Goal: Task Accomplishment & Management: Use online tool/utility

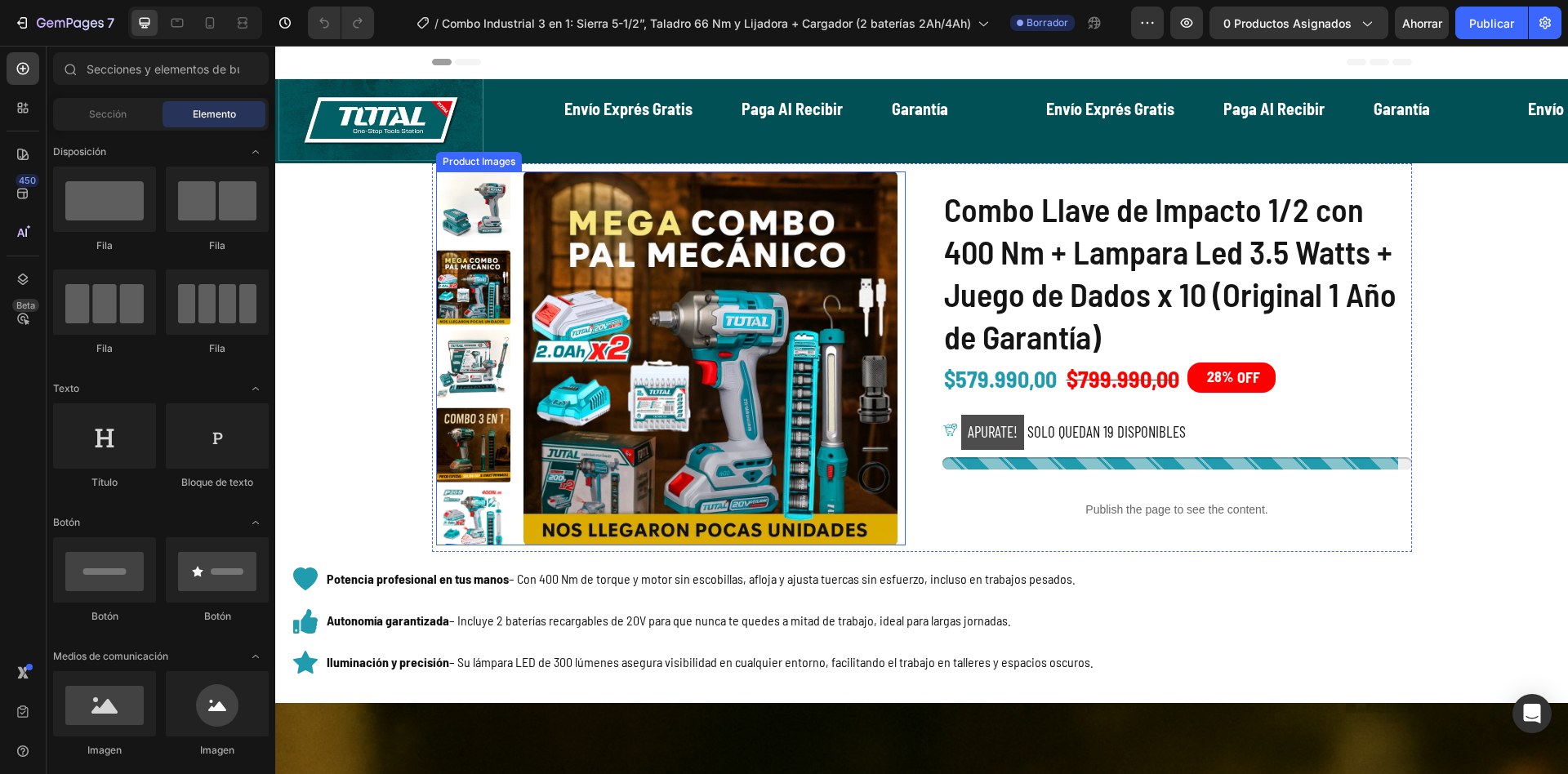
click at [625, 364] on img at bounding box center [710, 358] width 374 height 374
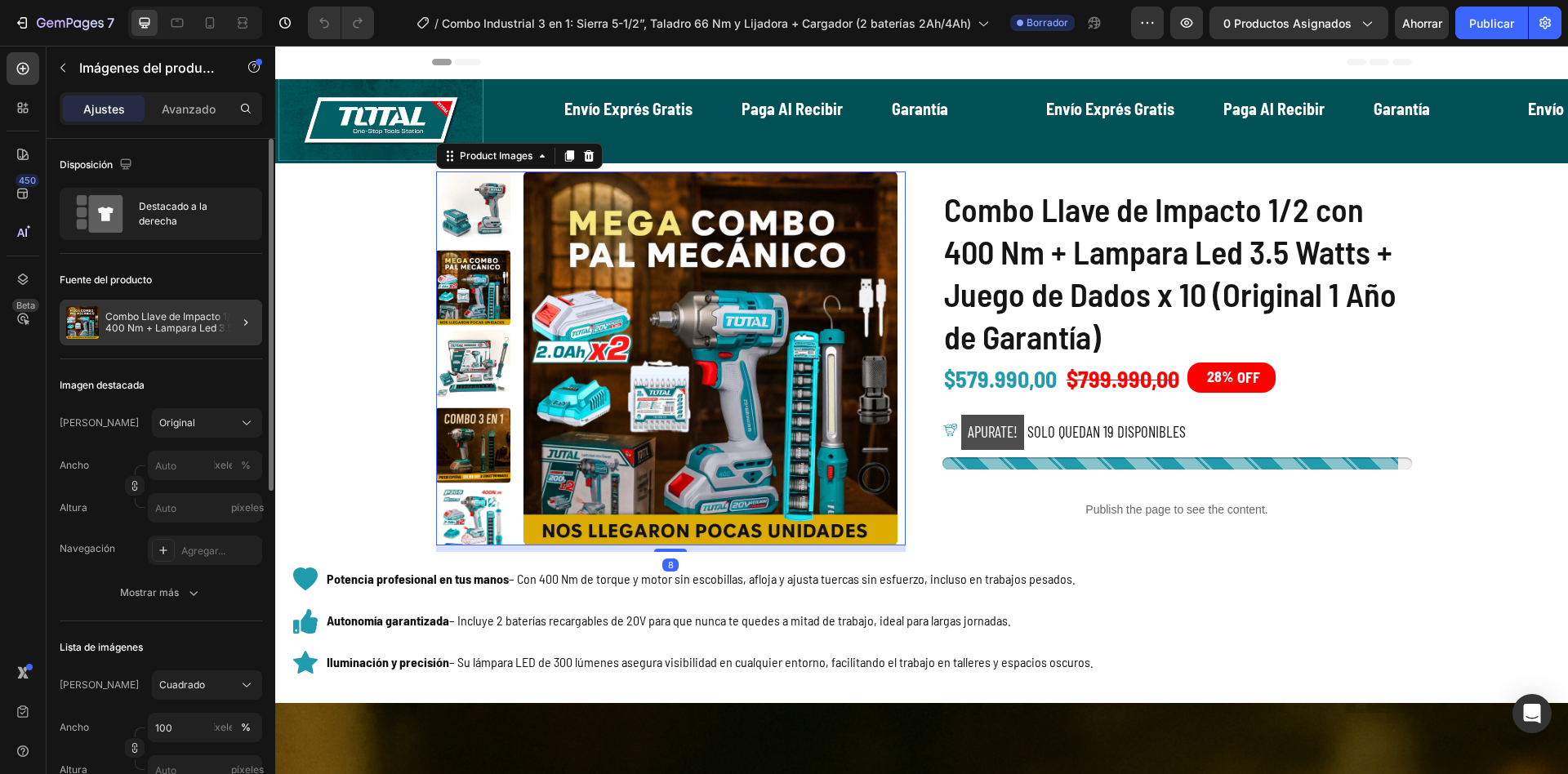
click at [234, 329] on div at bounding box center [239, 322] width 45 height 45
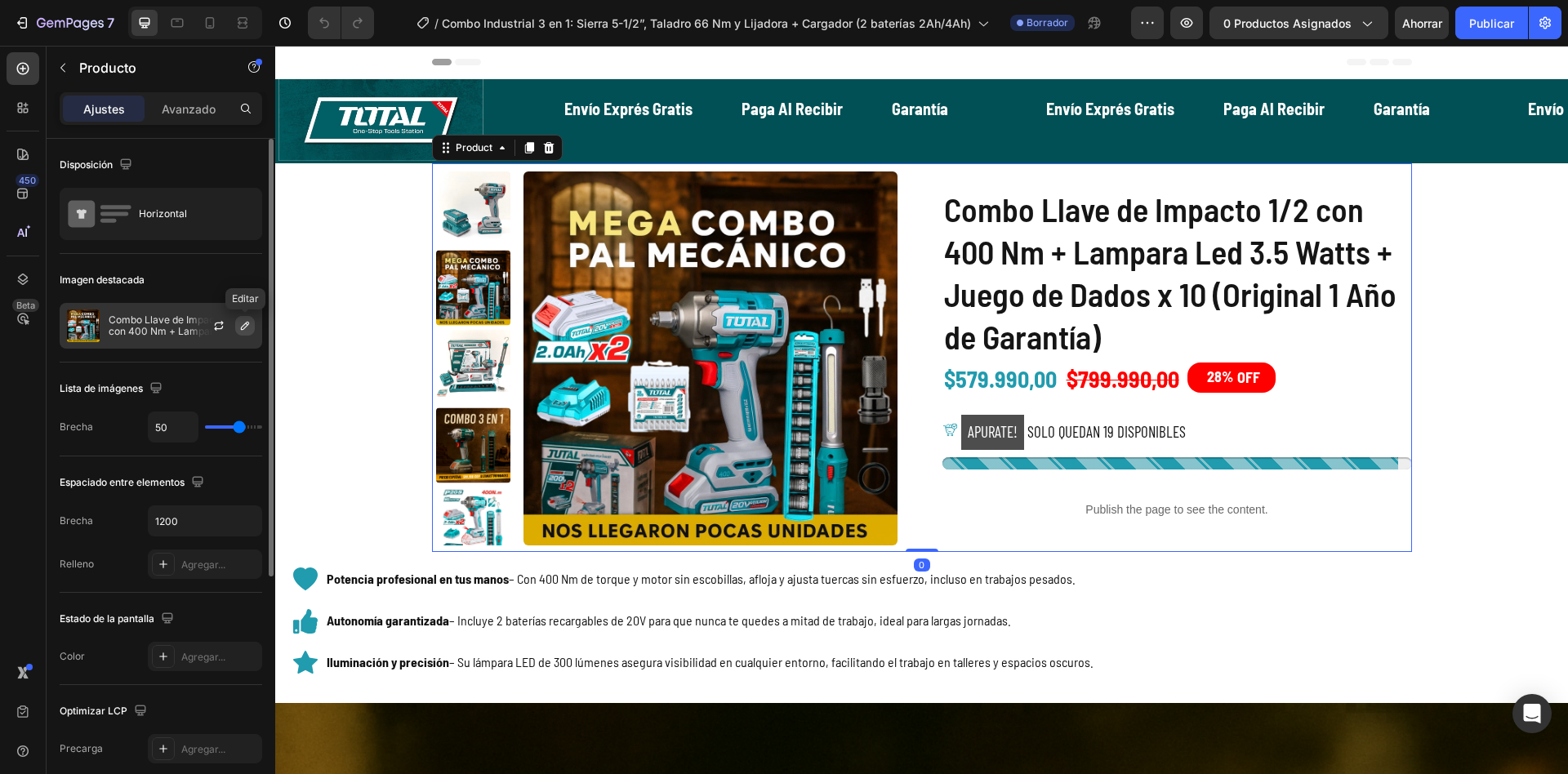
click at [239, 329] on icon "button" at bounding box center [245, 325] width 13 height 13
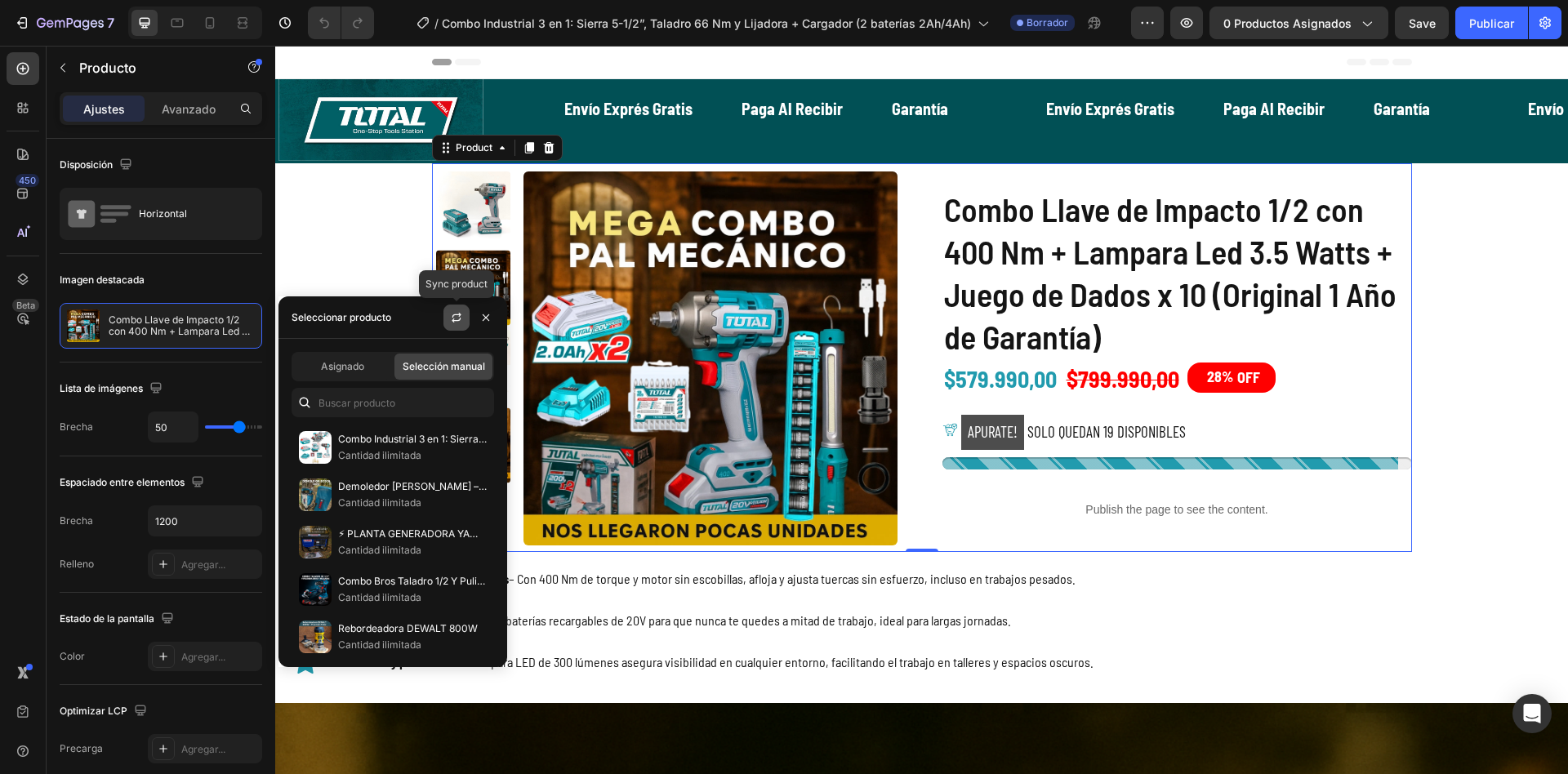
click at [455, 316] on icon "button" at bounding box center [456, 317] width 13 height 13
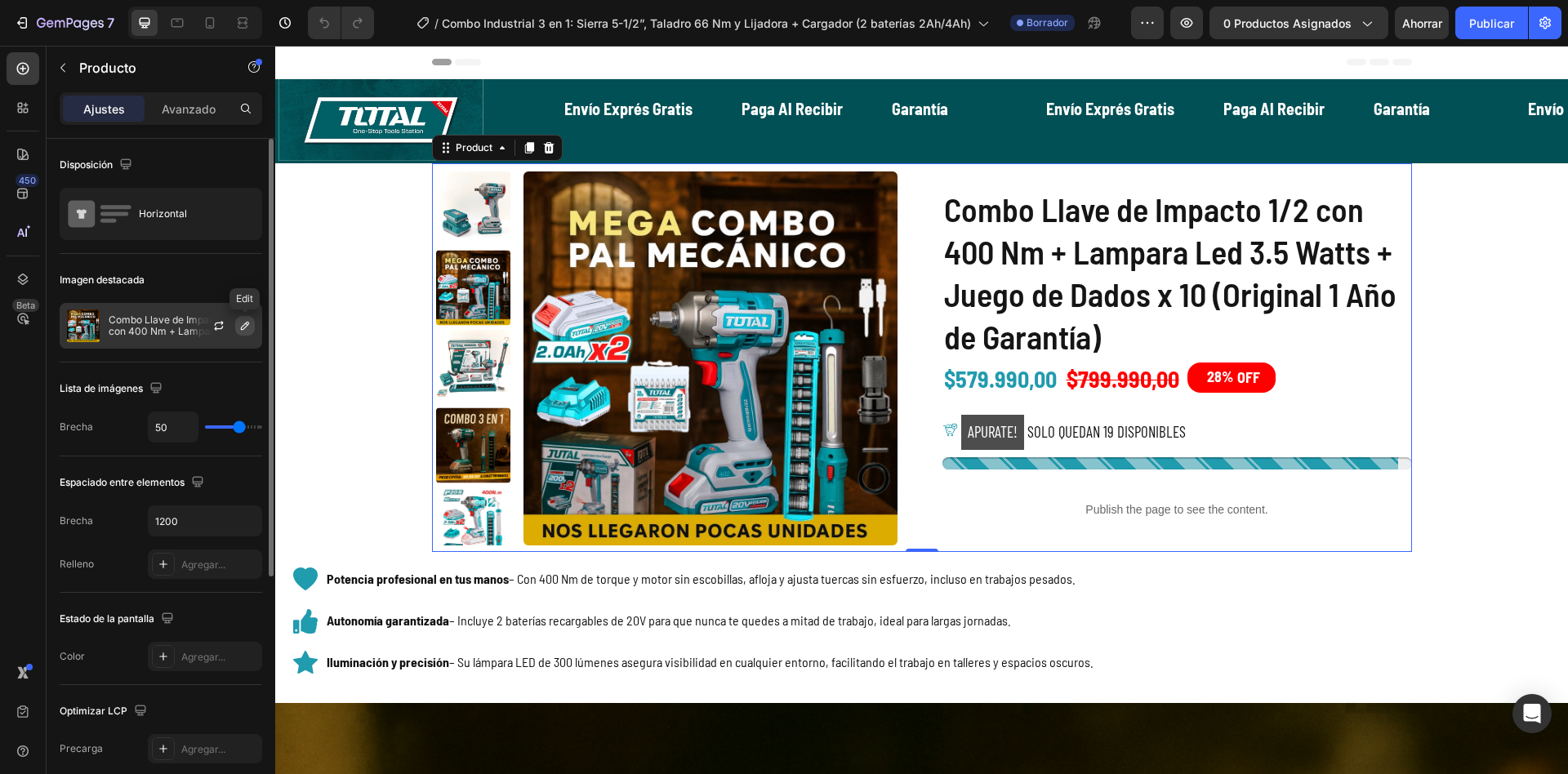
click at [240, 326] on icon "button" at bounding box center [245, 325] width 13 height 13
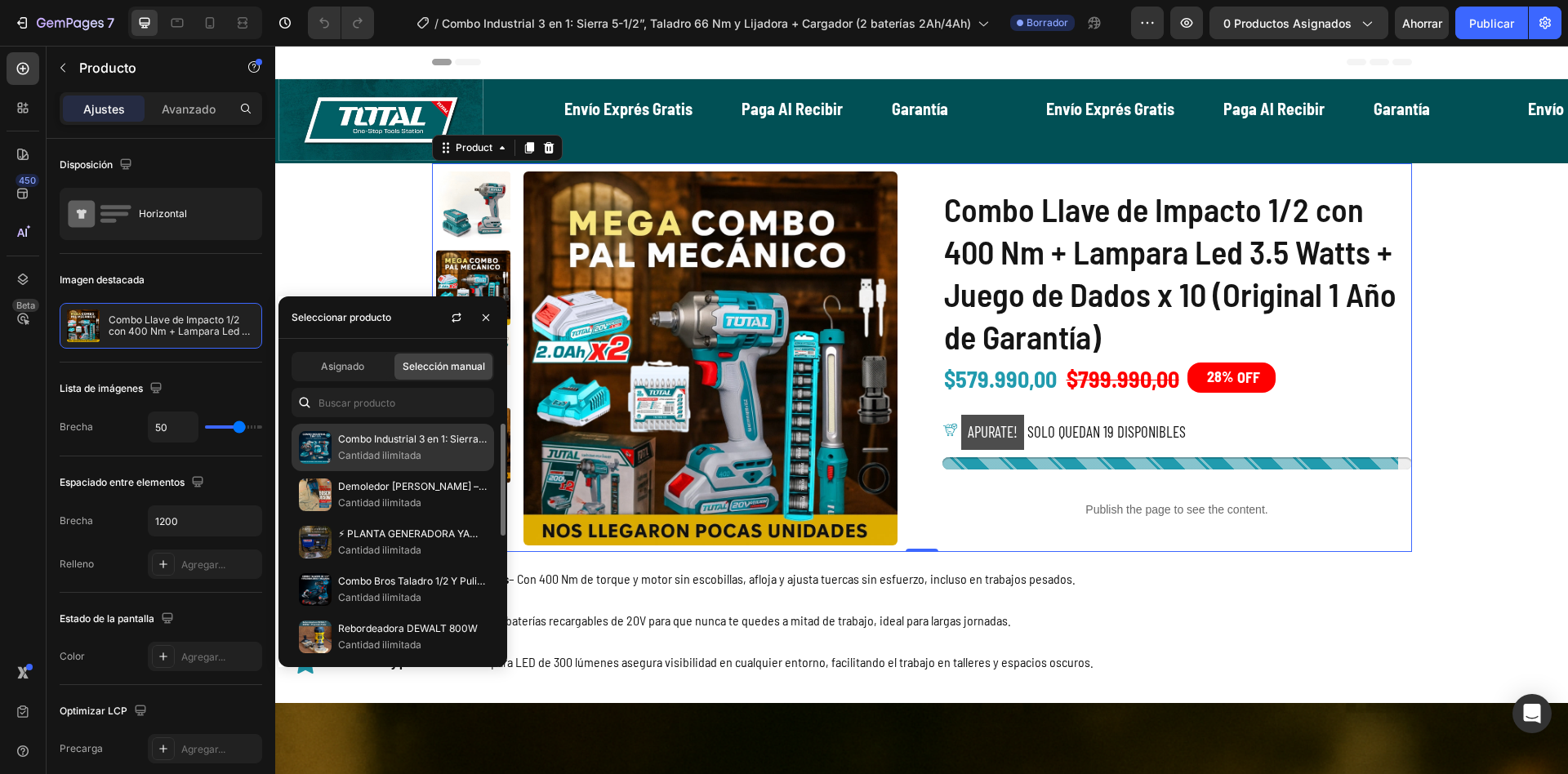
click at [358, 458] on font "Cantidad ilimitada" at bounding box center [380, 455] width 84 height 12
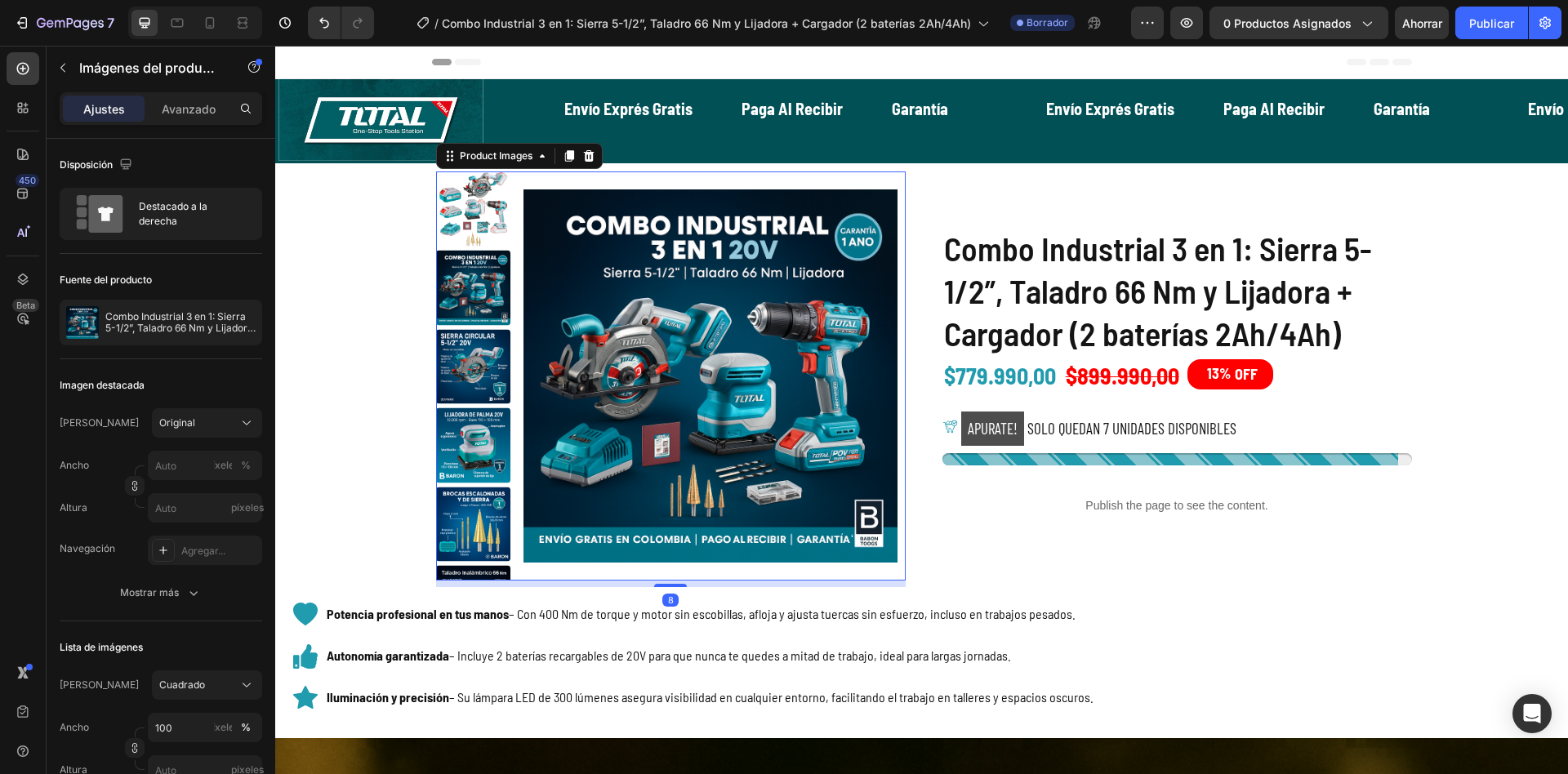
click at [471, 355] on img at bounding box center [474, 366] width 75 height 75
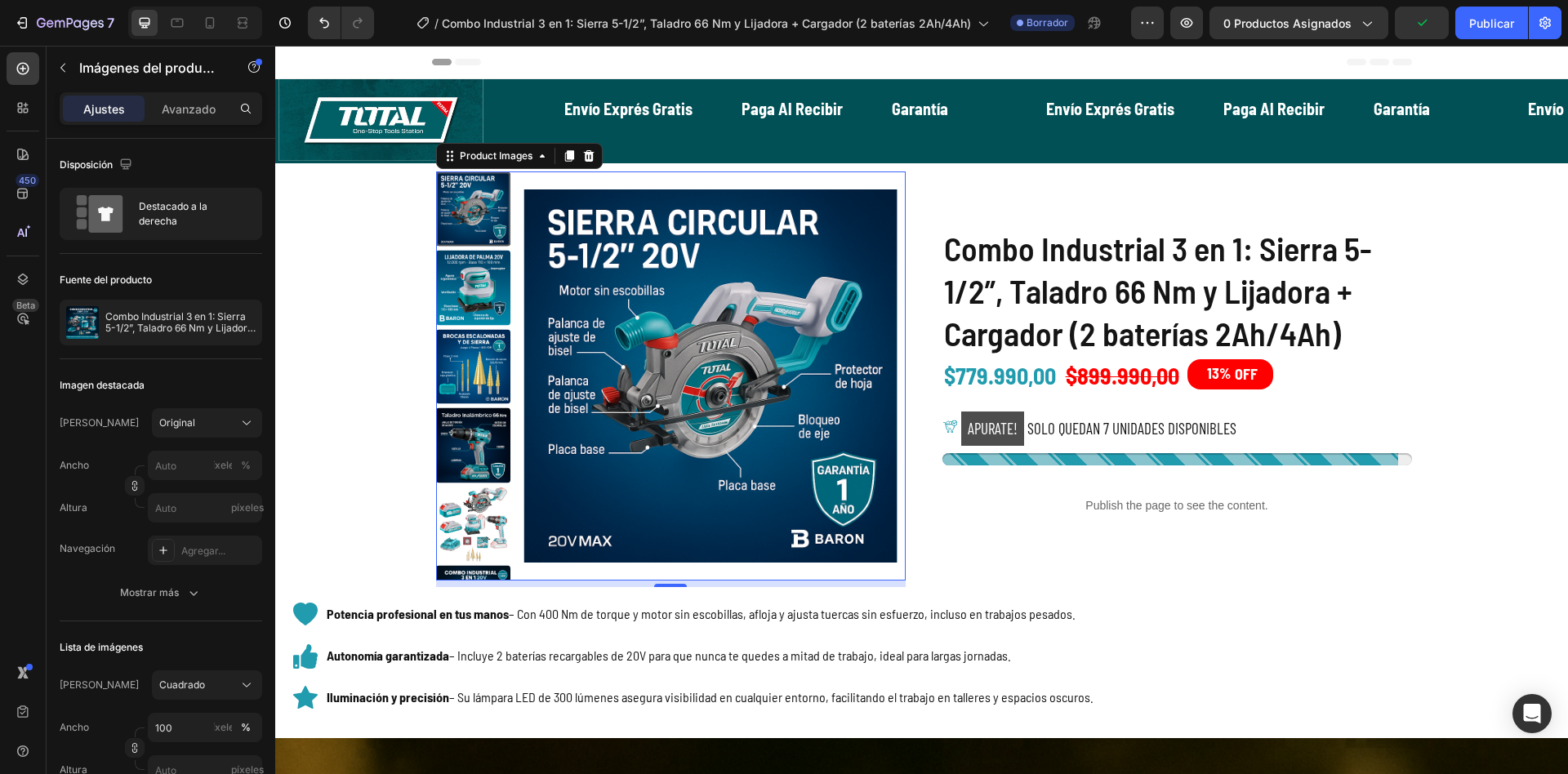
click at [471, 201] on div at bounding box center [474, 209] width 75 height 75
click at [592, 363] on img at bounding box center [710, 376] width 374 height 409
click at [471, 302] on img at bounding box center [474, 289] width 75 height 75
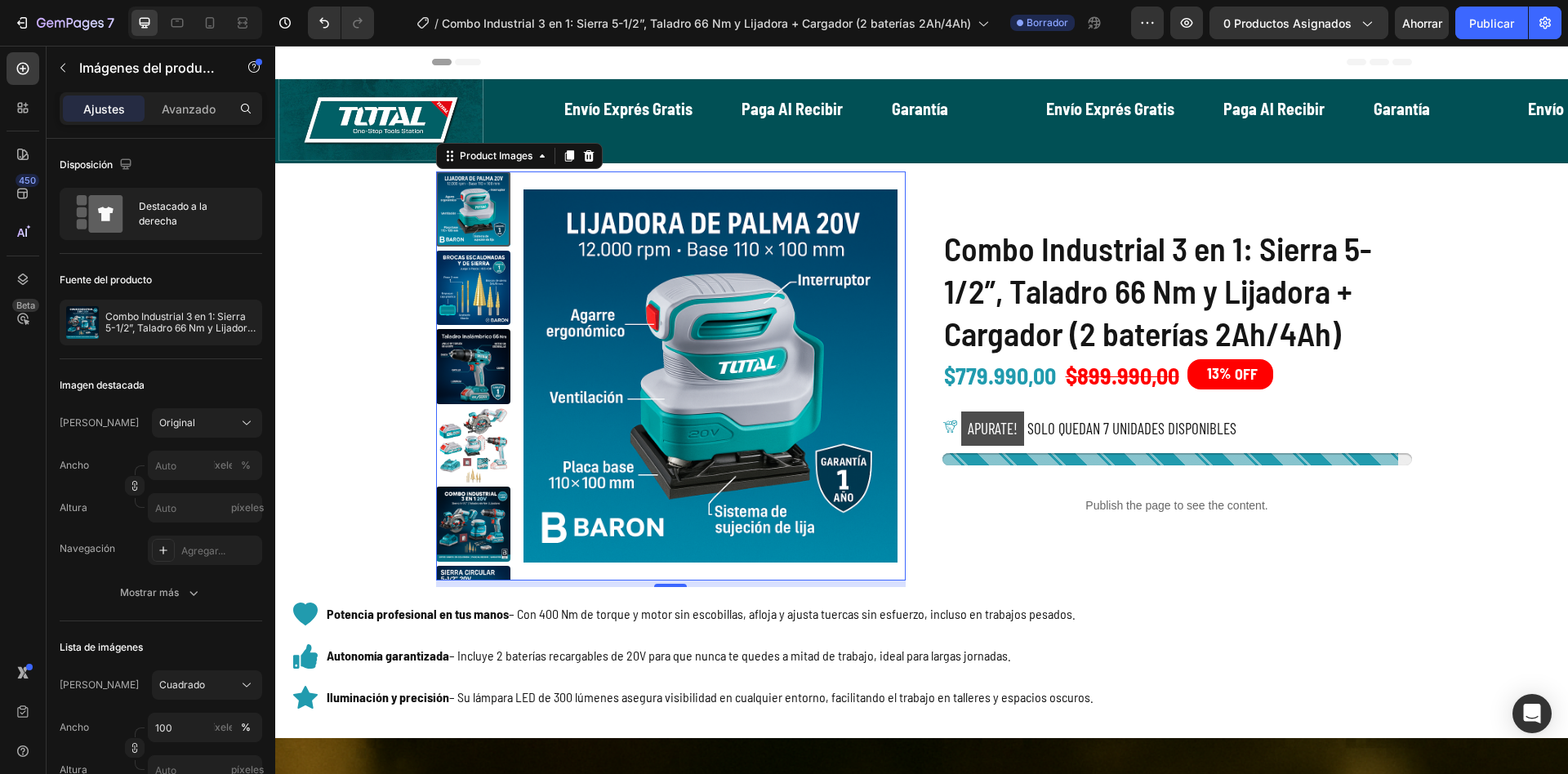
click at [467, 290] on img at bounding box center [474, 289] width 75 height 75
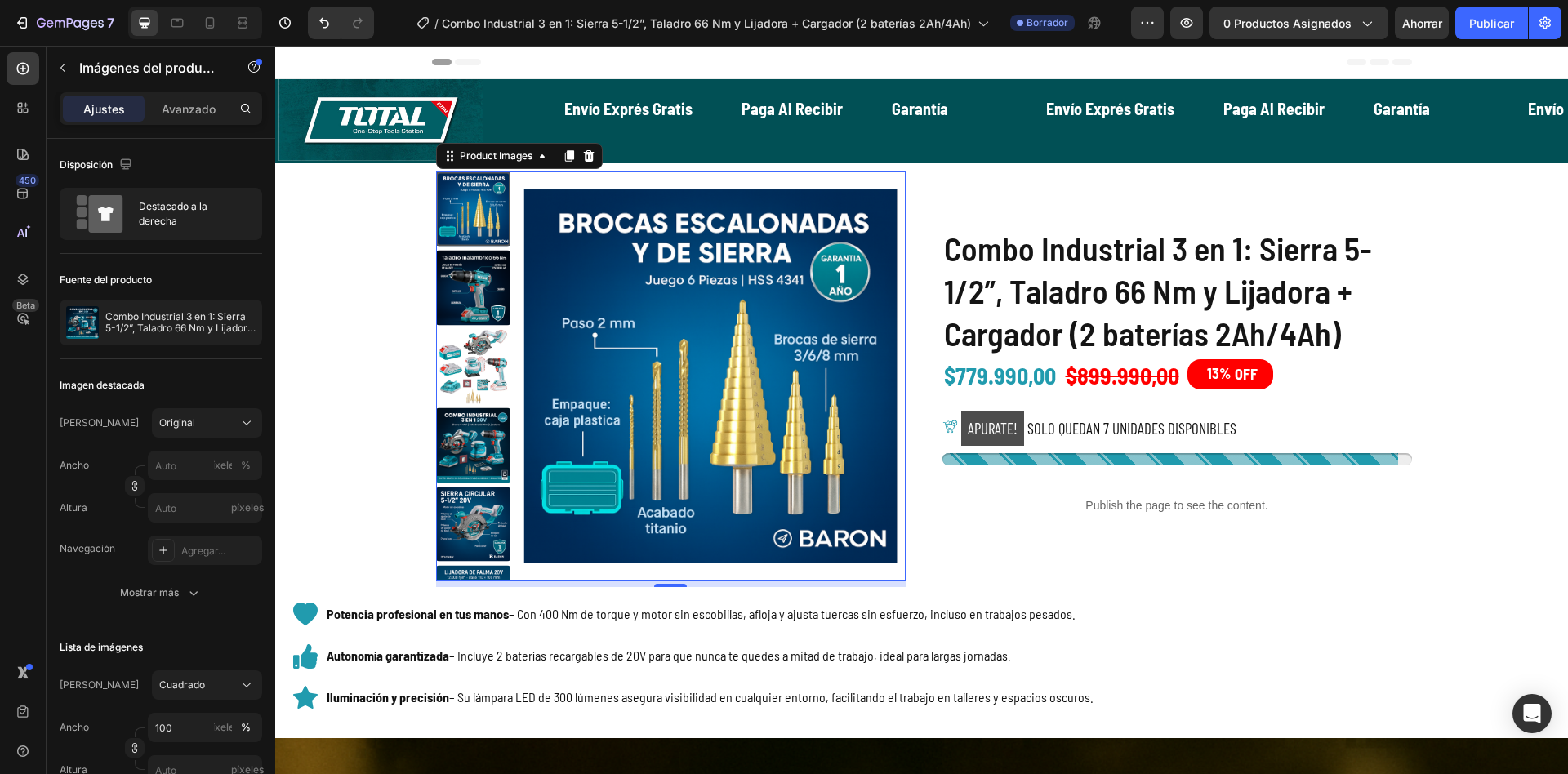
click at [470, 285] on img at bounding box center [474, 289] width 75 height 75
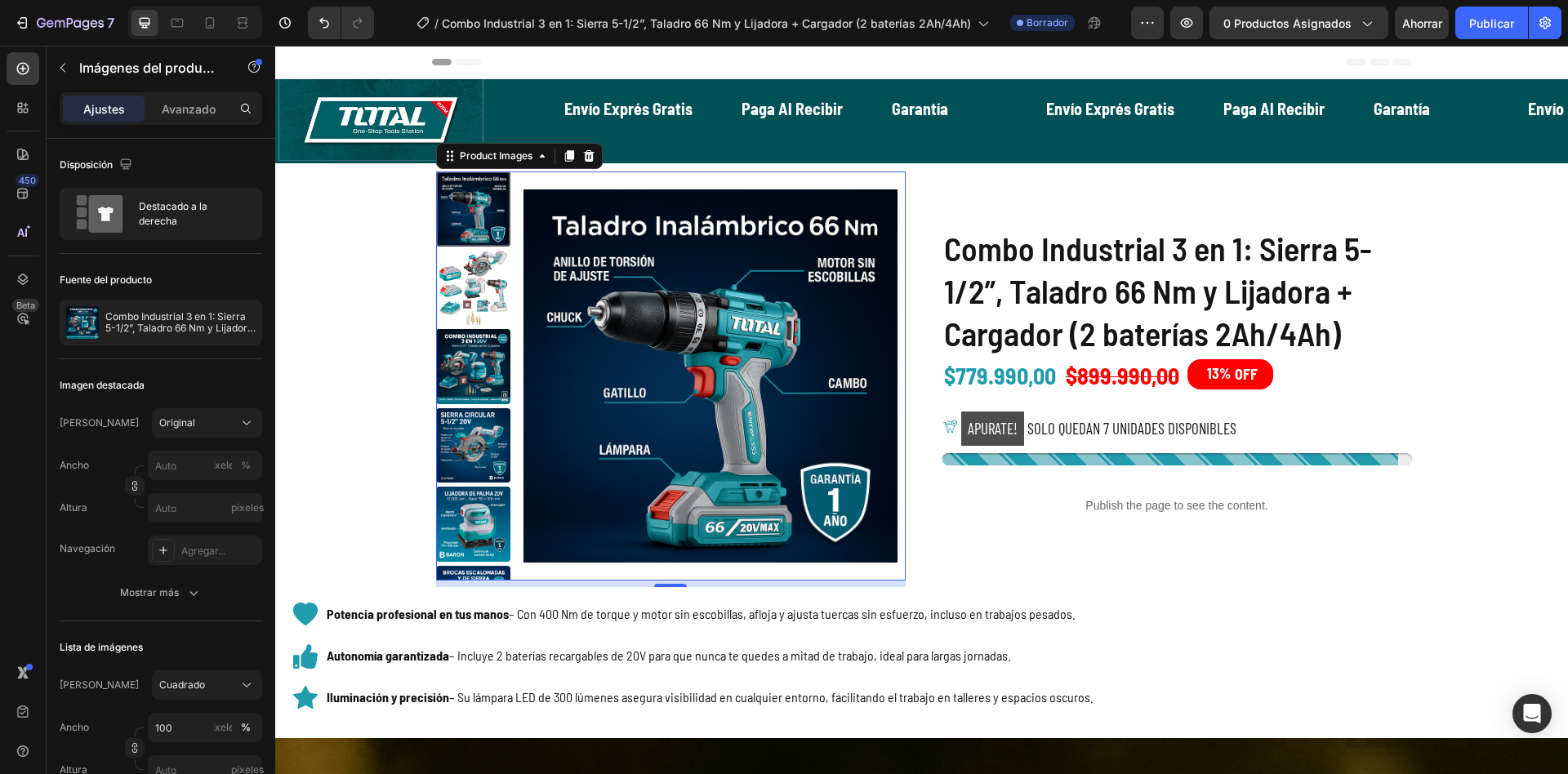
click at [468, 274] on img at bounding box center [474, 289] width 75 height 75
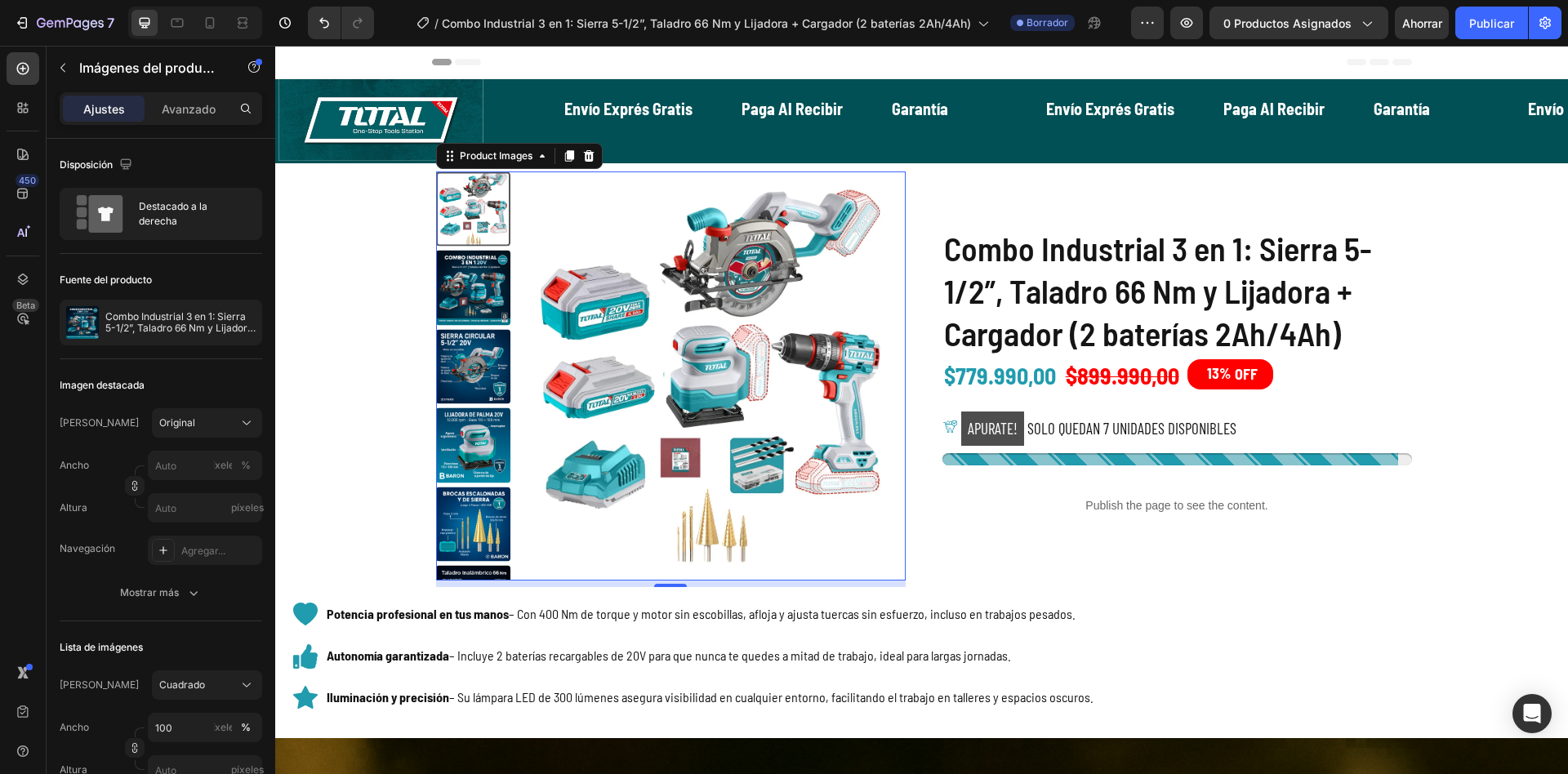
click at [456, 286] on img at bounding box center [474, 289] width 75 height 75
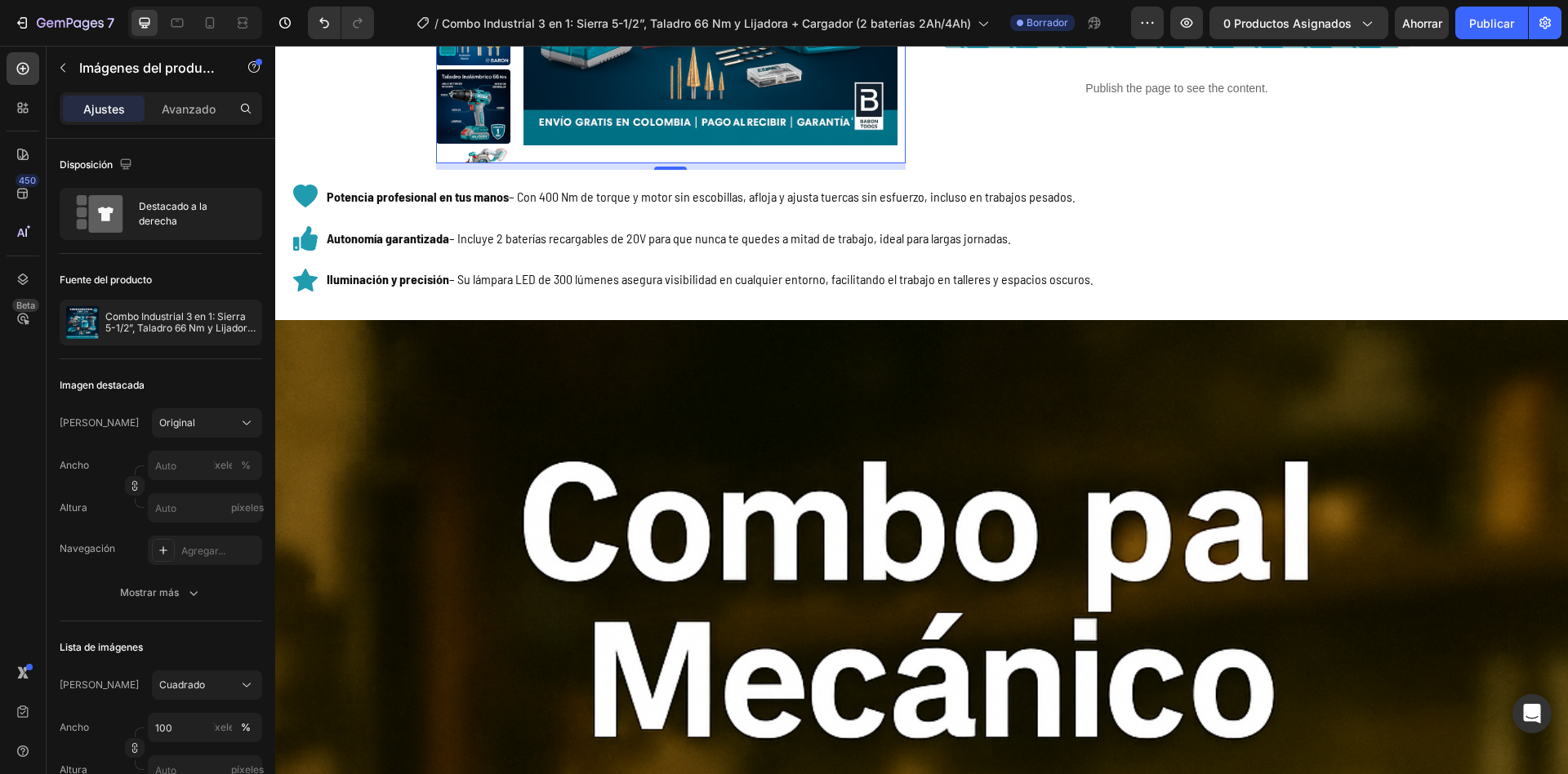
scroll to position [419, 0]
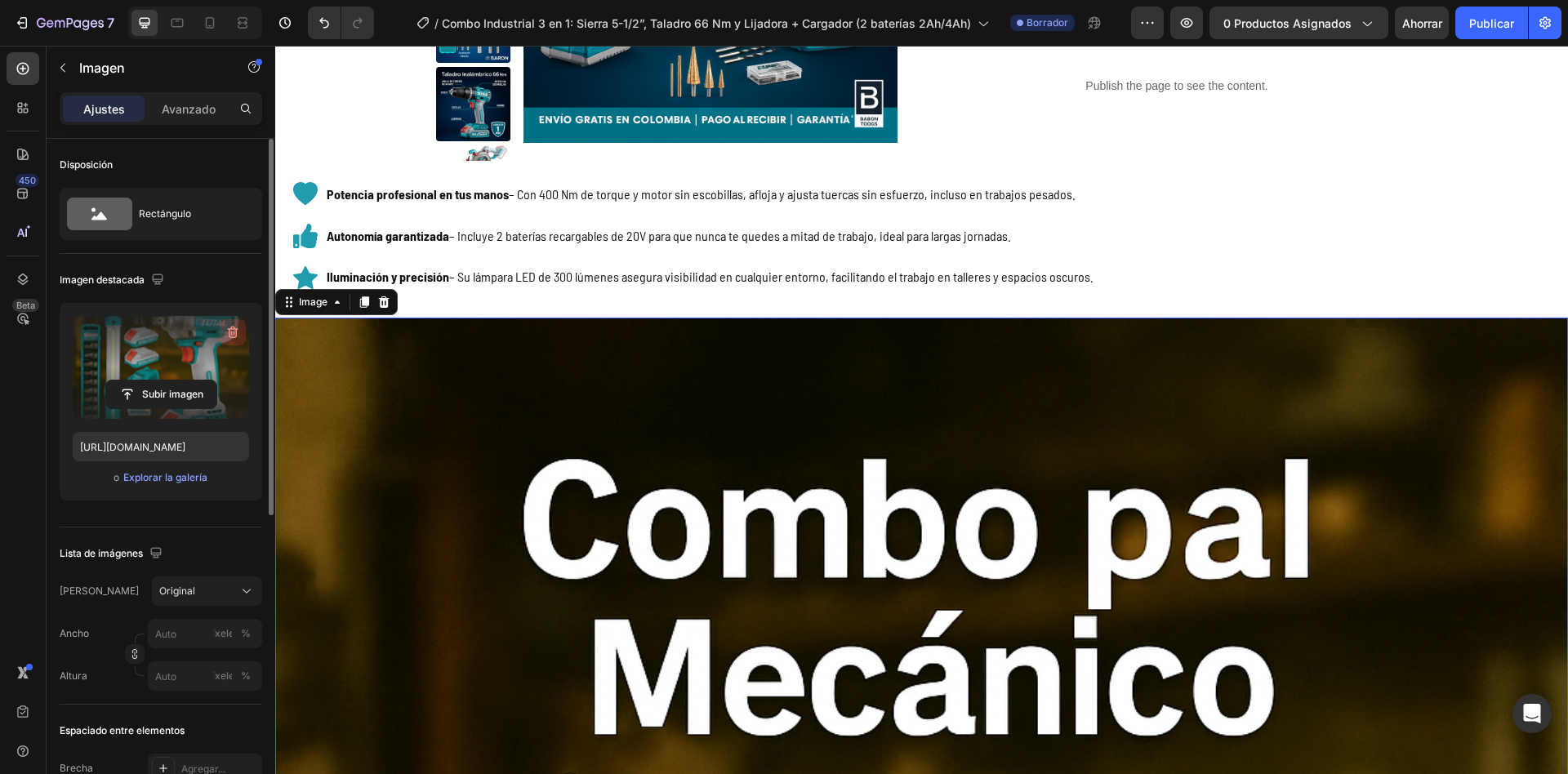
click at [222, 332] on button "button" at bounding box center [233, 332] width 26 height 26
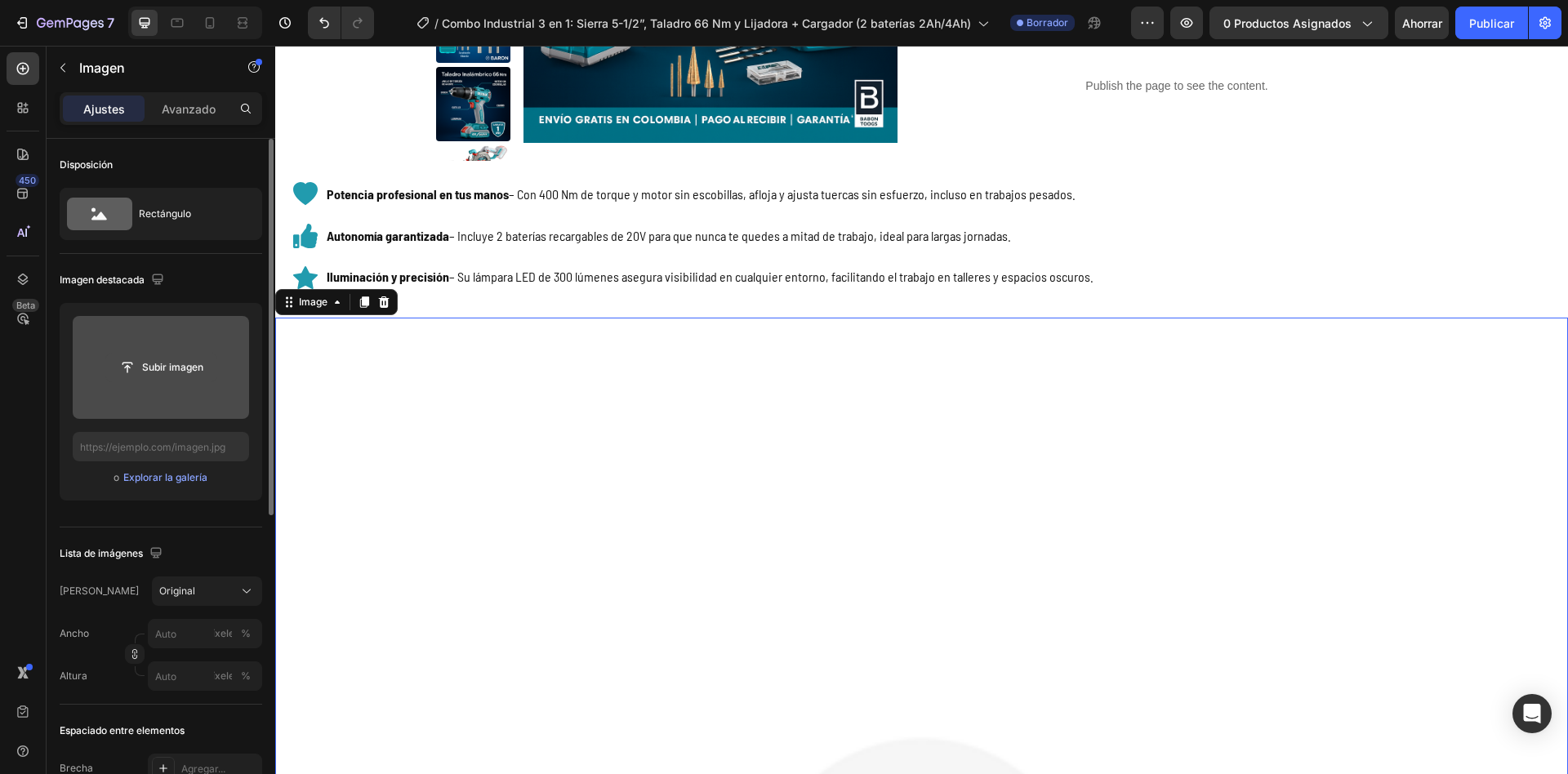
click at [189, 364] on input "file" at bounding box center [161, 368] width 110 height 28
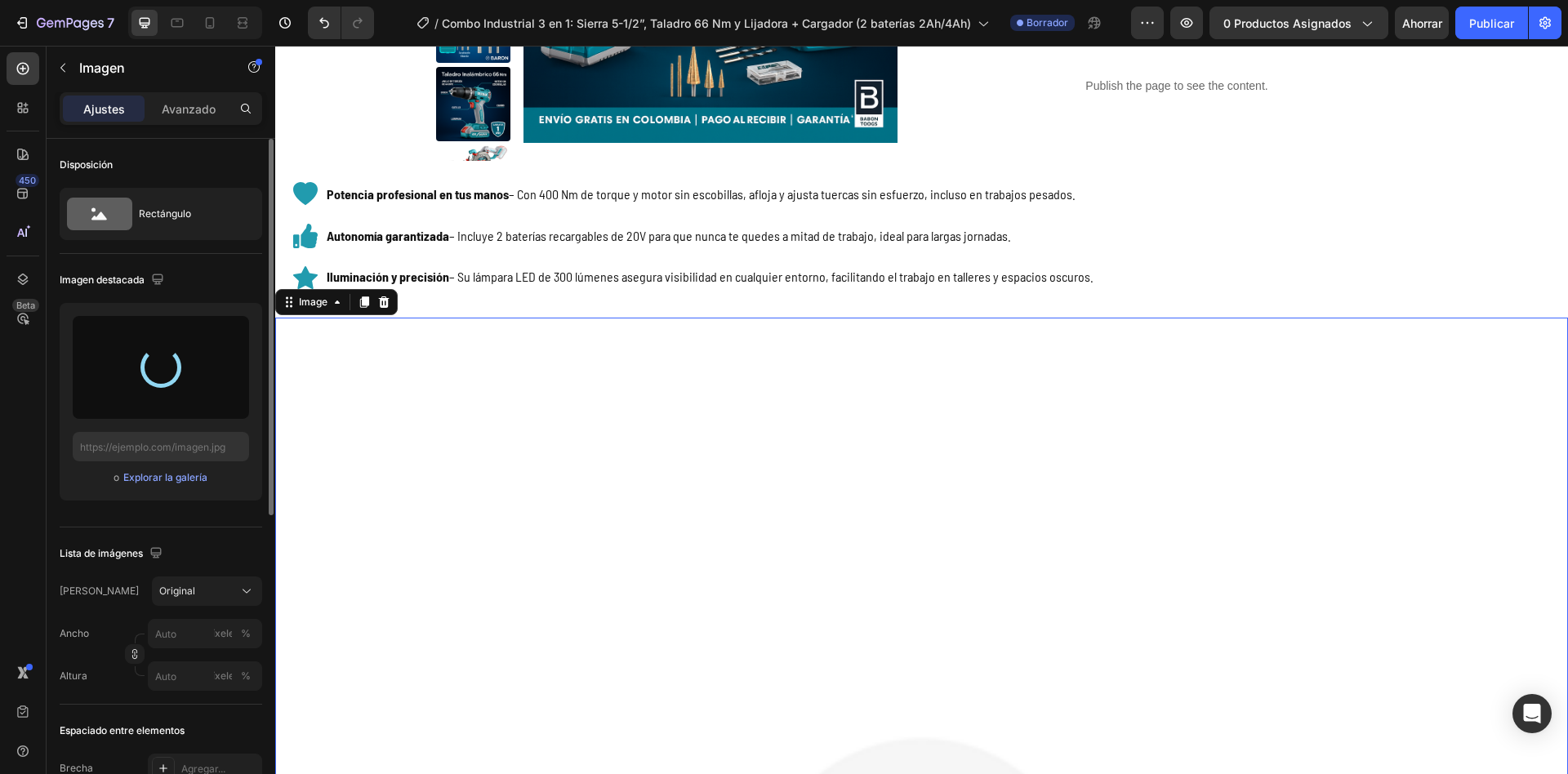
type input "[URL][DOMAIN_NAME]"
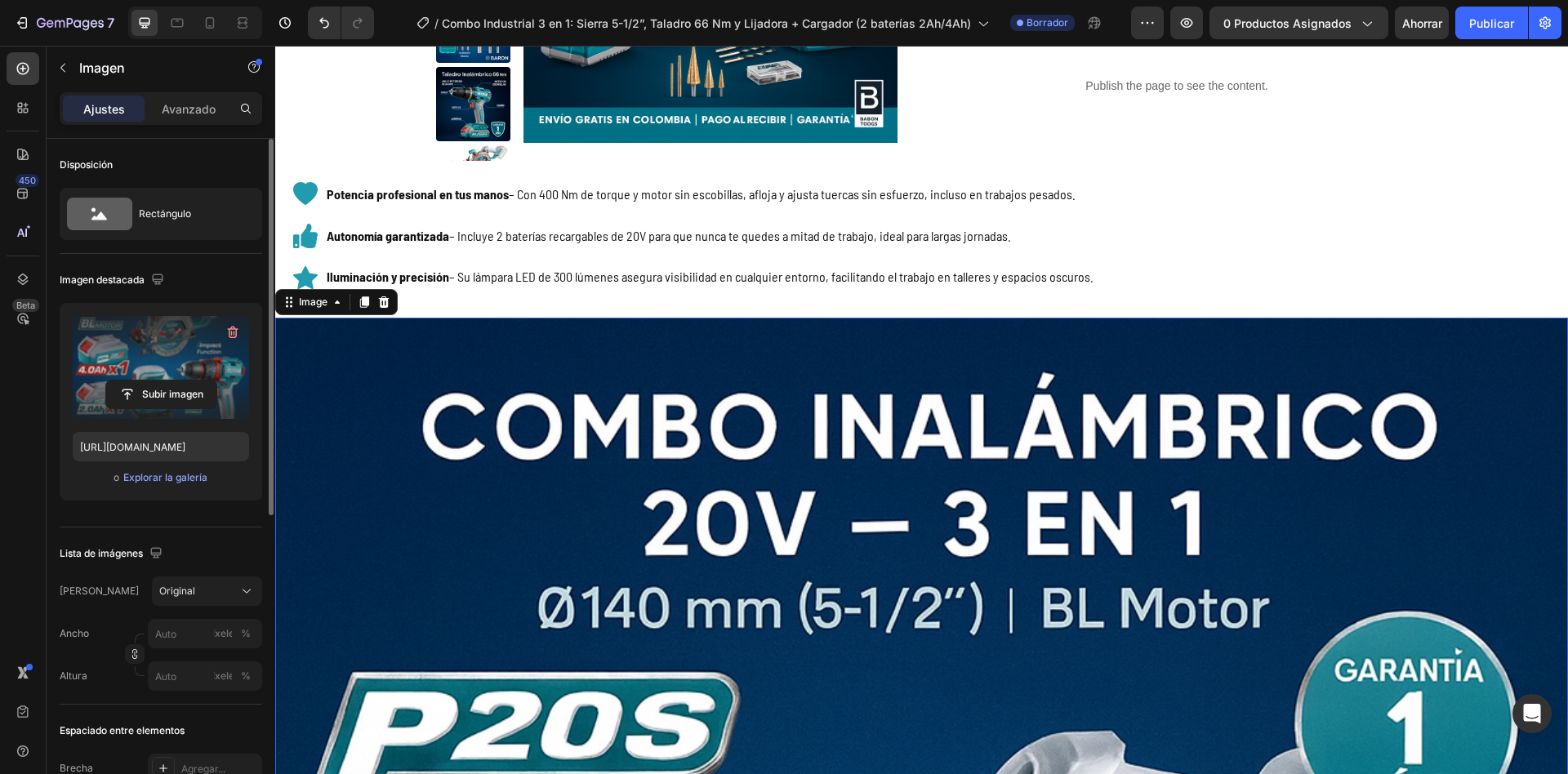
click at [1071, 73] on div "Publish the page to see the content." at bounding box center [1177, 86] width 470 height 44
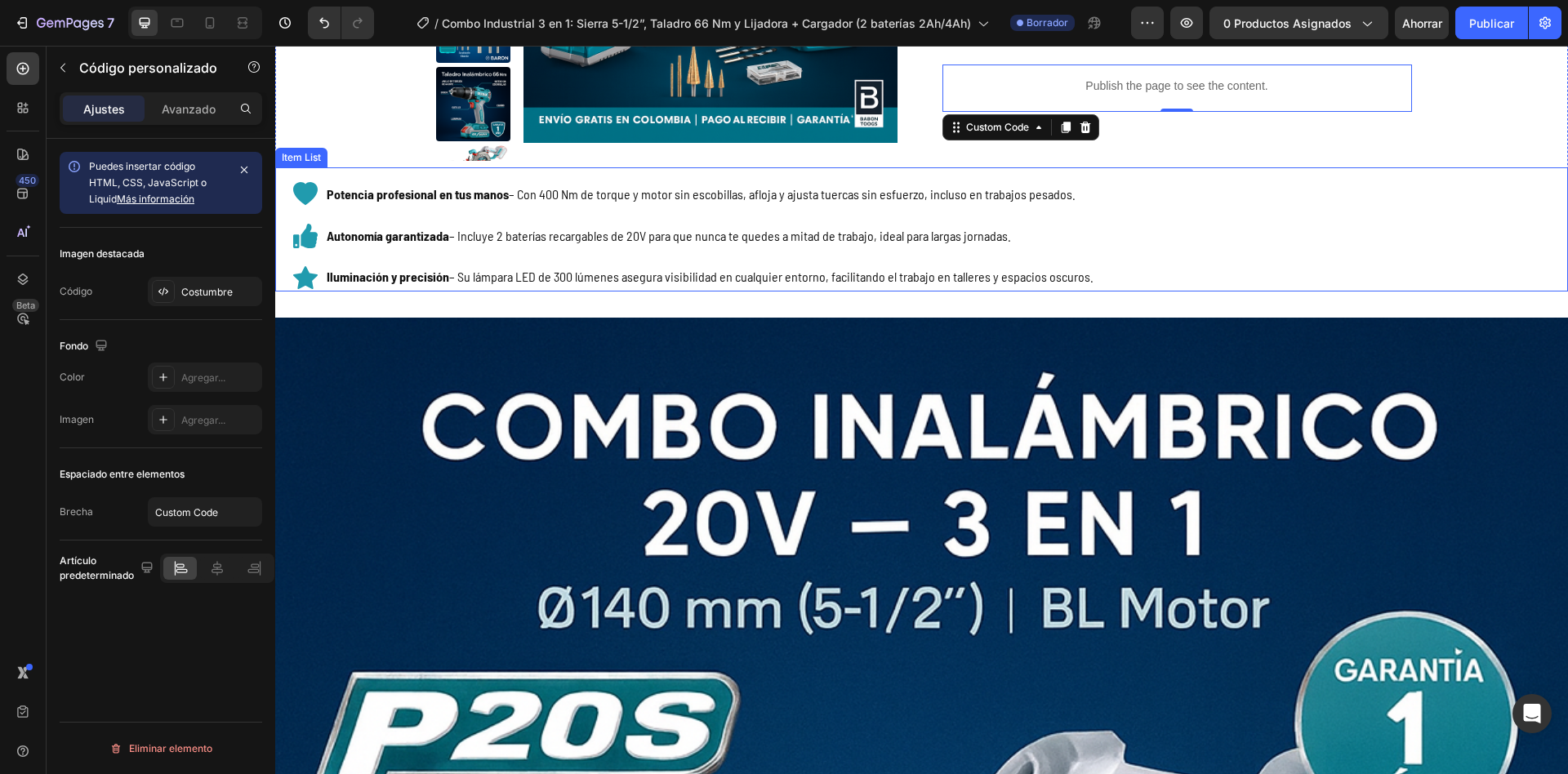
click at [541, 195] on p "Potencia profesional en tus manos – Con 400 Nm de torque y motor sin escobillas…" at bounding box center [711, 194] width 767 height 24
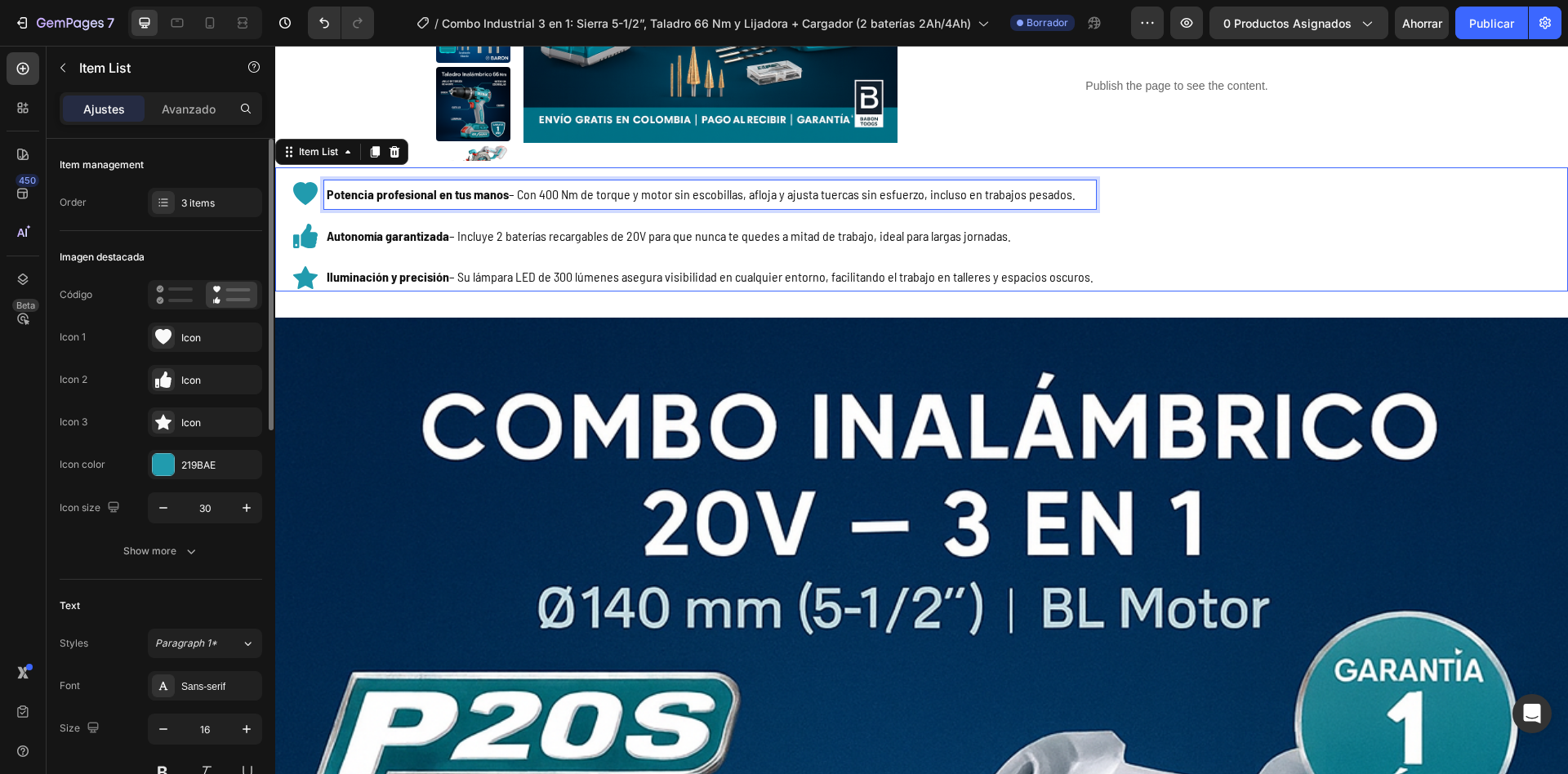
click at [541, 195] on p "Potencia profesional en tus manos – Con 400 Nm de torque y motor sin escobillas…" at bounding box center [711, 194] width 767 height 24
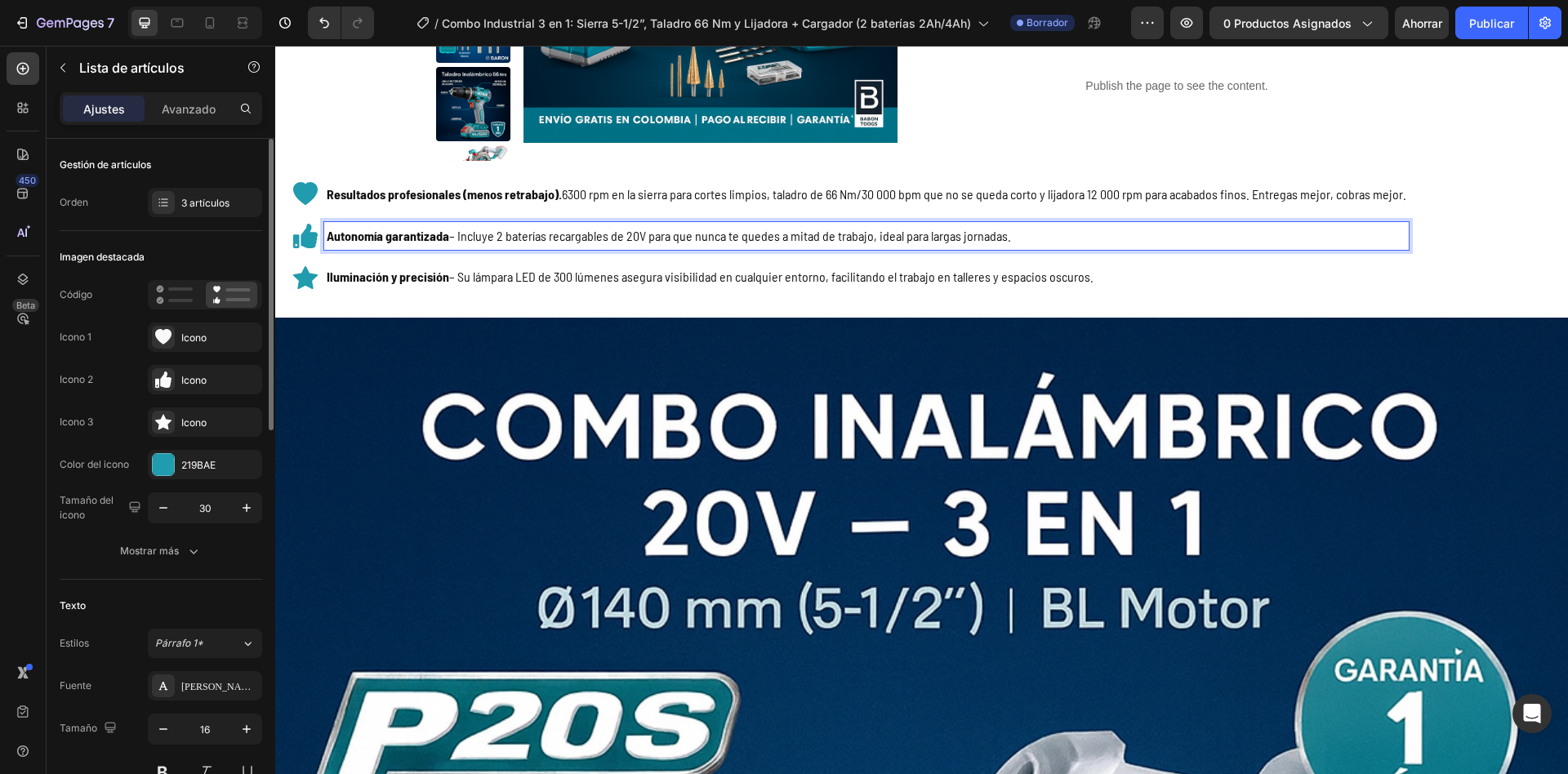
click at [623, 247] on p "Autonomía garantizada – Incluye 2 baterías recargables de 20V para que nunca te…" at bounding box center [867, 236] width 1080 height 24
click at [562, 227] on p "Autonomía garantizada – Incluye 2 baterías recargables de 20V para que nunca te…" at bounding box center [867, 236] width 1080 height 24
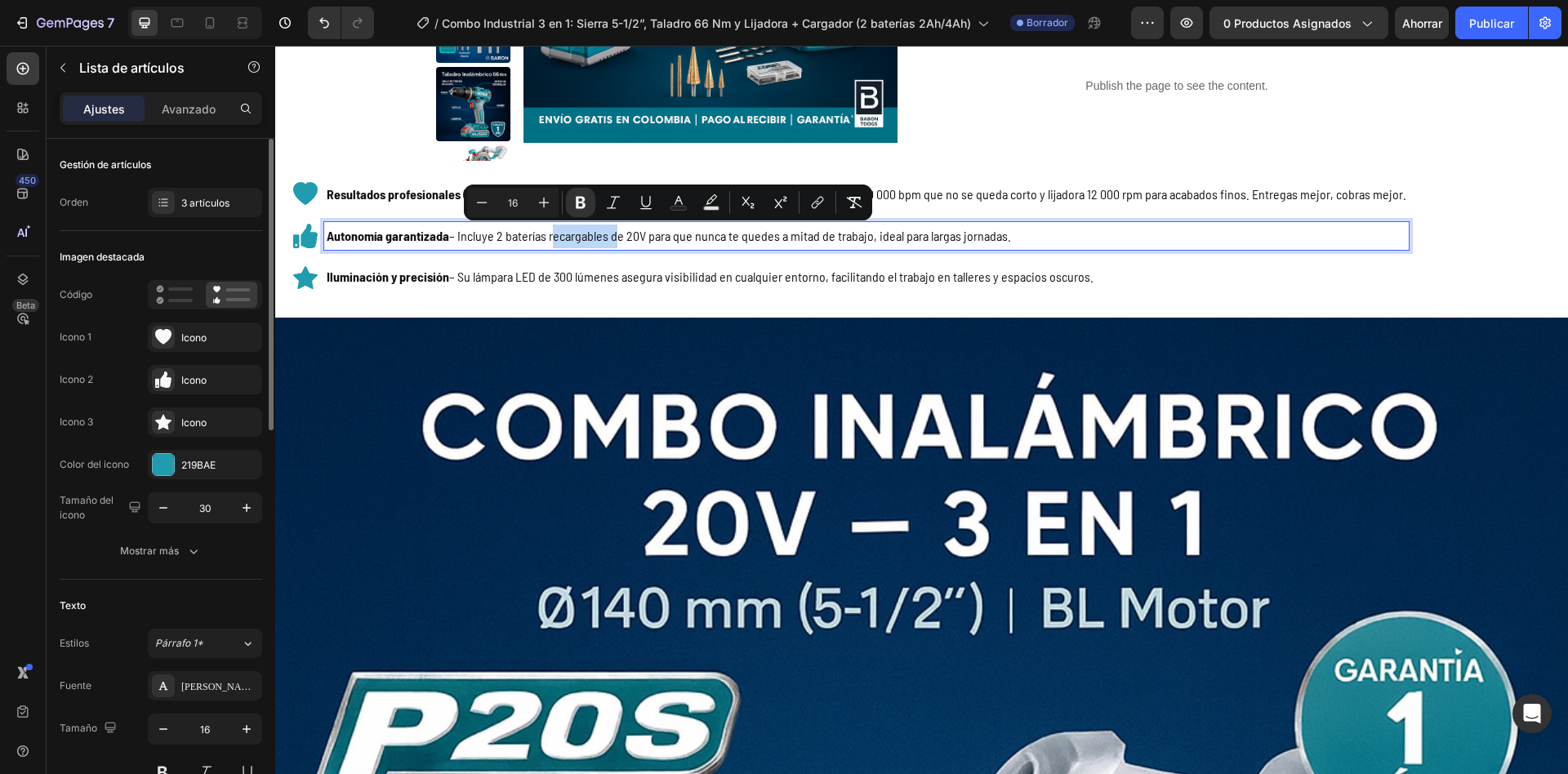
click at [562, 227] on p "Autonomía garantizada – Incluye 2 baterías recargables de 20V para que nunca te…" at bounding box center [867, 236] width 1080 height 24
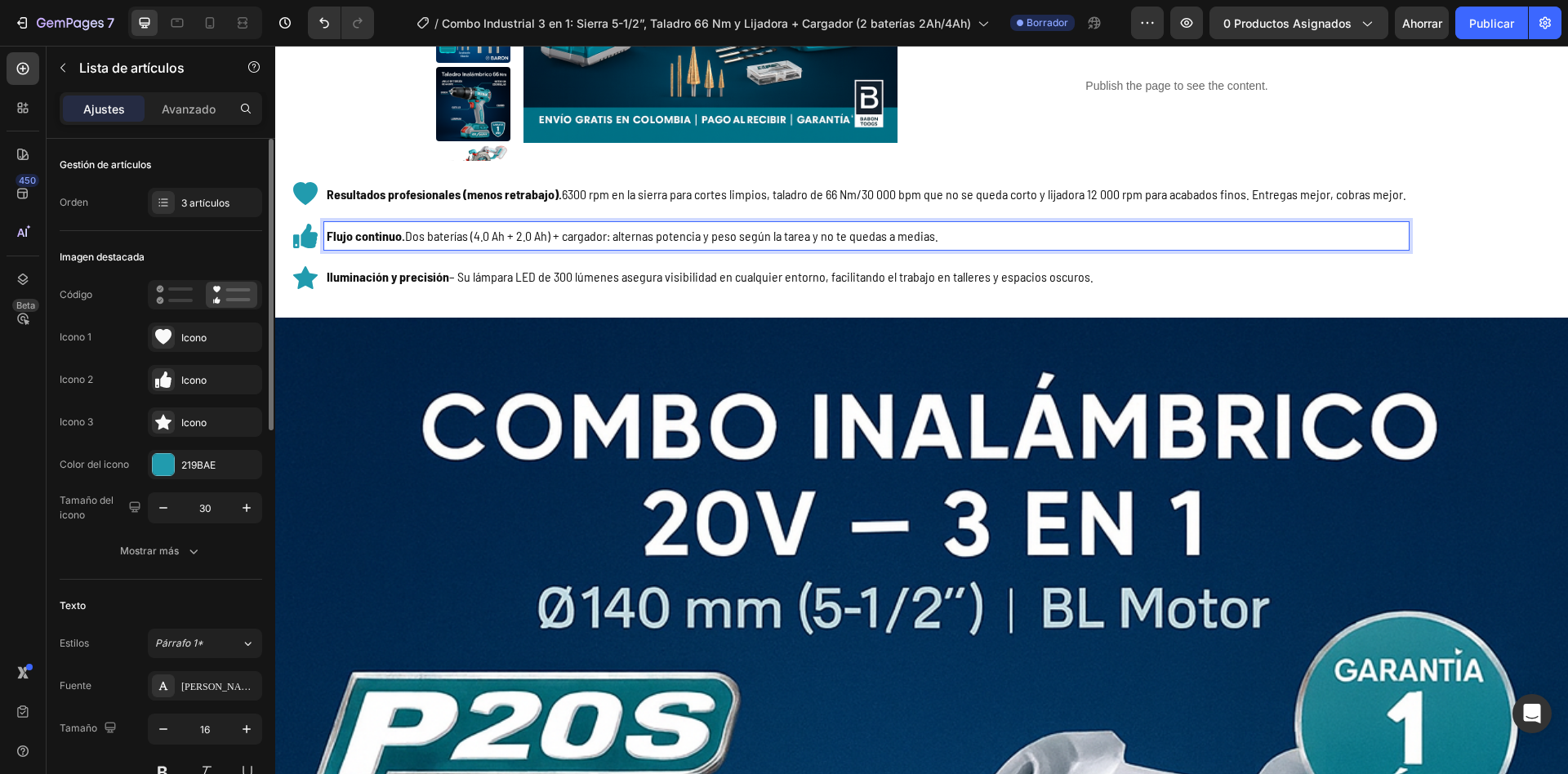
click at [600, 281] on p "Iluminación y precisión – Su lámpara LED de 300 lúmenes asegura visibilidad en …" at bounding box center [867, 276] width 1080 height 24
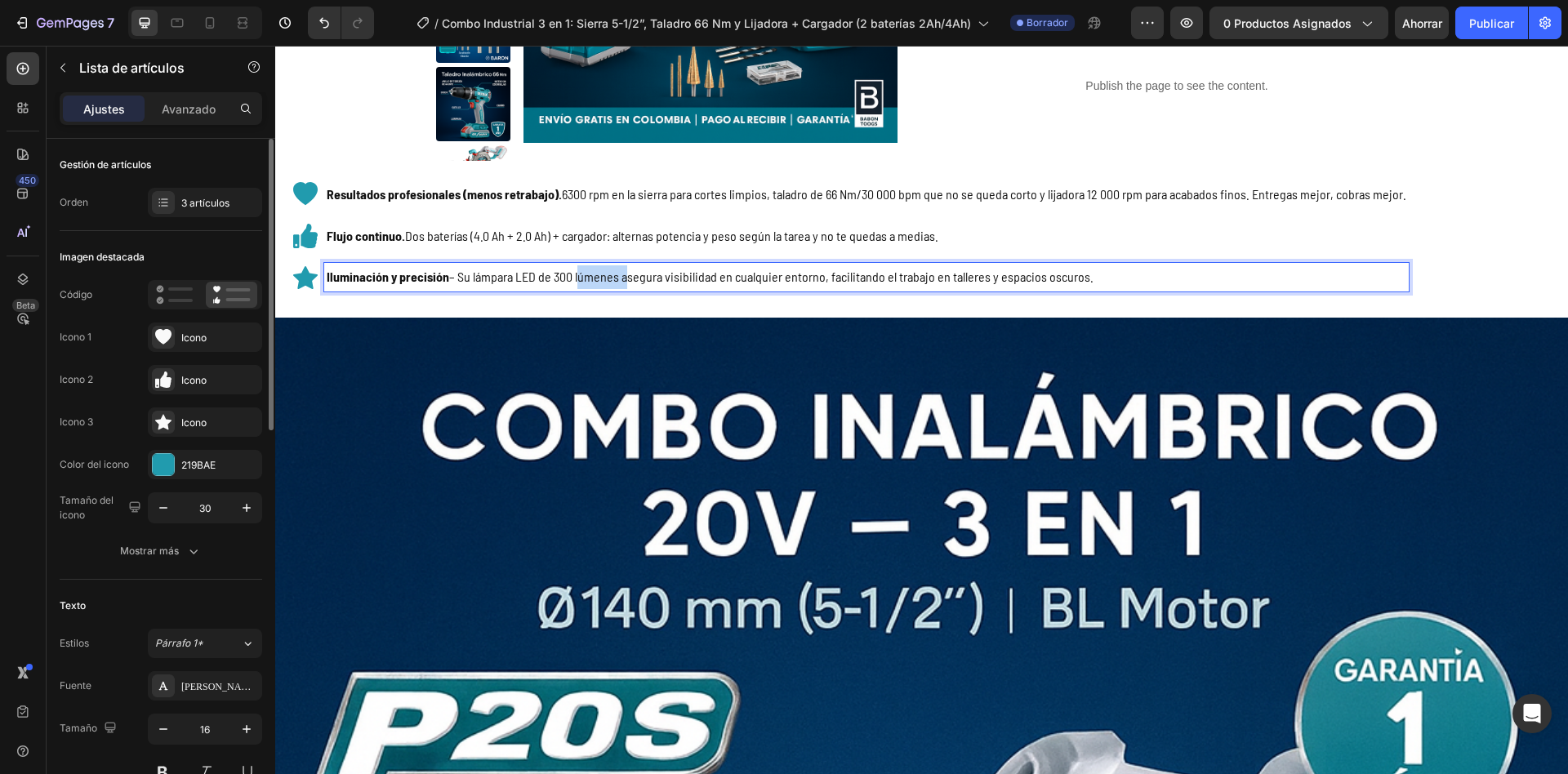
click at [600, 281] on p "Iluminación y precisión – Su lámpara LED de 300 lúmenes asegura visibilidad en …" at bounding box center [867, 276] width 1080 height 24
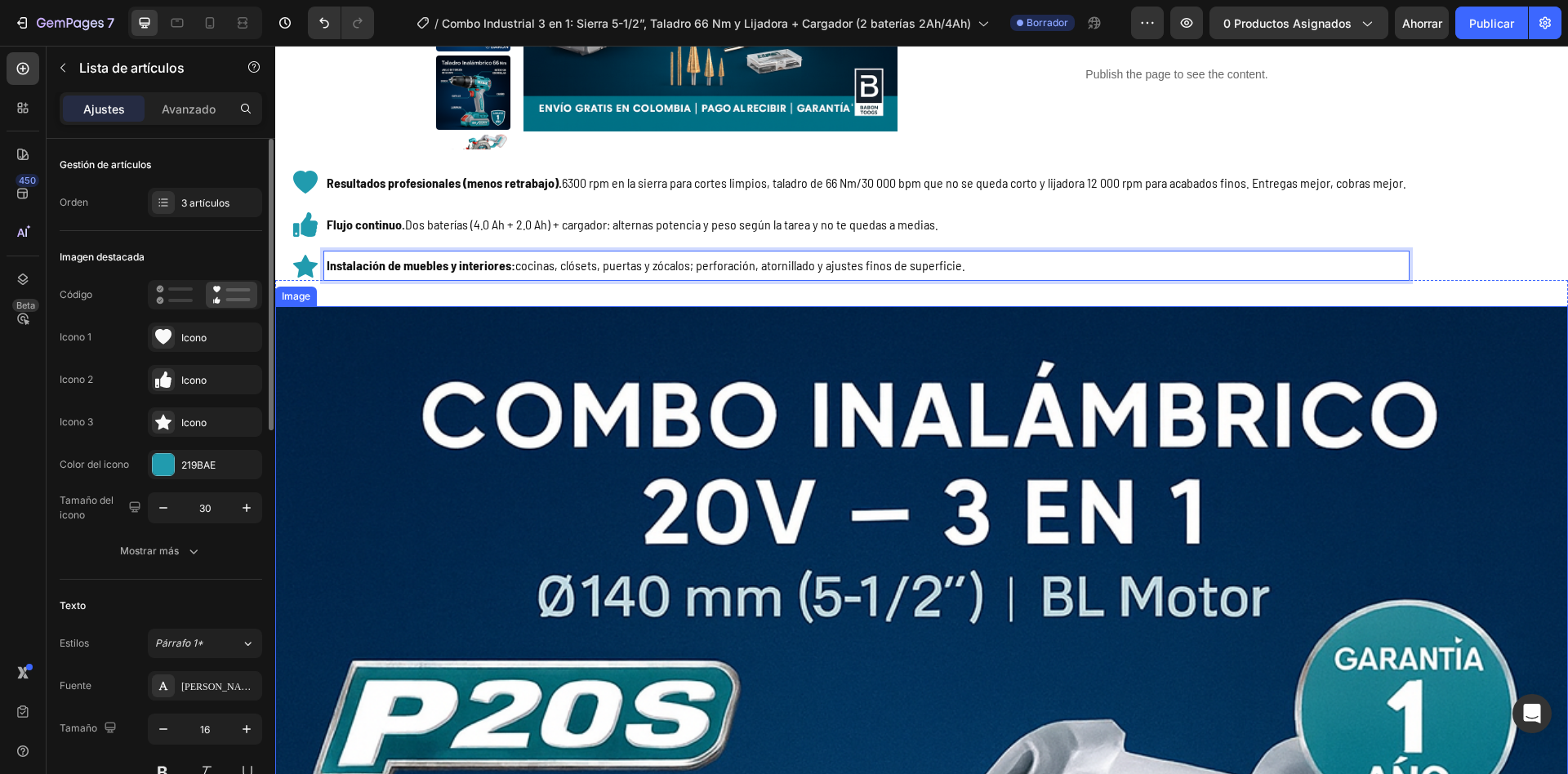
scroll to position [433, 0]
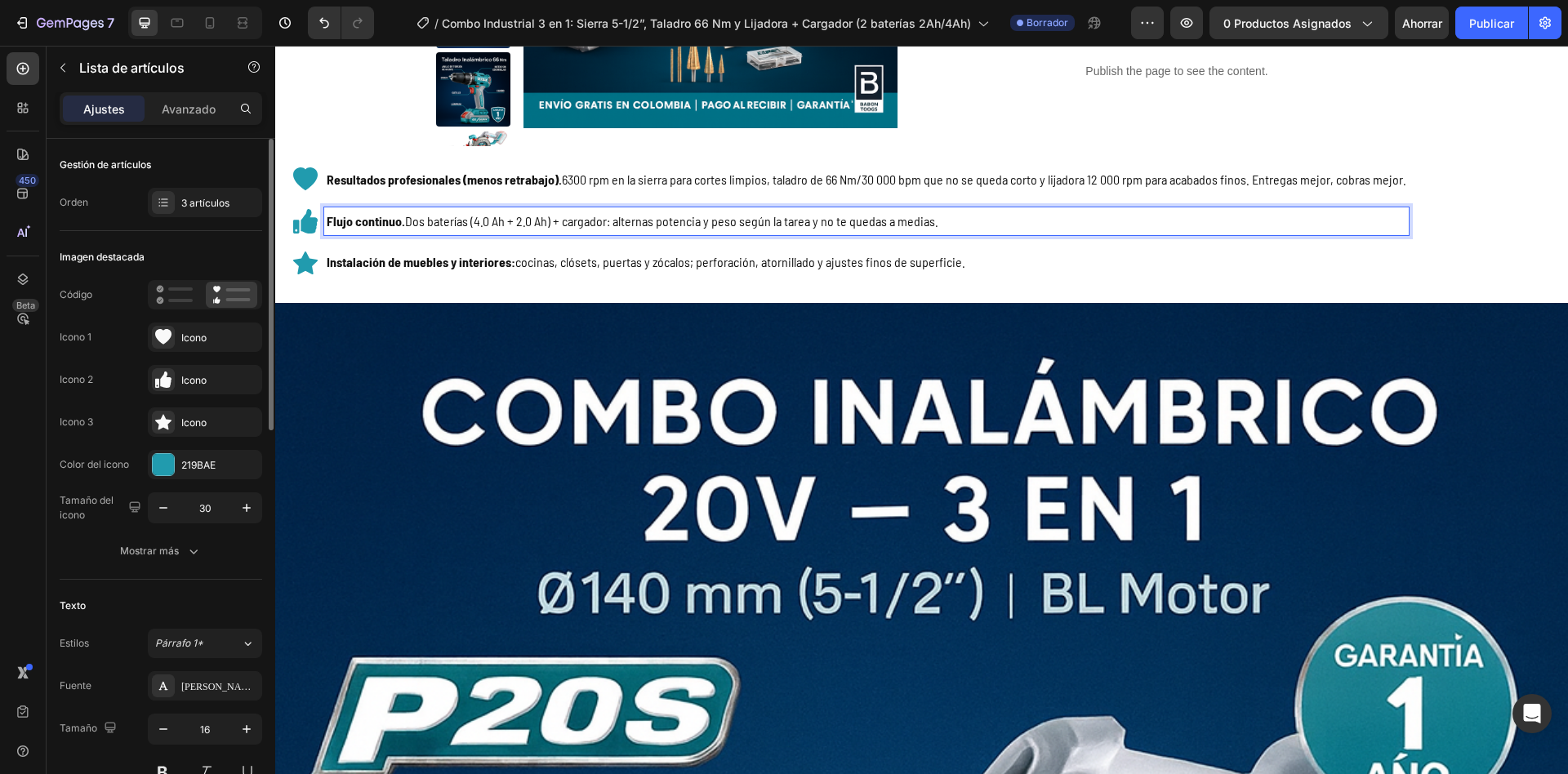
click at [662, 216] on p "Flujo continuo. Dos baterías (4.0 Ah + 2.0 Ah) + cargador: alternas potencia y …" at bounding box center [867, 221] width 1080 height 24
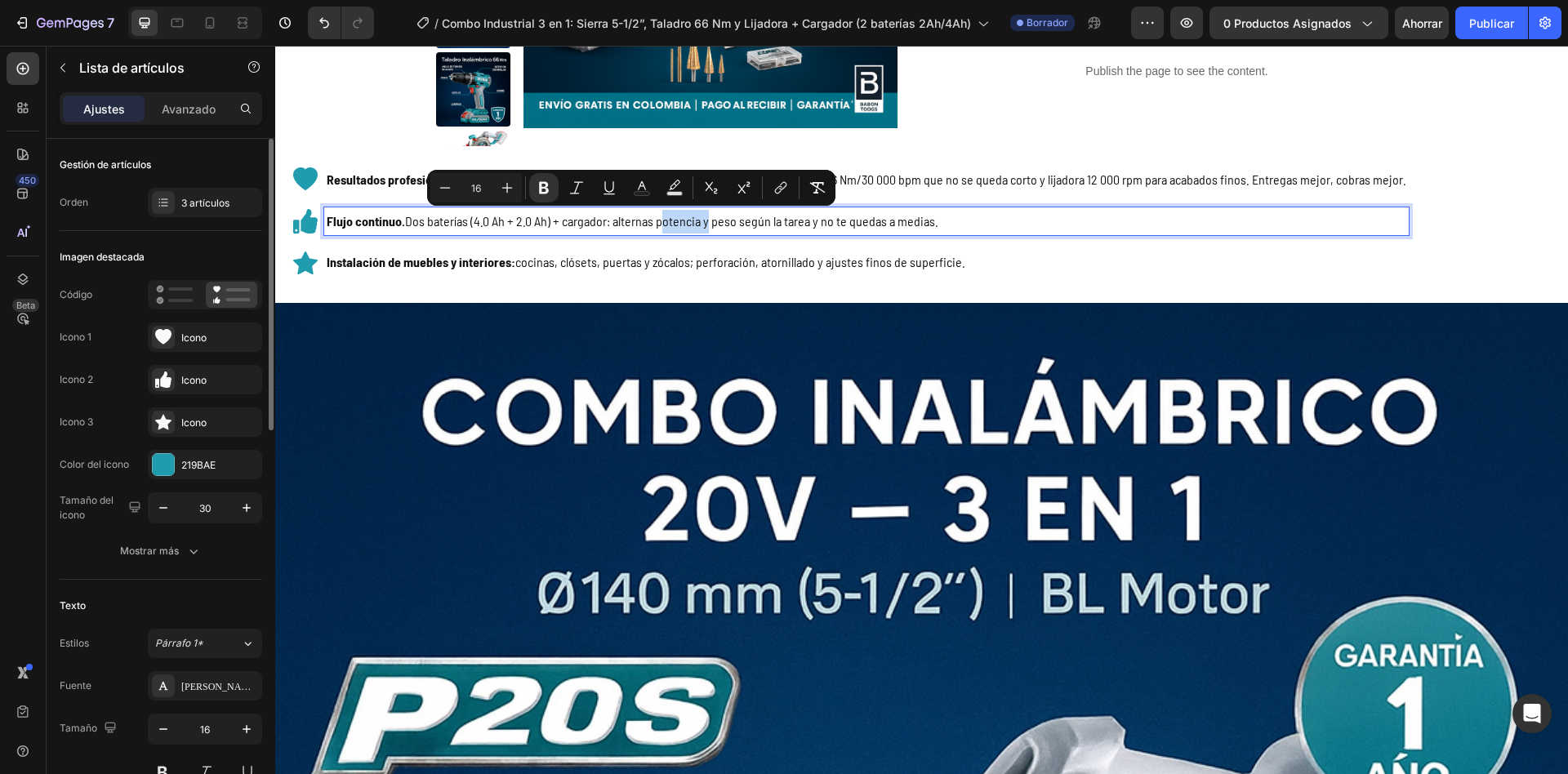
click at [1063, 214] on p "Flujo continuo. Dos baterías (4.0 Ah + 2.0 Ah) + cargador: alternas potencia y …" at bounding box center [867, 221] width 1080 height 24
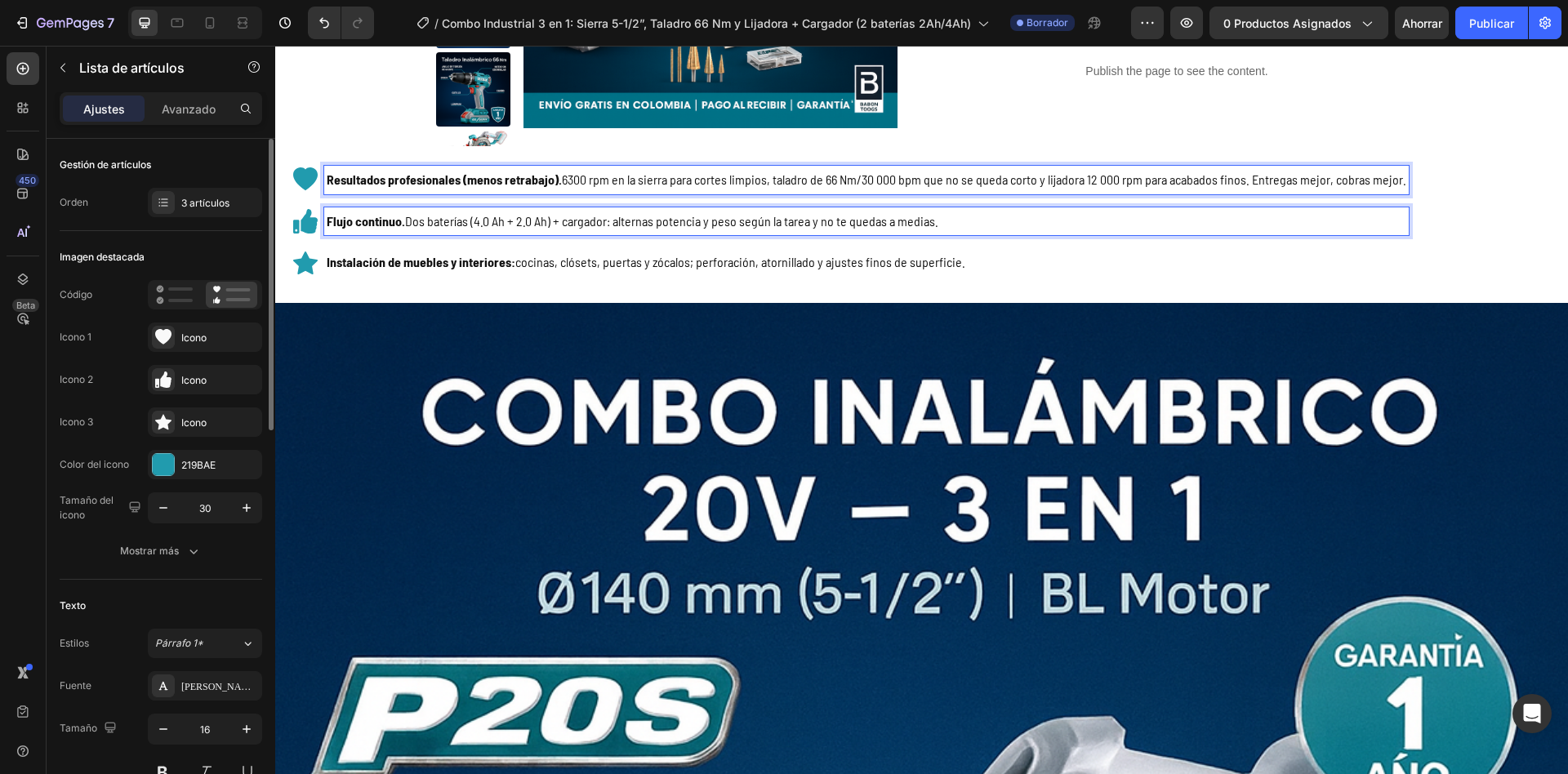
click at [819, 174] on p "Resultados profesionales (menos retrabajo). 6300 rpm en la sierra para cortes l…" at bounding box center [867, 180] width 1080 height 24
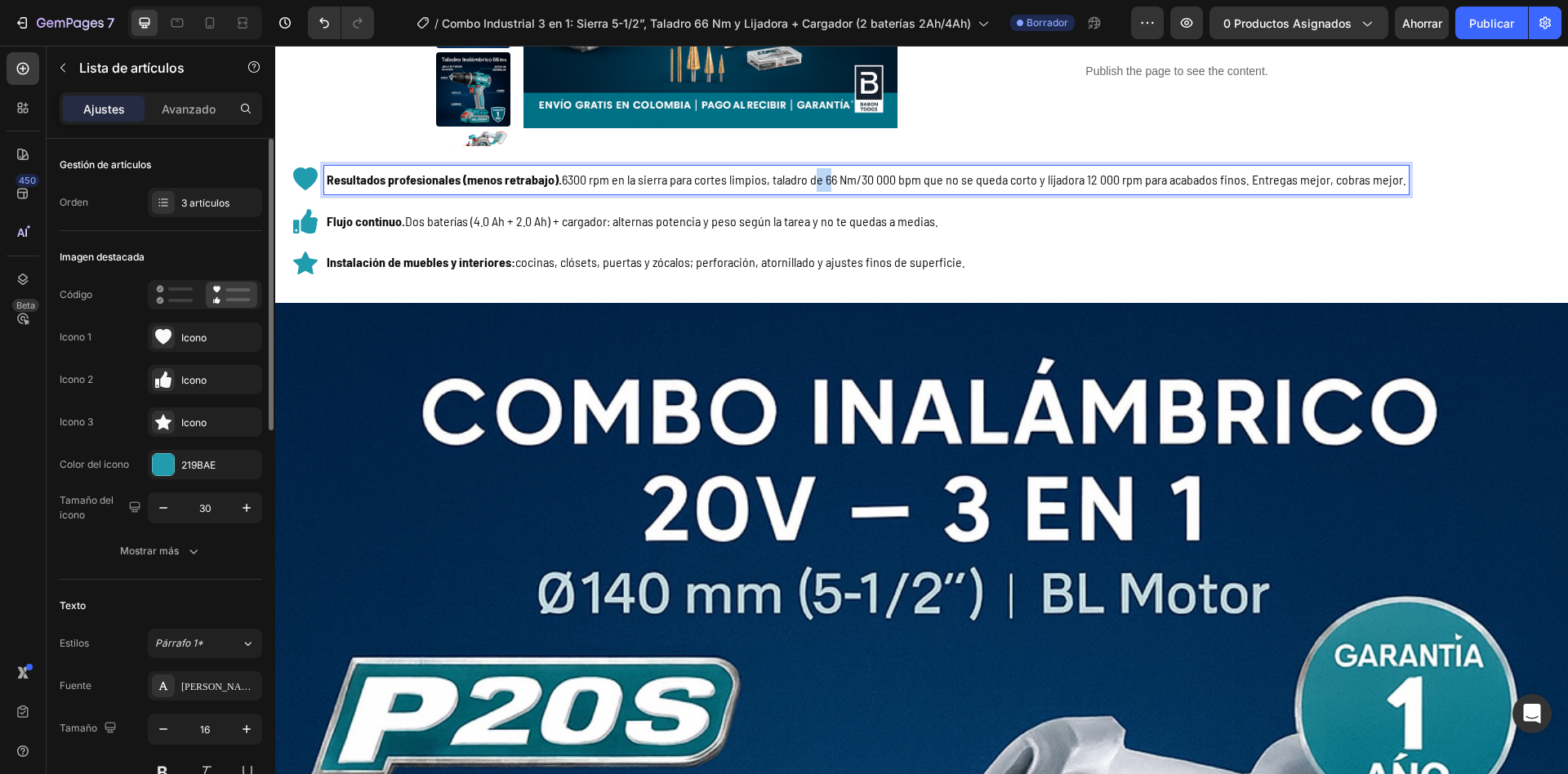
click at [819, 174] on p "Resultados profesionales (menos retrabajo). 6300 rpm en la sierra para cortes l…" at bounding box center [867, 180] width 1080 height 24
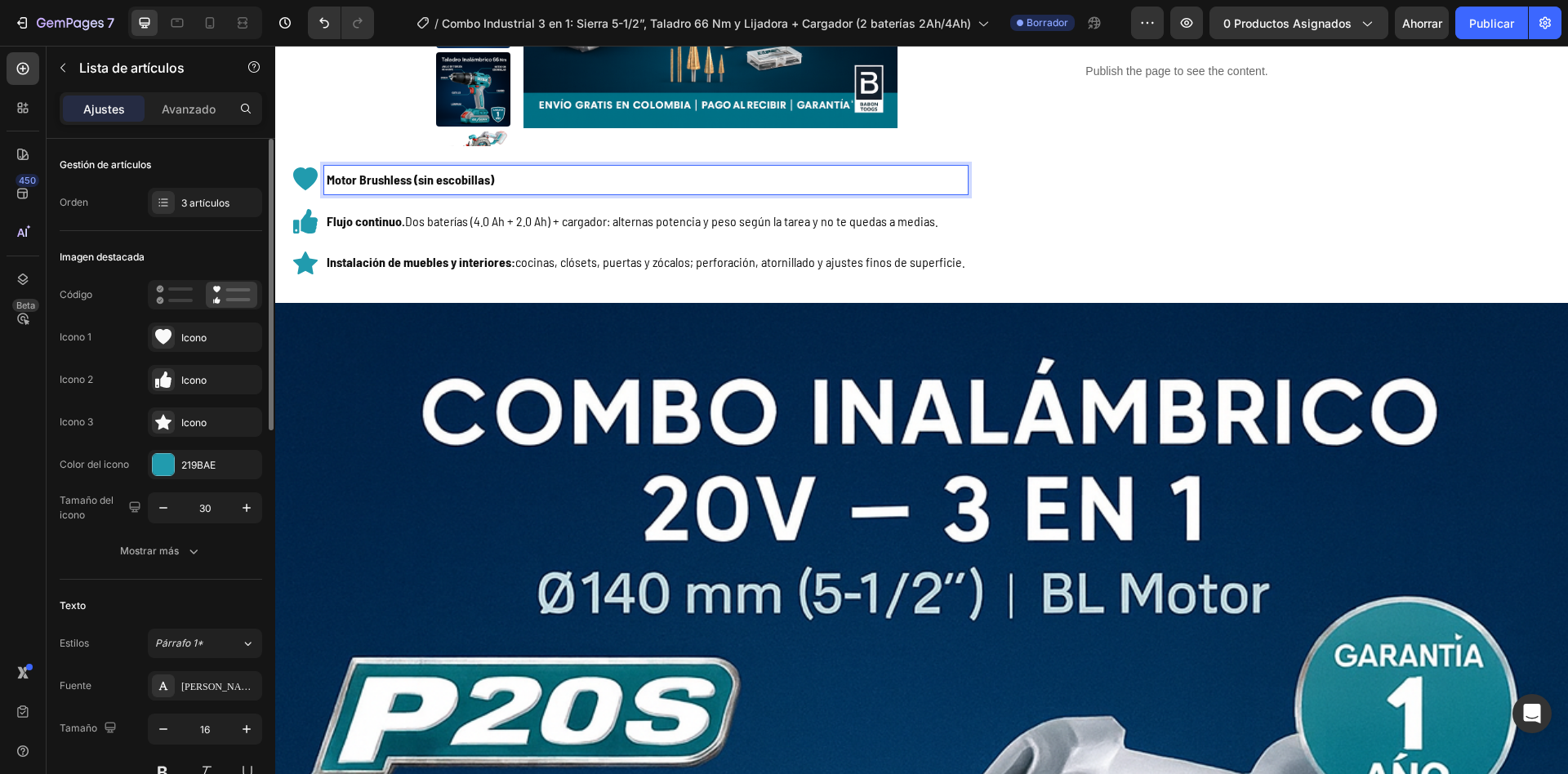
click at [819, 174] on p "Motor Brushless (sin escobillas)" at bounding box center [646, 180] width 638 height 24
drag, startPoint x: 499, startPoint y: 184, endPoint x: 830, endPoint y: 179, distance: 331.0
click at [830, 179] on p "Motor Brushless (sin escobillas) más potencia, menos calentamiento y mayor vida…" at bounding box center [646, 180] width 638 height 24
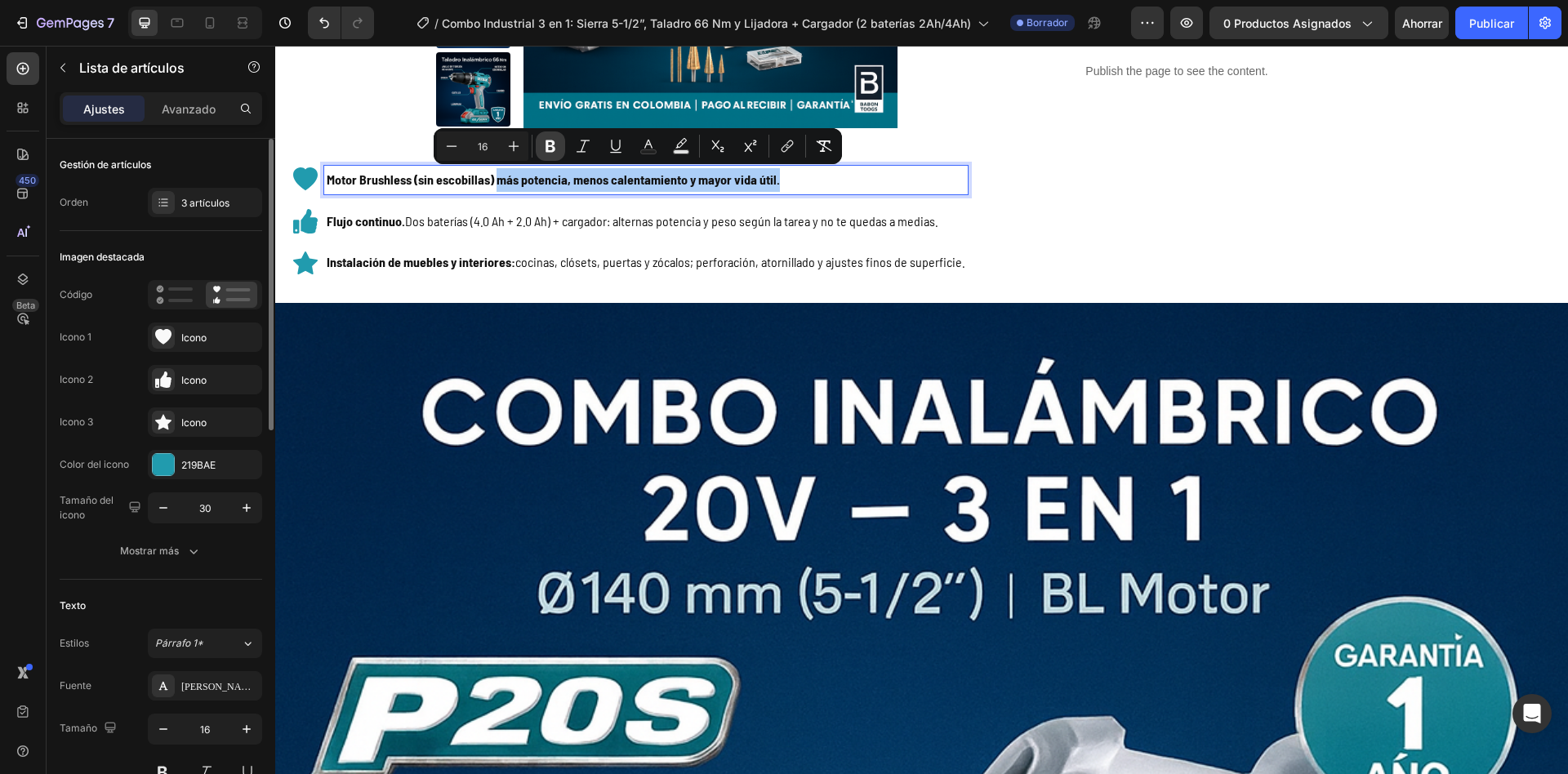
click at [562, 150] on button "Atrevido" at bounding box center [550, 146] width 30 height 30
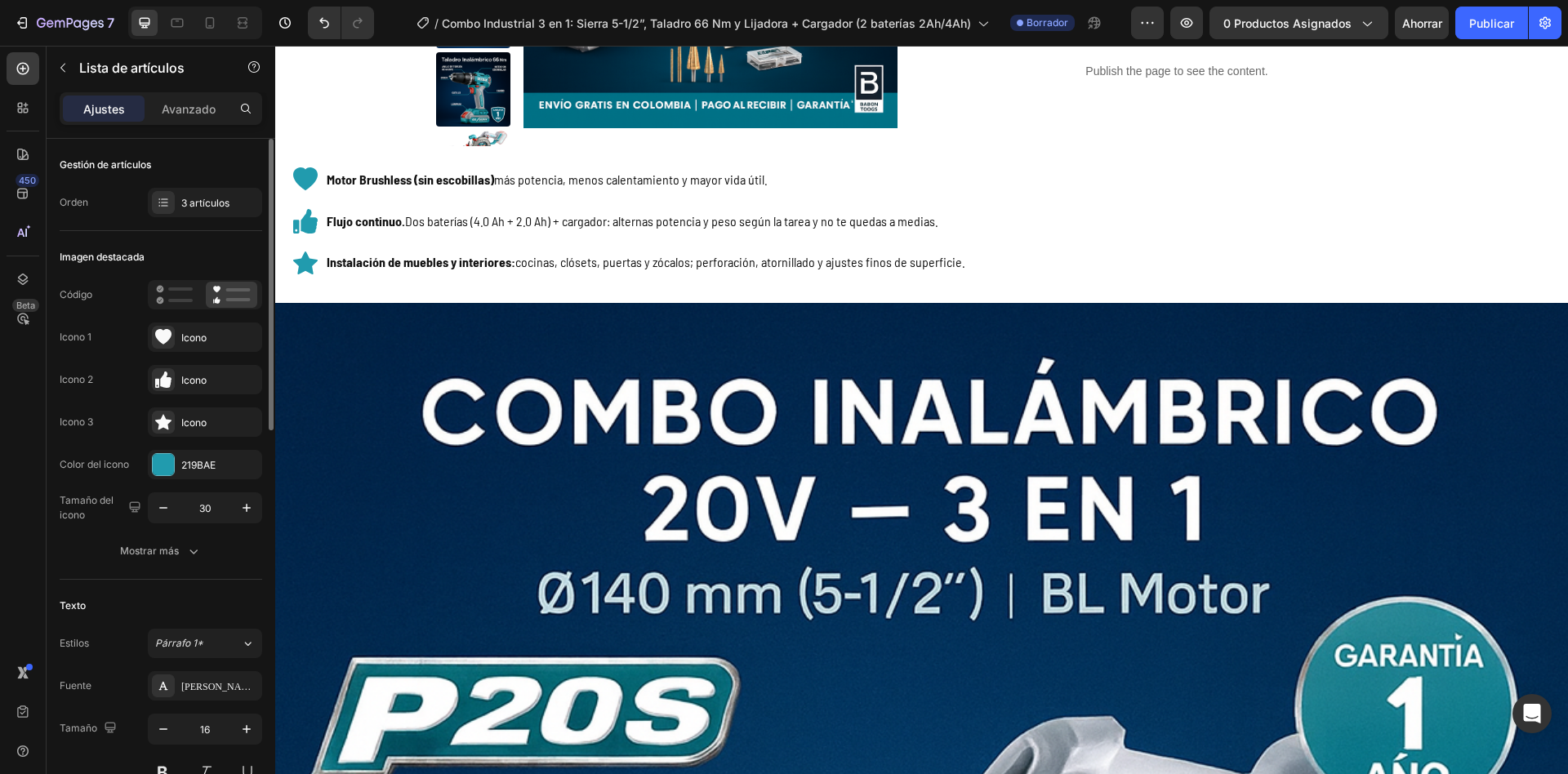
click at [1080, 223] on div "Motor Brushless (sin escobillas) más potencia, menos calentamiento y mayor vida…" at bounding box center [931, 221] width 1275 height 111
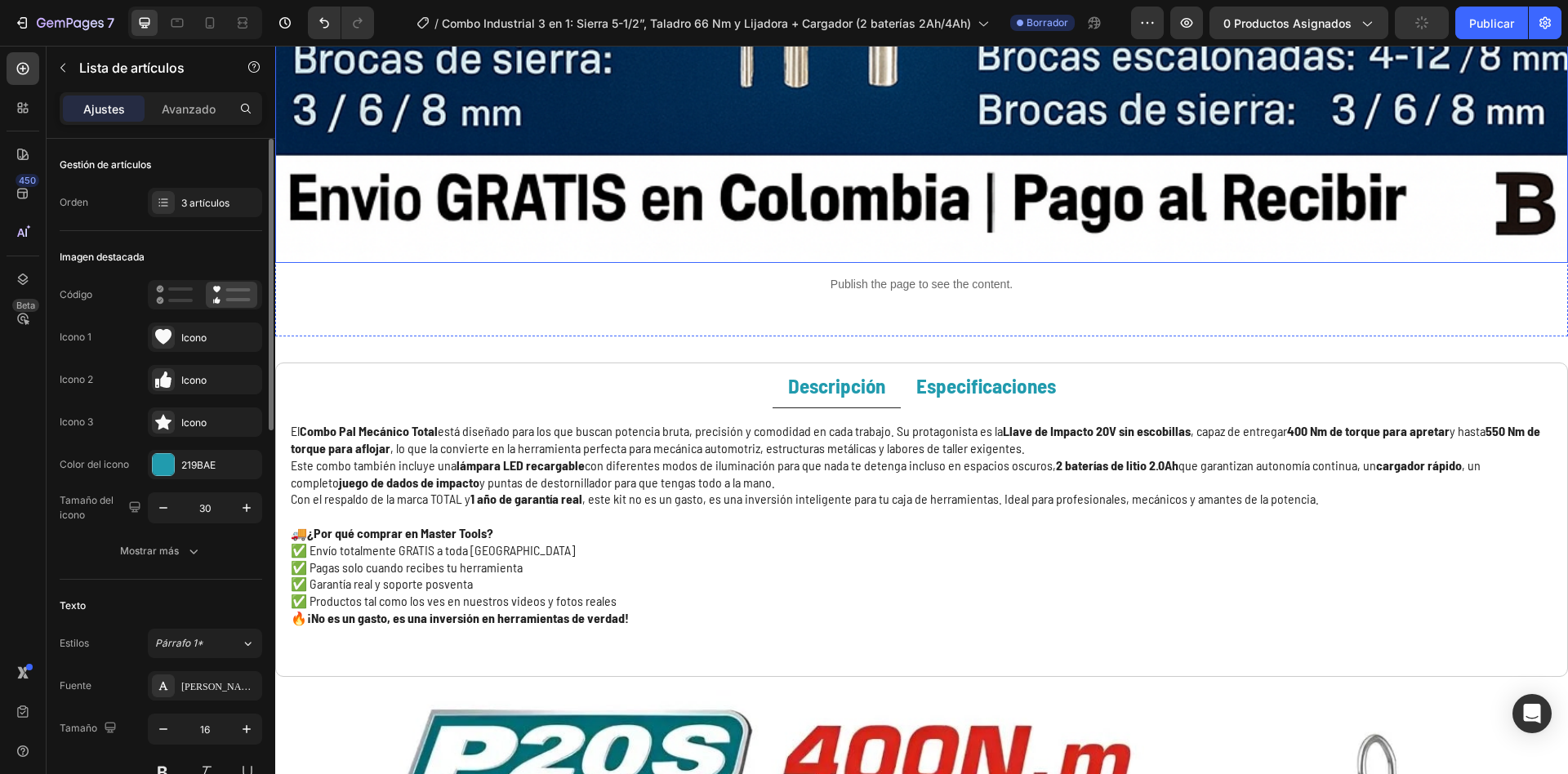
scroll to position [2417, 0]
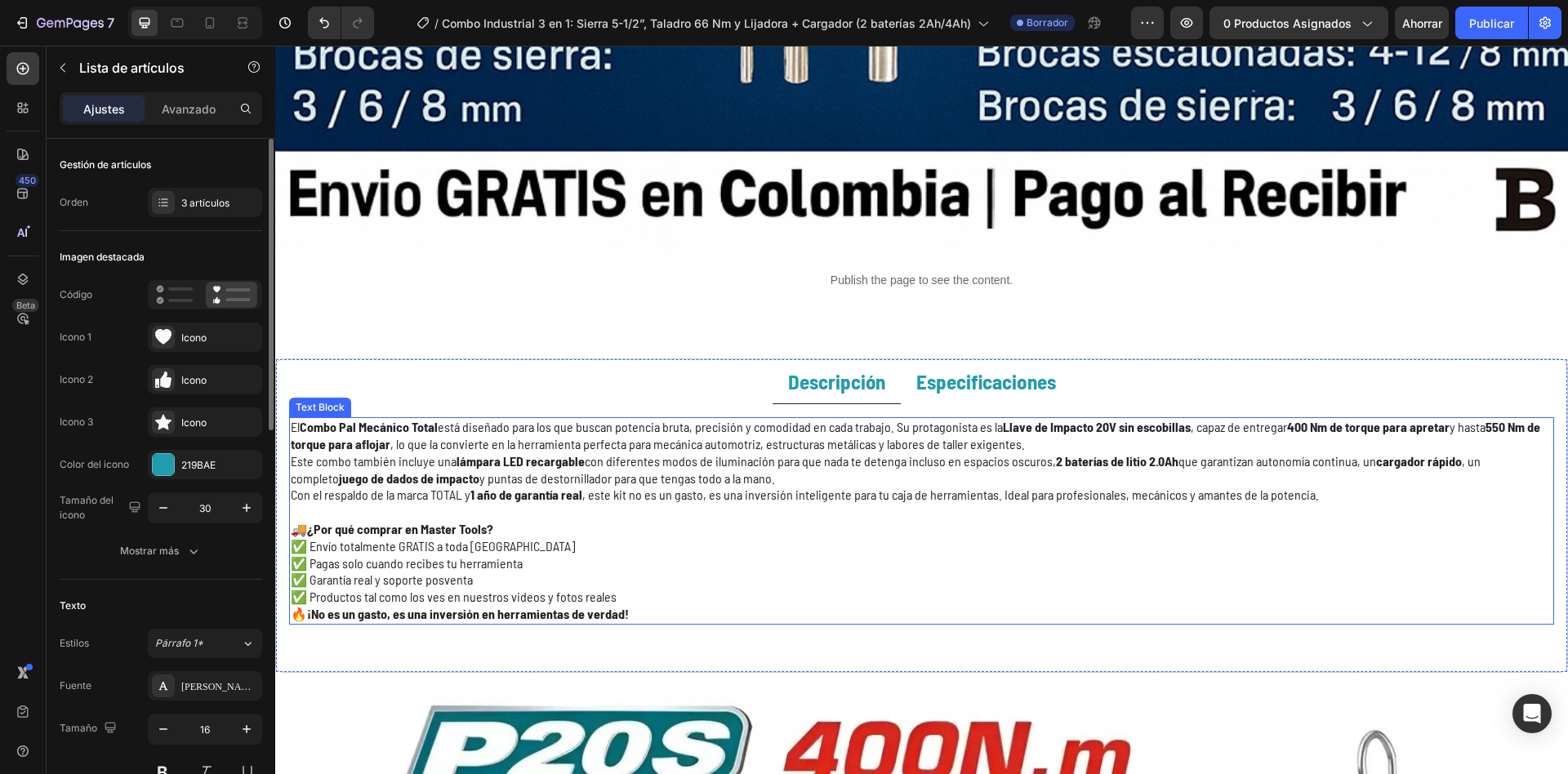
click at [297, 419] on p "El Combo Pal Mecánico Total está diseñado para los que buscan potencia bruta, p…" at bounding box center [921, 436] width 1262 height 34
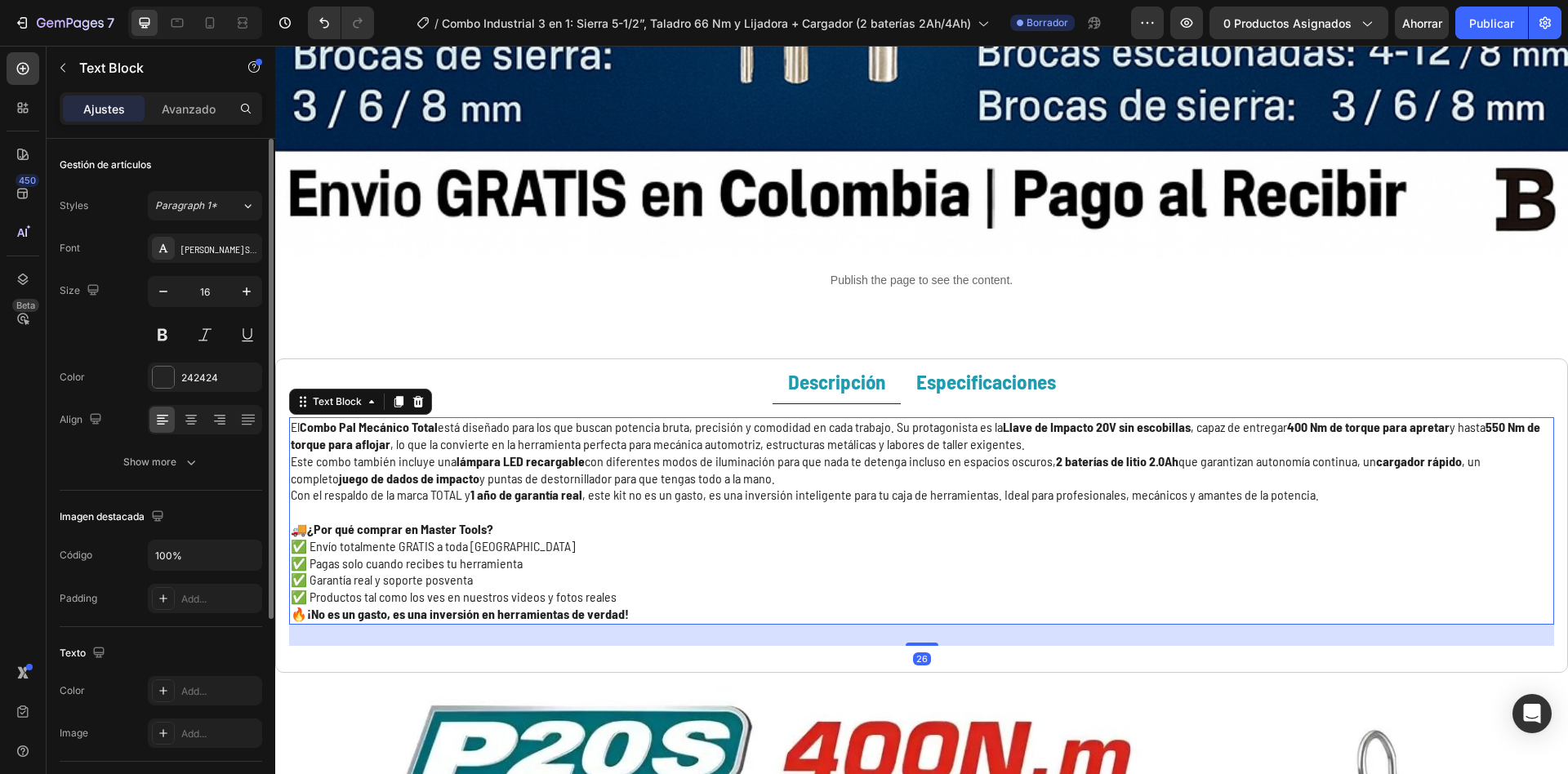
click at [297, 419] on p "El Combo Pal Mecánico Total está diseñado para los que buscan potencia bruta, p…" at bounding box center [921, 436] width 1262 height 34
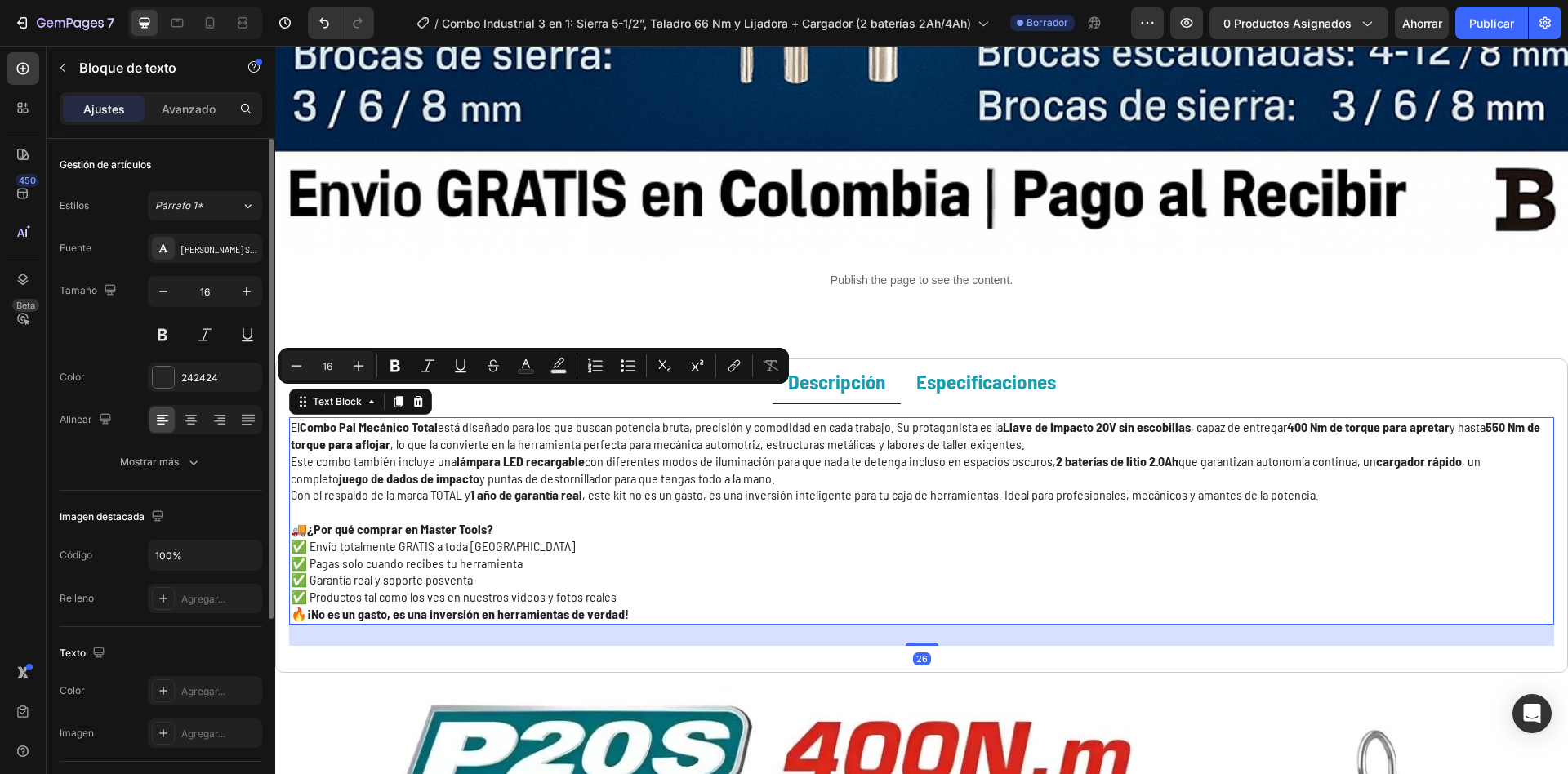
click at [297, 419] on p "El Combo Pal Mecánico Total está diseñado para los que buscan potencia bruta, p…" at bounding box center [921, 436] width 1262 height 34
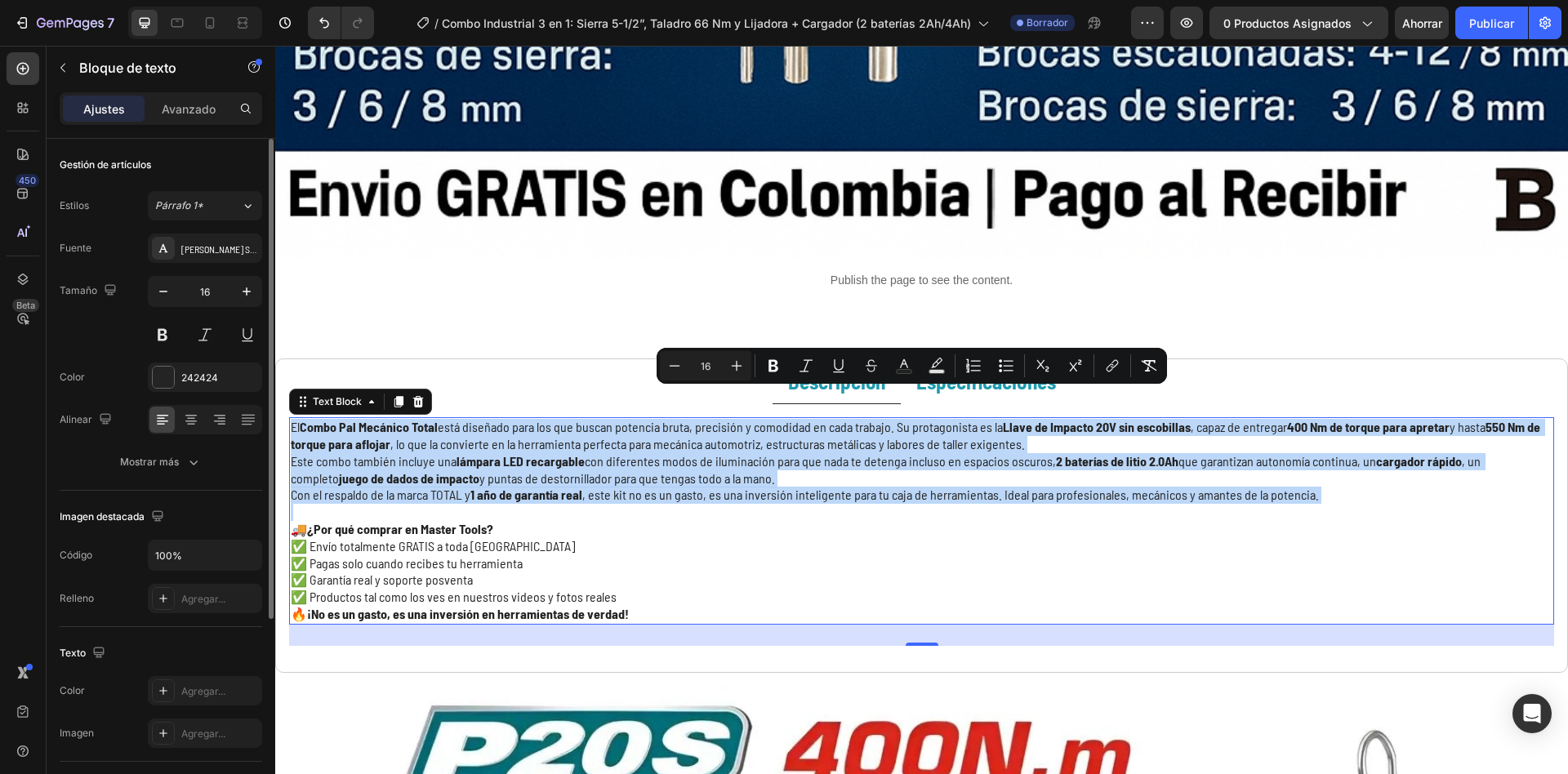
drag, startPoint x: 295, startPoint y: 397, endPoint x: 600, endPoint y: 479, distance: 315.8
click at [600, 479] on div "El Combo Pal Mecánico Total está diseñado para los que buscan potencia bruta, p…" at bounding box center [922, 521] width 1265 height 207
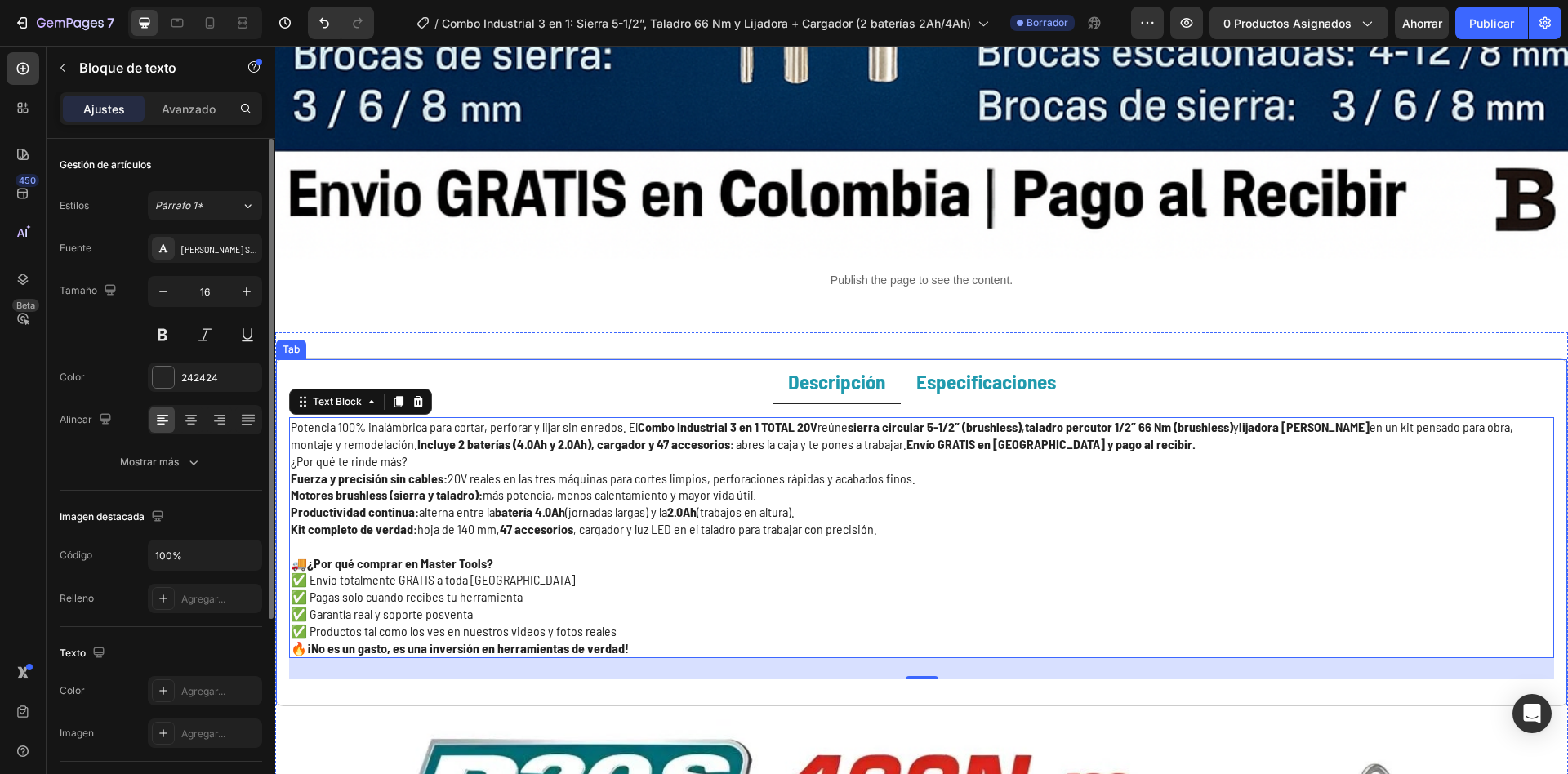
click at [967, 369] on strong "Especificaciones" at bounding box center [986, 381] width 140 height 24
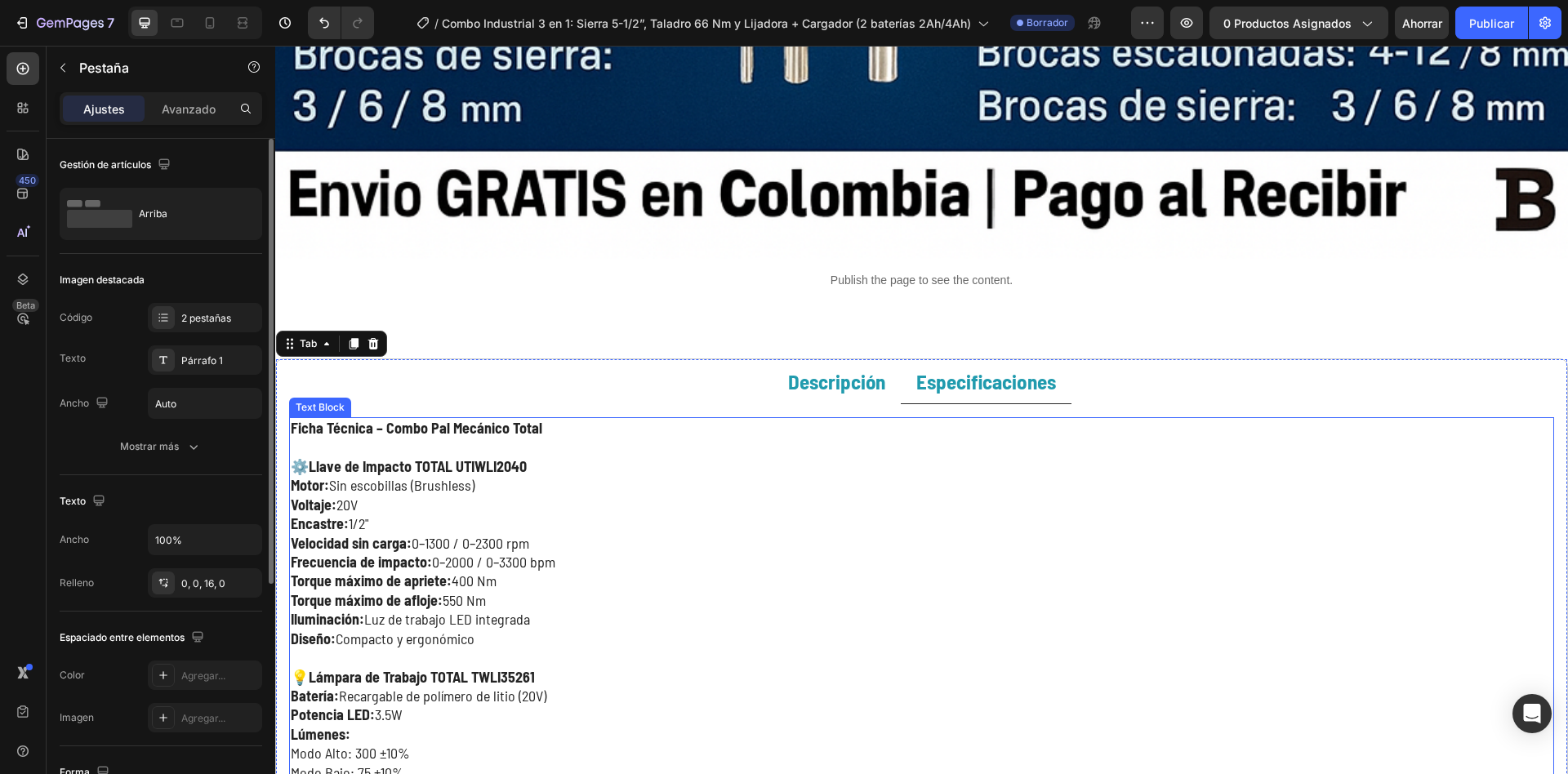
click at [465, 458] on strong "Llave de Impacto TOTAL UTIWLI2040" at bounding box center [418, 466] width 218 height 18
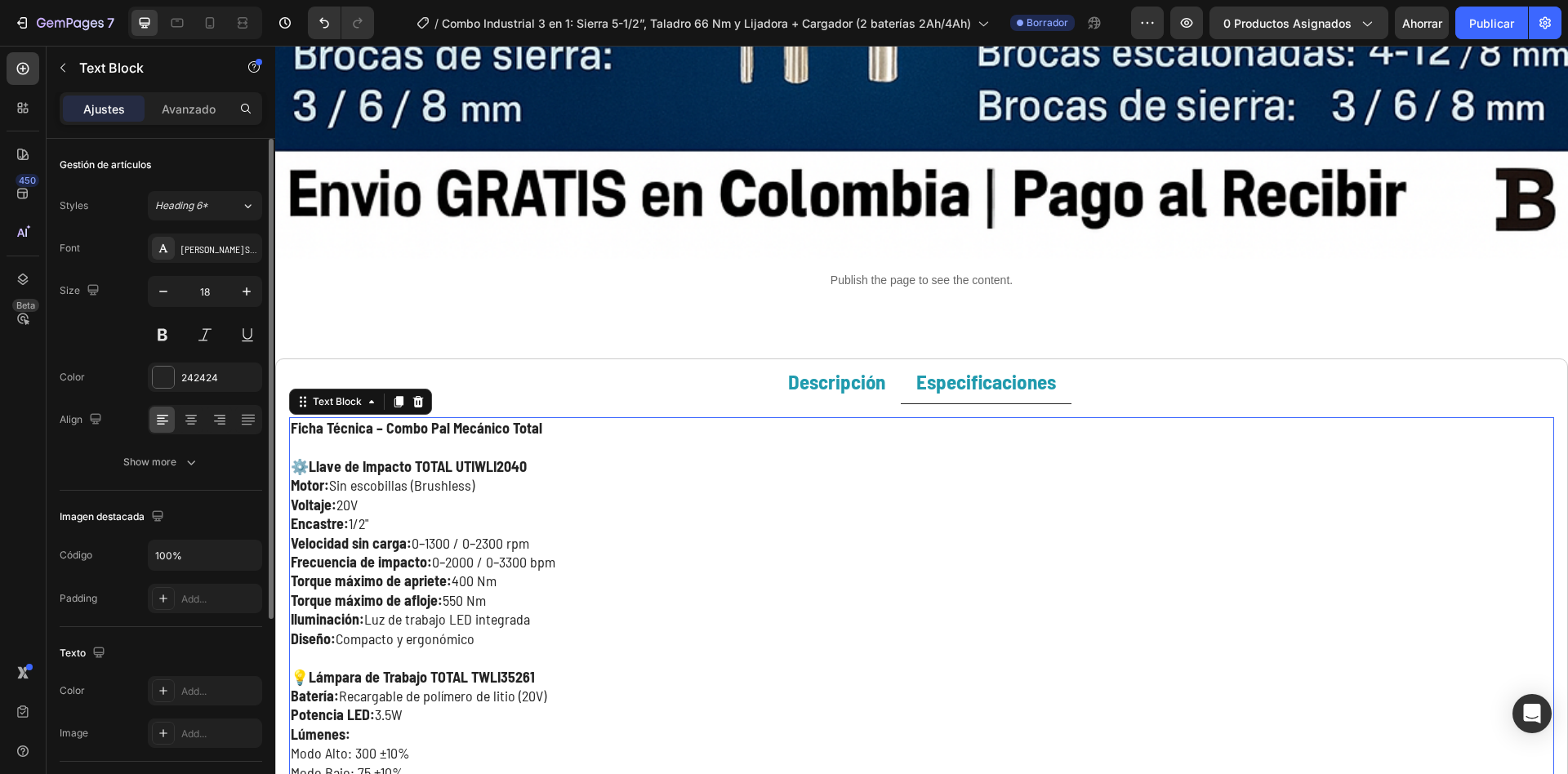
click at [465, 458] on strong "Llave de Impacto TOTAL UTIWLI2040" at bounding box center [418, 466] width 218 height 18
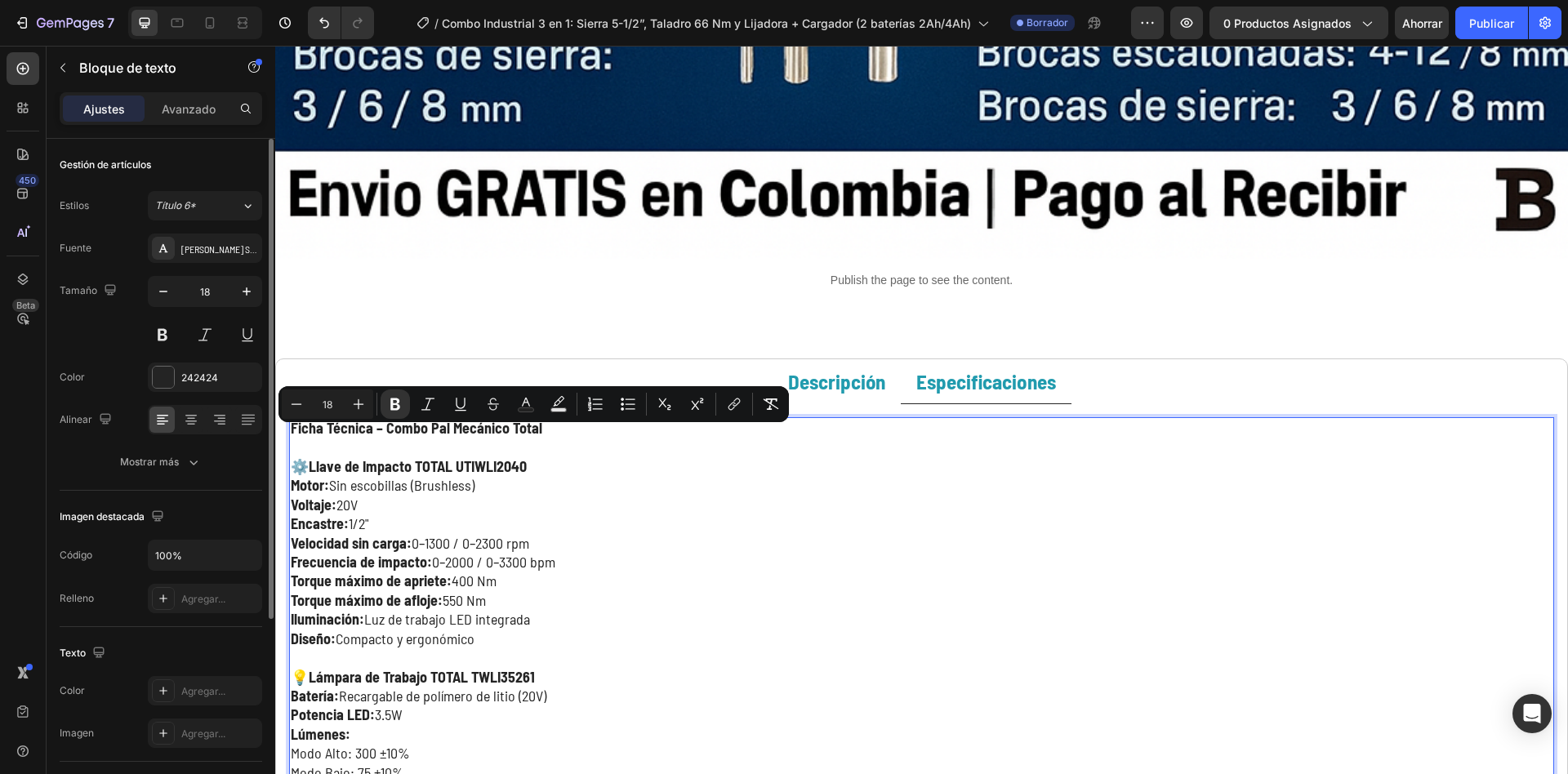
click at [347, 476] on p "Motor: Sin escobillas (Brushless)" at bounding box center [921, 485] width 1262 height 19
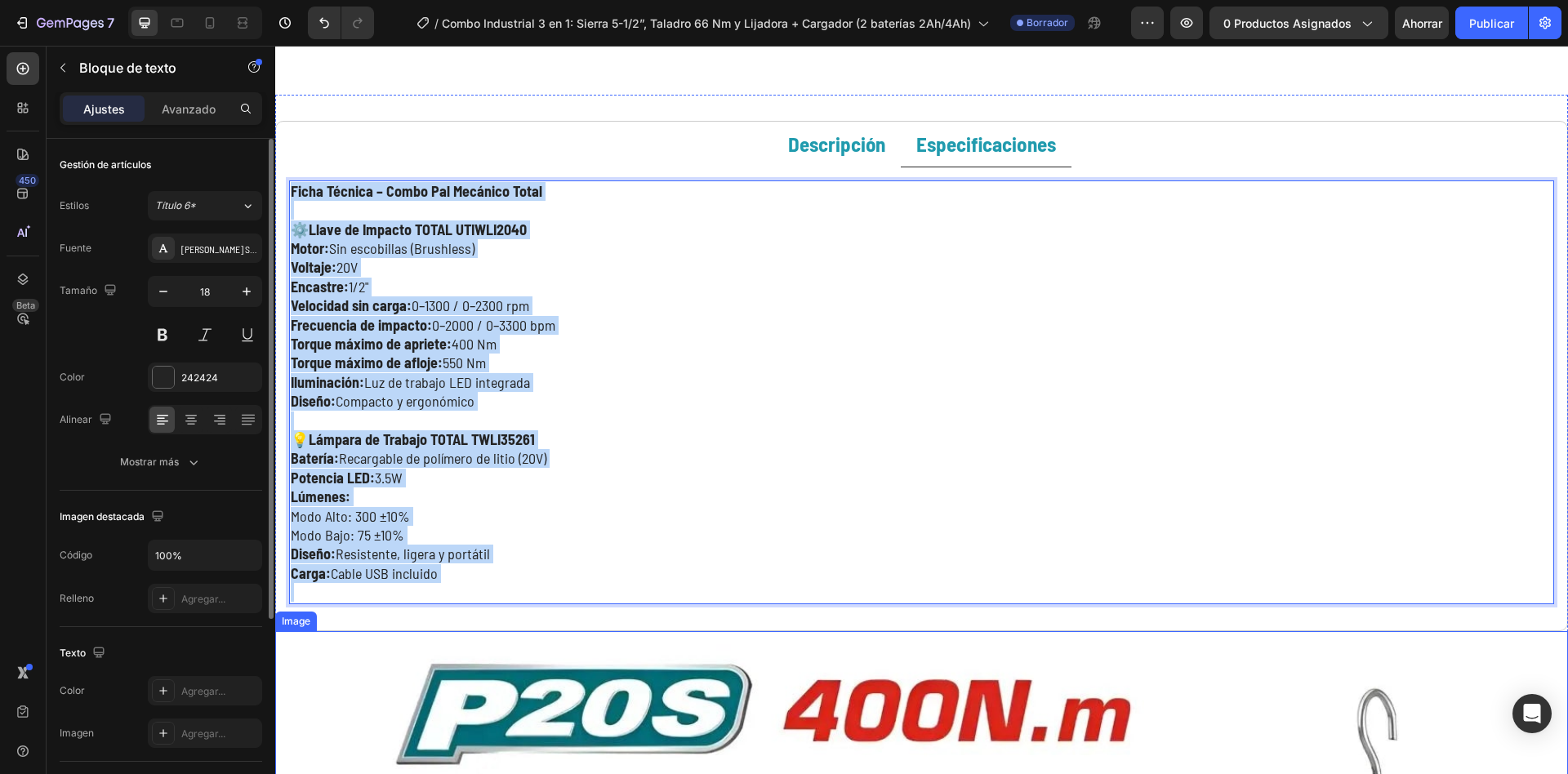
scroll to position [2720, 0]
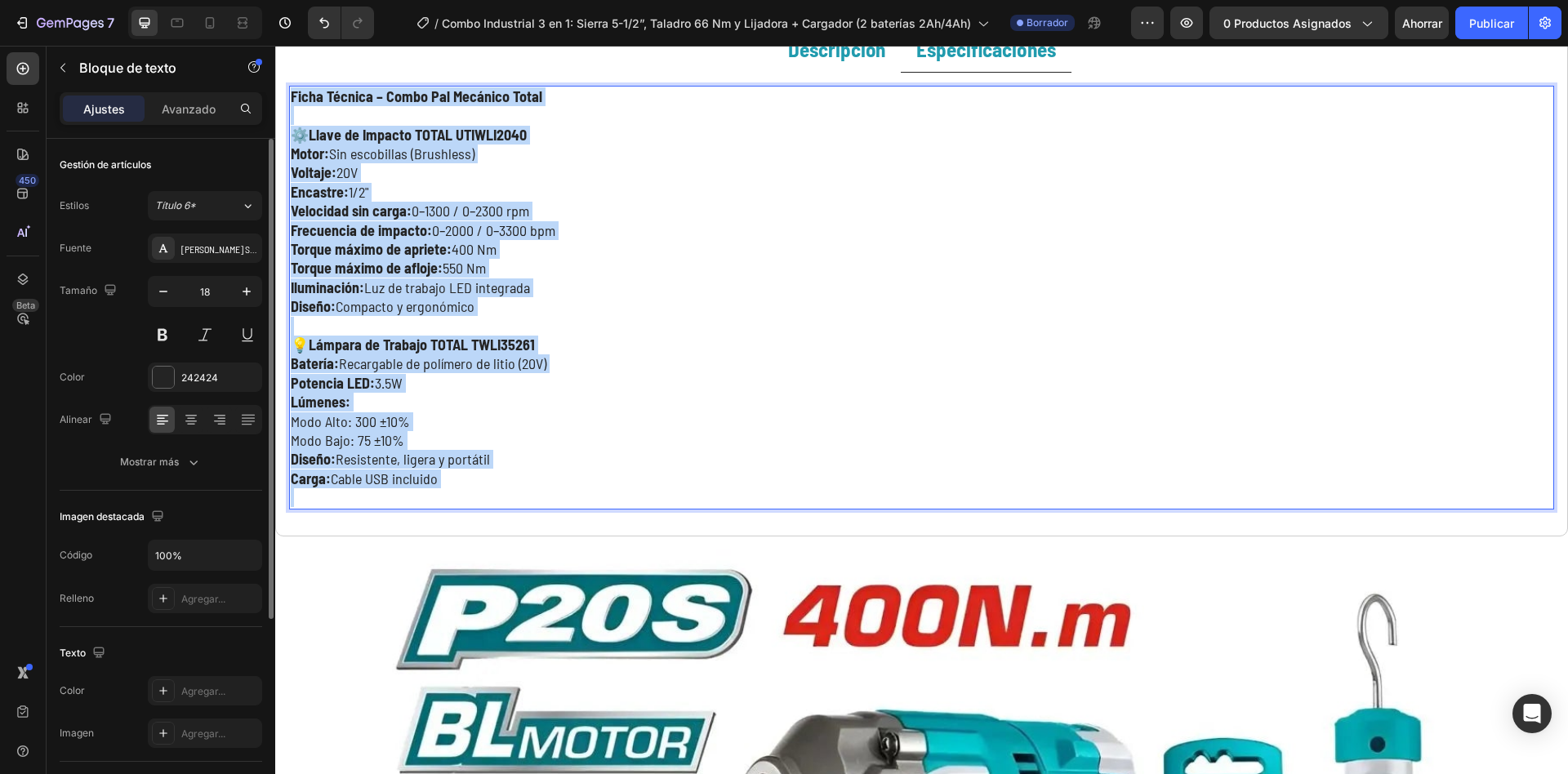
drag, startPoint x: 290, startPoint y: 401, endPoint x: 460, endPoint y: 489, distance: 191.4
click at [460, 489] on div "Ficha Técnica – Combo Pal Mecánico Total ⚙️ Llave de Impacto TOTAL UTIWLI2040 M…" at bounding box center [922, 297] width 1265 height 424
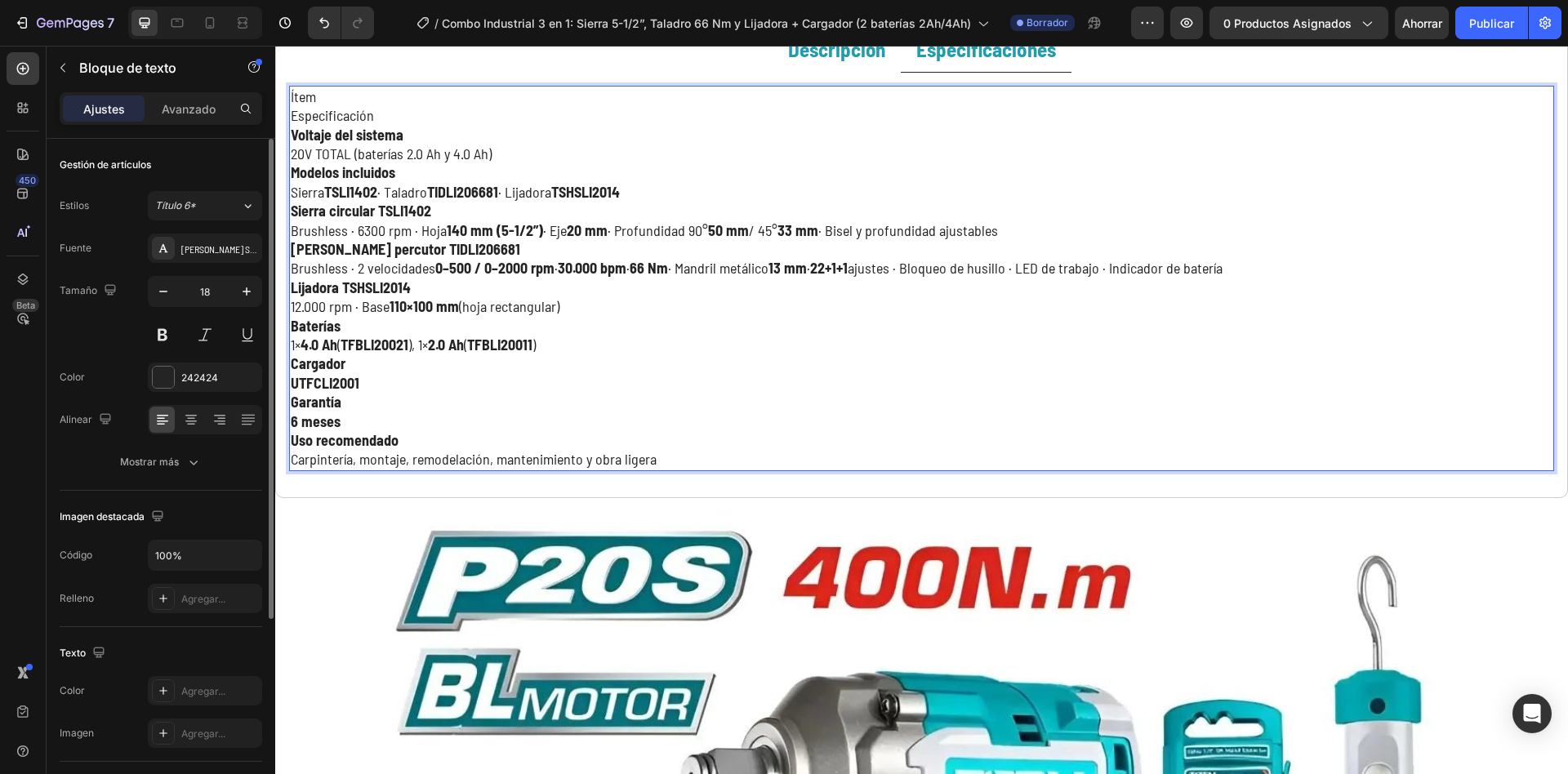
click at [344, 100] on p "Ítem" at bounding box center [921, 97] width 1262 height 19
click at [352, 96] on p "Ficha Tecnica del Combo 3 en 1" at bounding box center [921, 97] width 1262 height 19
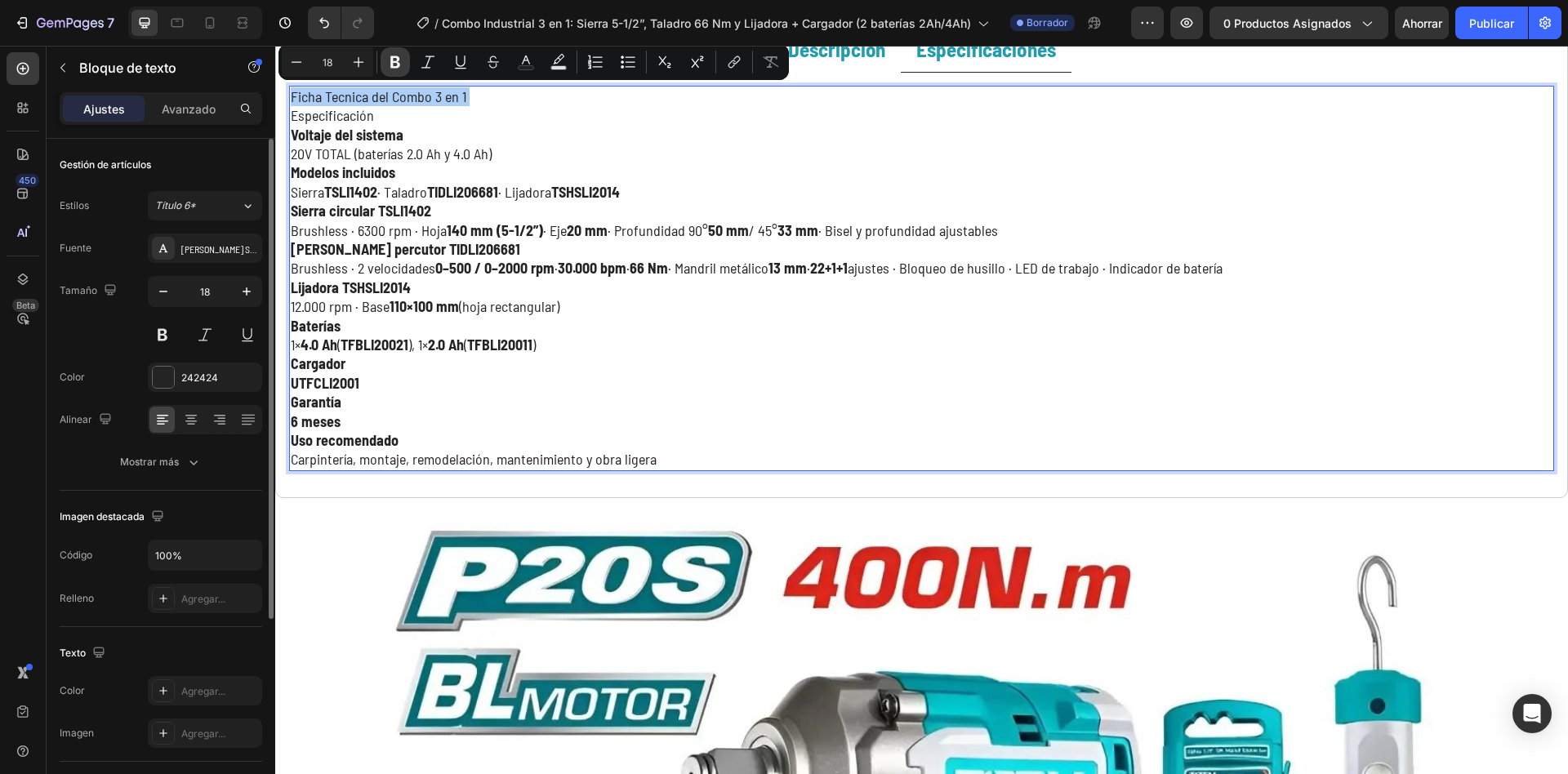
click at [396, 63] on icon "Editor contextual toolbar" at bounding box center [395, 62] width 17 height 17
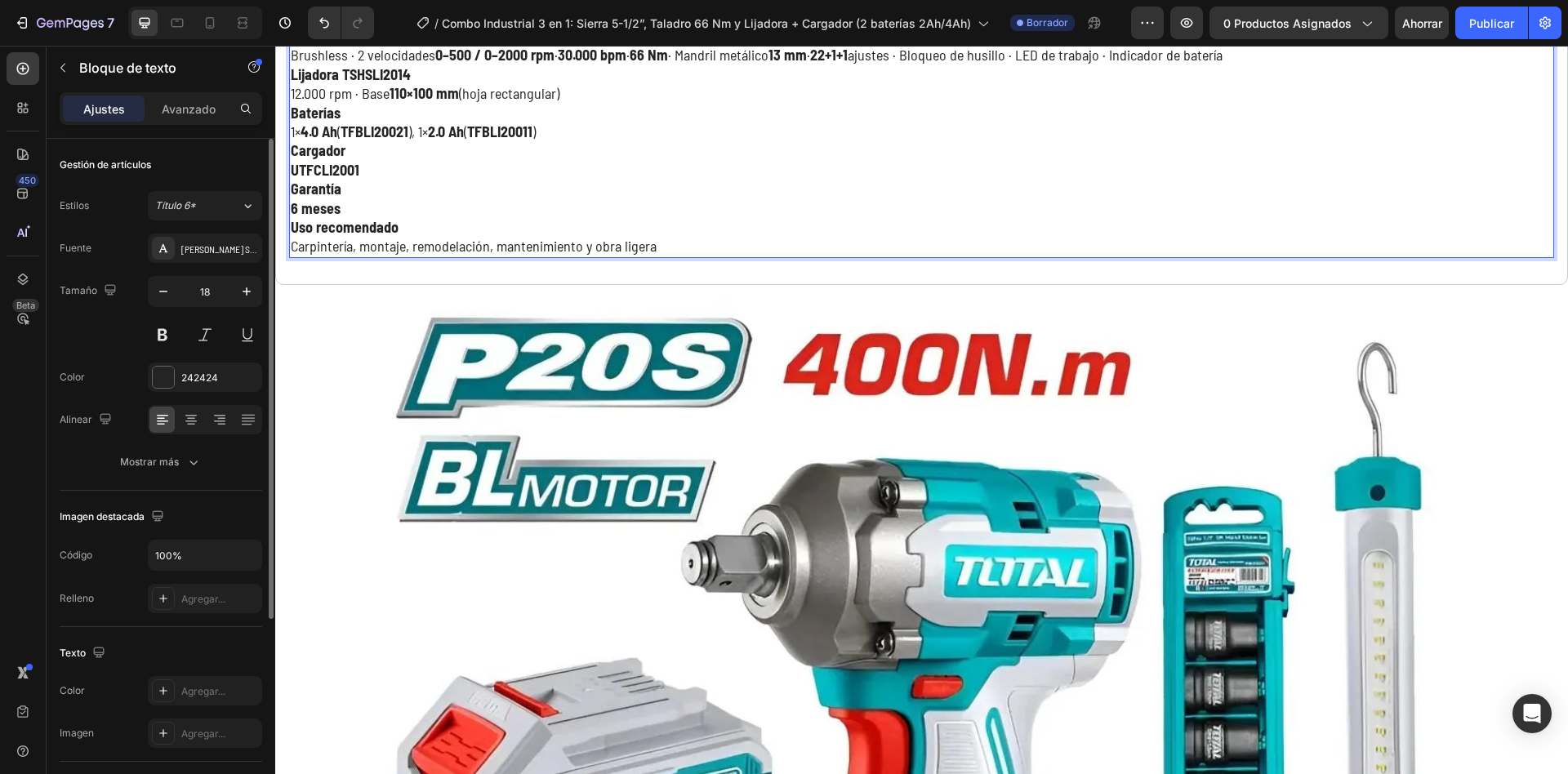
scroll to position [2934, 0]
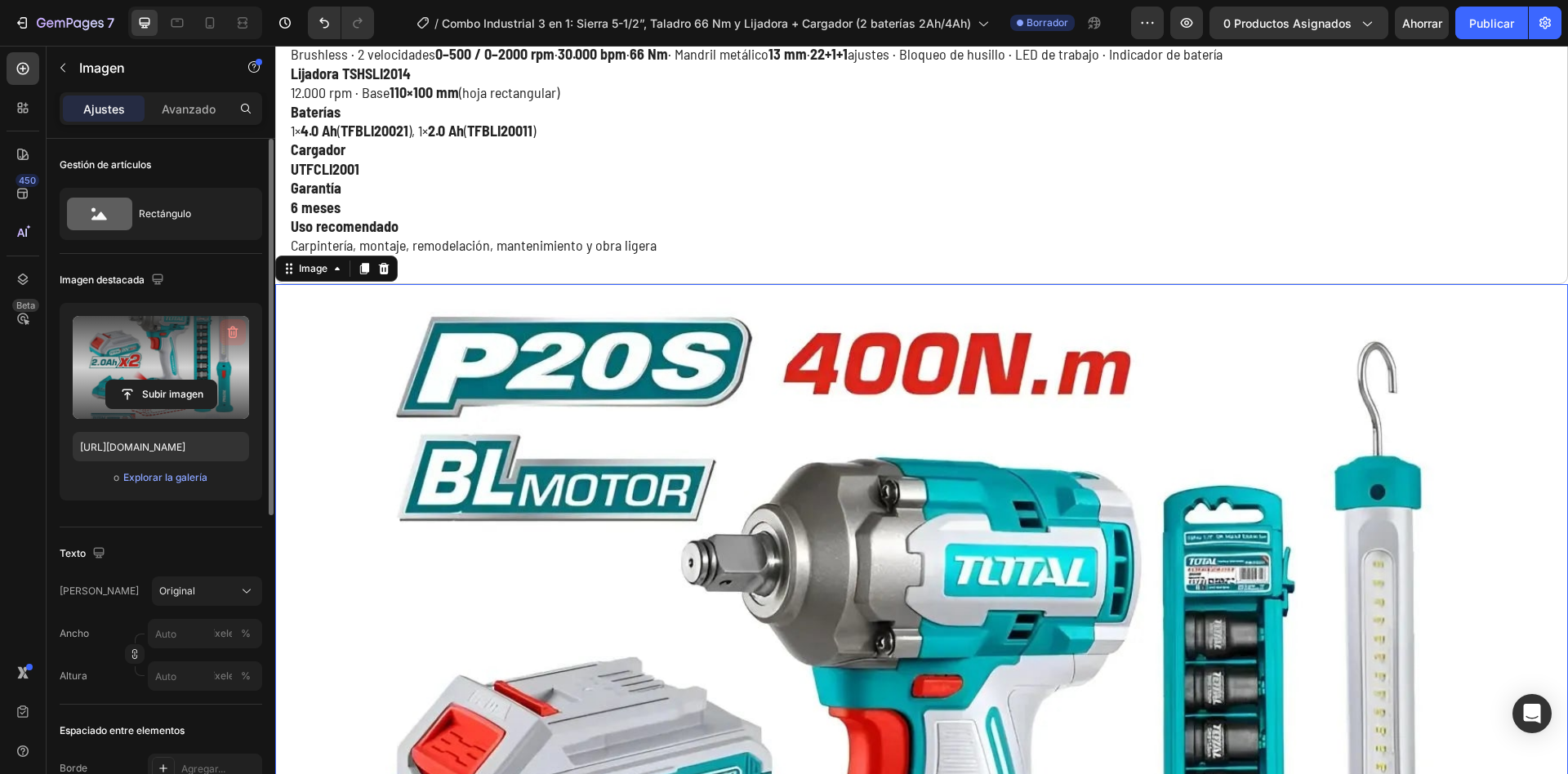
click at [239, 329] on icon "button" at bounding box center [233, 332] width 17 height 17
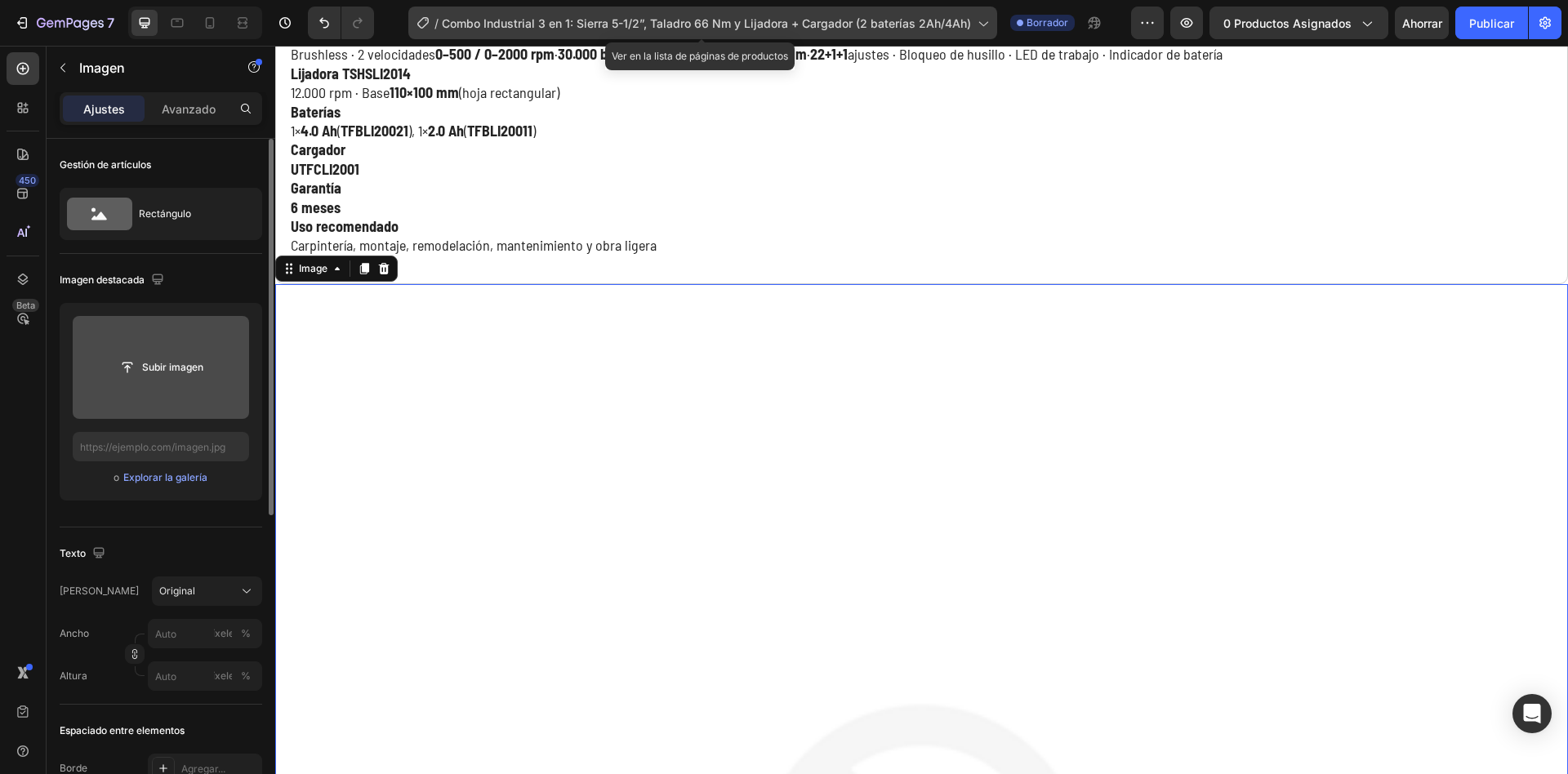
click at [959, 30] on font "Combo Industrial 3 en 1: Sierra 5-1/2”, Taladro 66 Nm y Lijadora + Cargador (2 …" at bounding box center [706, 24] width 529 height 14
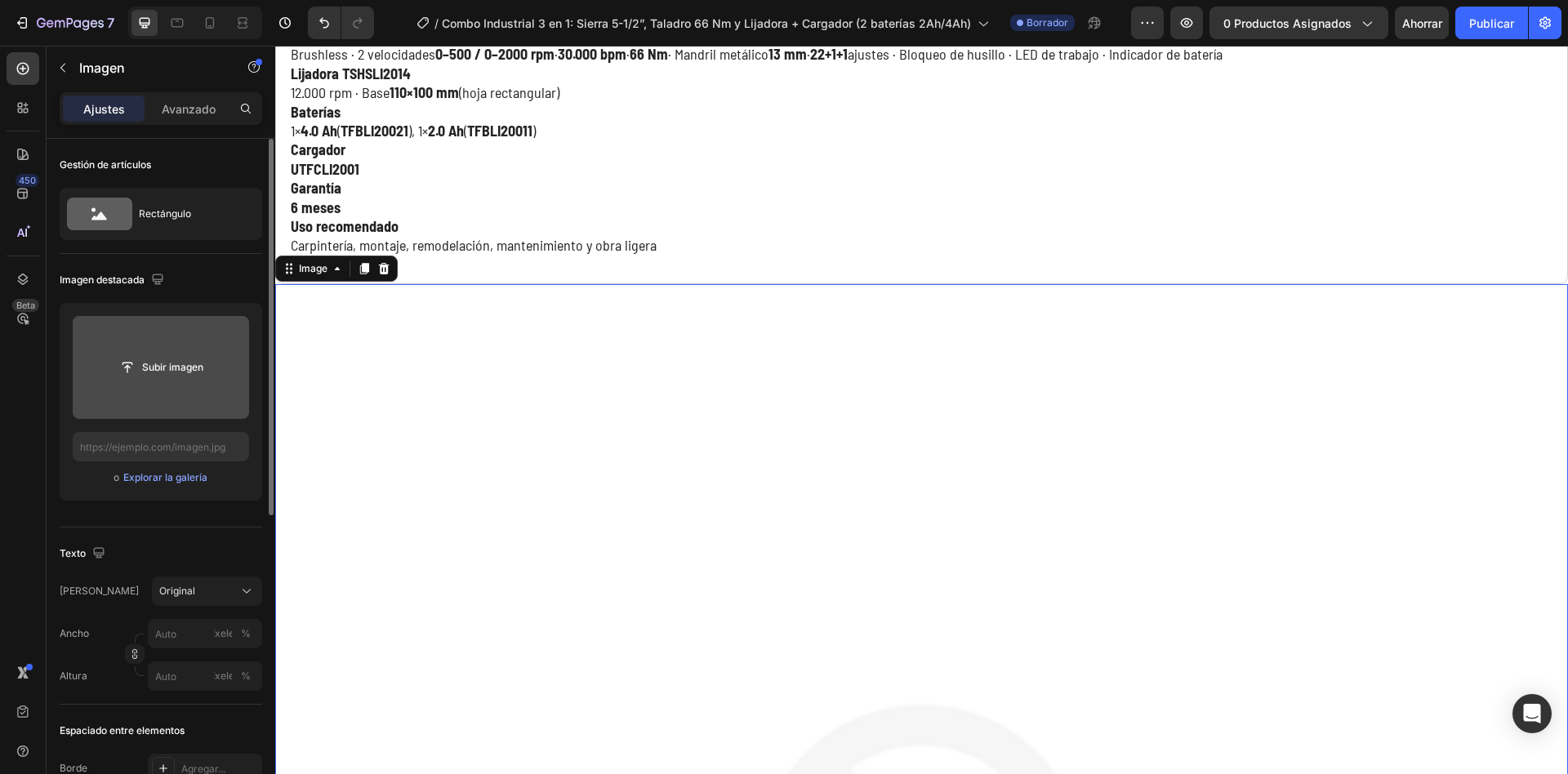
click at [190, 375] on input "file" at bounding box center [161, 368] width 110 height 28
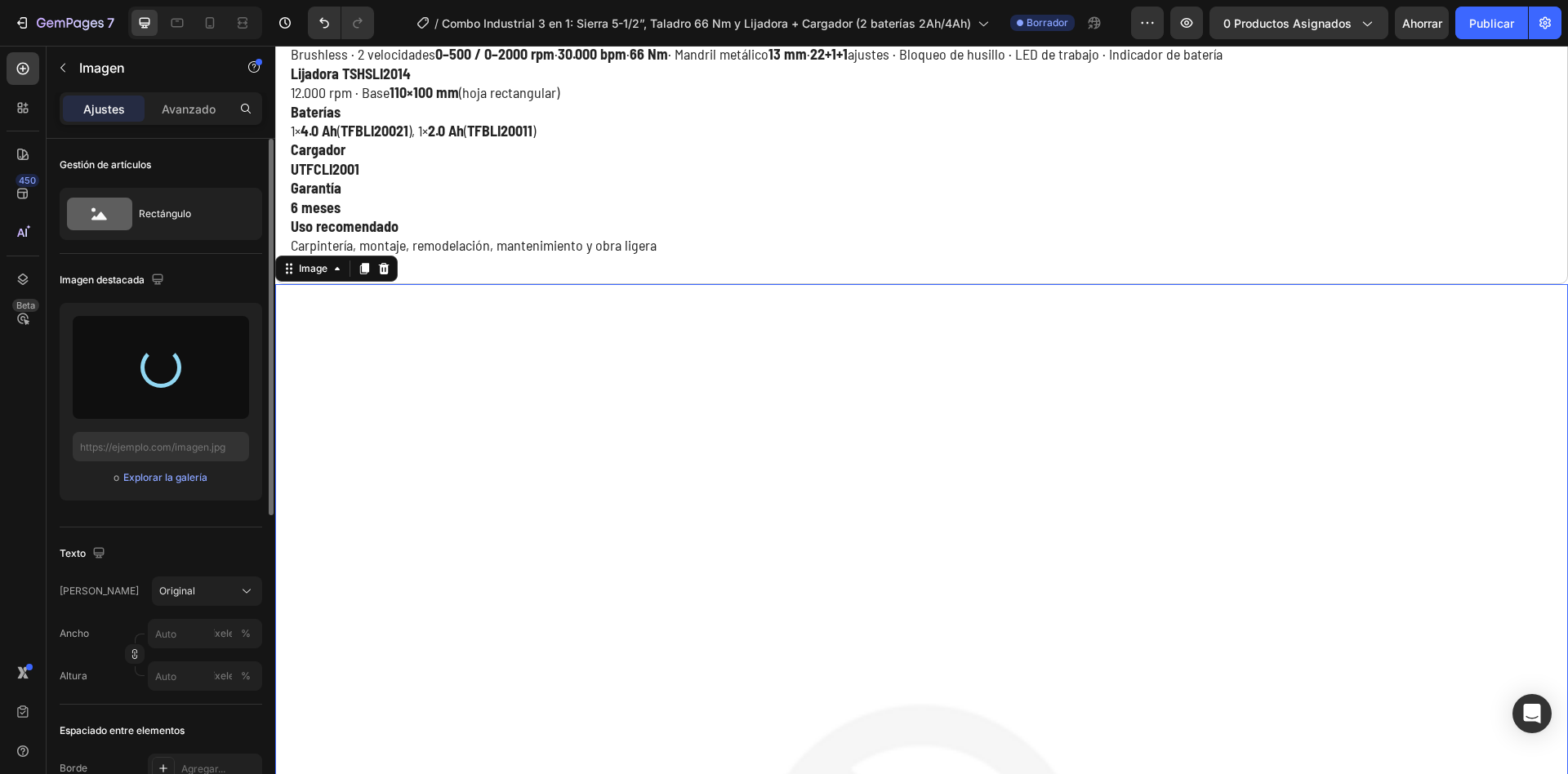
type input "[URL][DOMAIN_NAME]"
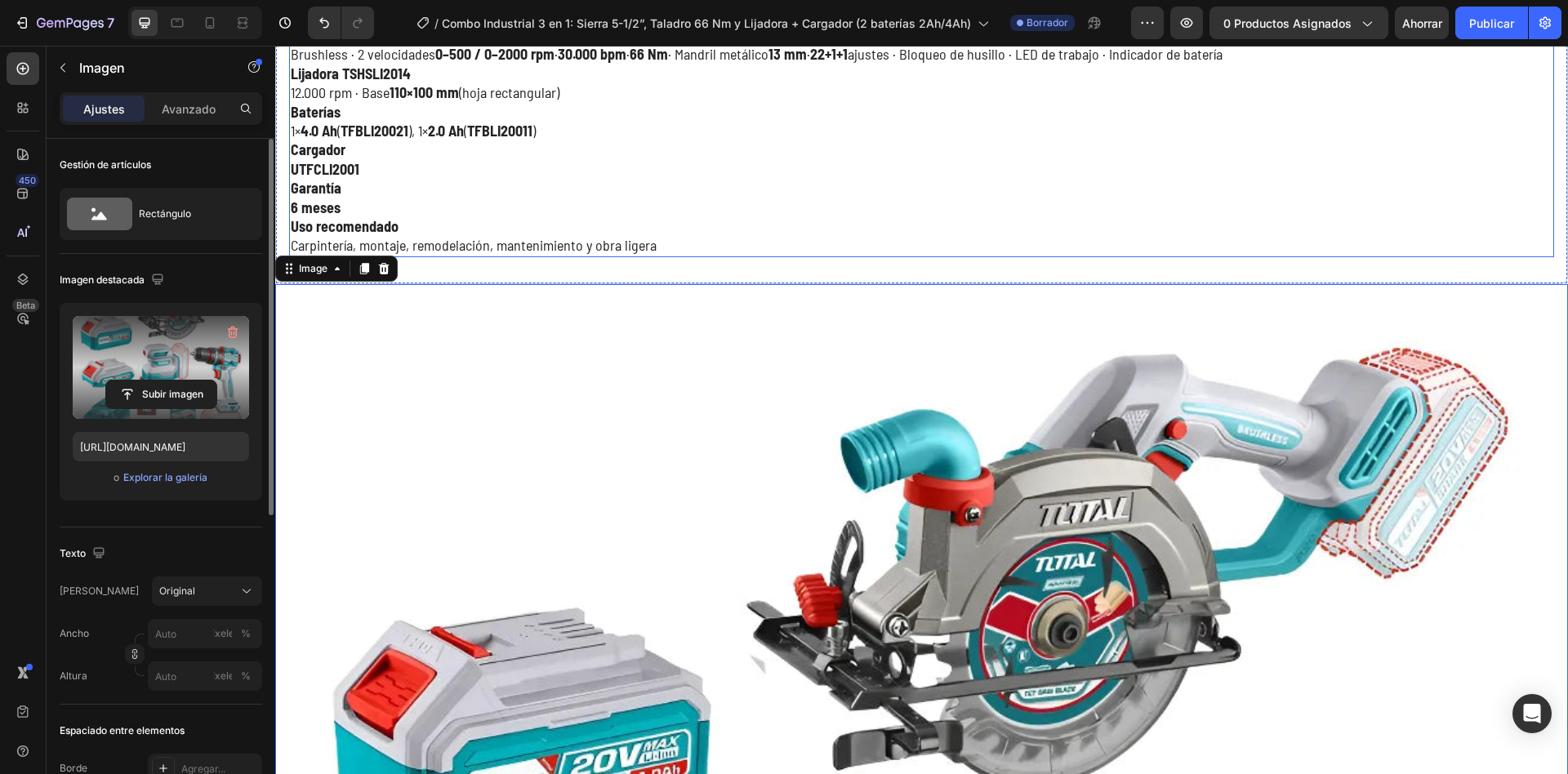
click at [323, 202] on strong "6 meses" at bounding box center [315, 207] width 50 height 18
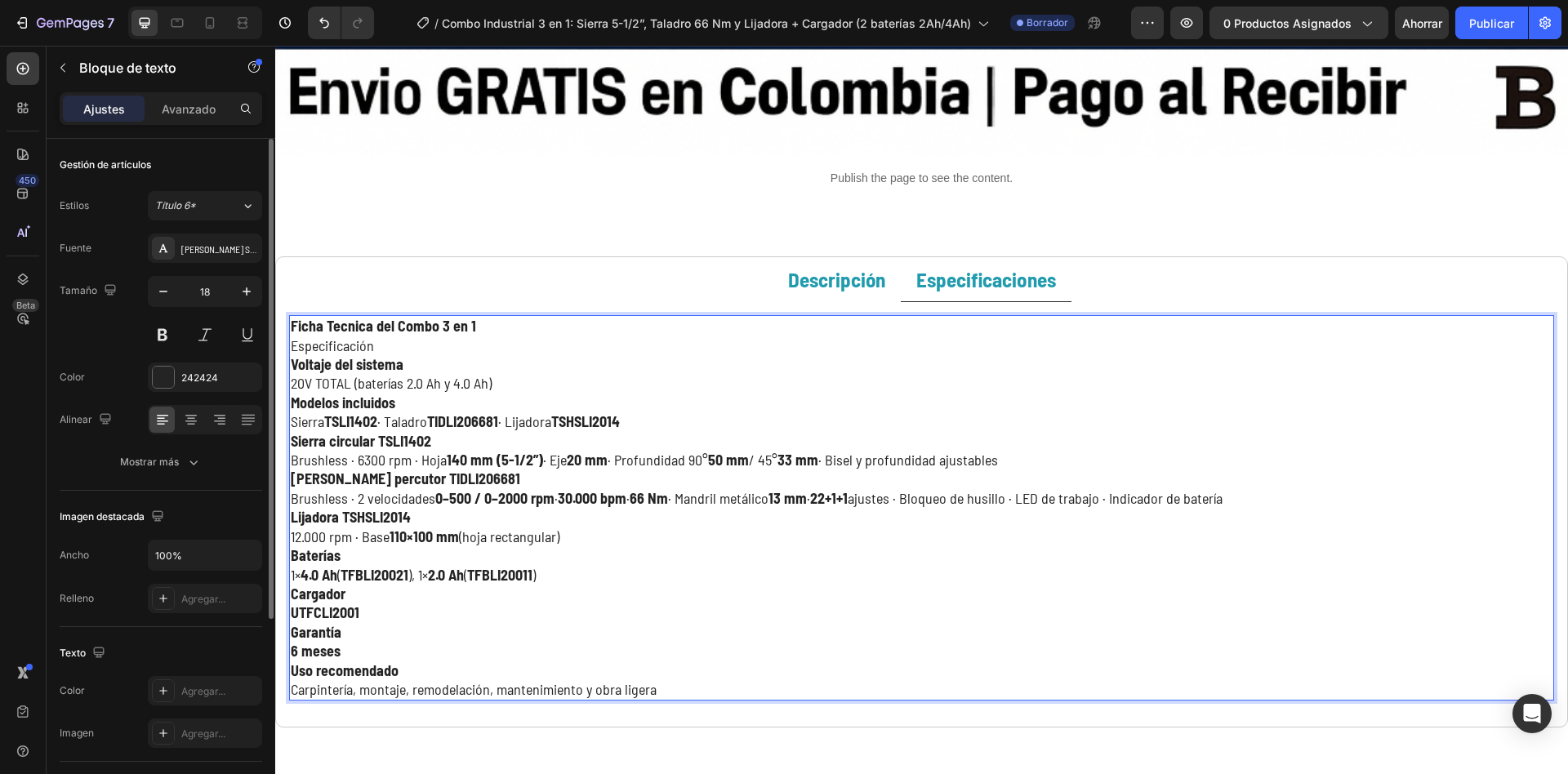
scroll to position [2521, 0]
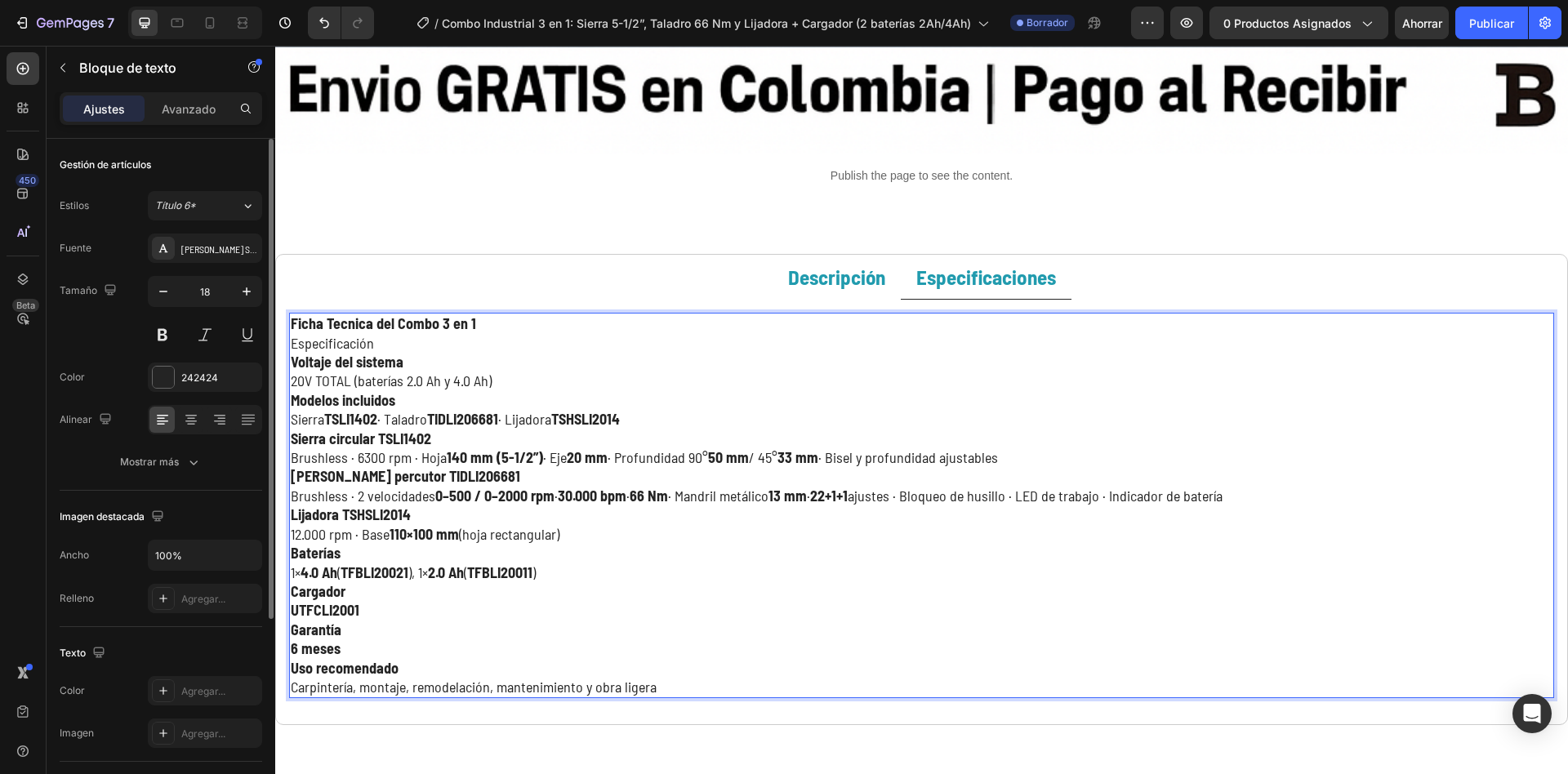
click at [297, 639] on strong "6 meses" at bounding box center [315, 648] width 50 height 18
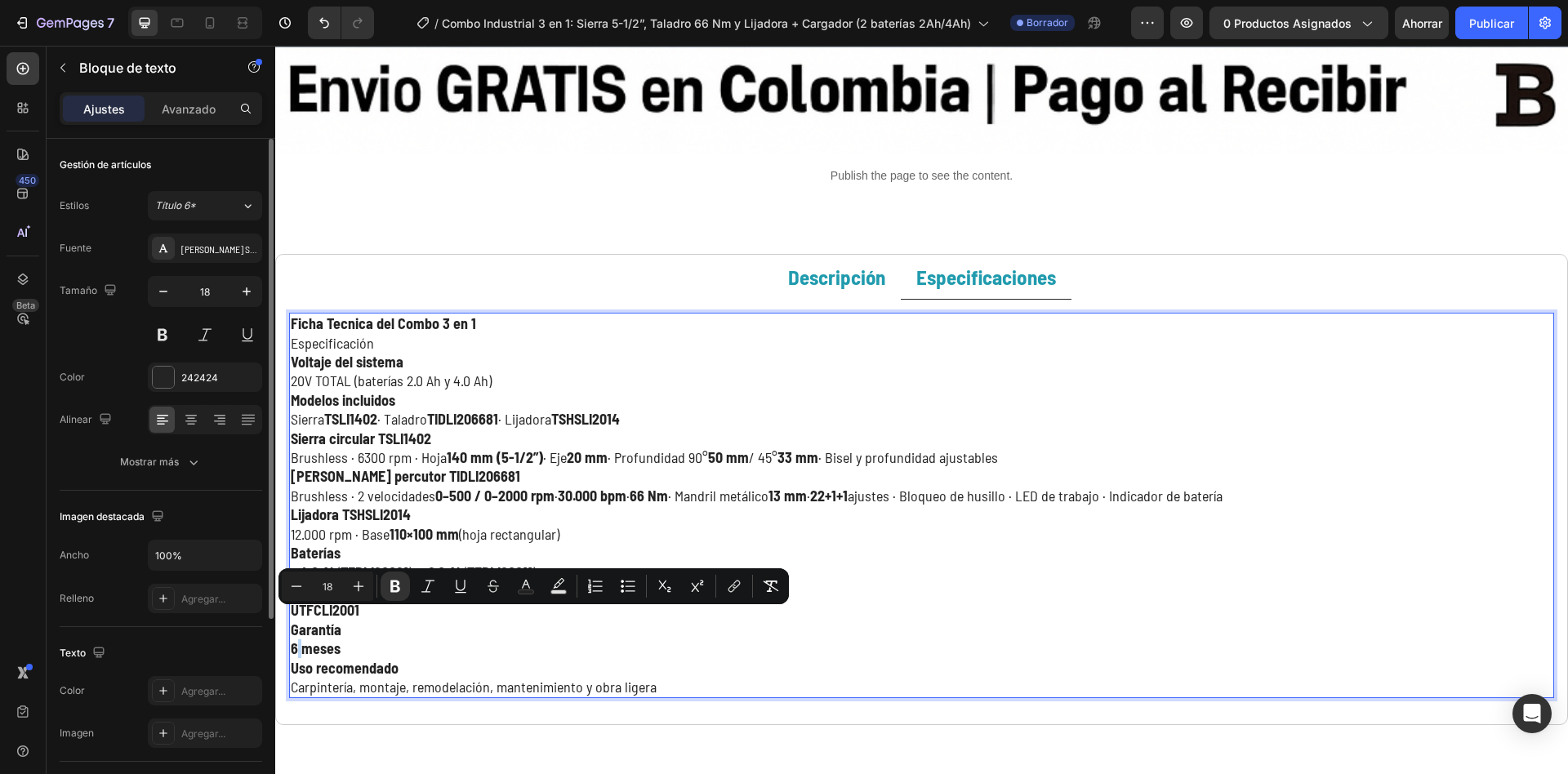
click at [297, 639] on strong "6 meses" at bounding box center [315, 648] width 50 height 18
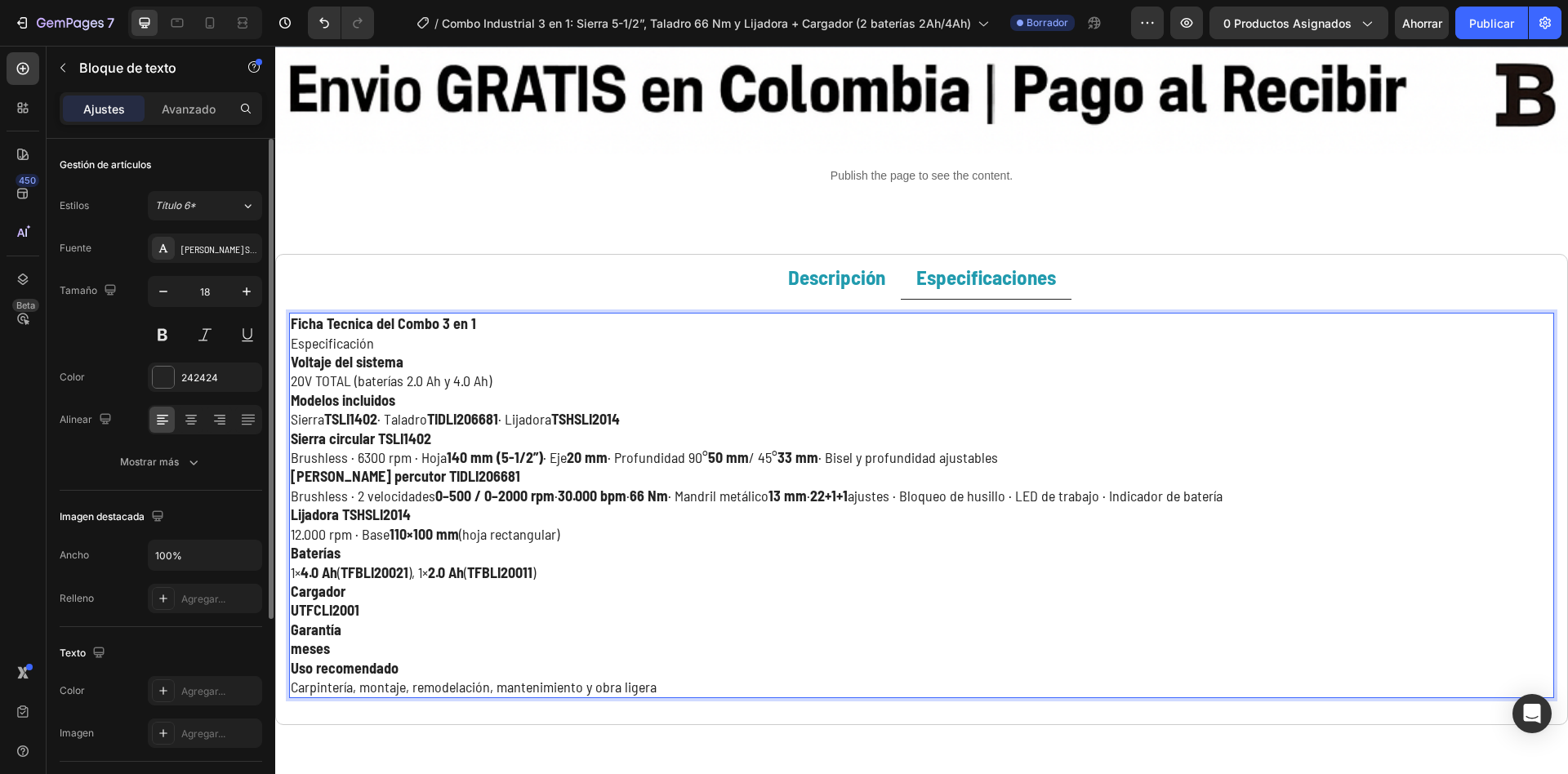
click at [307, 639] on strong "meses" at bounding box center [310, 648] width 39 height 18
click at [418, 659] on p "Uso recomendado" at bounding box center [921, 669] width 1262 height 19
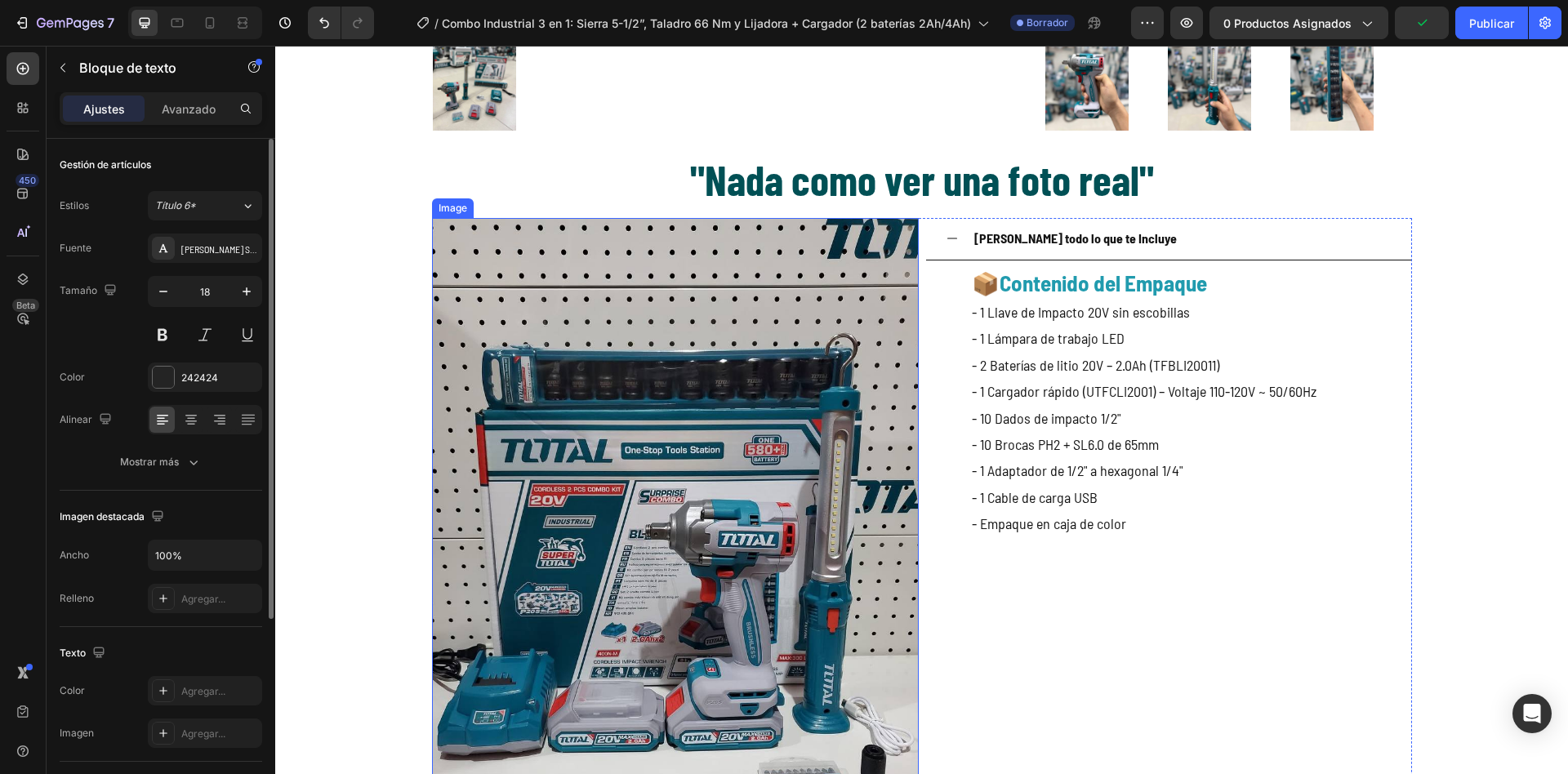
scroll to position [4912, 0]
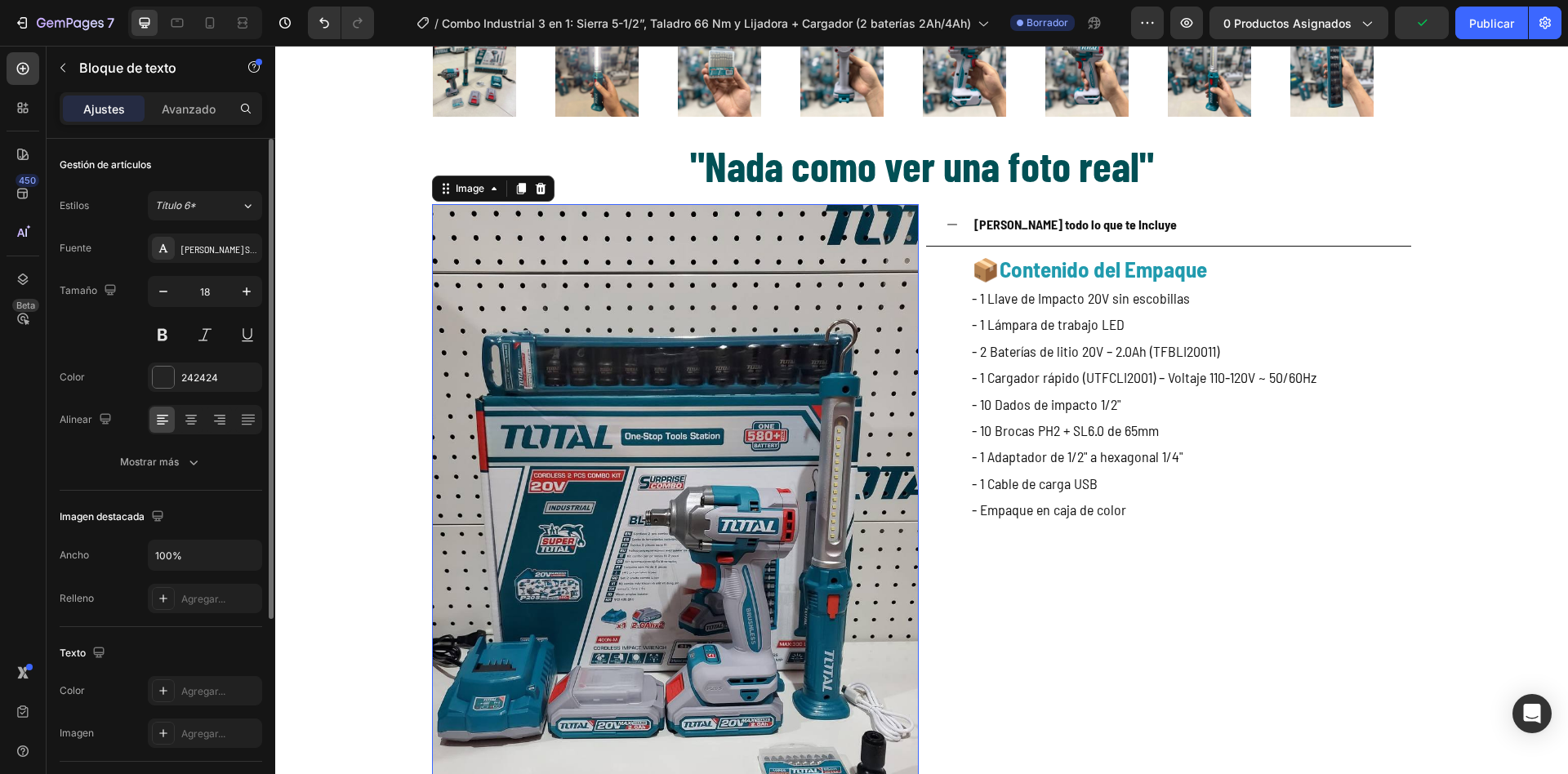
click at [781, 528] on img at bounding box center [676, 528] width 487 height 649
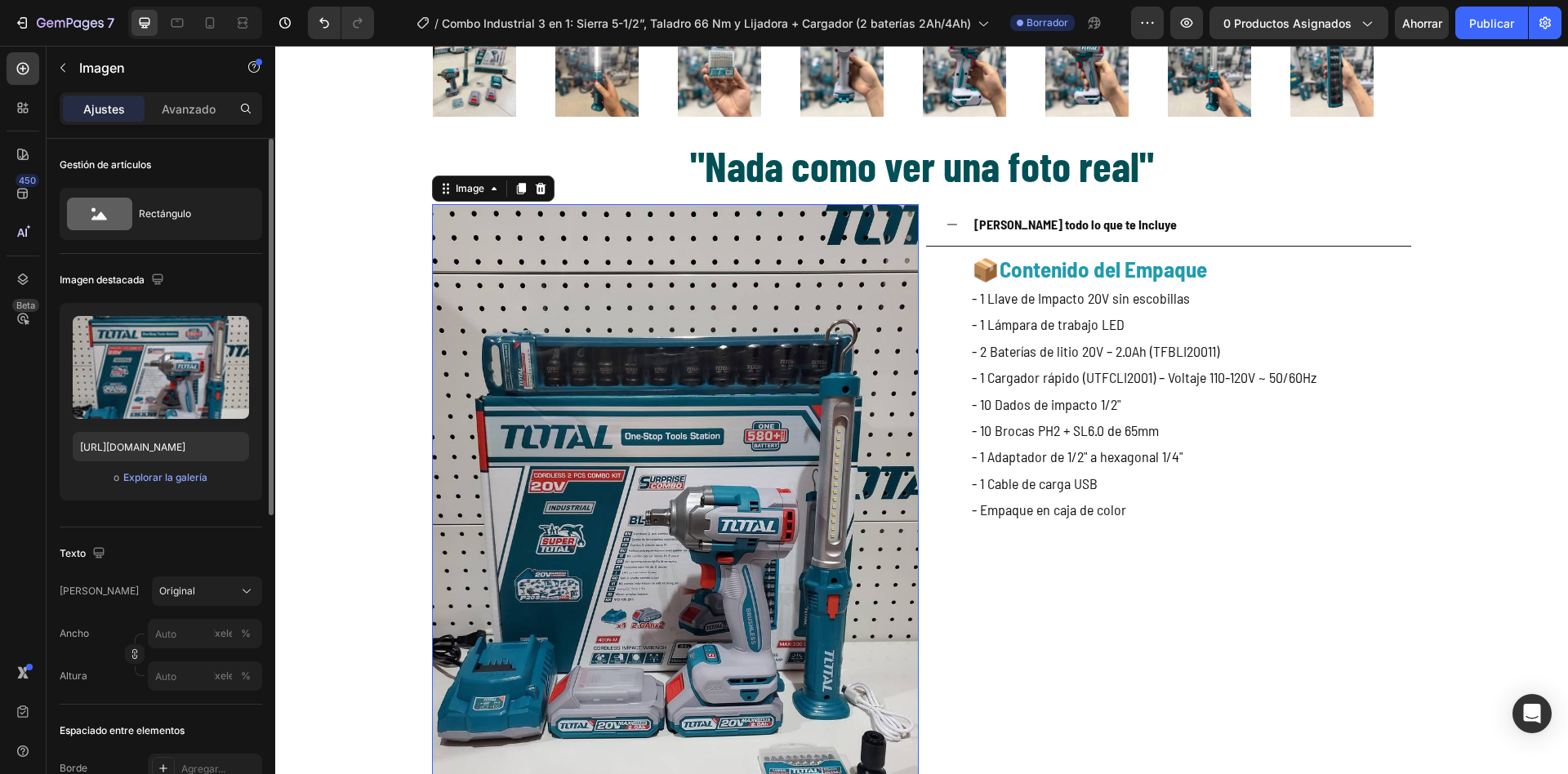
click at [729, 434] on img at bounding box center [676, 528] width 487 height 649
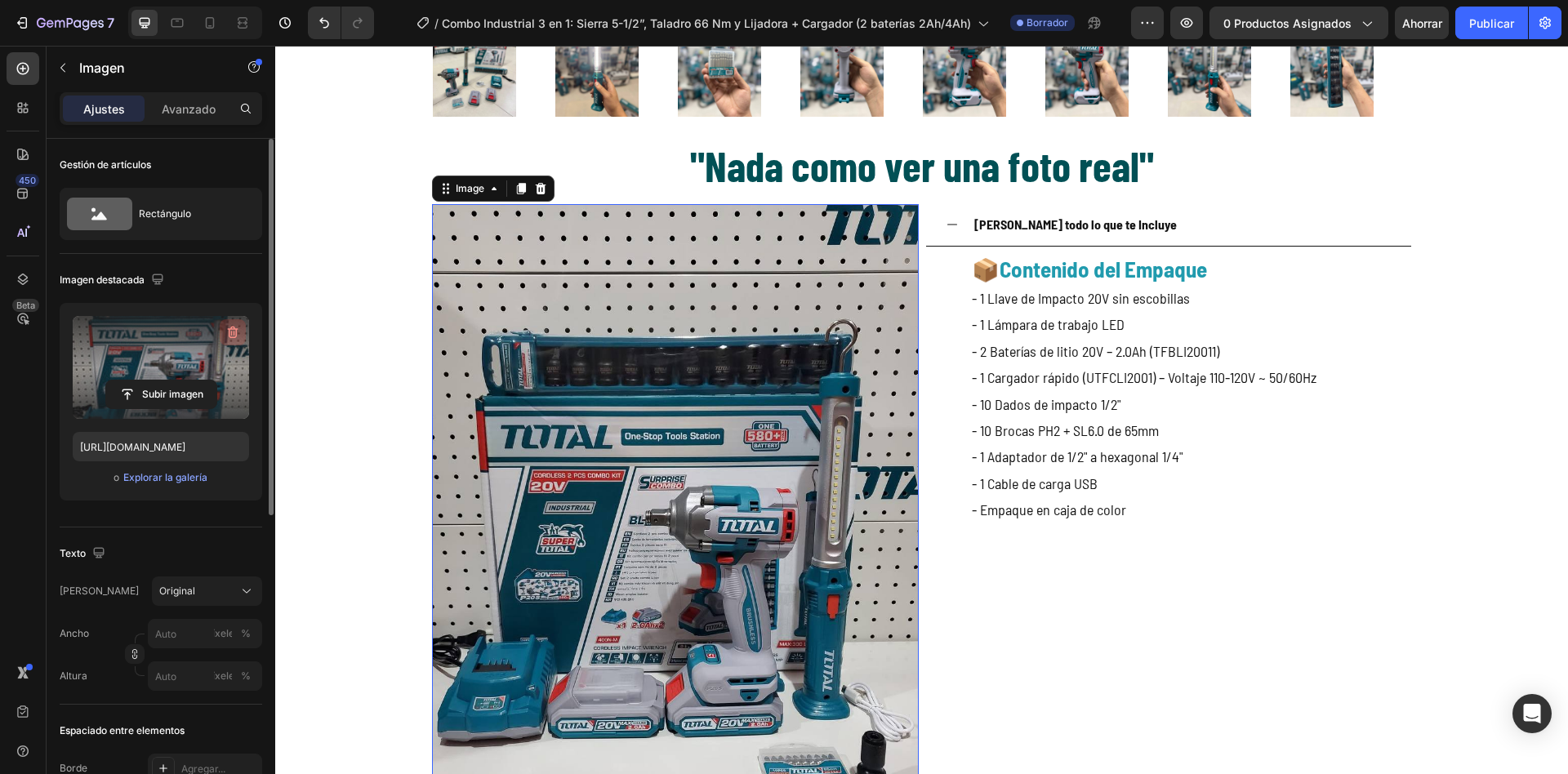
click at [238, 327] on icon "button" at bounding box center [233, 332] width 17 height 17
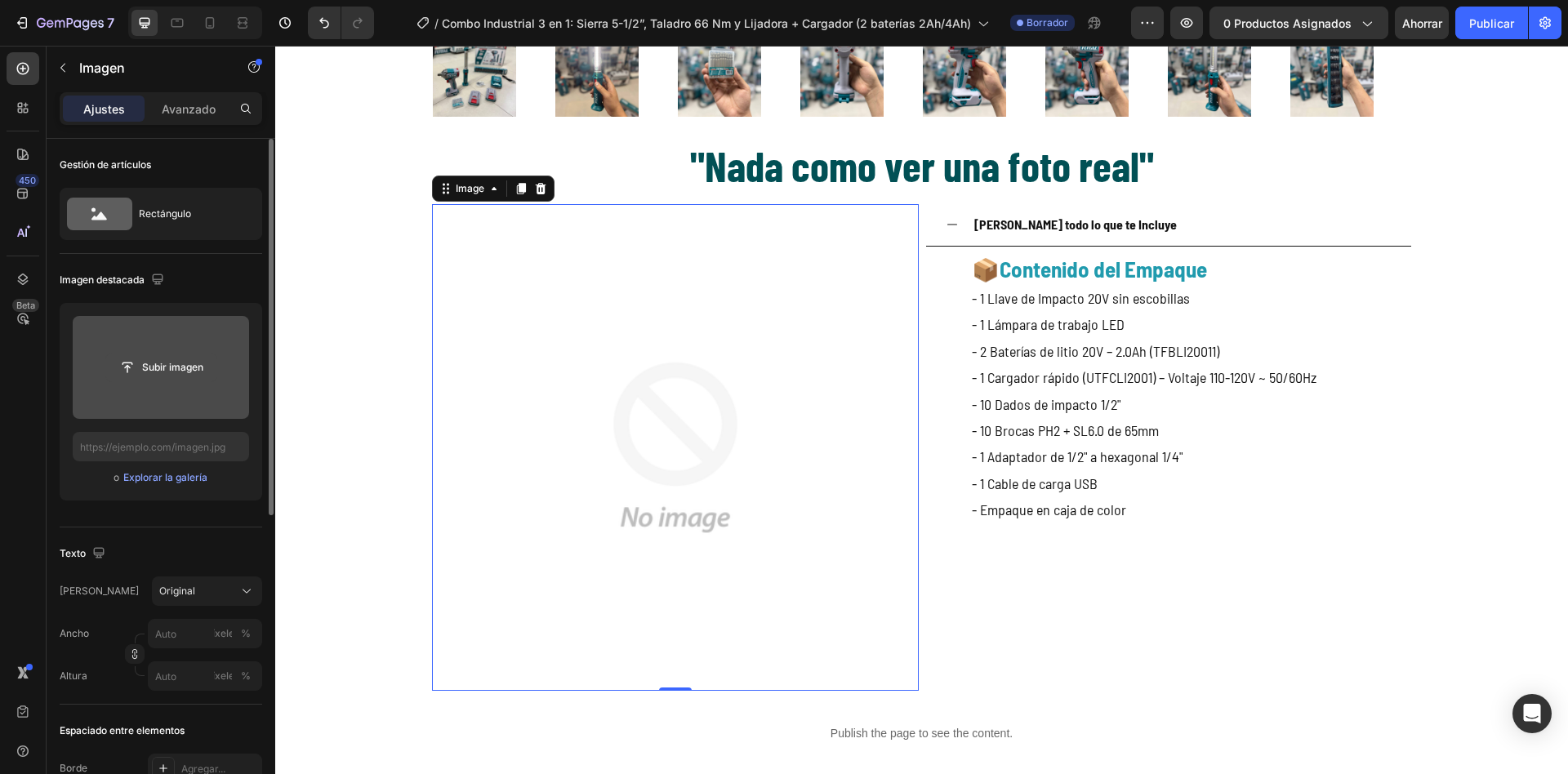
click at [187, 372] on input "file" at bounding box center [161, 368] width 110 height 28
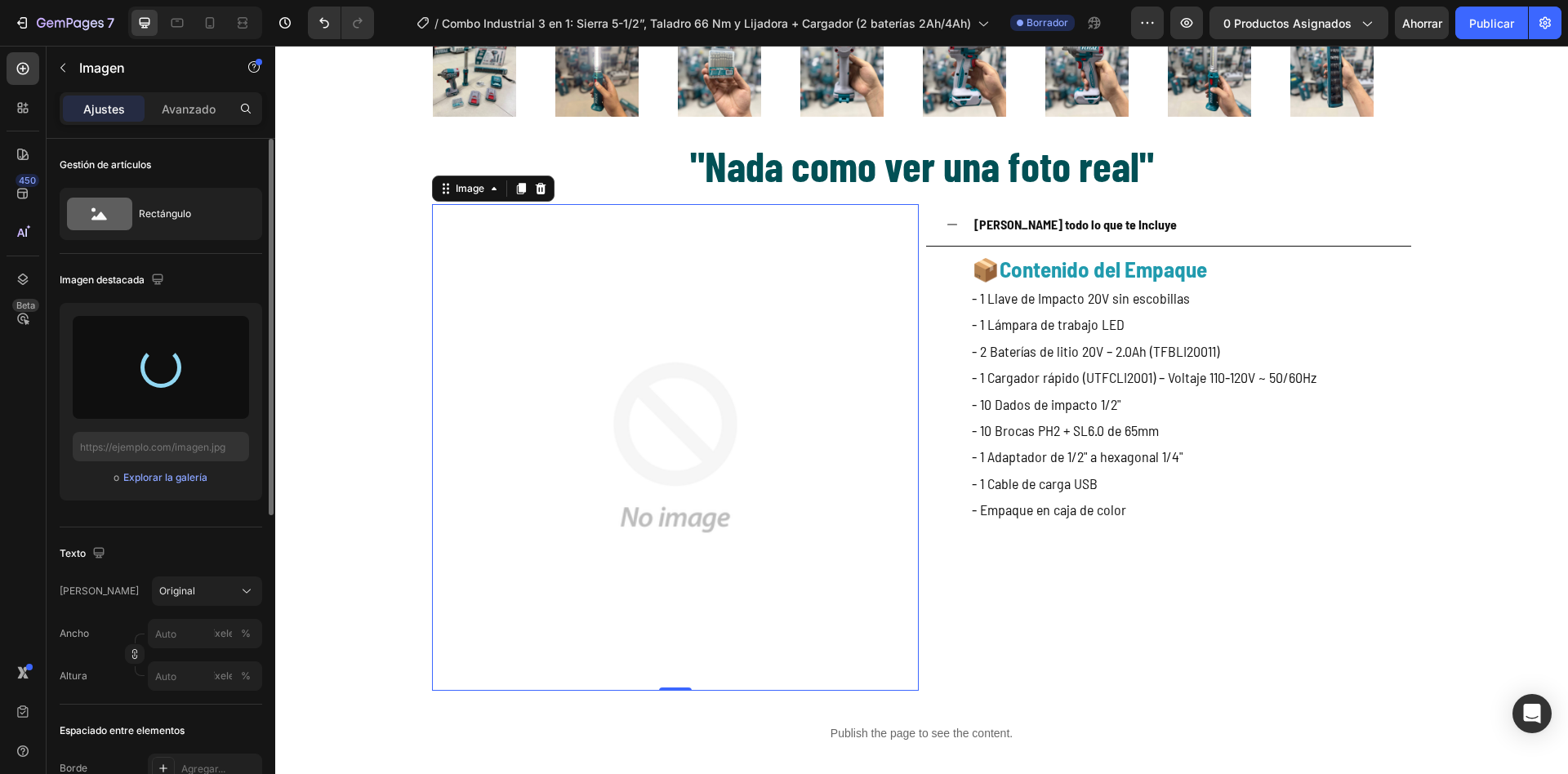
type input "[URL][DOMAIN_NAME]"
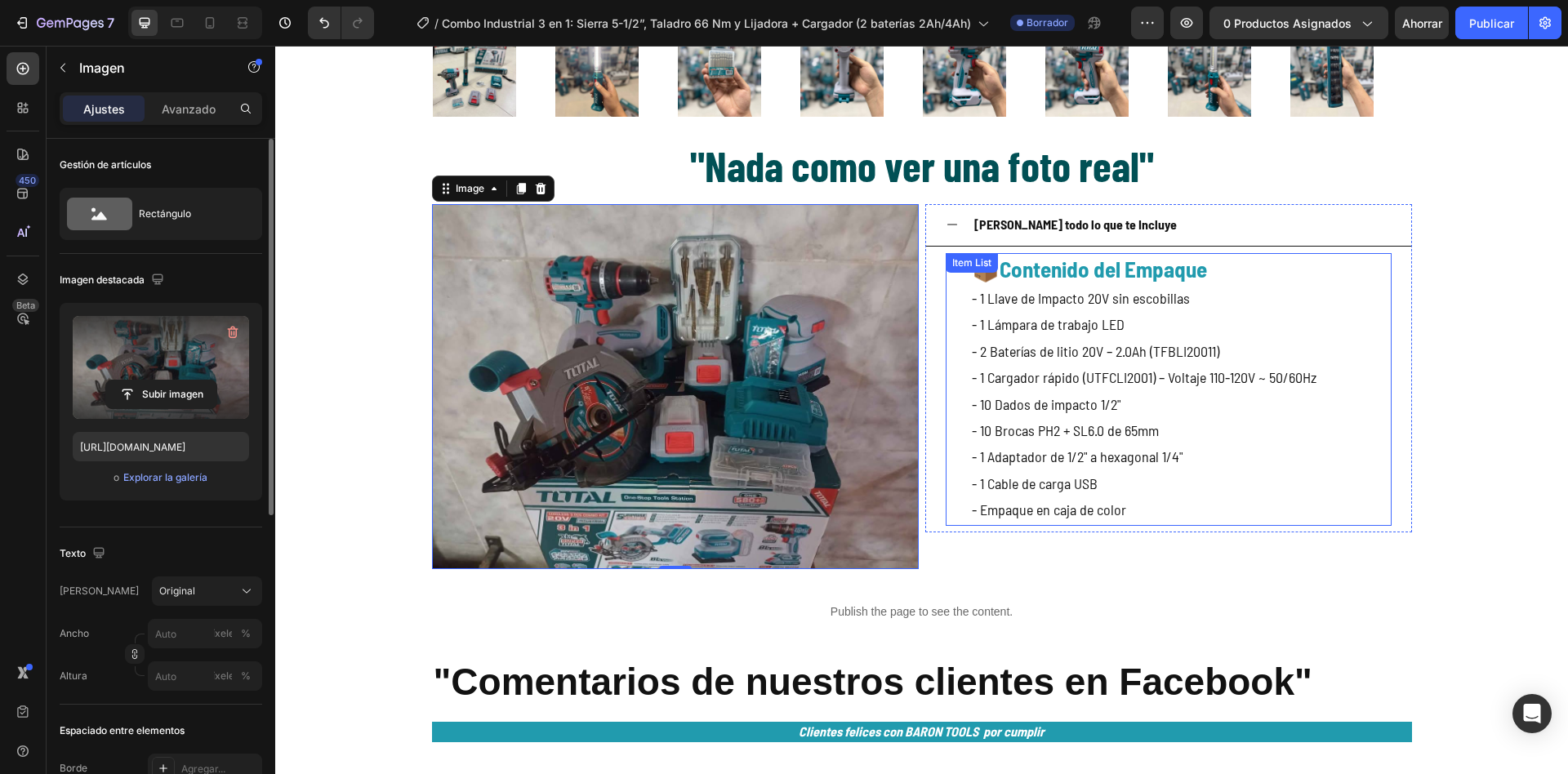
click at [1068, 435] on p "- 10 Brocas PH2 + SL6.0 de 65mm" at bounding box center [1144, 431] width 344 height 26
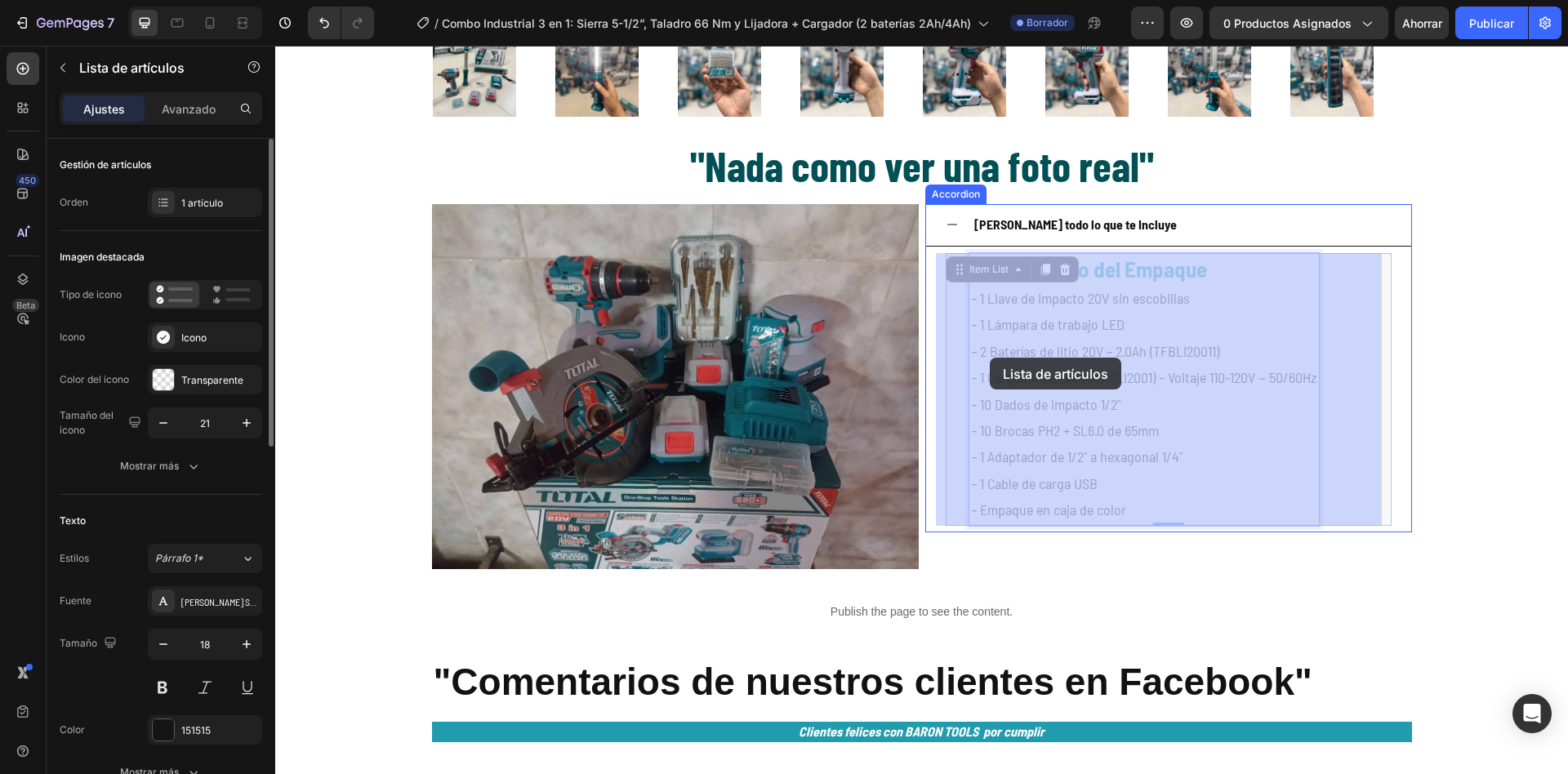
drag, startPoint x: 961, startPoint y: 301, endPoint x: 989, endPoint y: 357, distance: 62.6
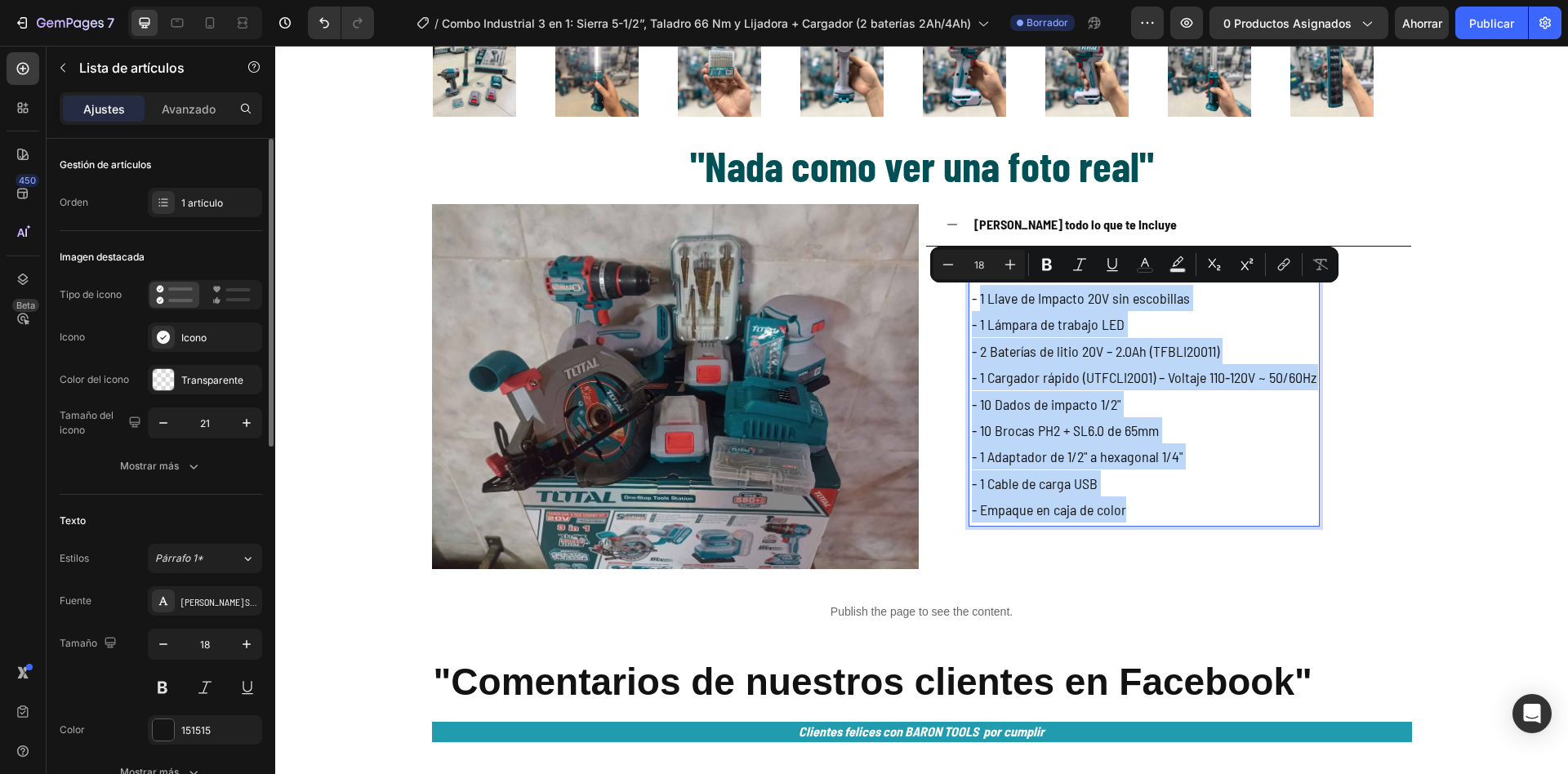
drag, startPoint x: 972, startPoint y: 301, endPoint x: 1137, endPoint y: 522, distance: 275.8
click at [1137, 522] on div "📦 Contenido del Empaque - 1 Llave de Impacto 20V sin escobillas - 1 Lámpara de …" at bounding box center [1144, 389] width 350 height 273
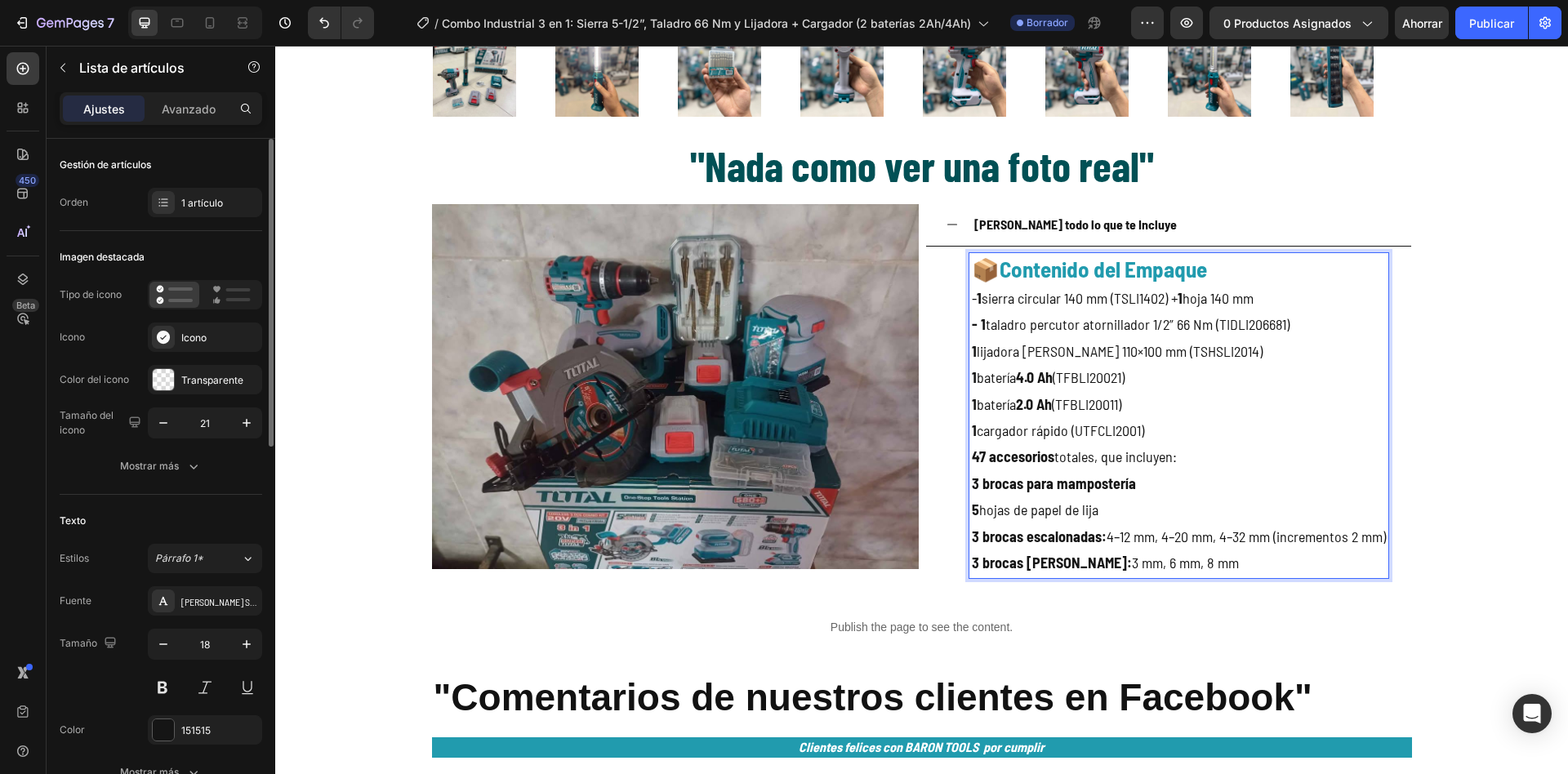
click at [972, 302] on p "- 1 sierra circular 140 mm (TSLI1402) + 1 hoja 140 mm" at bounding box center [1179, 298] width 414 height 26
click at [973, 328] on strong "- 1" at bounding box center [979, 324] width 14 height 18
click at [972, 351] on strong "1" at bounding box center [975, 350] width 5 height 18
click at [972, 404] on strong "1" at bounding box center [975, 404] width 5 height 18
click at [972, 376] on strong ". 1" at bounding box center [978, 377] width 11 height 18
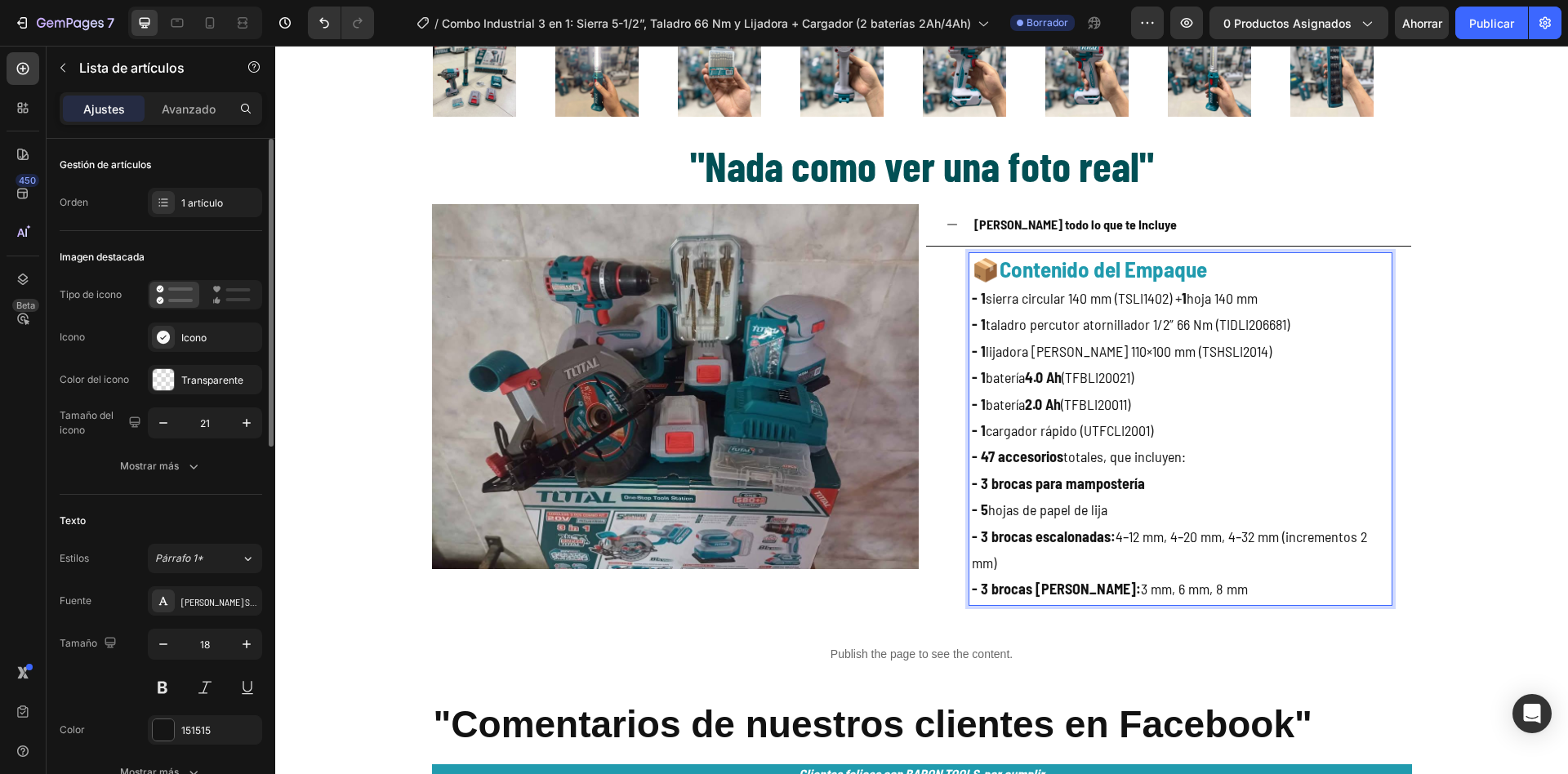
click at [1218, 587] on p "- 3 brocas [PERSON_NAME]: 3 mm, 6 mm, 8 mm" at bounding box center [1181, 588] width 418 height 26
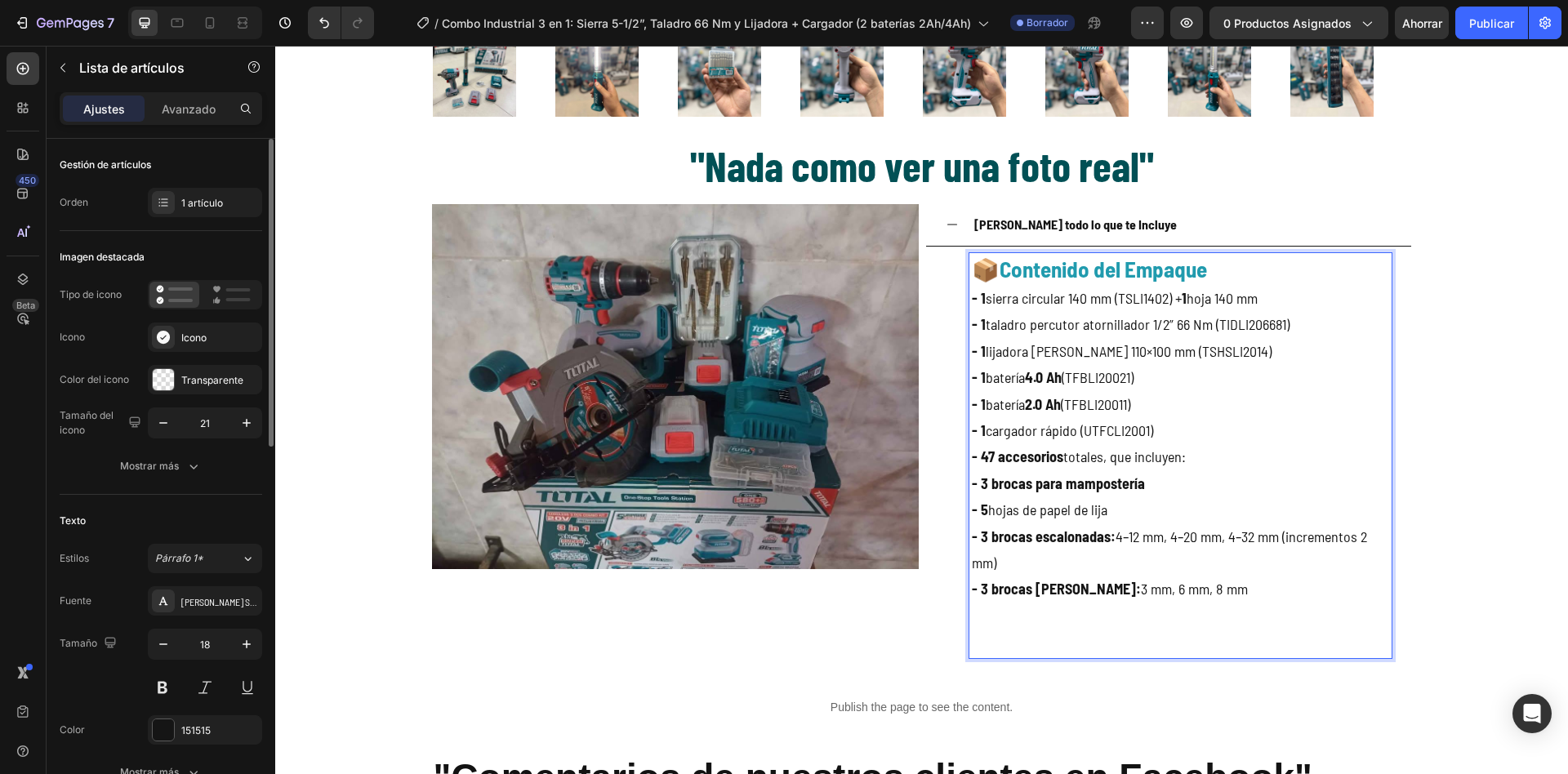
click at [1170, 631] on p "Rich Text Editor. Editing area: main" at bounding box center [1181, 642] width 418 height 26
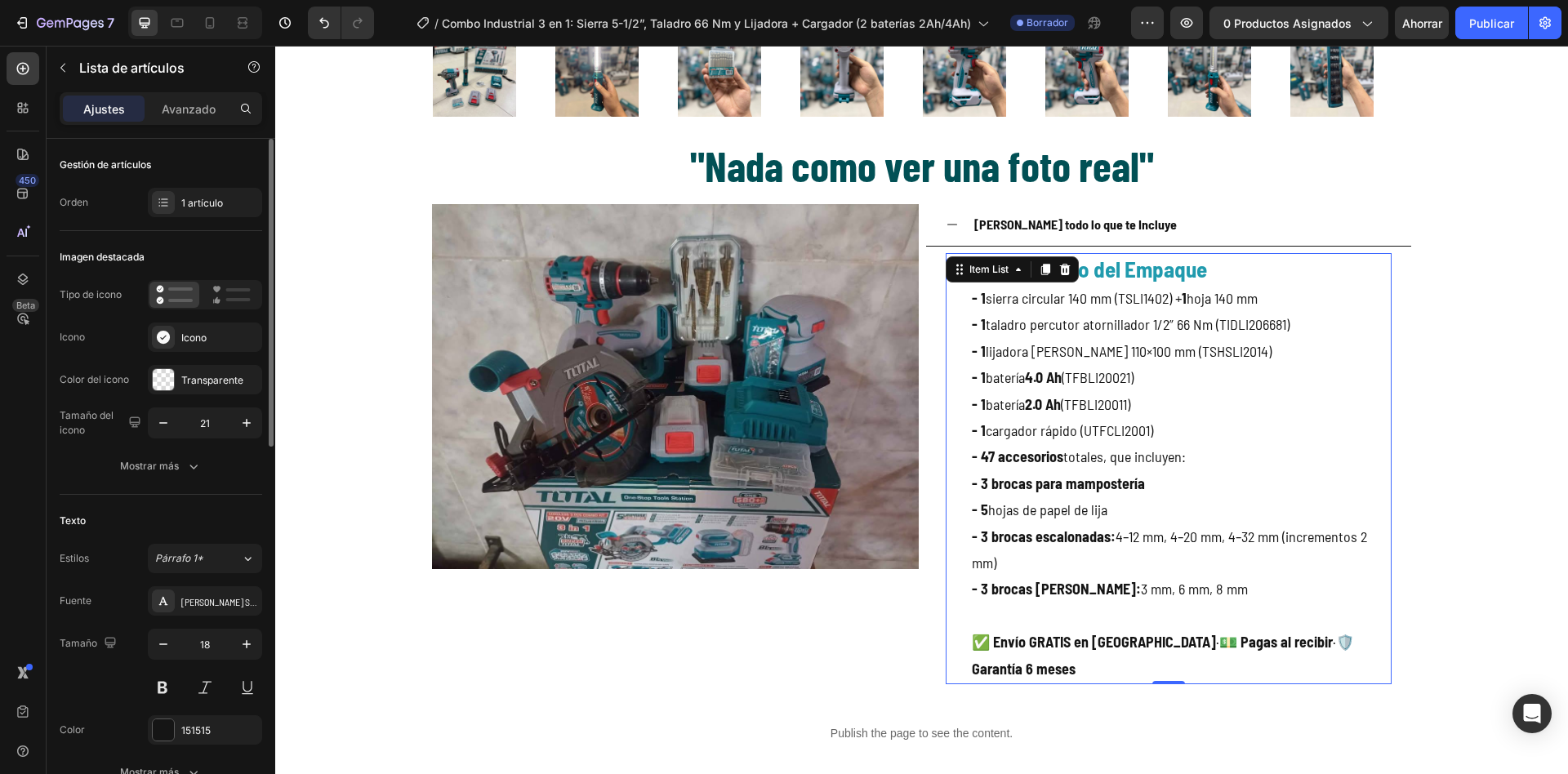
click at [1355, 645] on p "✅ Envío GRATIS en [GEOGRAPHIC_DATA] · 💵 Pagas al recibir · 🛡️ Garantía 6 meses" at bounding box center [1181, 655] width 418 height 53
click at [1289, 669] on p "✅ Envío GRATIS en [GEOGRAPHIC_DATA] · 💵 Pagas al recibir · 🛡️ Garantía 1 meses" at bounding box center [1181, 655] width 418 height 53
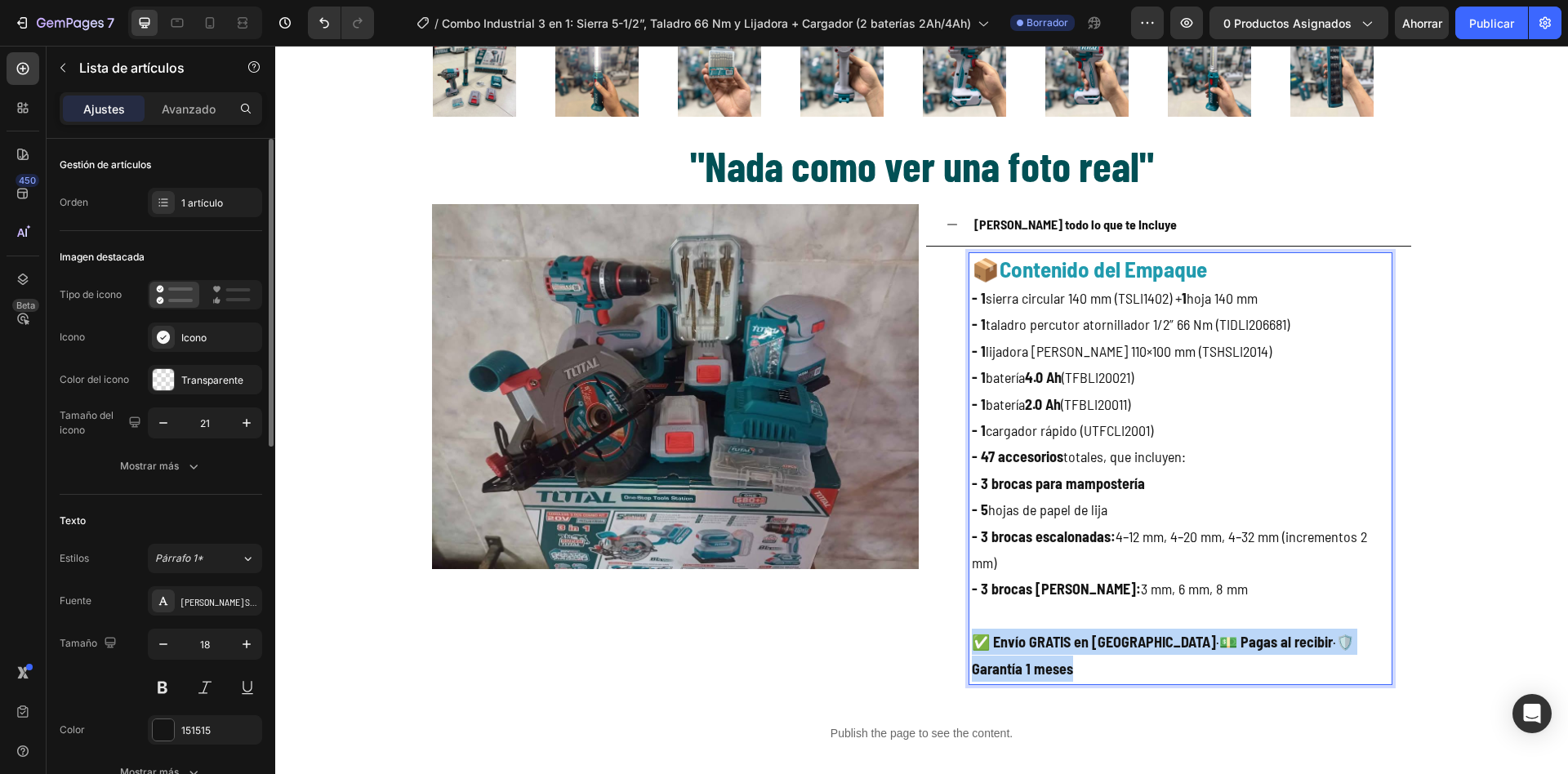
click at [1289, 669] on p "✅ Envío GRATIS en [GEOGRAPHIC_DATA] · 💵 Pagas al recibir · 🛡️ Garantía 1 meses" at bounding box center [1181, 655] width 418 height 53
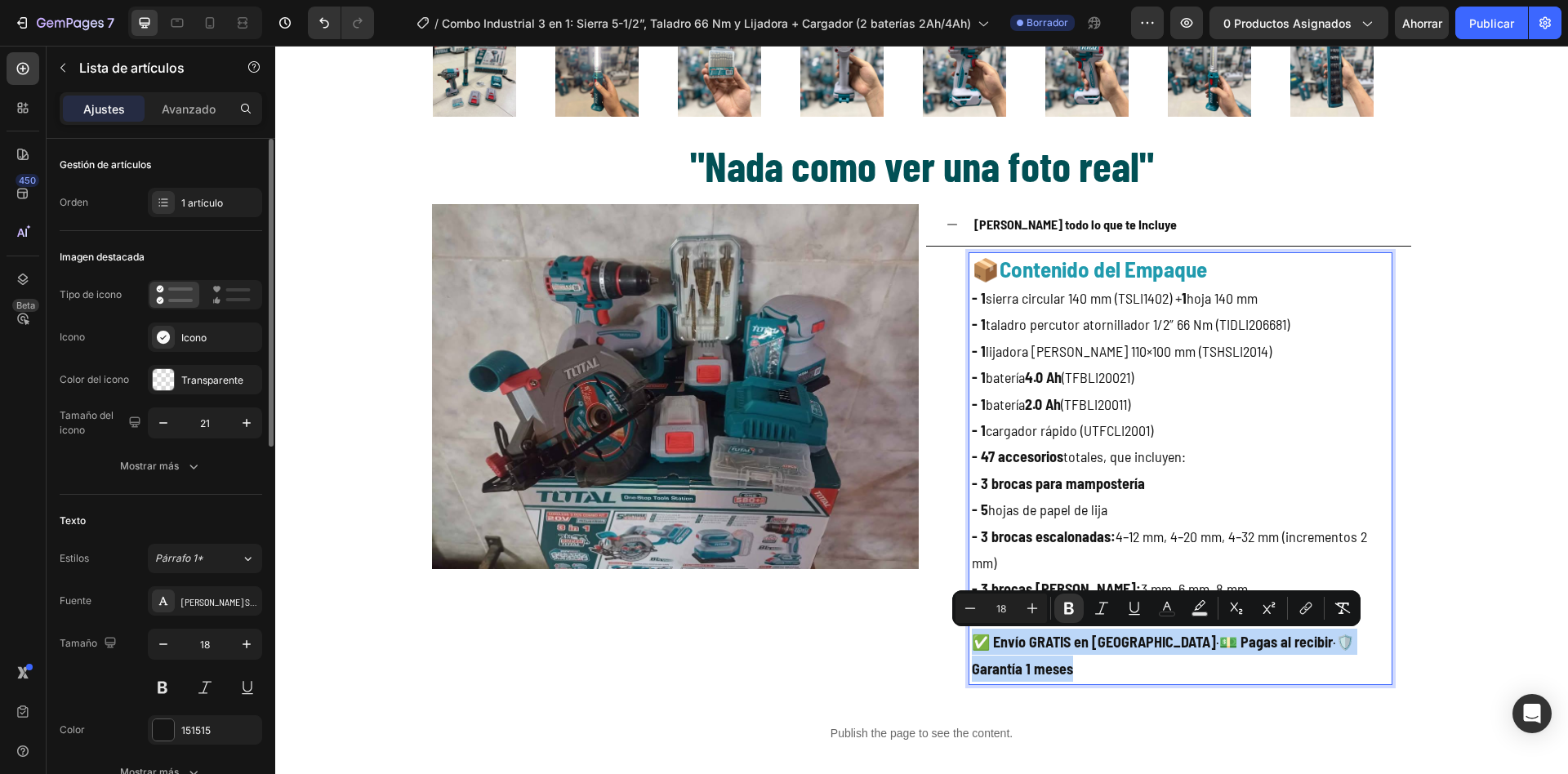
click at [986, 672] on strong "🛡️ Garantía 1 meses" at bounding box center [1163, 655] width 382 height 44
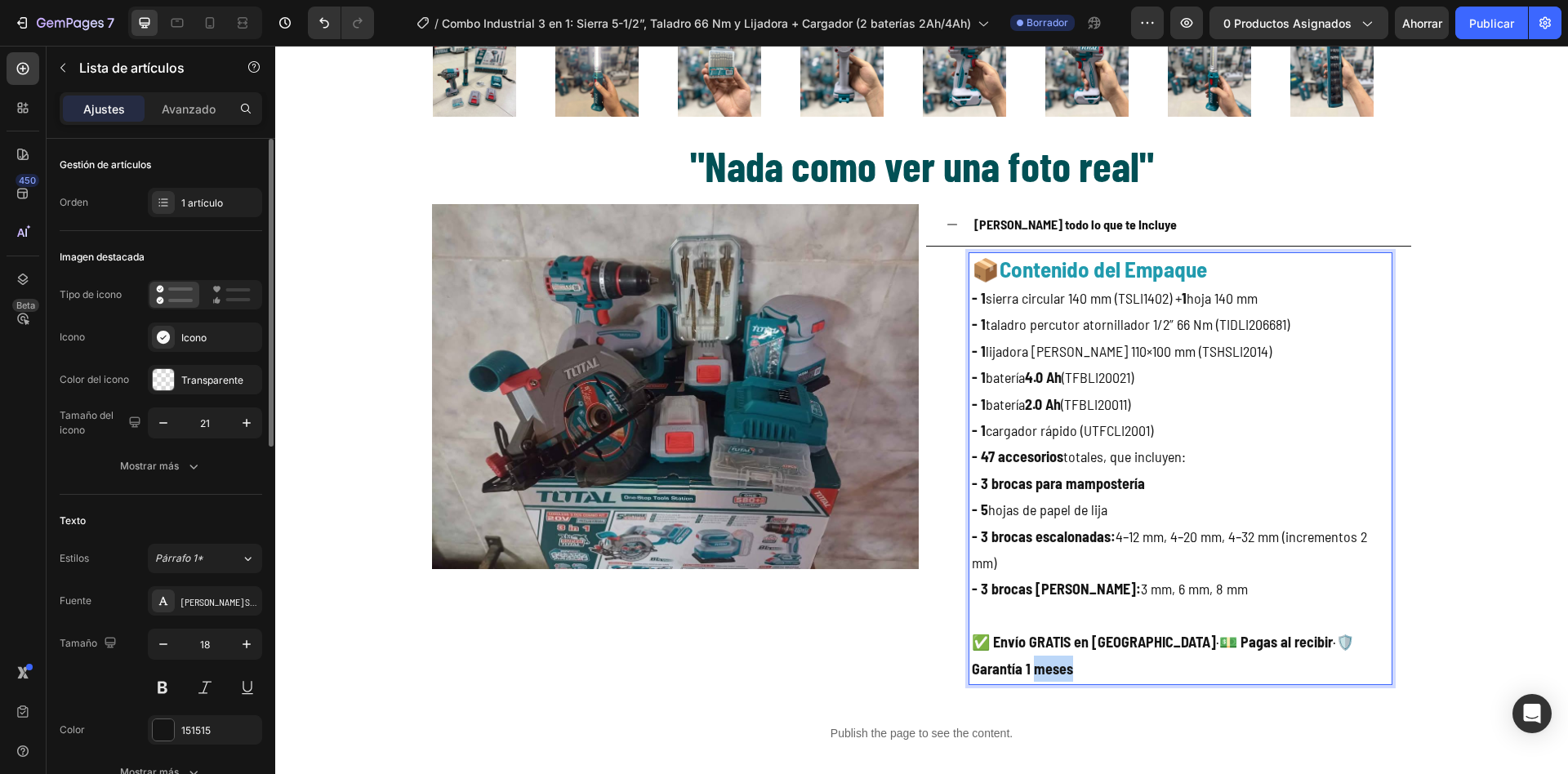
click at [986, 672] on strong "🛡️ Garantía 1 meses" at bounding box center [1163, 655] width 382 height 44
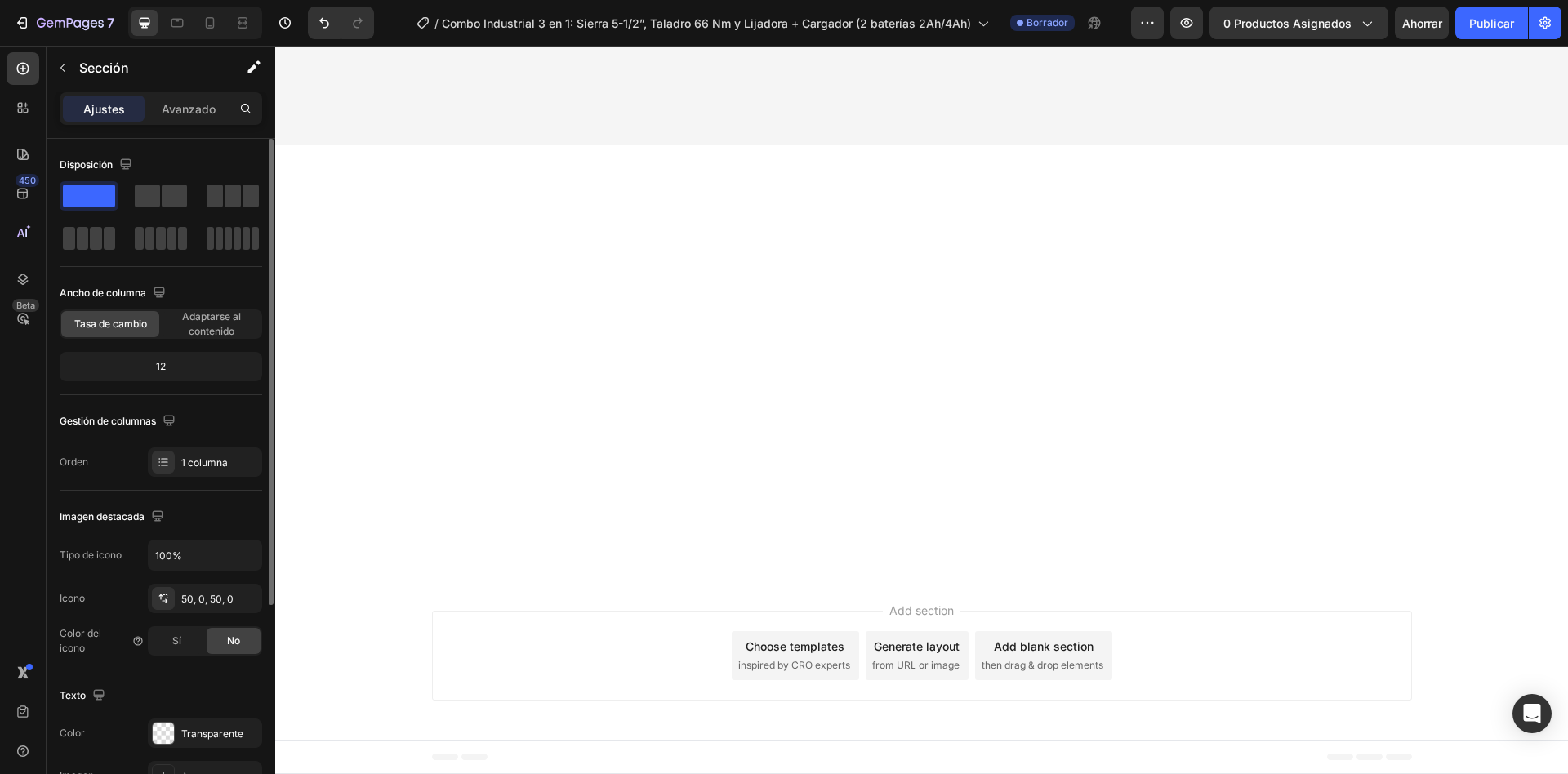
scroll to position [8094, 0]
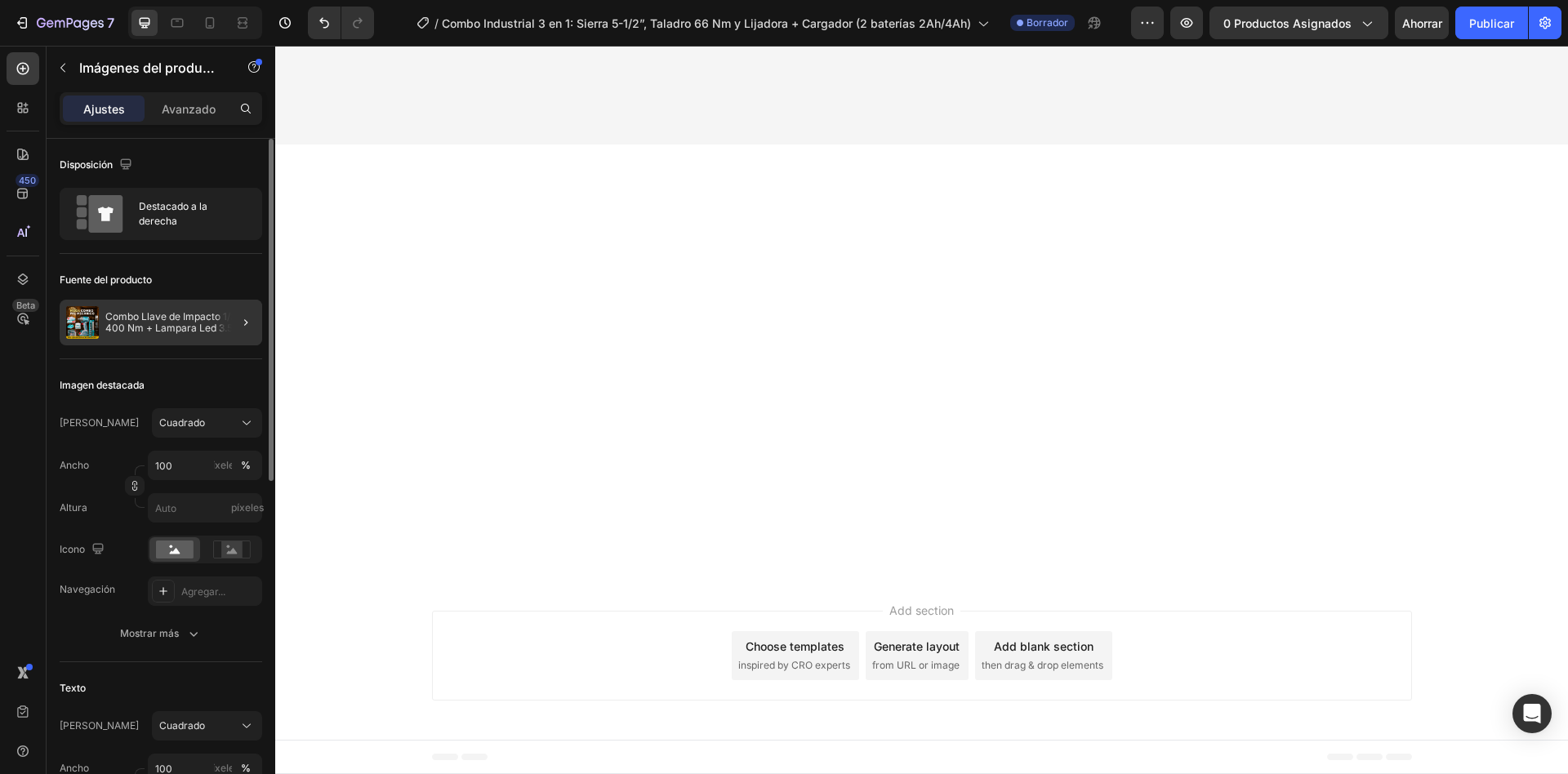
click at [216, 333] on div at bounding box center [239, 322] width 45 height 45
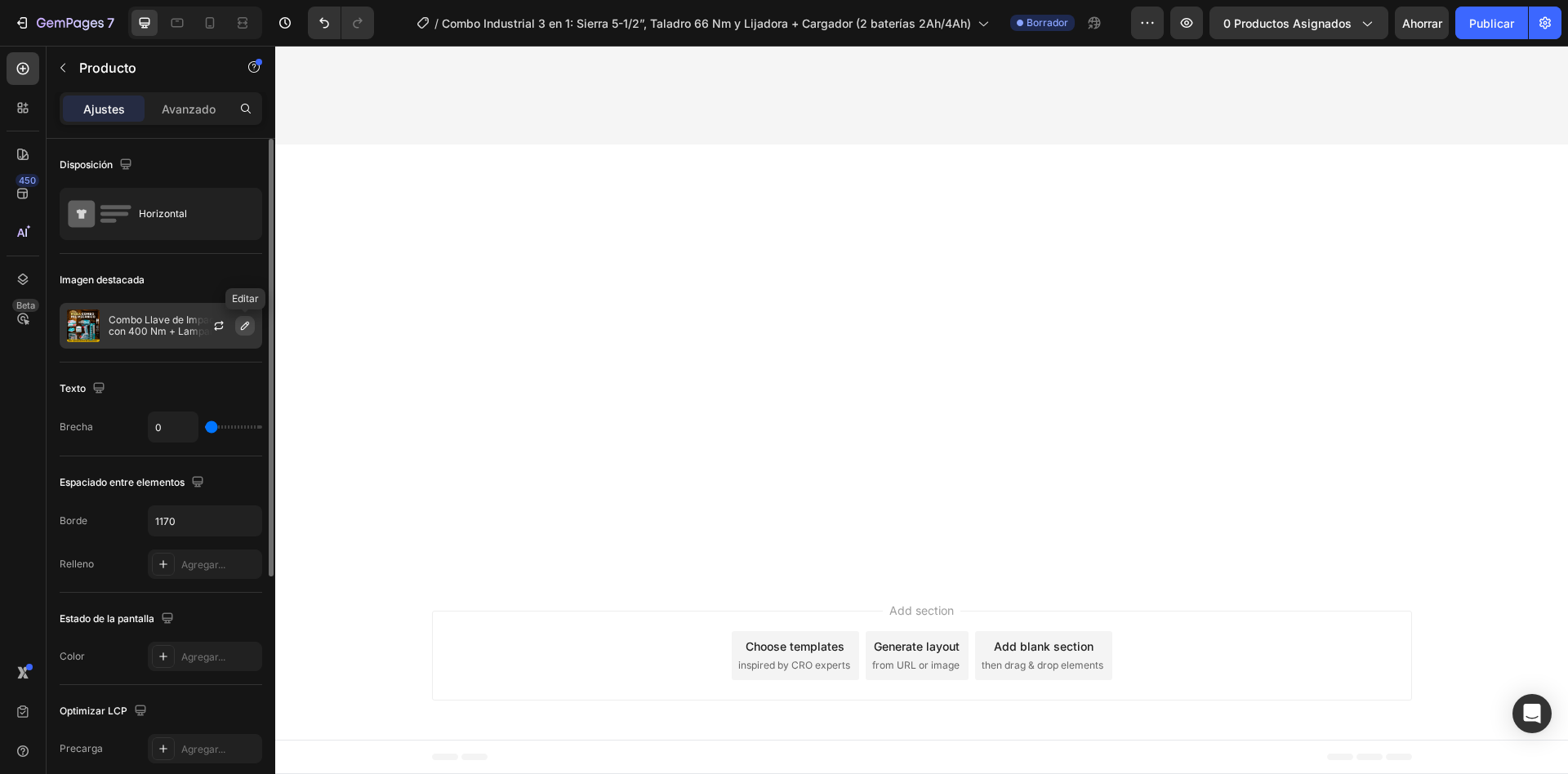
click at [245, 324] on icon "button" at bounding box center [244, 325] width 8 height 8
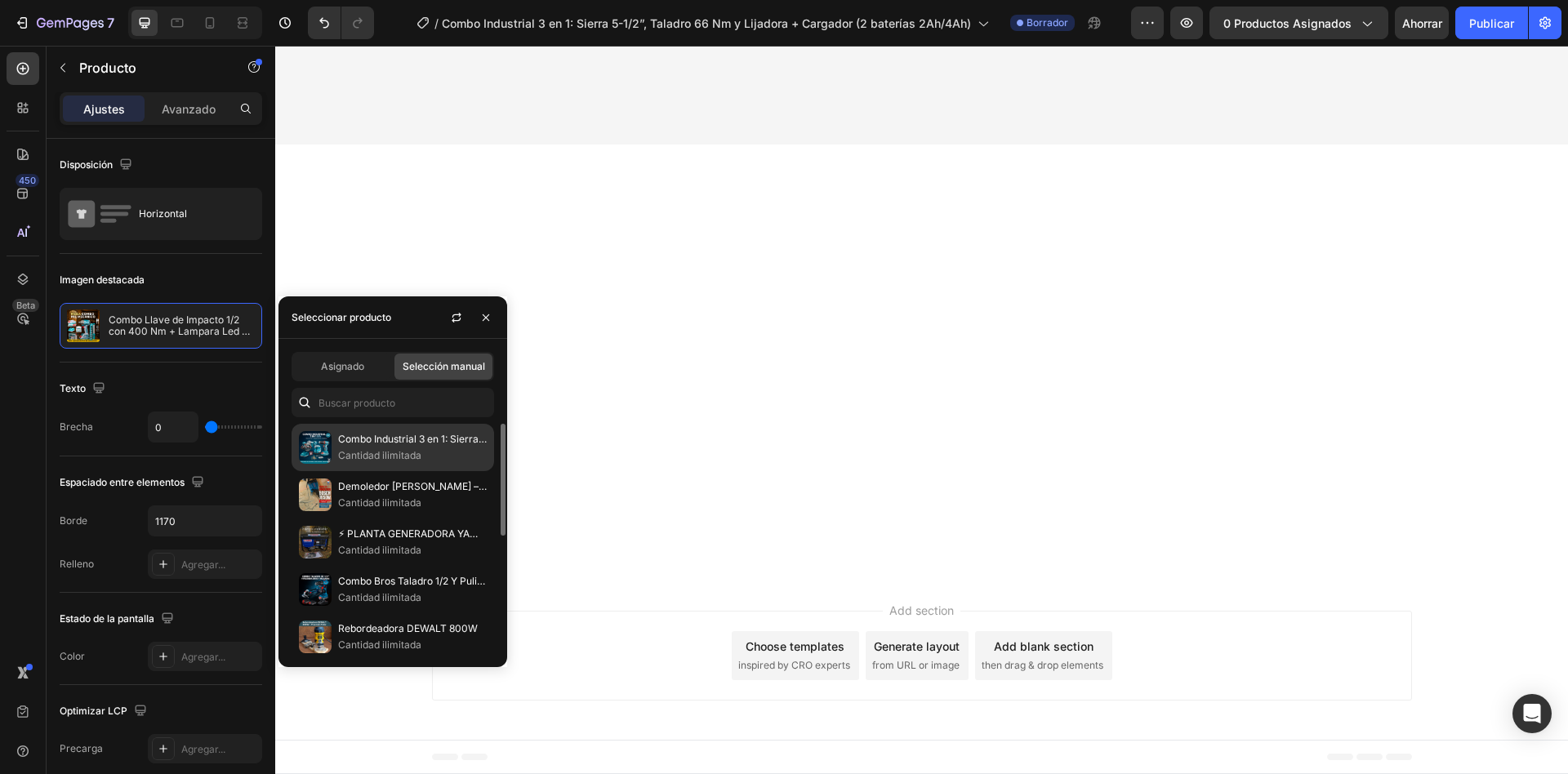
click at [342, 439] on font "Combo Industrial 3 en 1: Sierra 5-1/2”, Taladro 66 Nm y Lijadora + Cargador (2 …" at bounding box center [560, 438] width 444 height 12
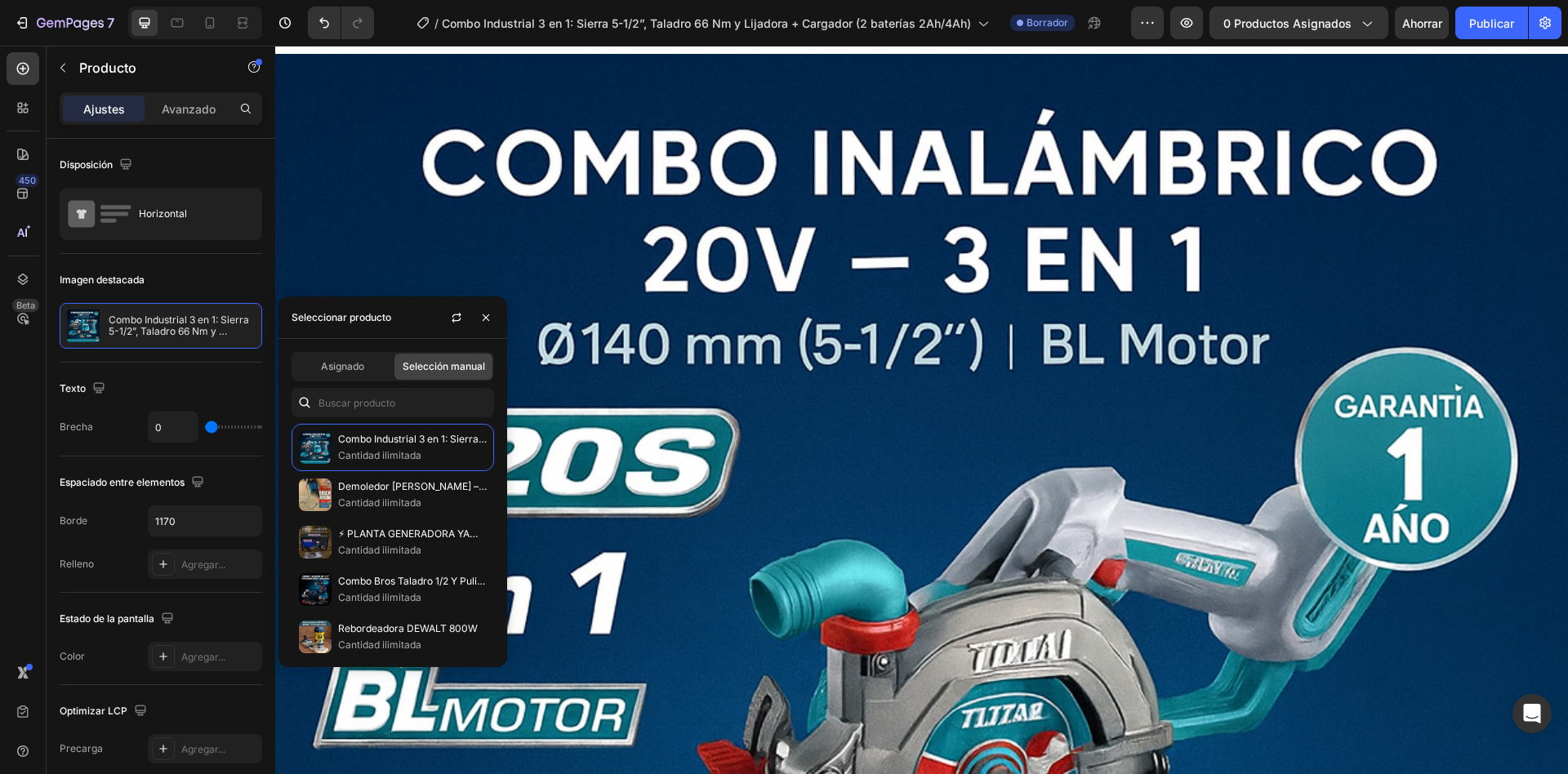
scroll to position [0, 0]
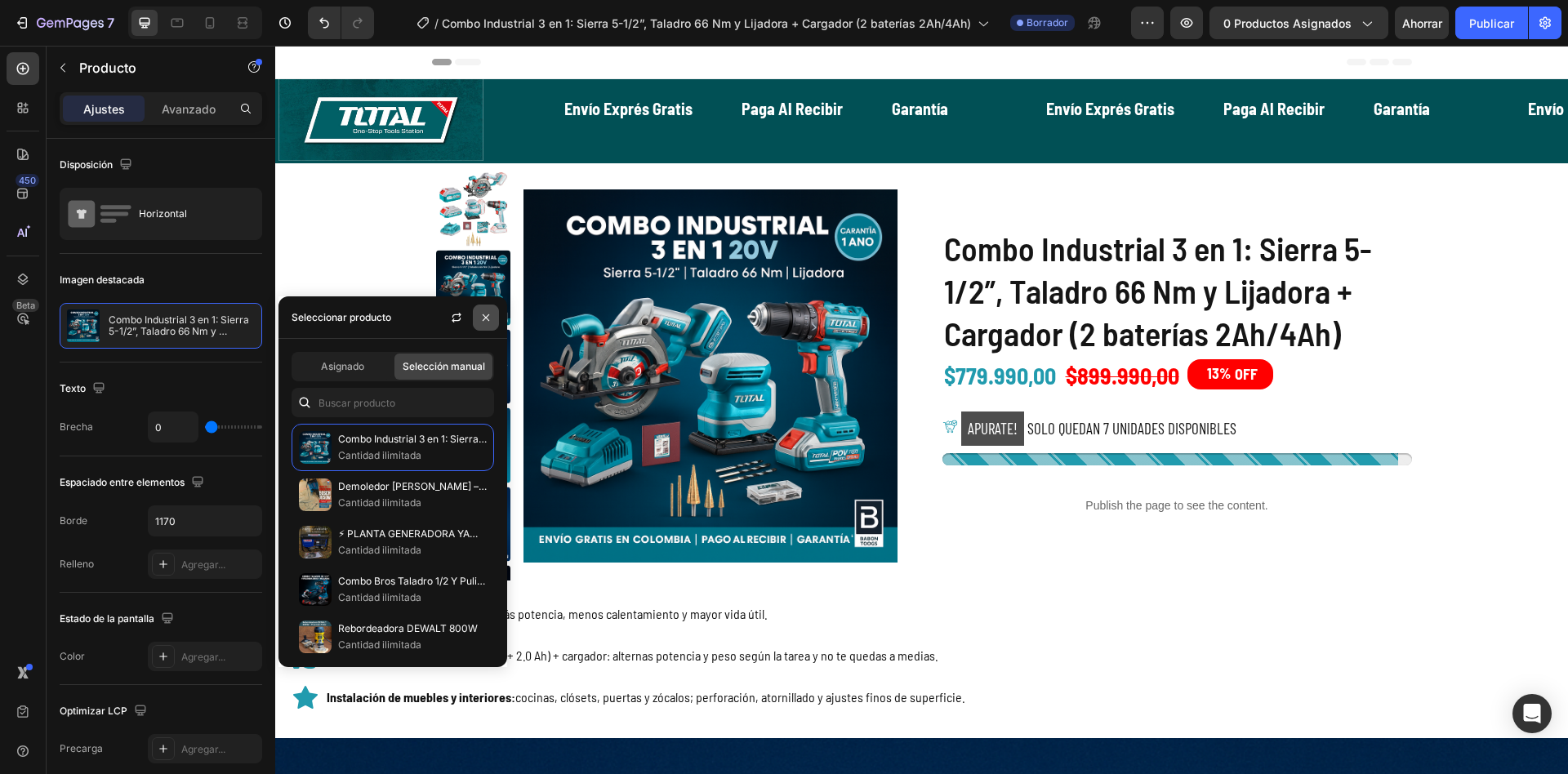
click at [486, 320] on icon "button" at bounding box center [486, 317] width 13 height 13
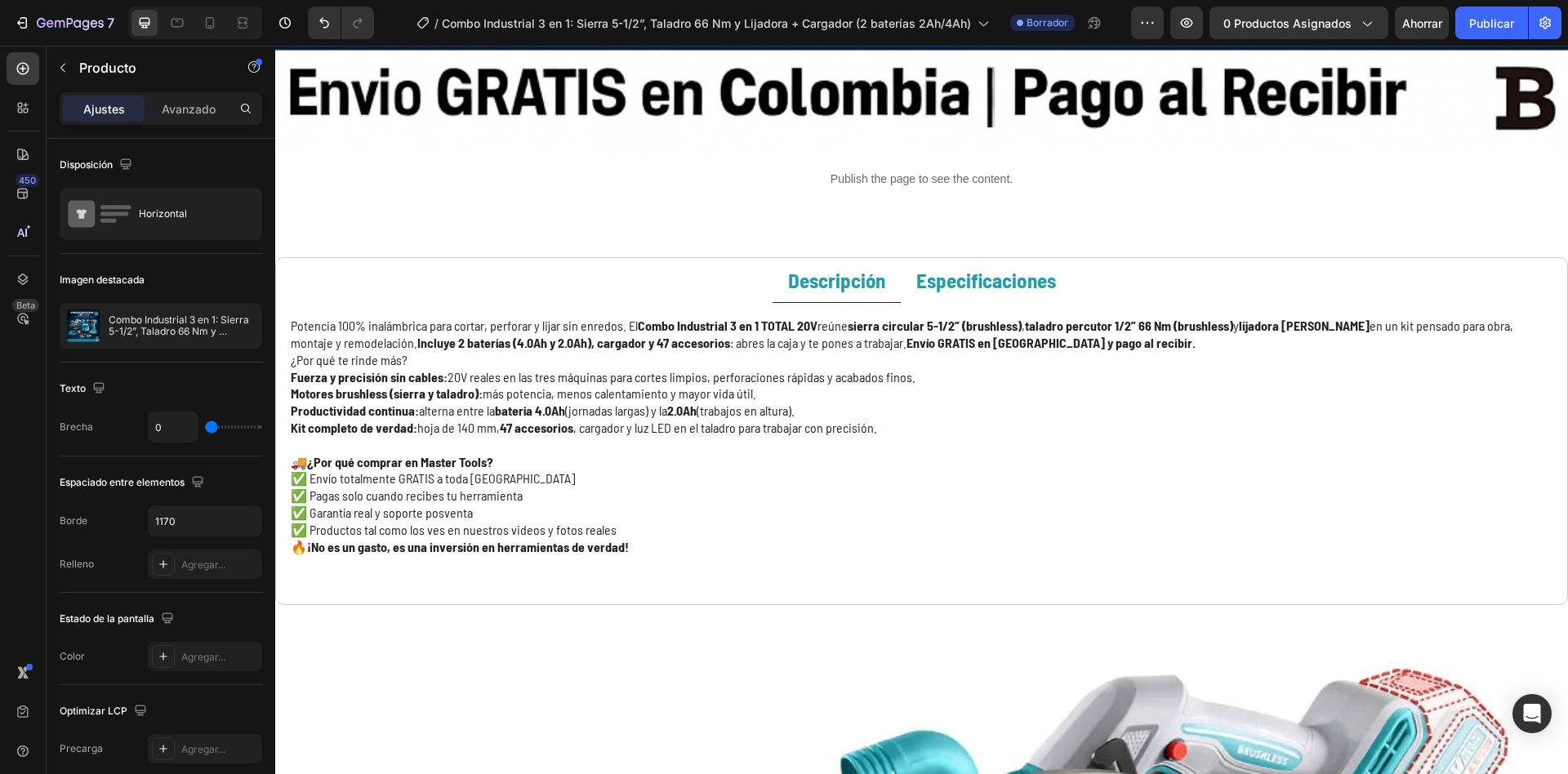
scroll to position [2520, 0]
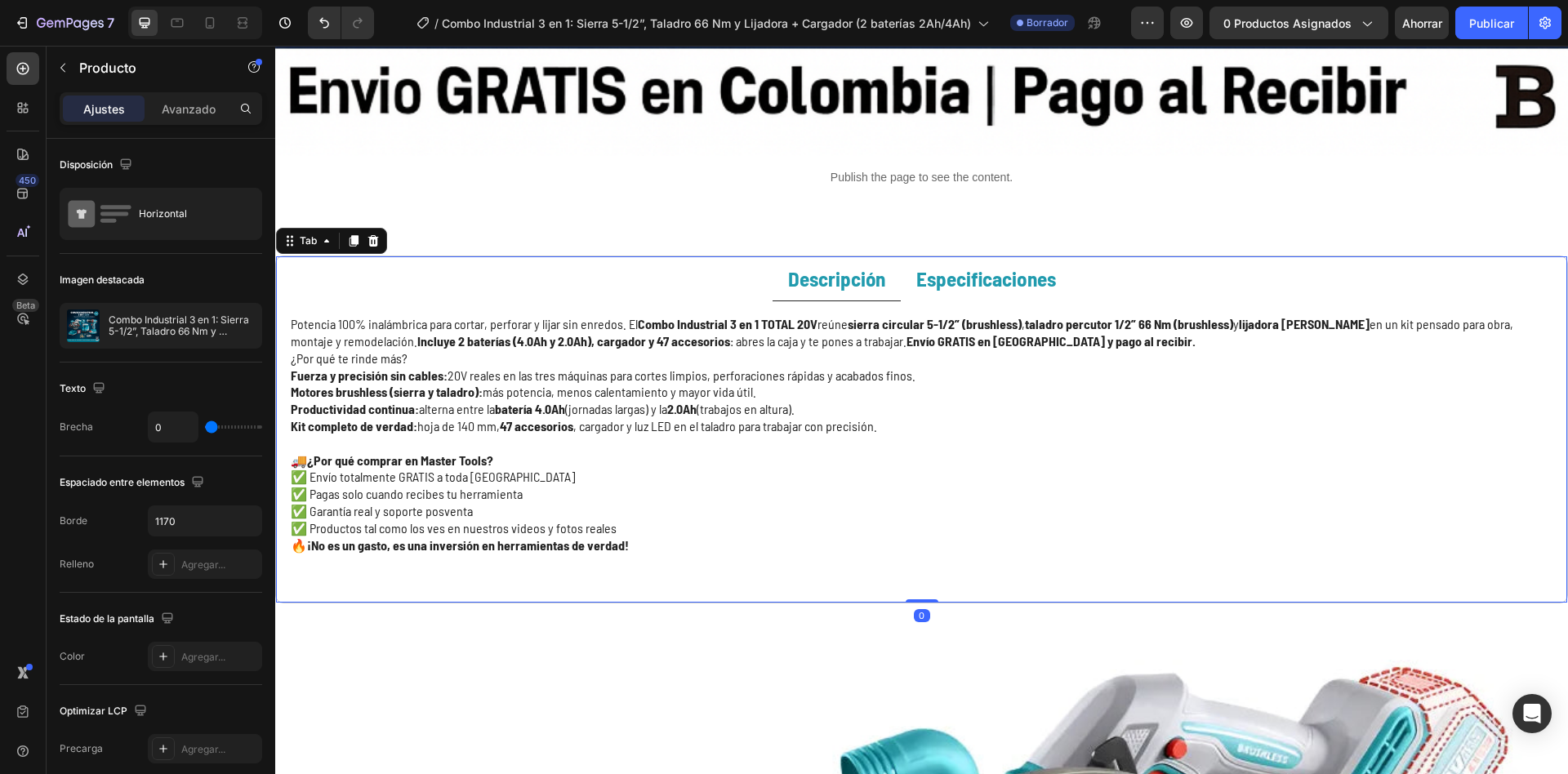
click at [961, 266] on strong "Especificaciones" at bounding box center [986, 278] width 140 height 24
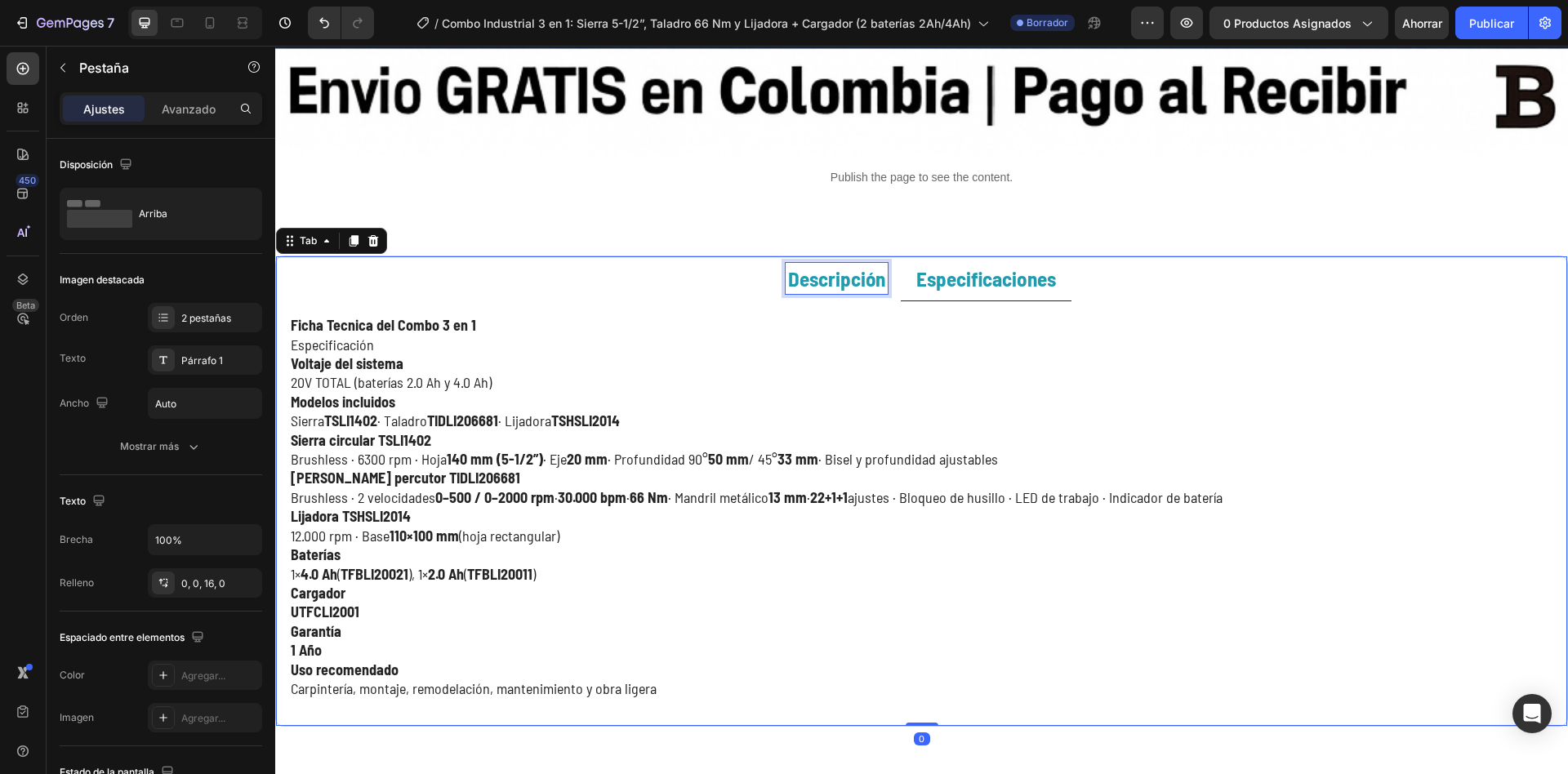
click at [854, 266] on strong "Descripción" at bounding box center [836, 278] width 97 height 24
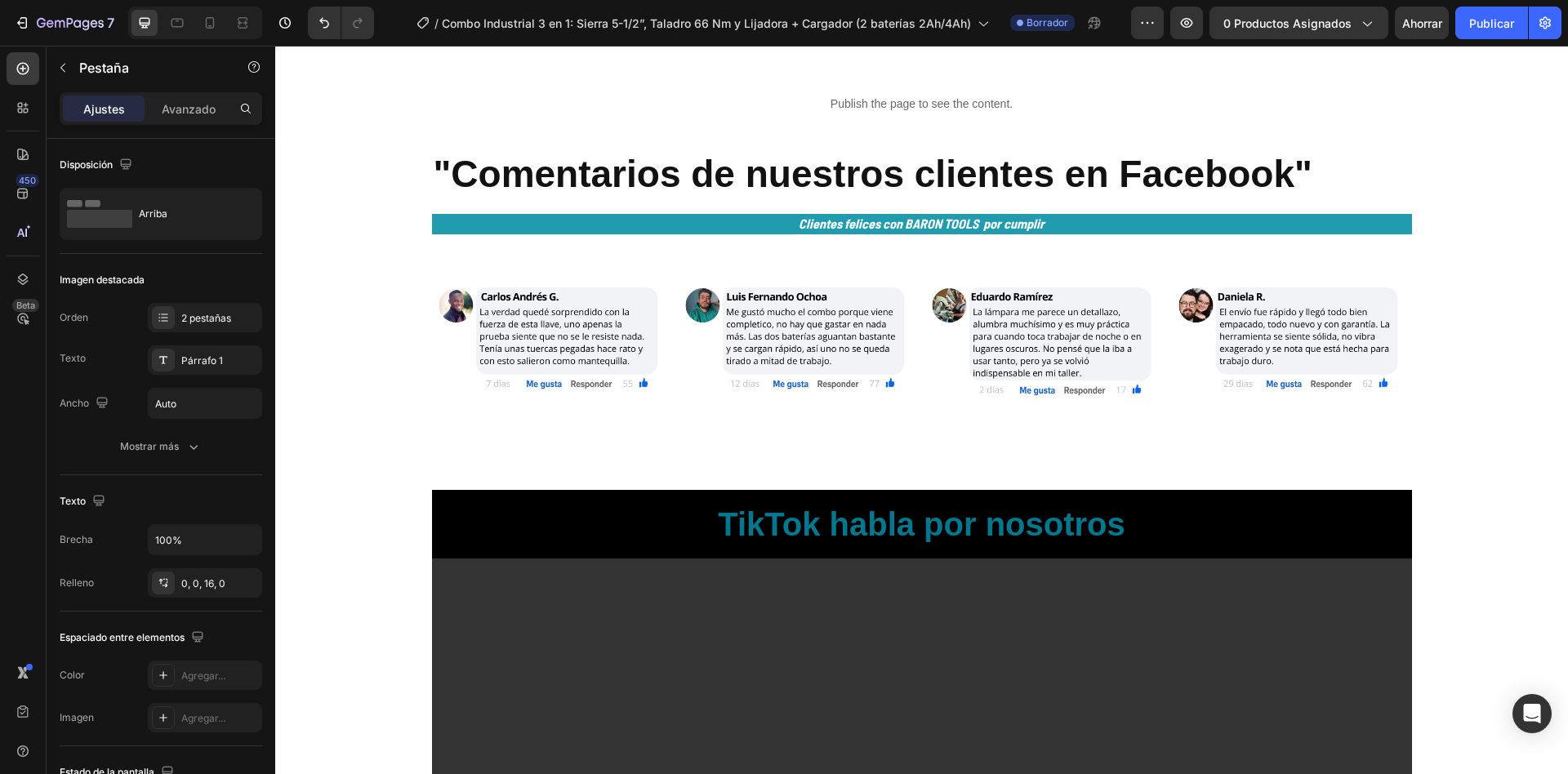
scroll to position [5422, 0]
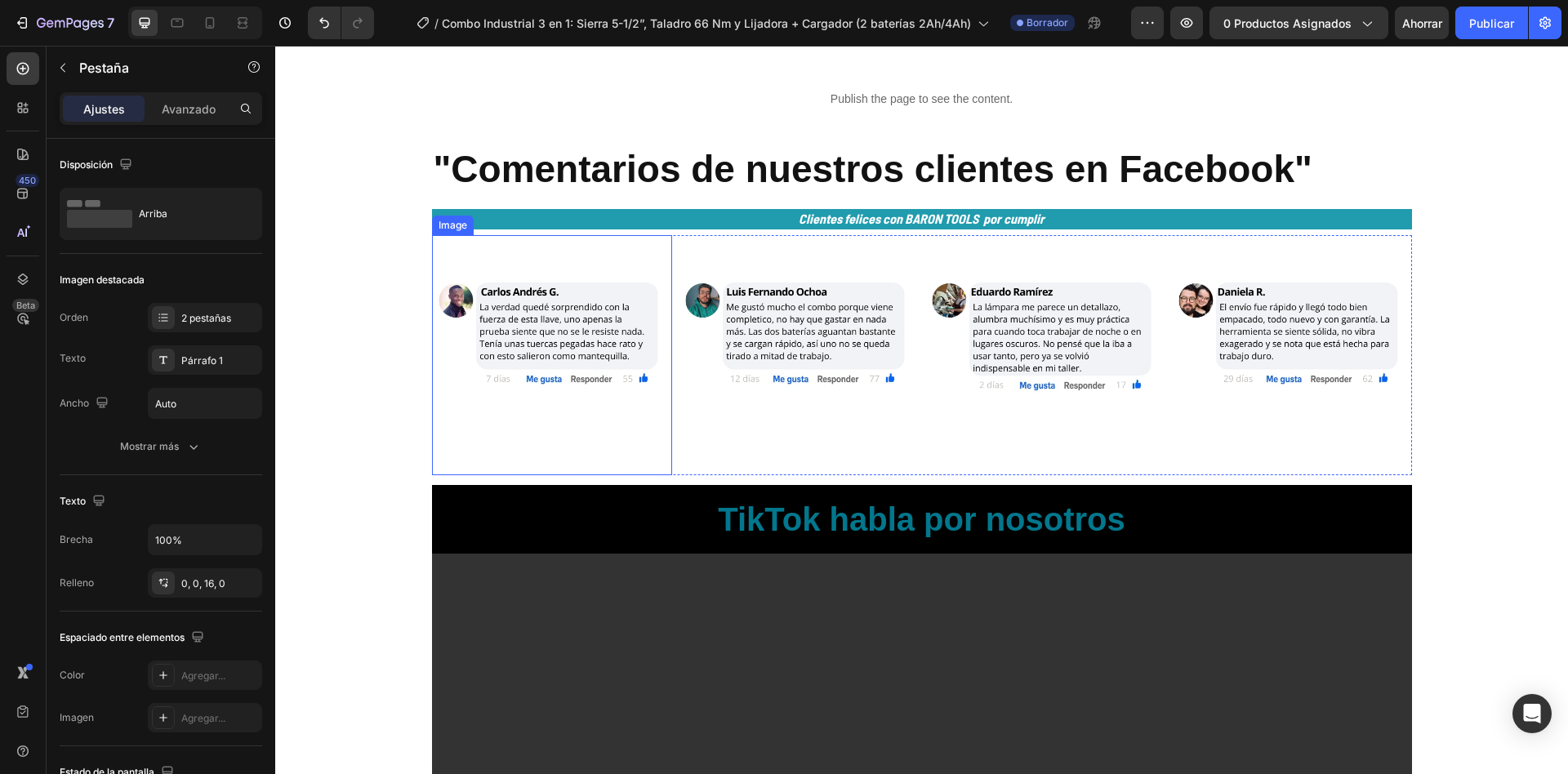
click at [546, 287] on img at bounding box center [552, 355] width 240 height 240
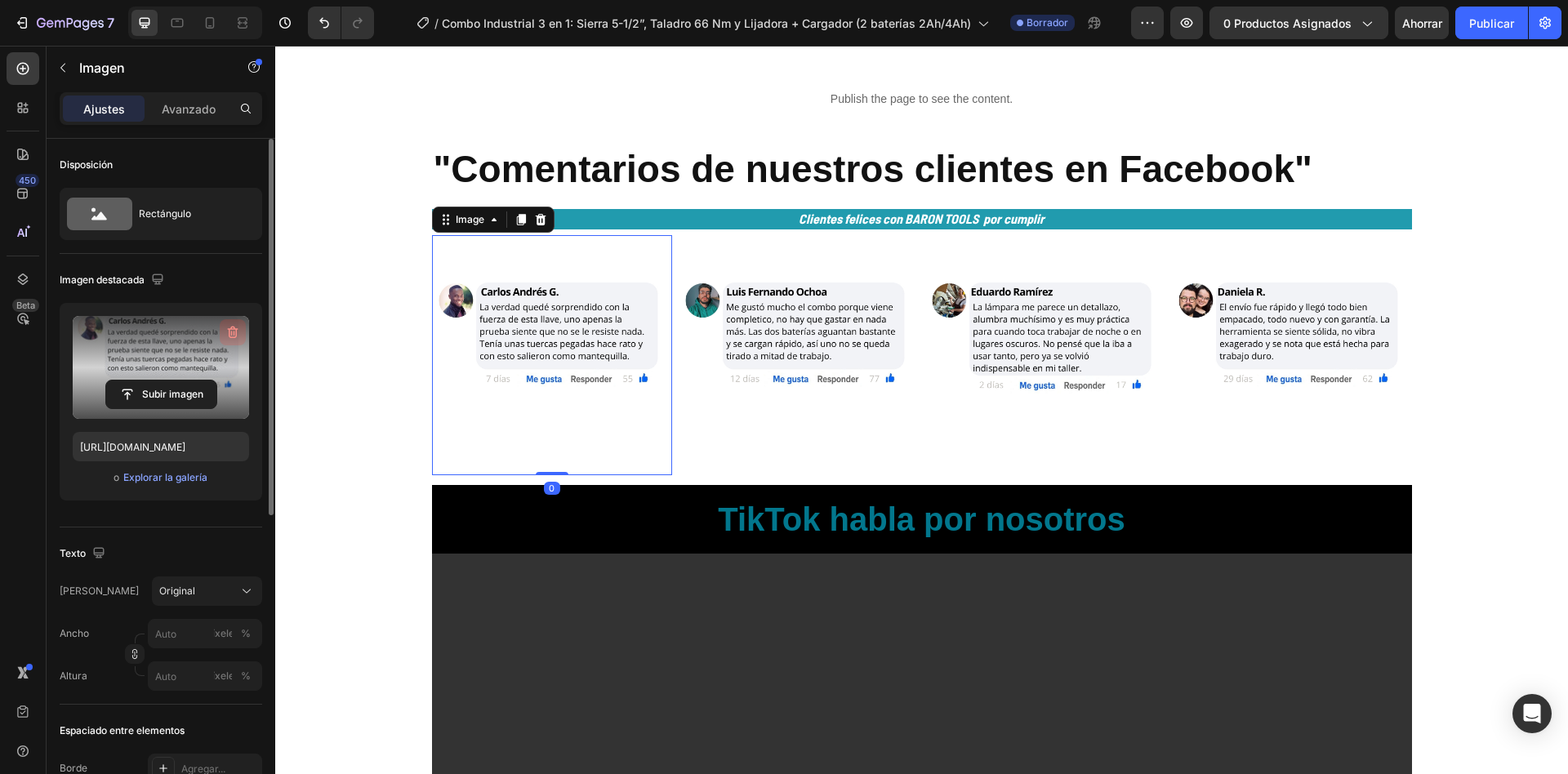
click at [231, 332] on icon "button" at bounding box center [232, 333] width 2 height 5
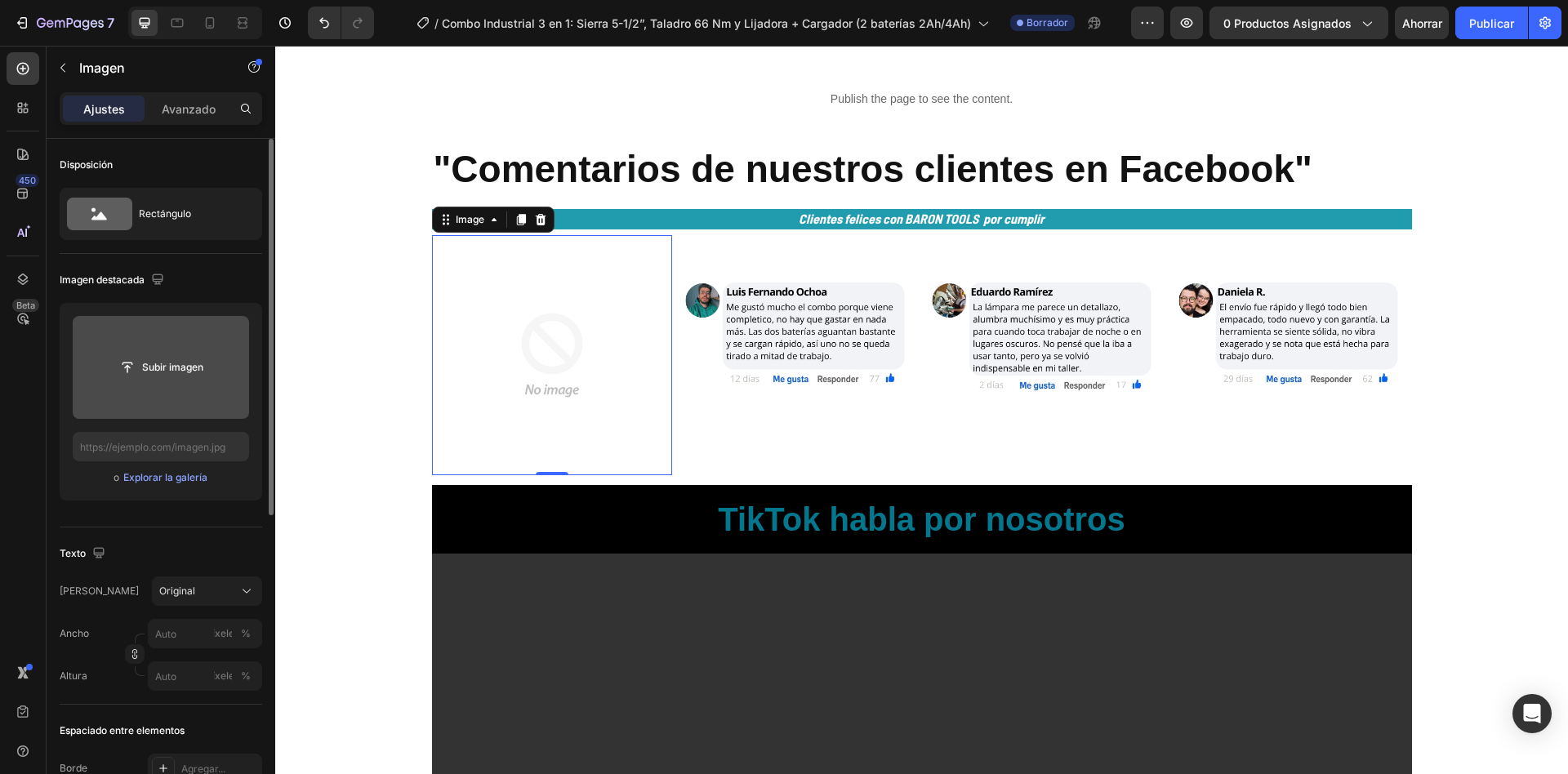
click at [169, 380] on input "file" at bounding box center [161, 368] width 110 height 28
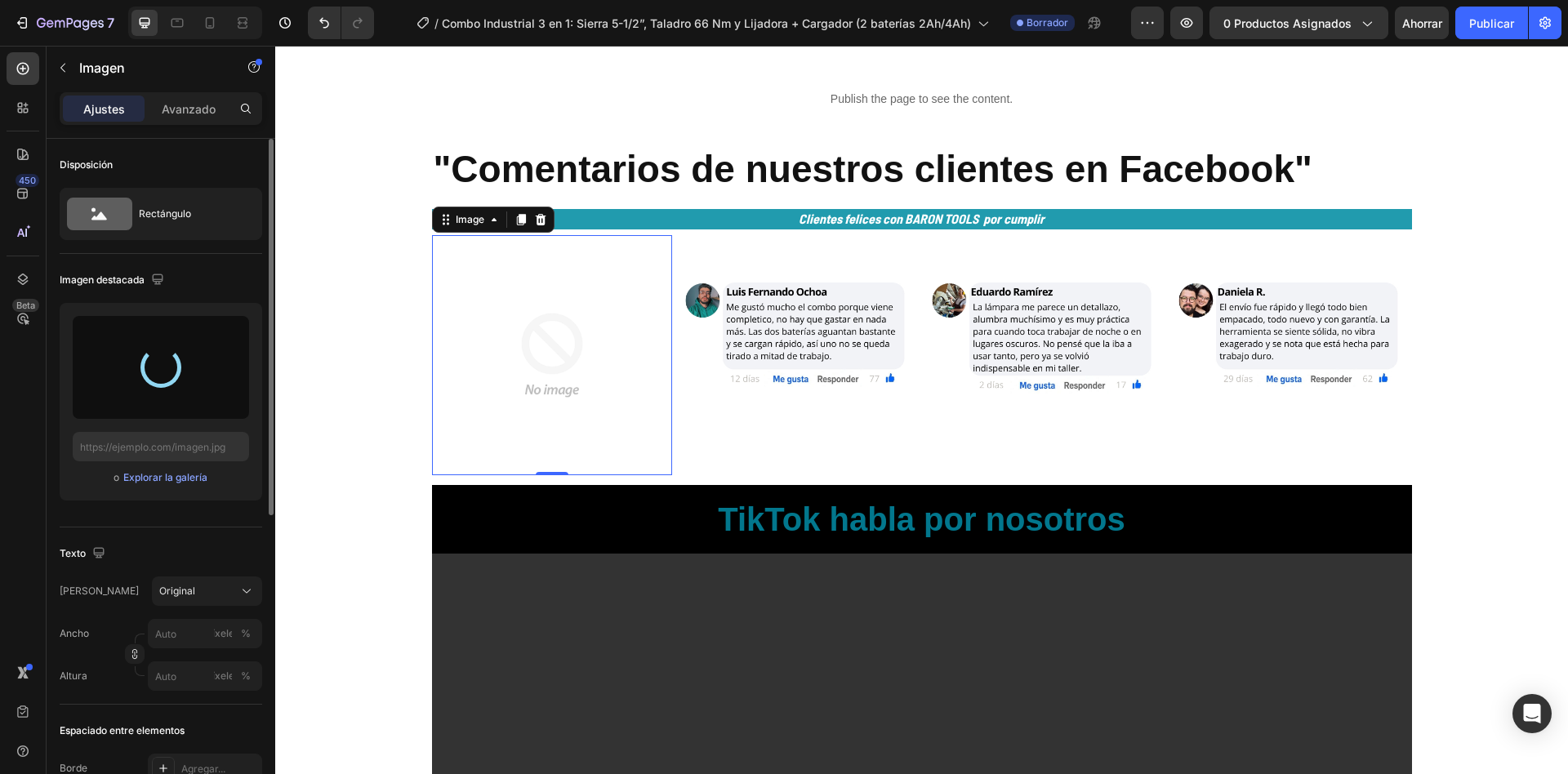
type input "[URL][DOMAIN_NAME]"
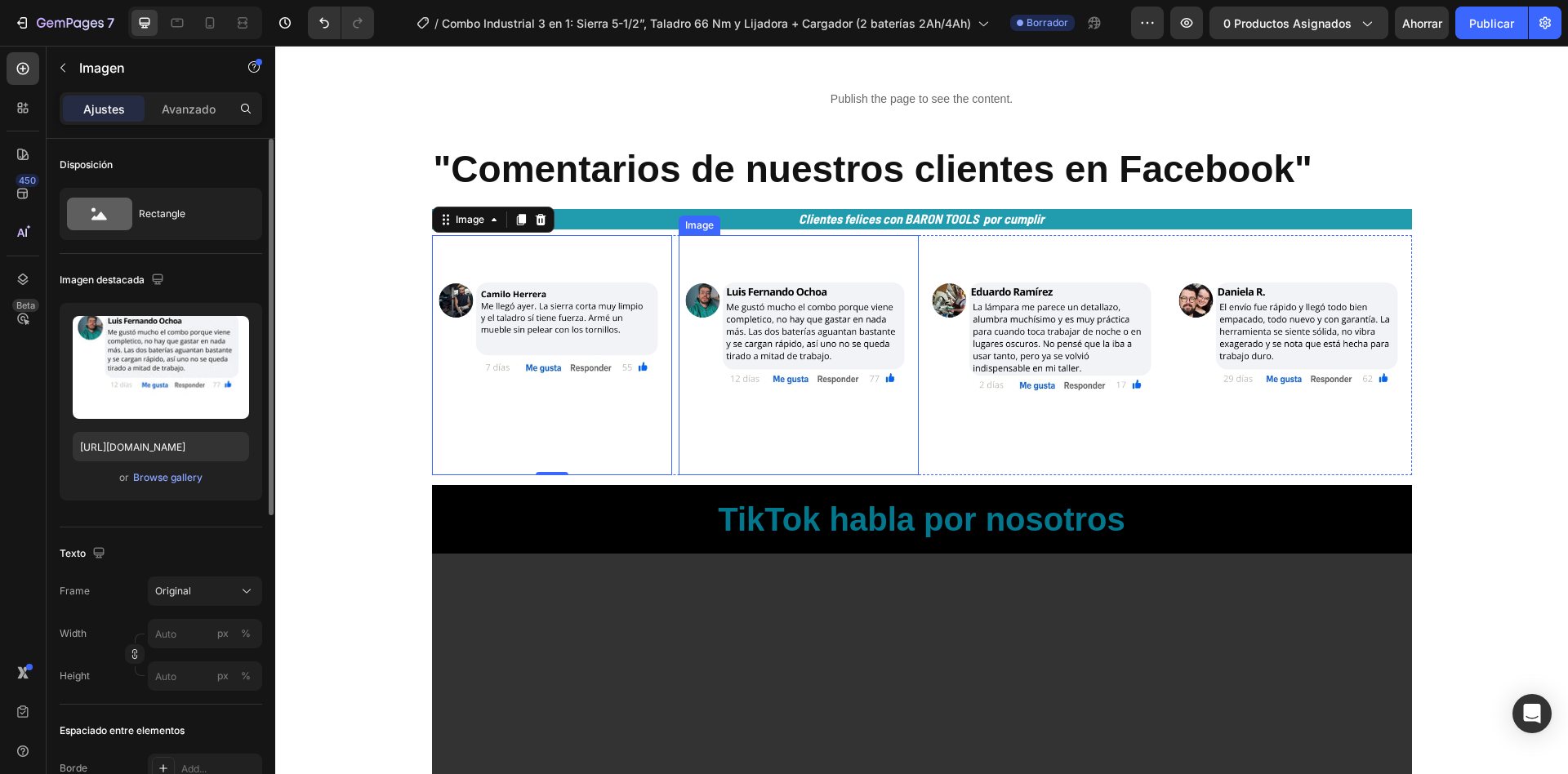
click at [804, 386] on img at bounding box center [798, 355] width 240 height 240
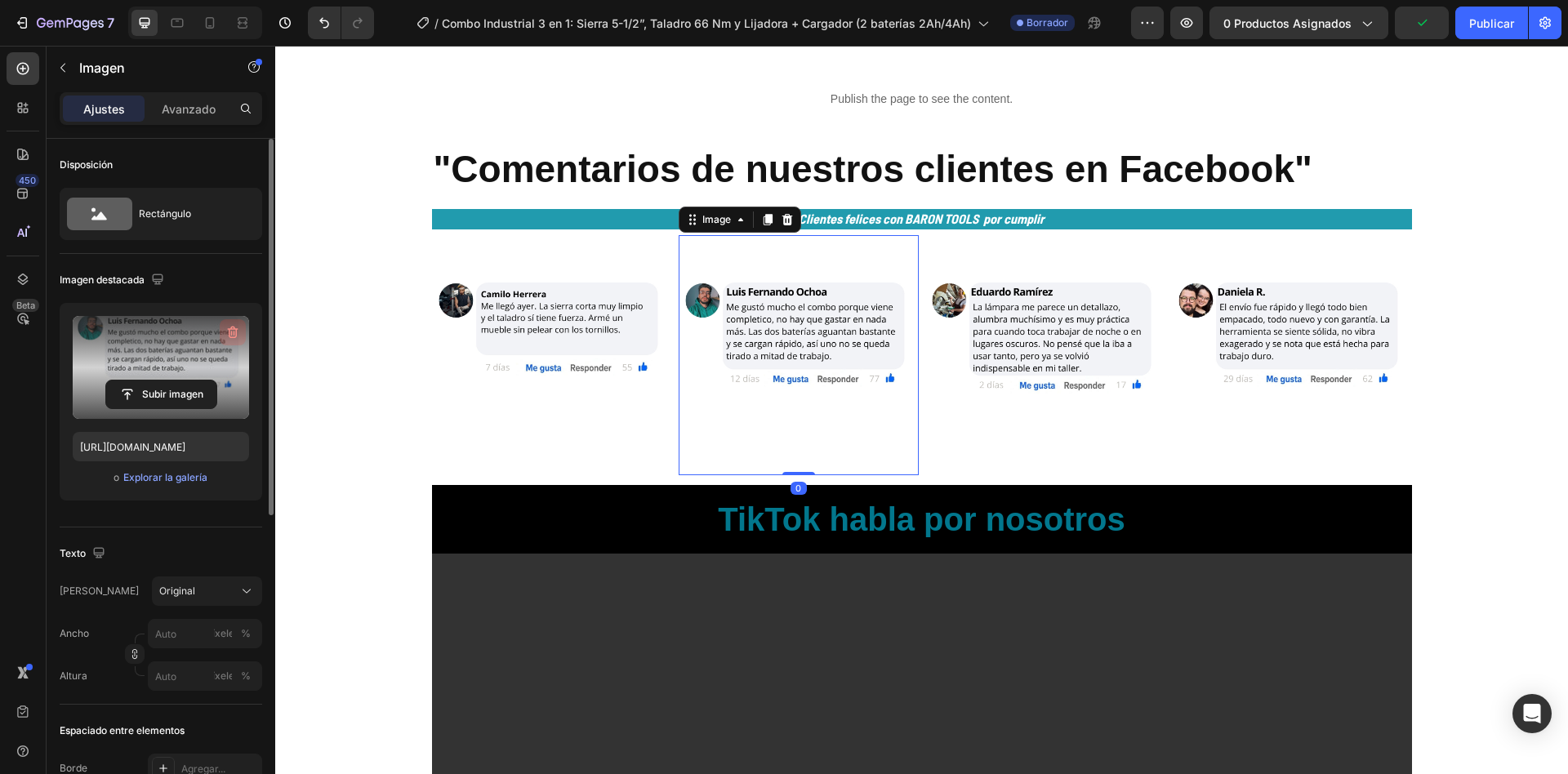
click at [231, 322] on button "button" at bounding box center [233, 332] width 26 height 26
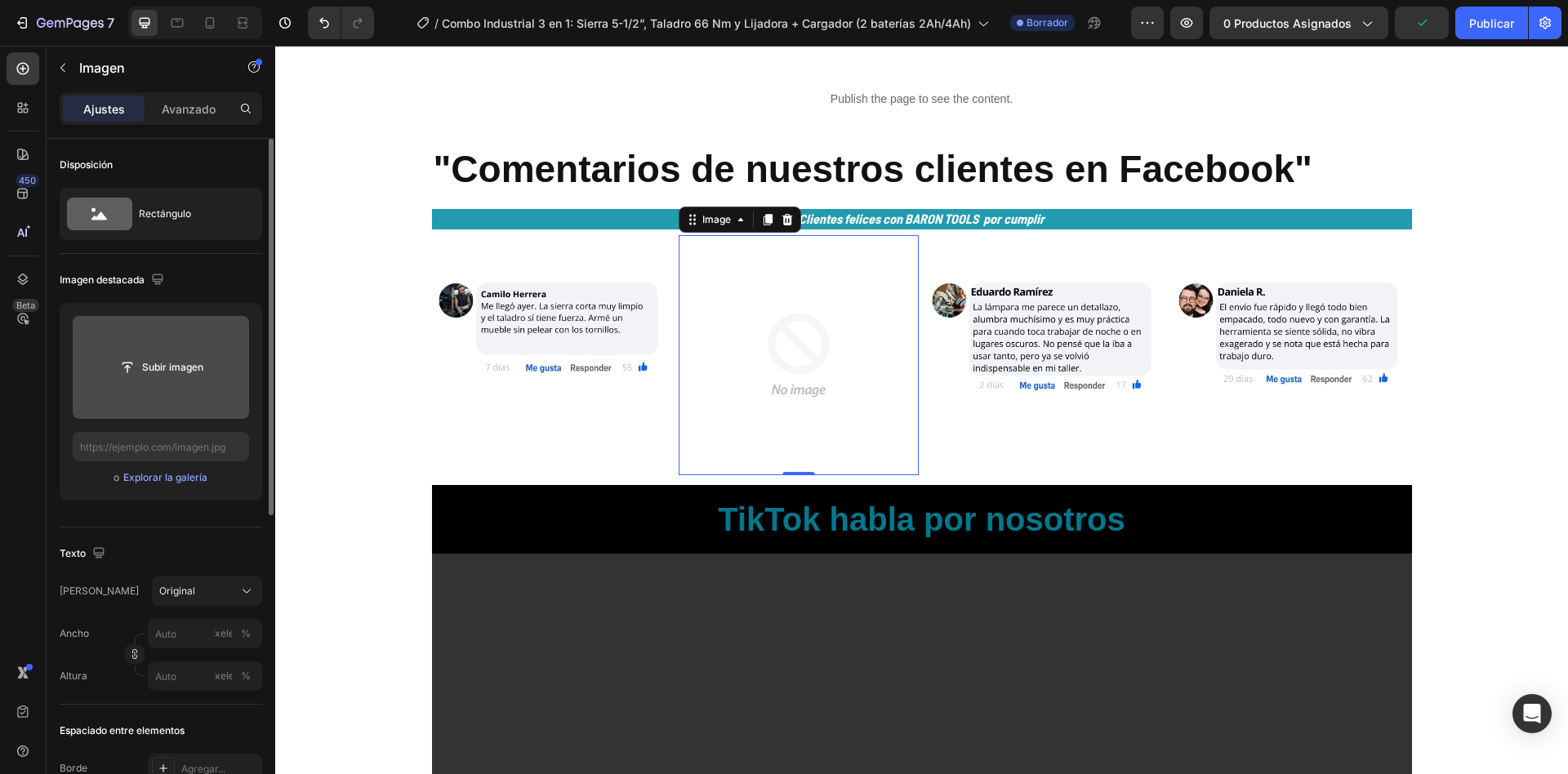
click at [184, 366] on input "file" at bounding box center [161, 368] width 110 height 28
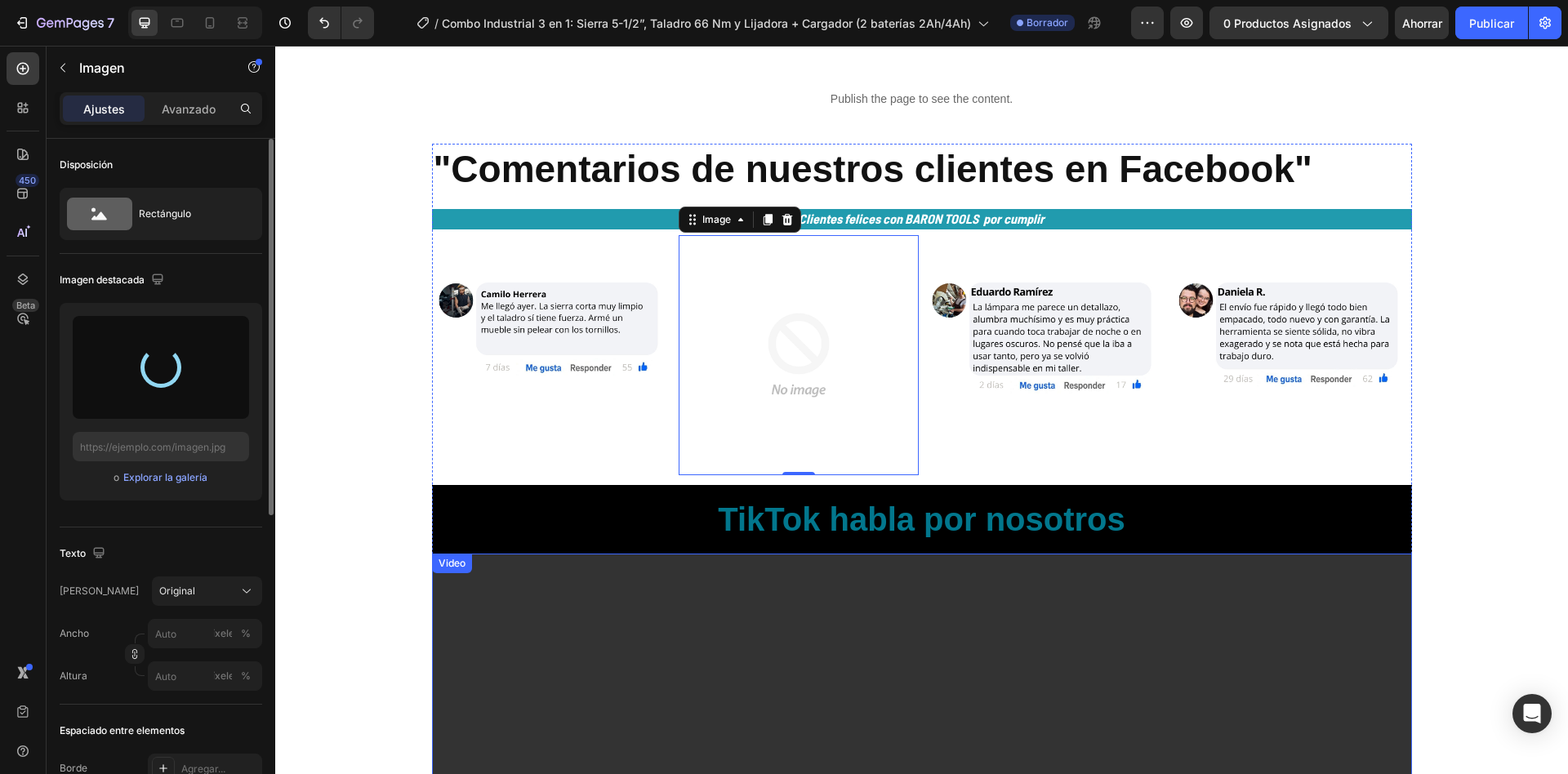
type input "[URL][DOMAIN_NAME]"
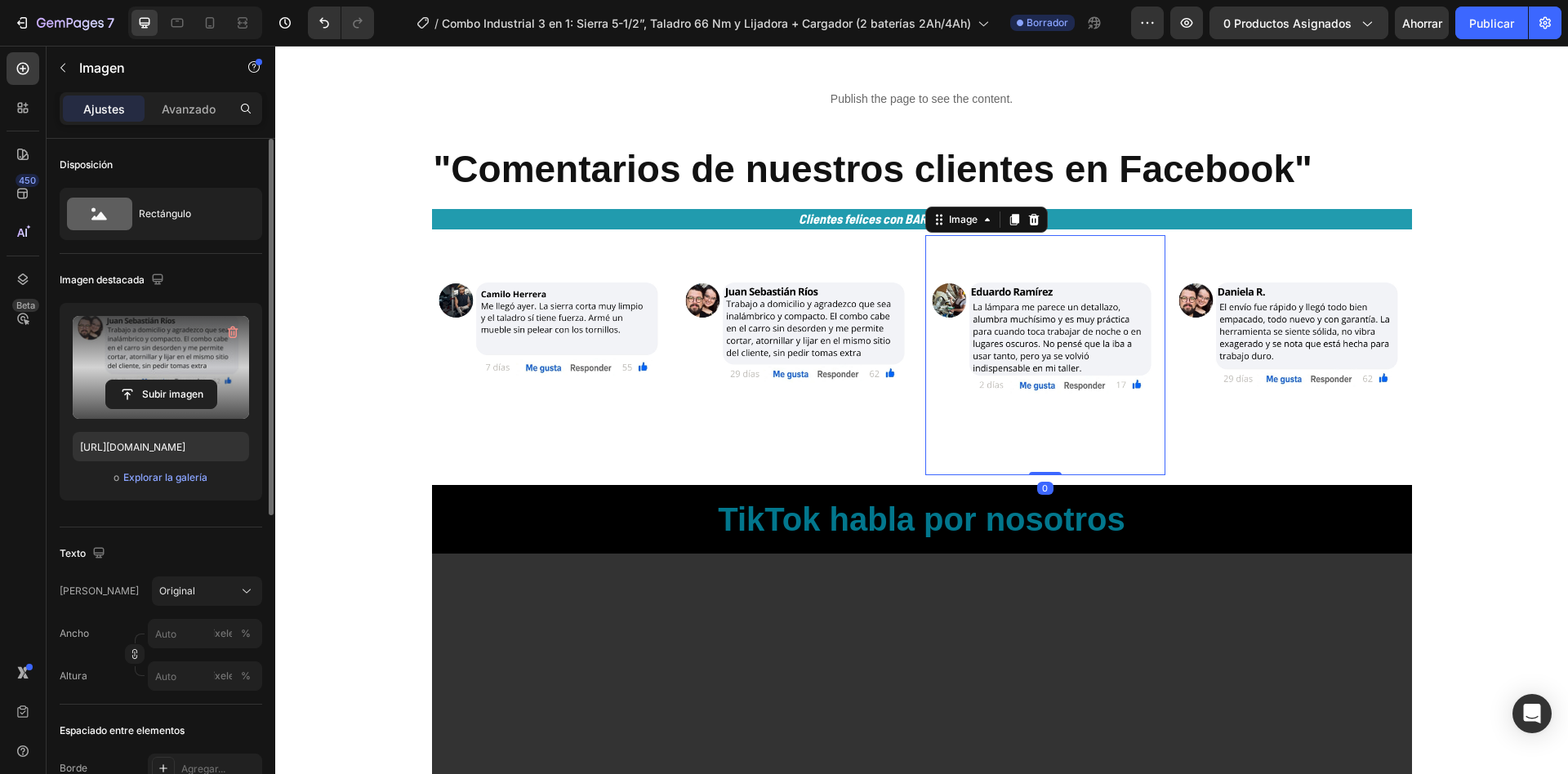
click at [997, 343] on img at bounding box center [1045, 355] width 240 height 240
click at [231, 329] on icon "button" at bounding box center [233, 333] width 10 height 12
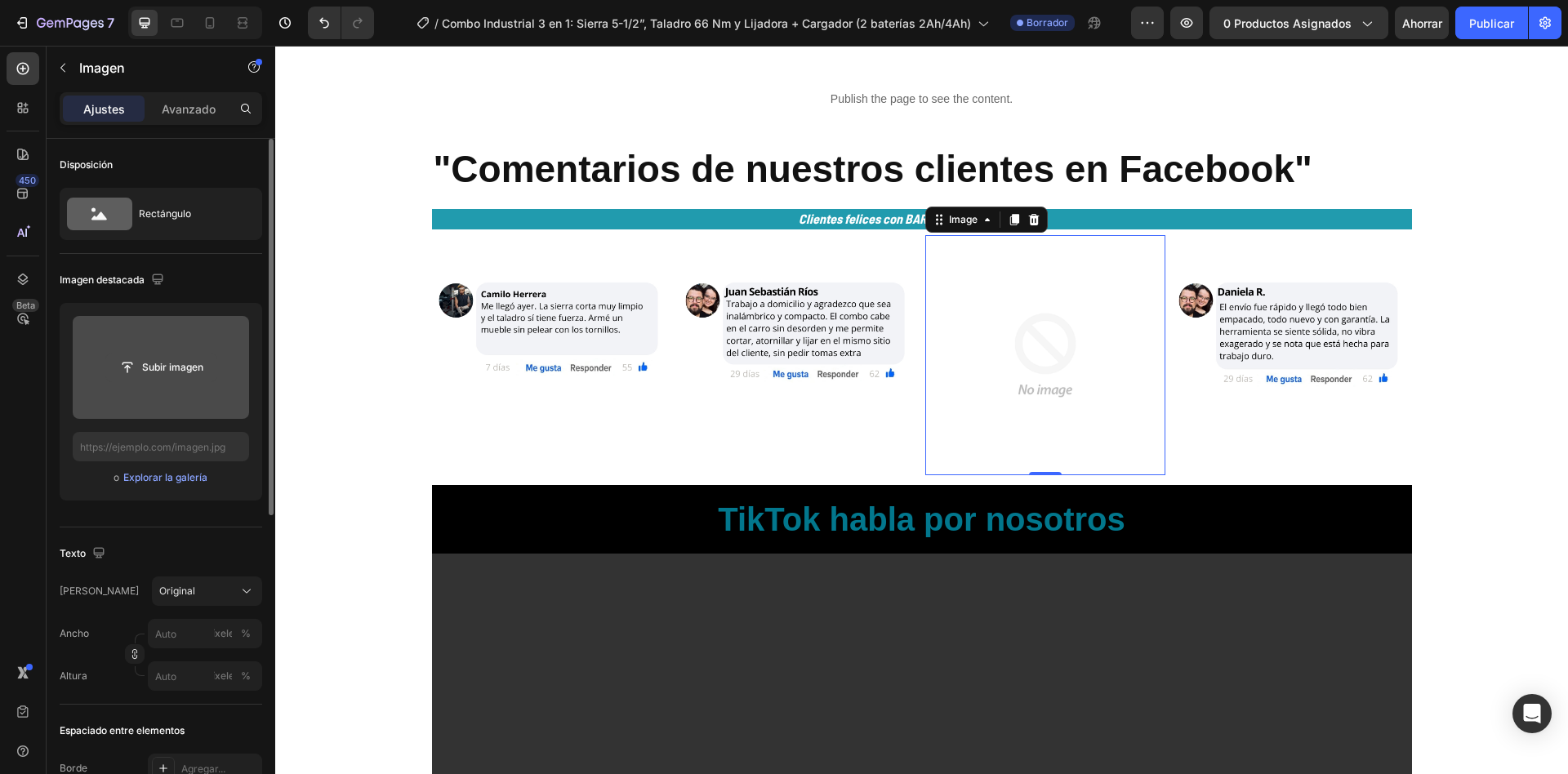
click at [180, 356] on input "file" at bounding box center [161, 368] width 110 height 28
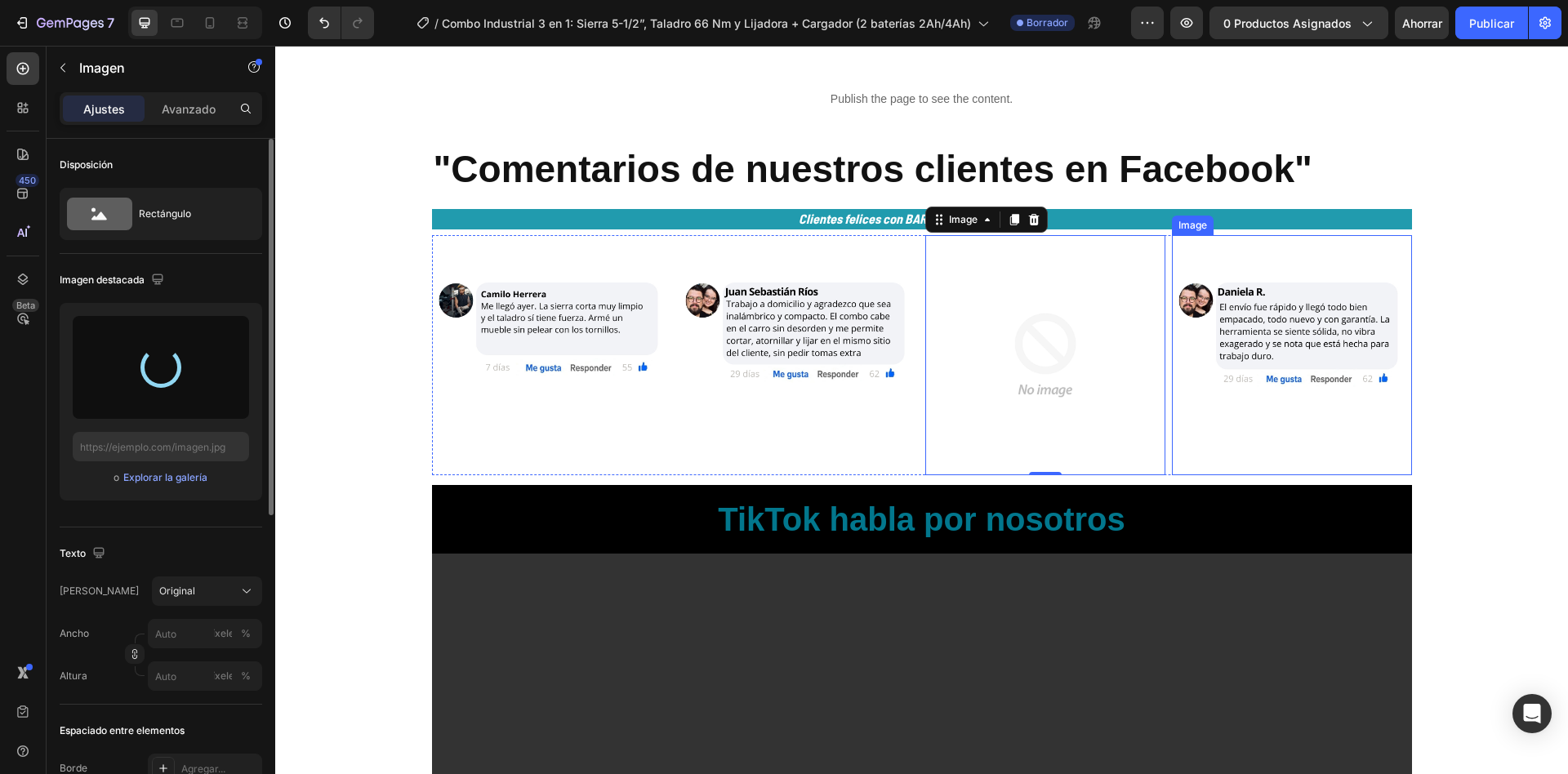
type input "[URL][DOMAIN_NAME]"
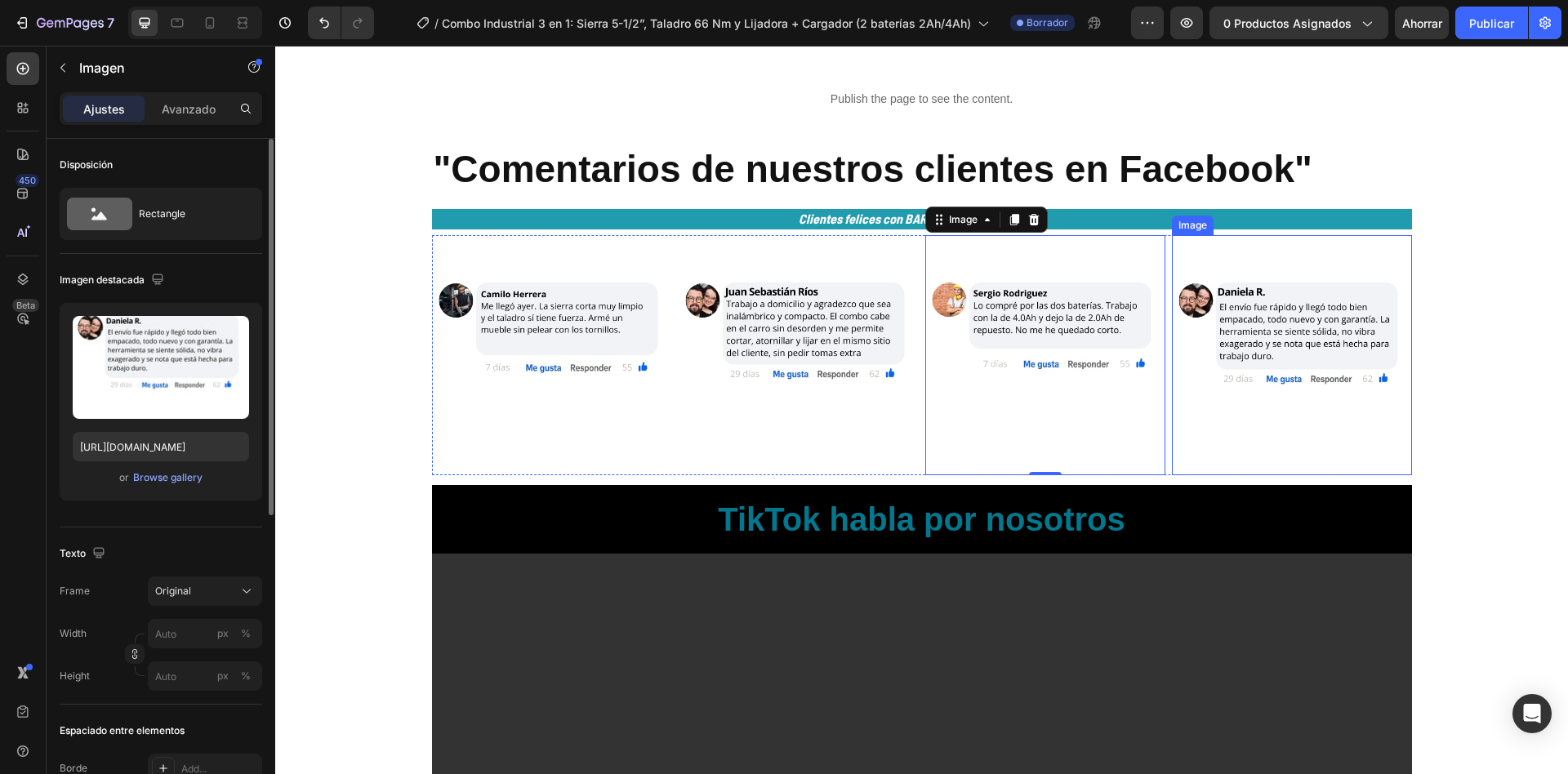
click at [1219, 337] on img at bounding box center [1292, 355] width 240 height 240
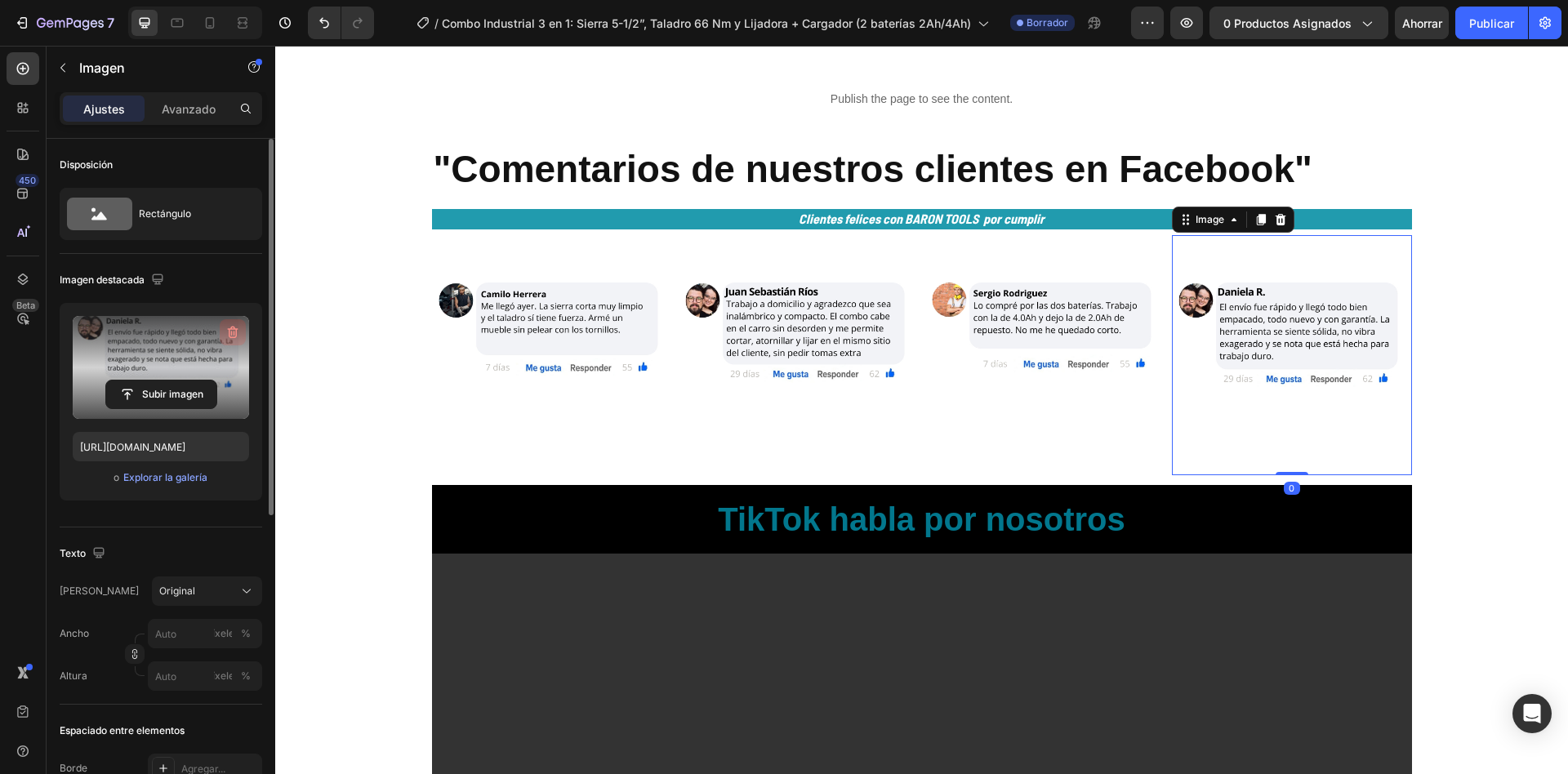
click at [224, 333] on button "button" at bounding box center [233, 332] width 26 height 26
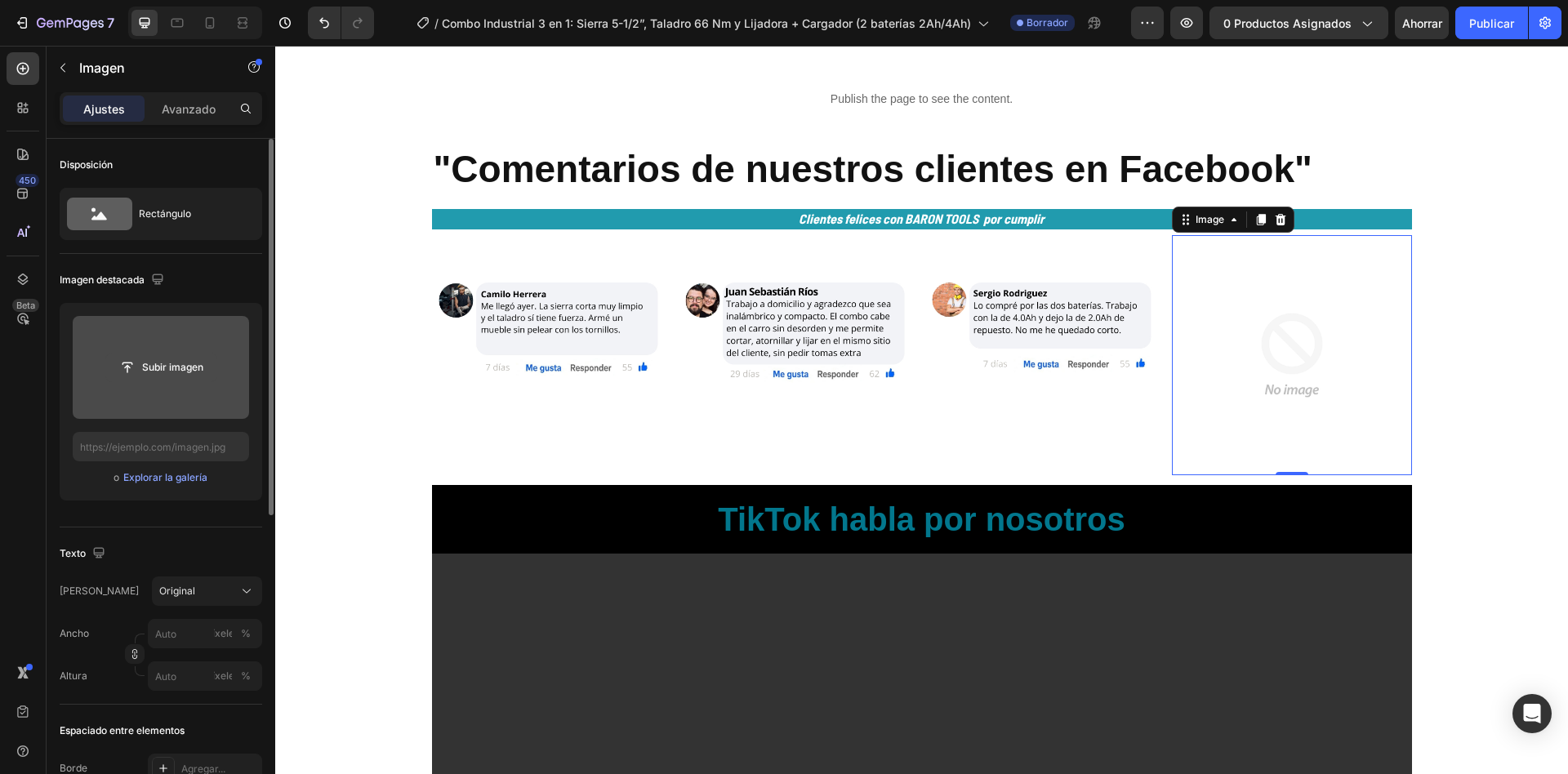
click at [200, 355] on input "file" at bounding box center [161, 368] width 110 height 28
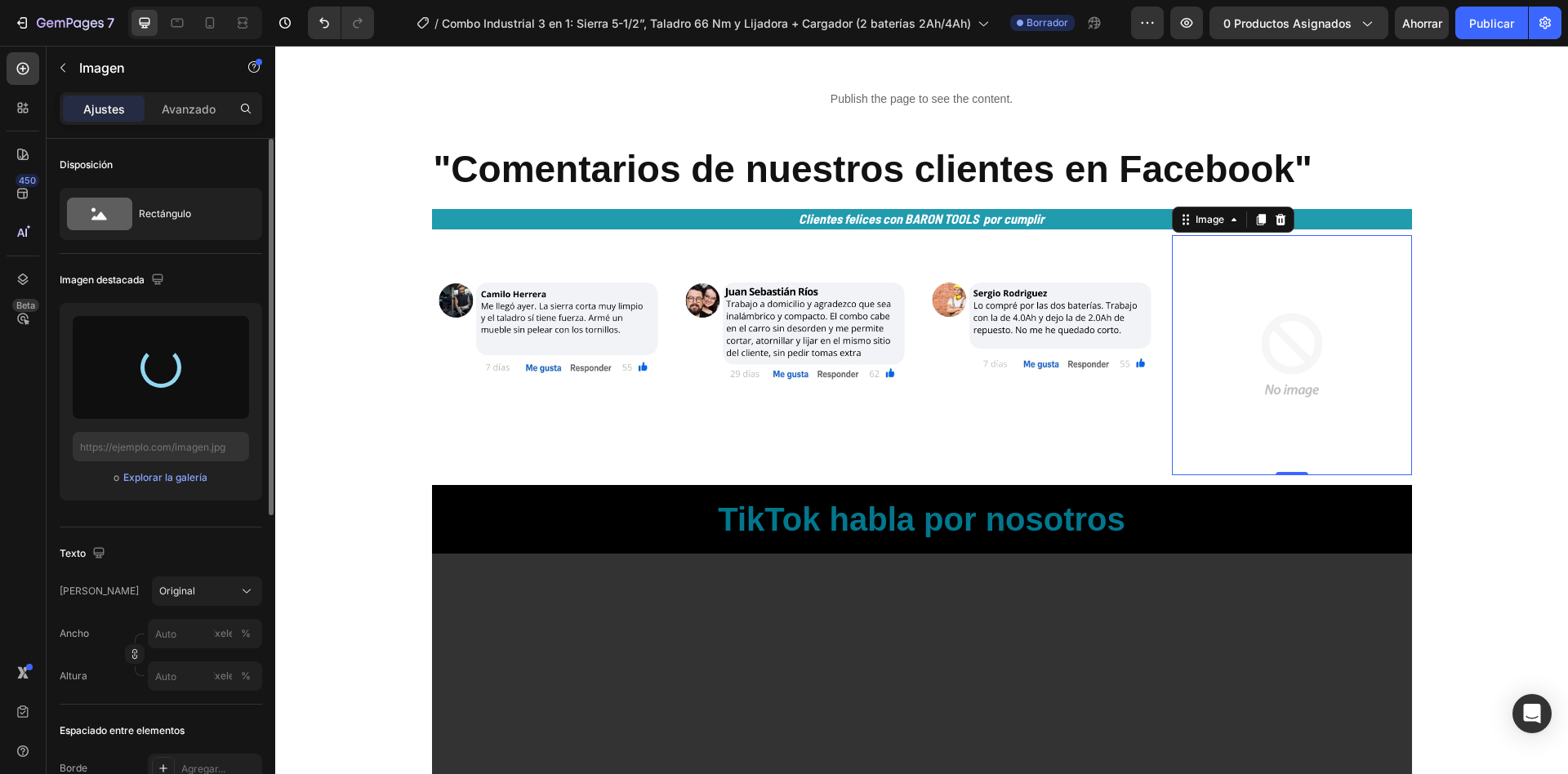
type input "[URL][DOMAIN_NAME]"
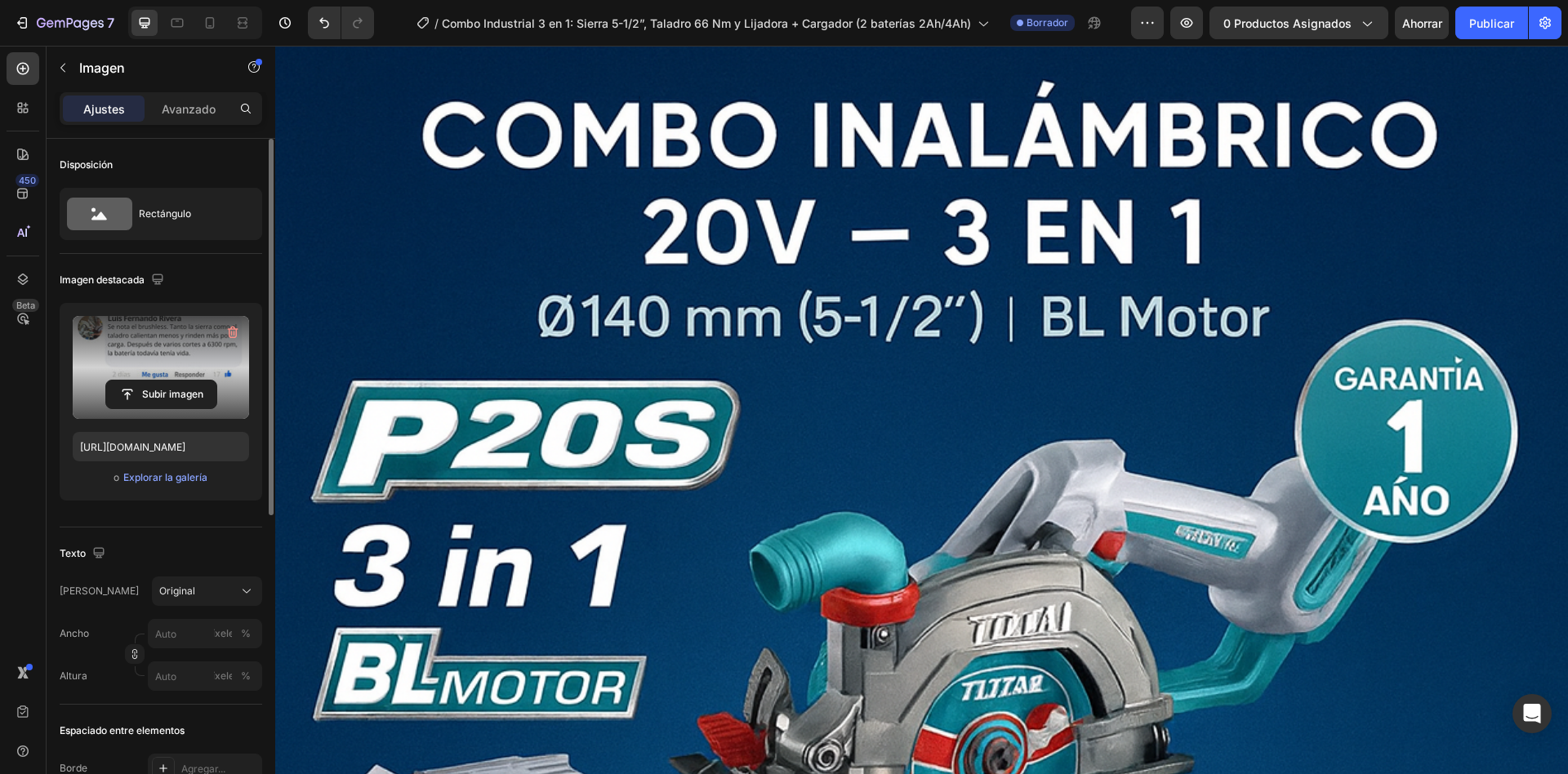
scroll to position [0, 0]
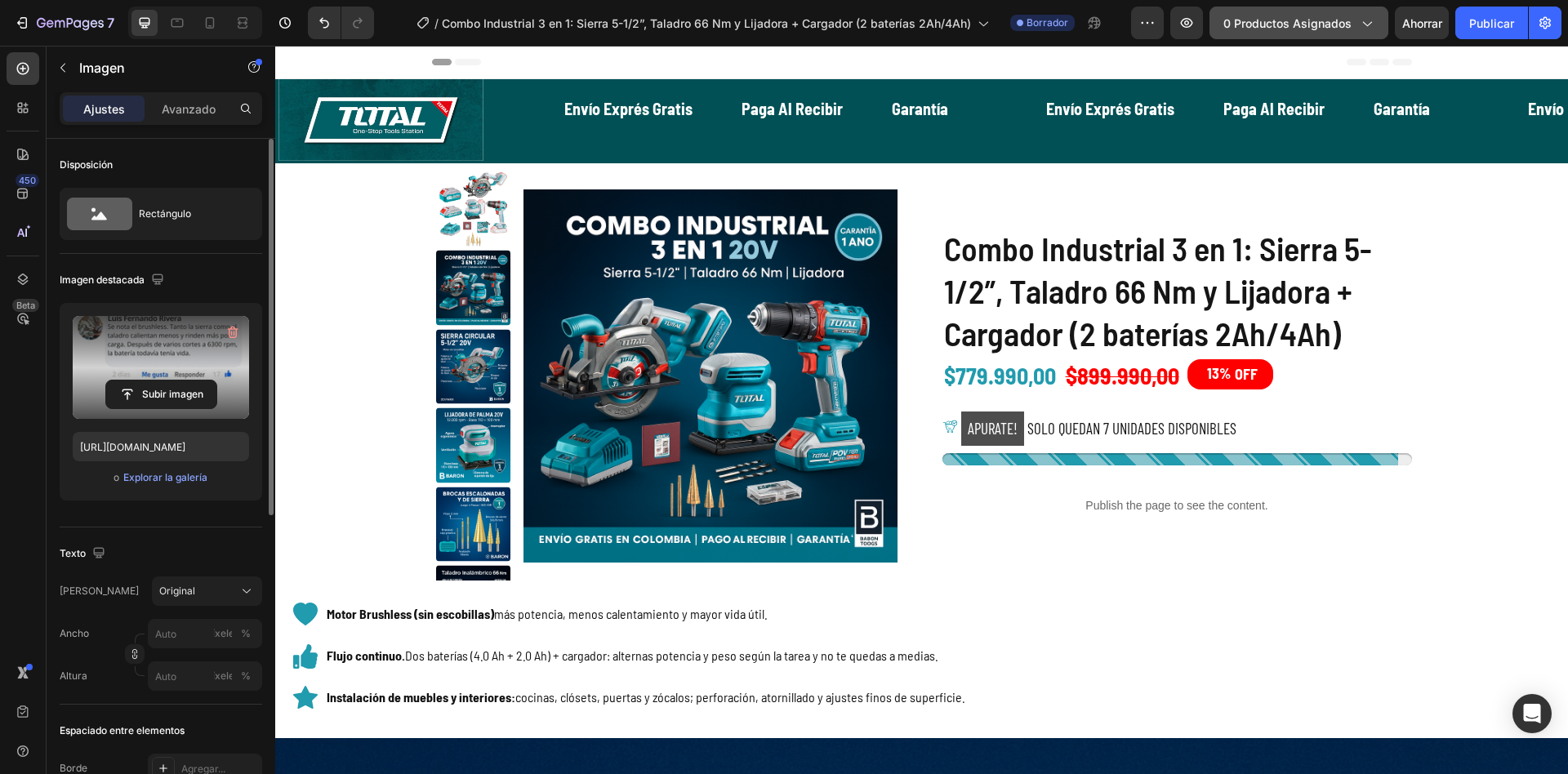
click at [1366, 20] on icon "button" at bounding box center [1367, 23] width 17 height 17
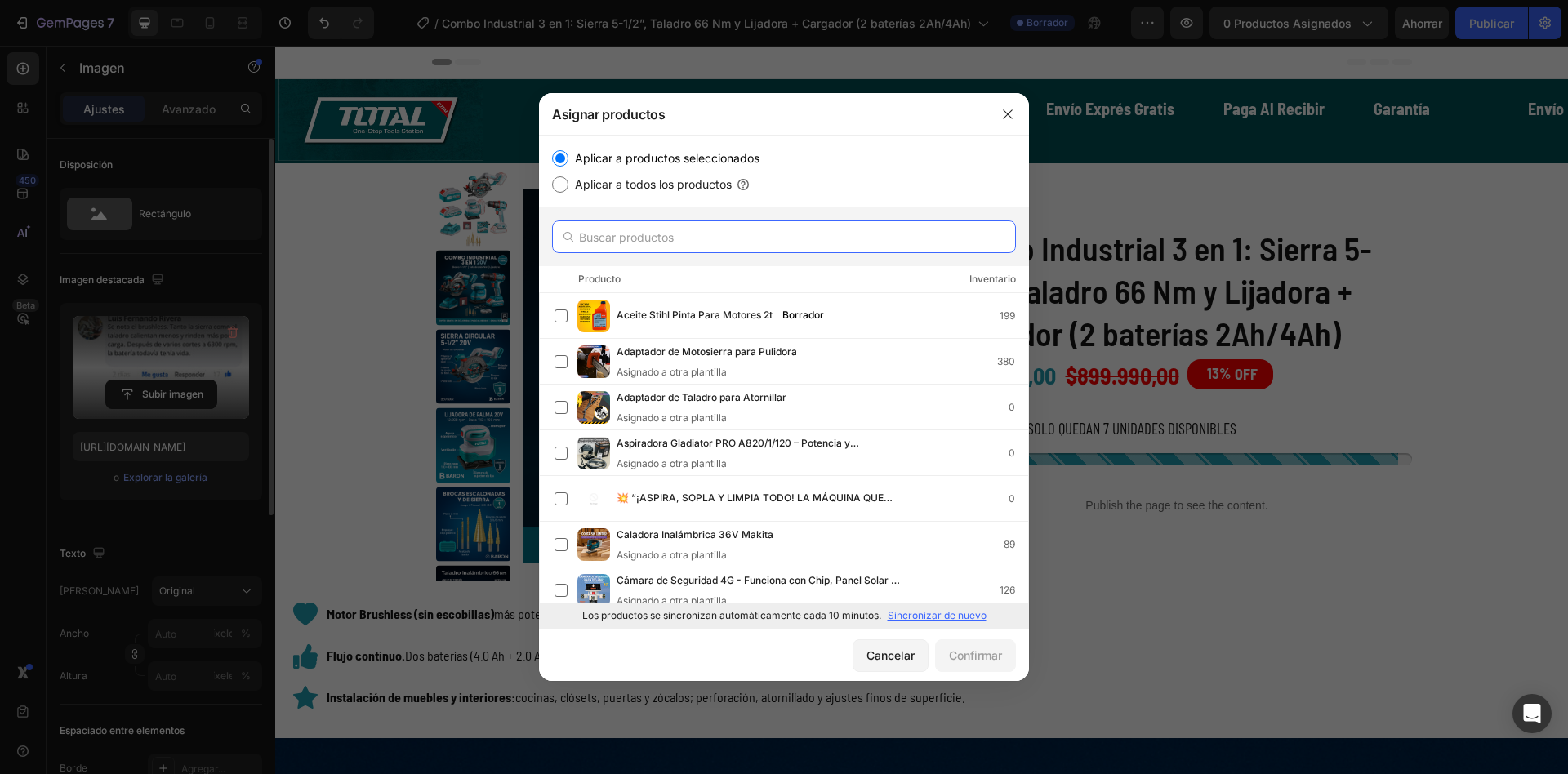
click at [750, 234] on input "text" at bounding box center [784, 236] width 464 height 32
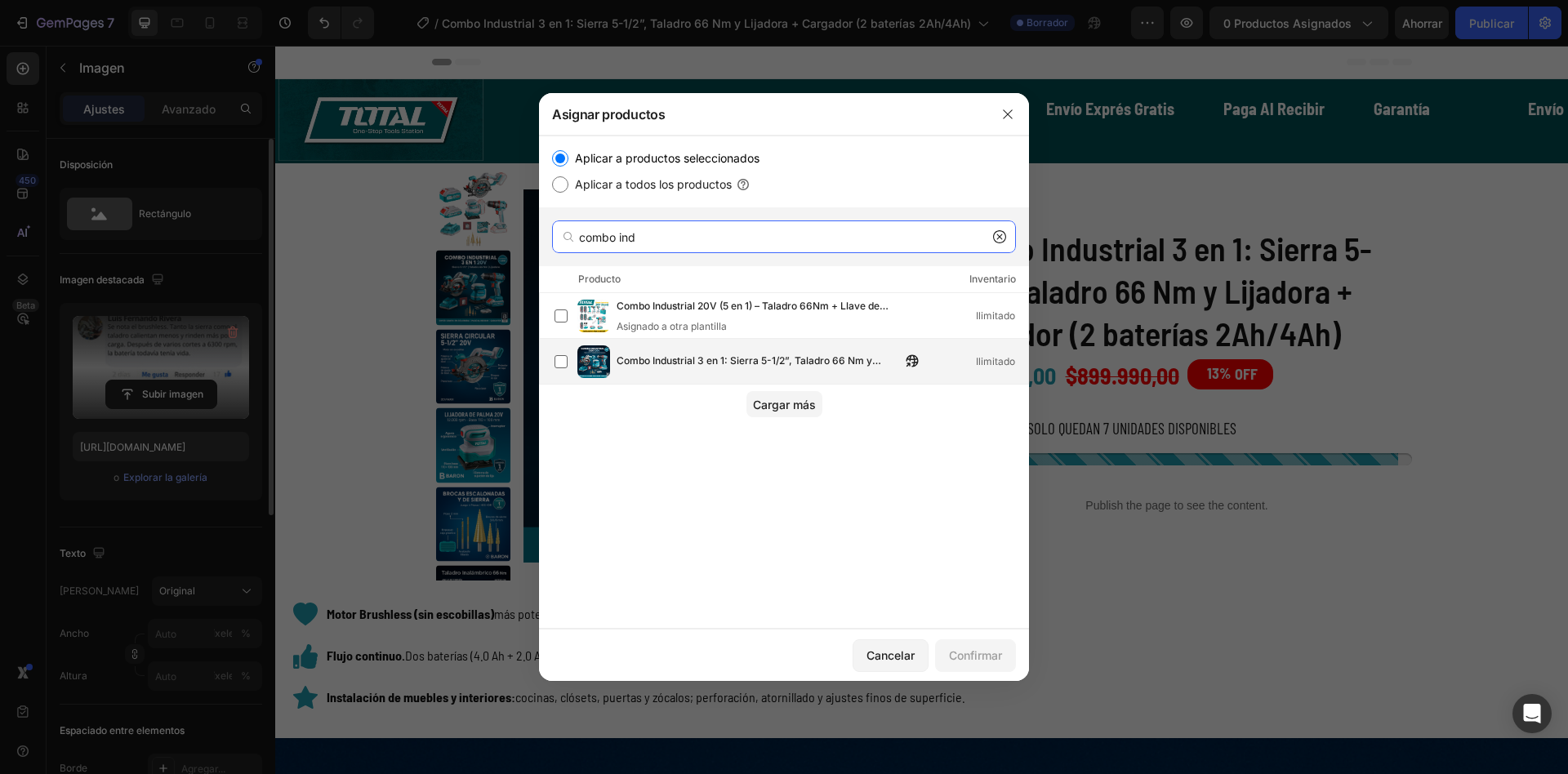
type input "combo ind"
click at [721, 363] on font "Combo Industrial 3 en 1: Sierra 5-1/2”, Taladro 66 Nm y Lijadora + Cargador (2 …" at bounding box center [748, 369] width 264 height 29
click at [978, 648] on font "Confirmar" at bounding box center [975, 655] width 53 height 14
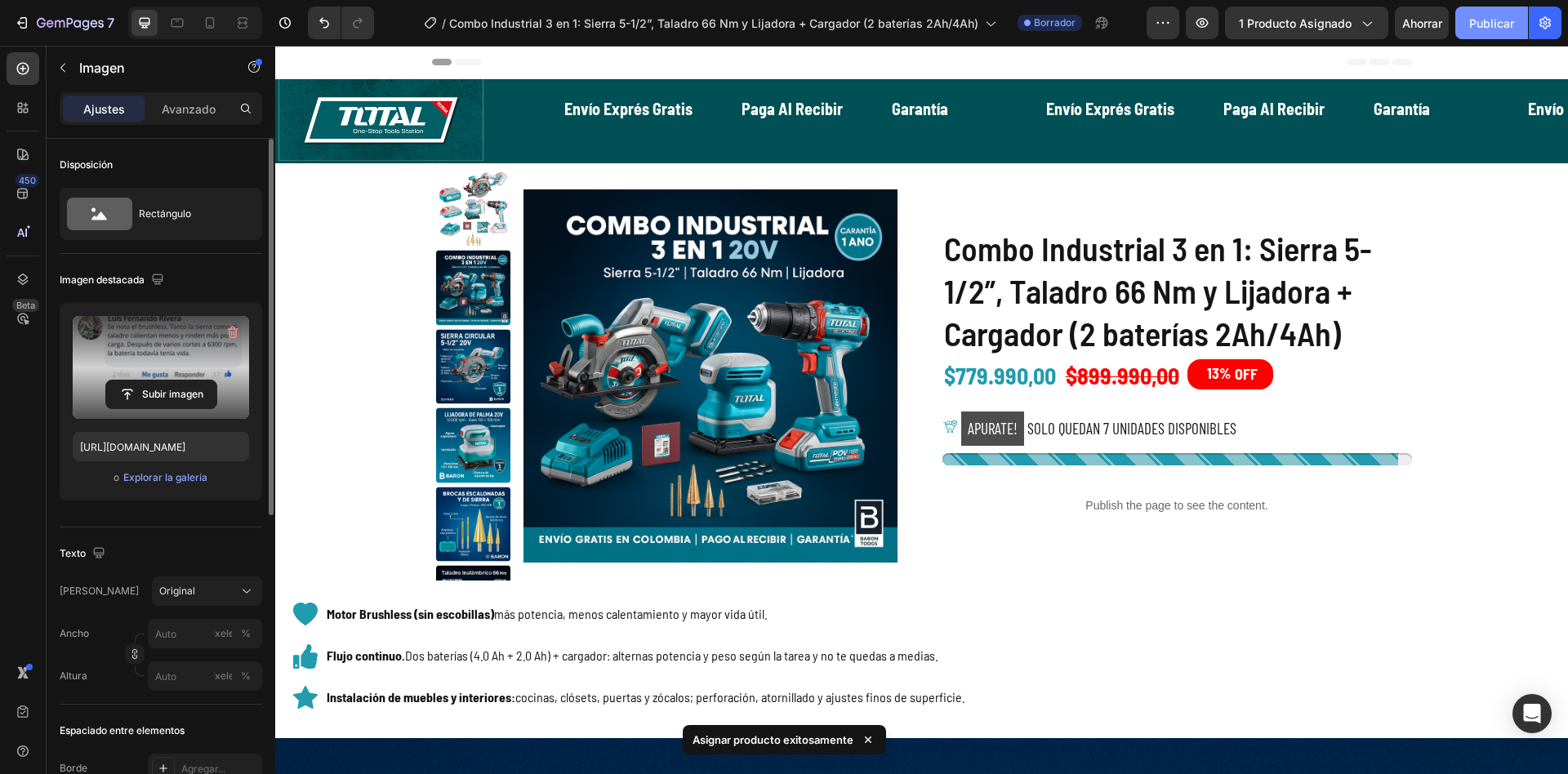
click at [1469, 19] on font "Publicar" at bounding box center [1492, 24] width 45 height 14
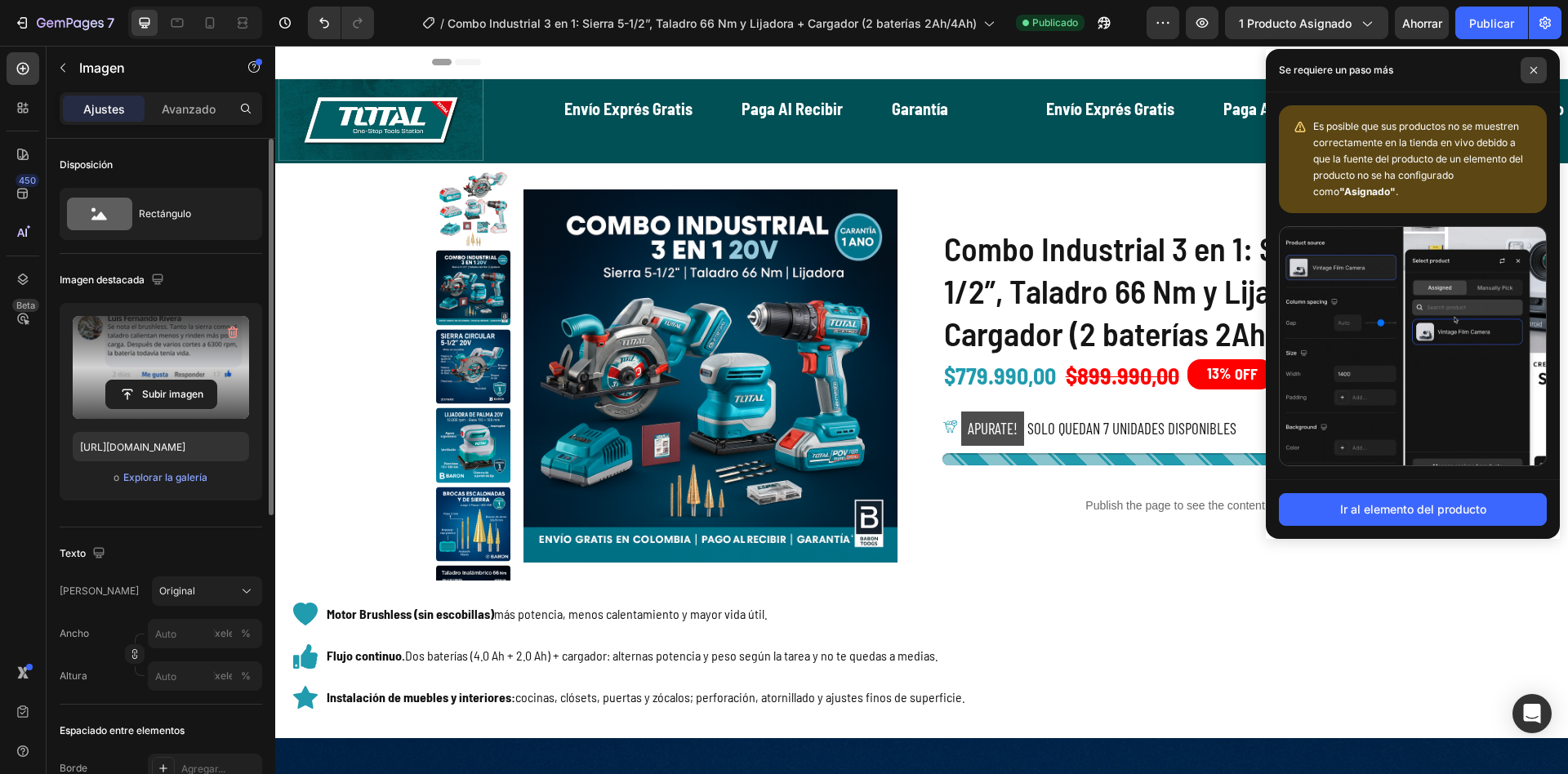
click at [1539, 78] on span at bounding box center [1534, 71] width 26 height 26
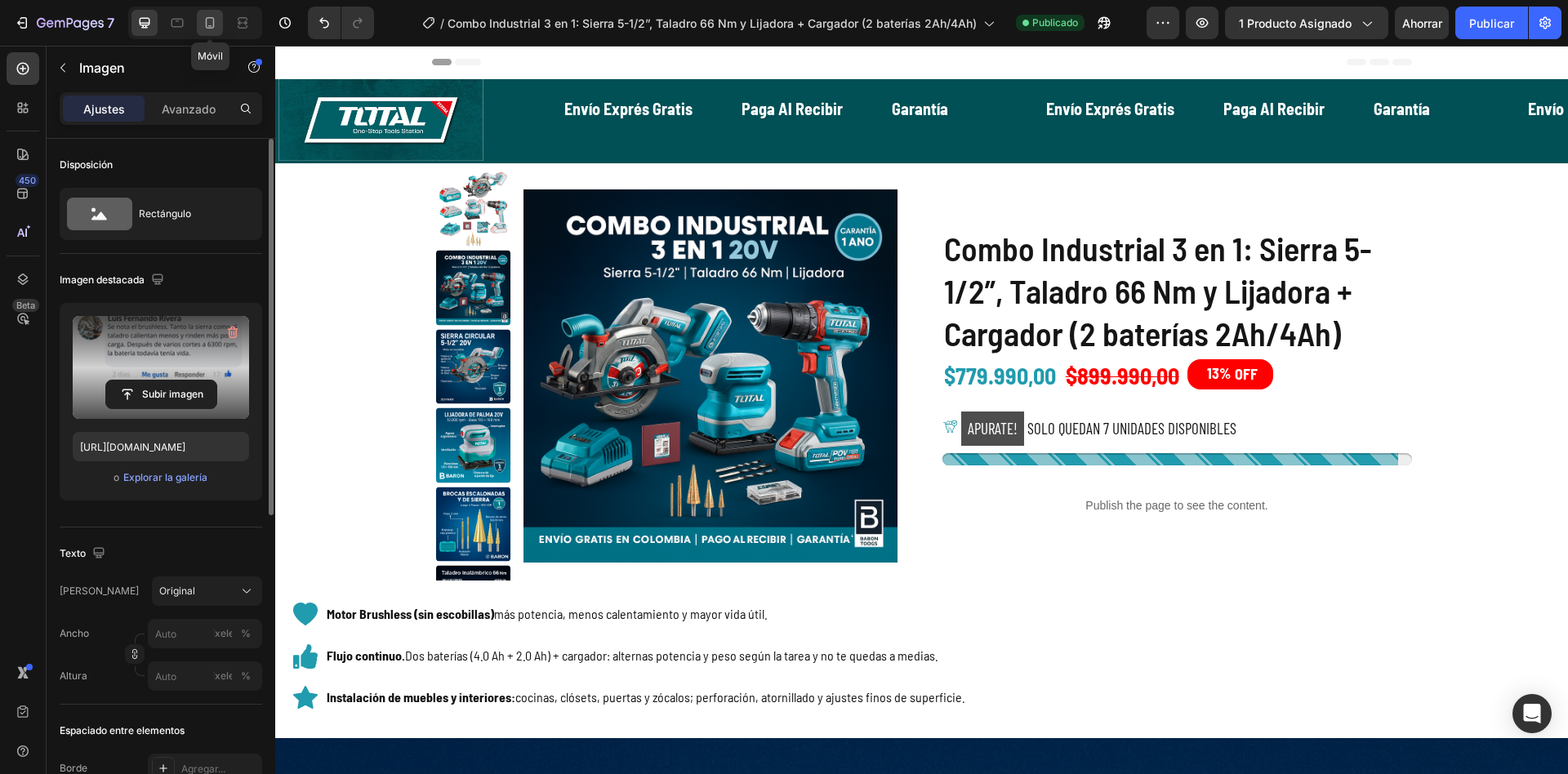
click at [209, 27] on icon at bounding box center [210, 23] width 9 height 11
type input "[URL][DOMAIN_NAME]"
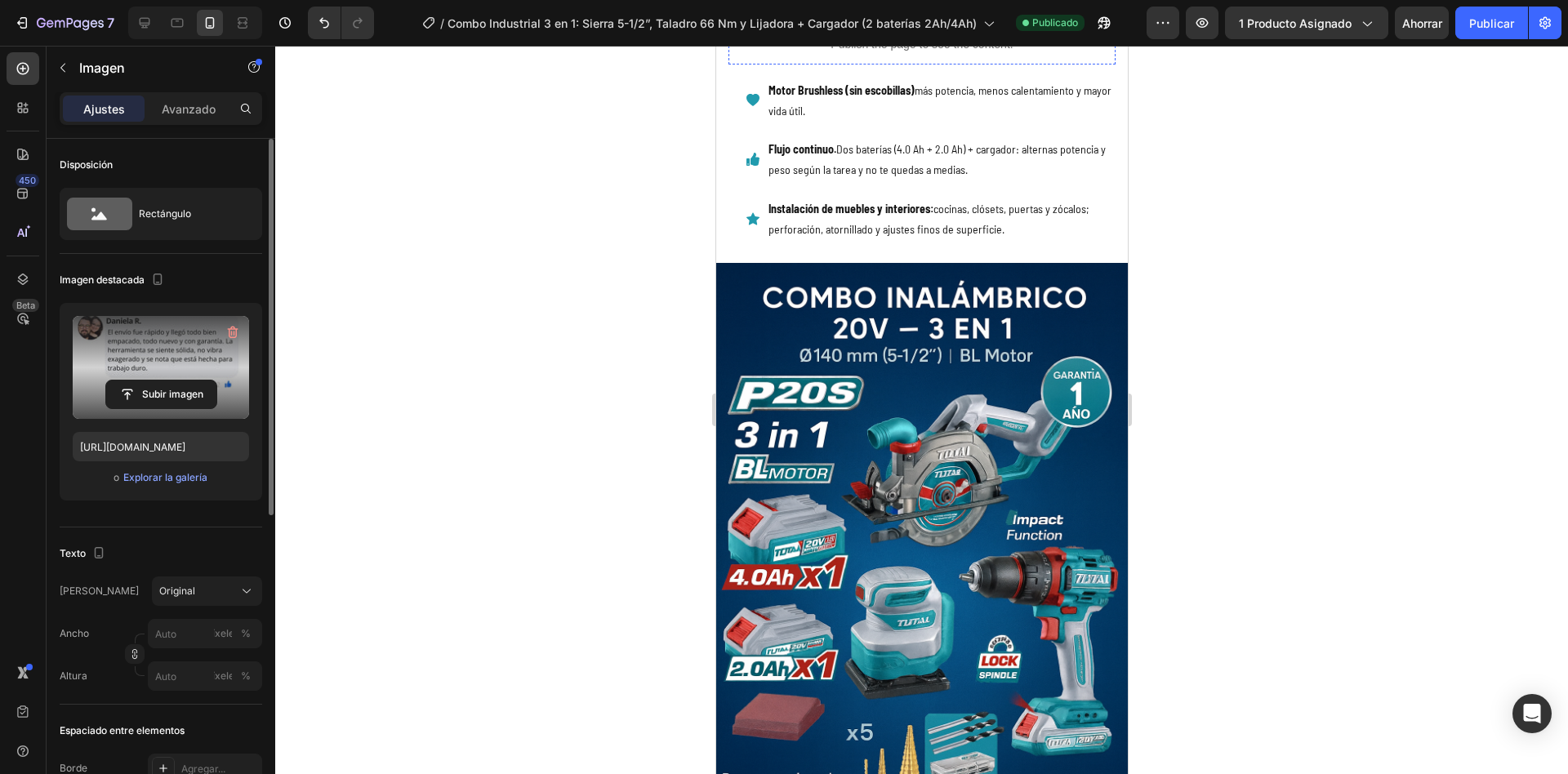
scroll to position [651, 0]
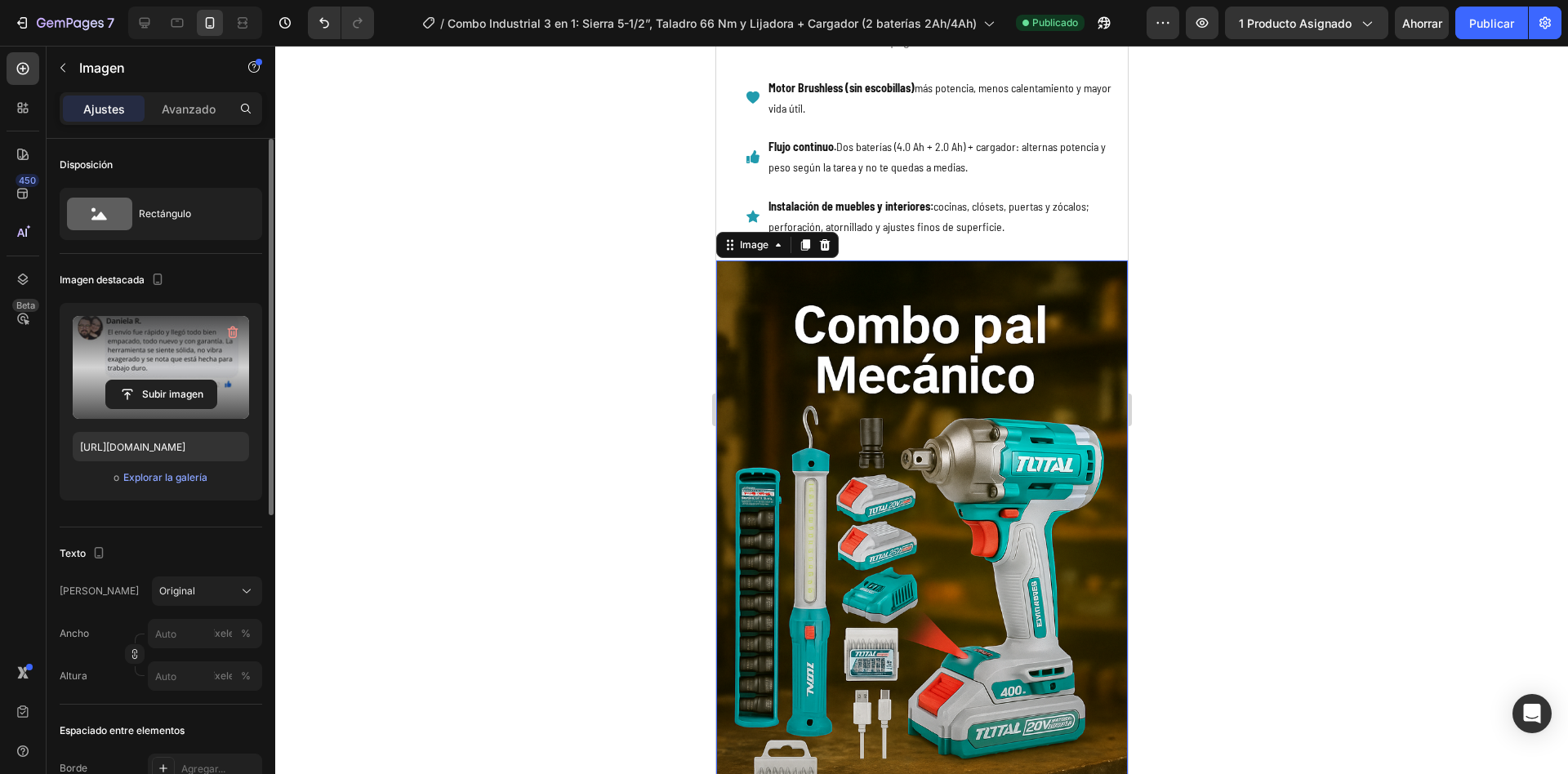
click at [949, 459] on img at bounding box center [922, 569] width 412 height 617
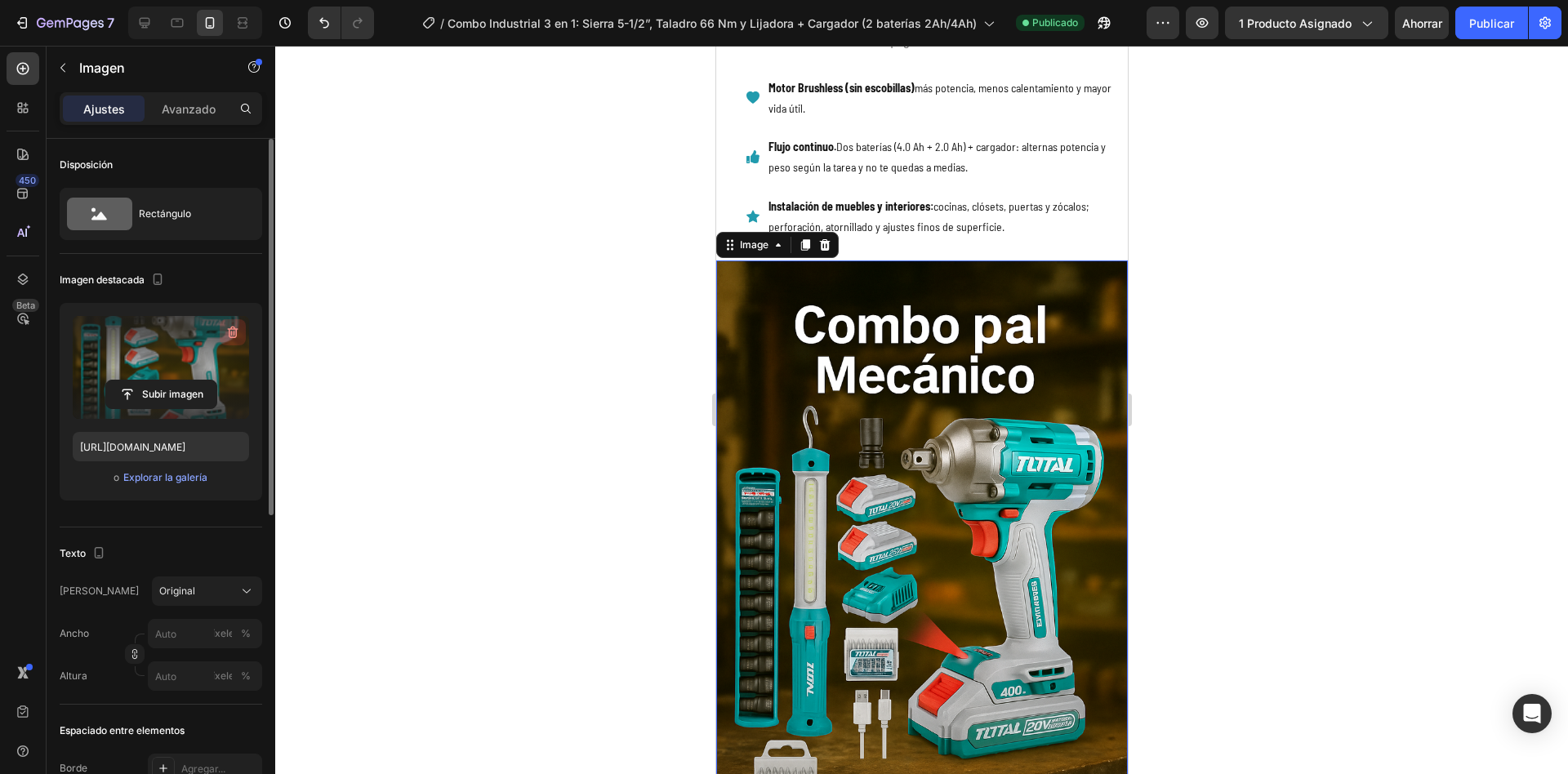
click at [234, 331] on icon "button" at bounding box center [235, 333] width 2 height 5
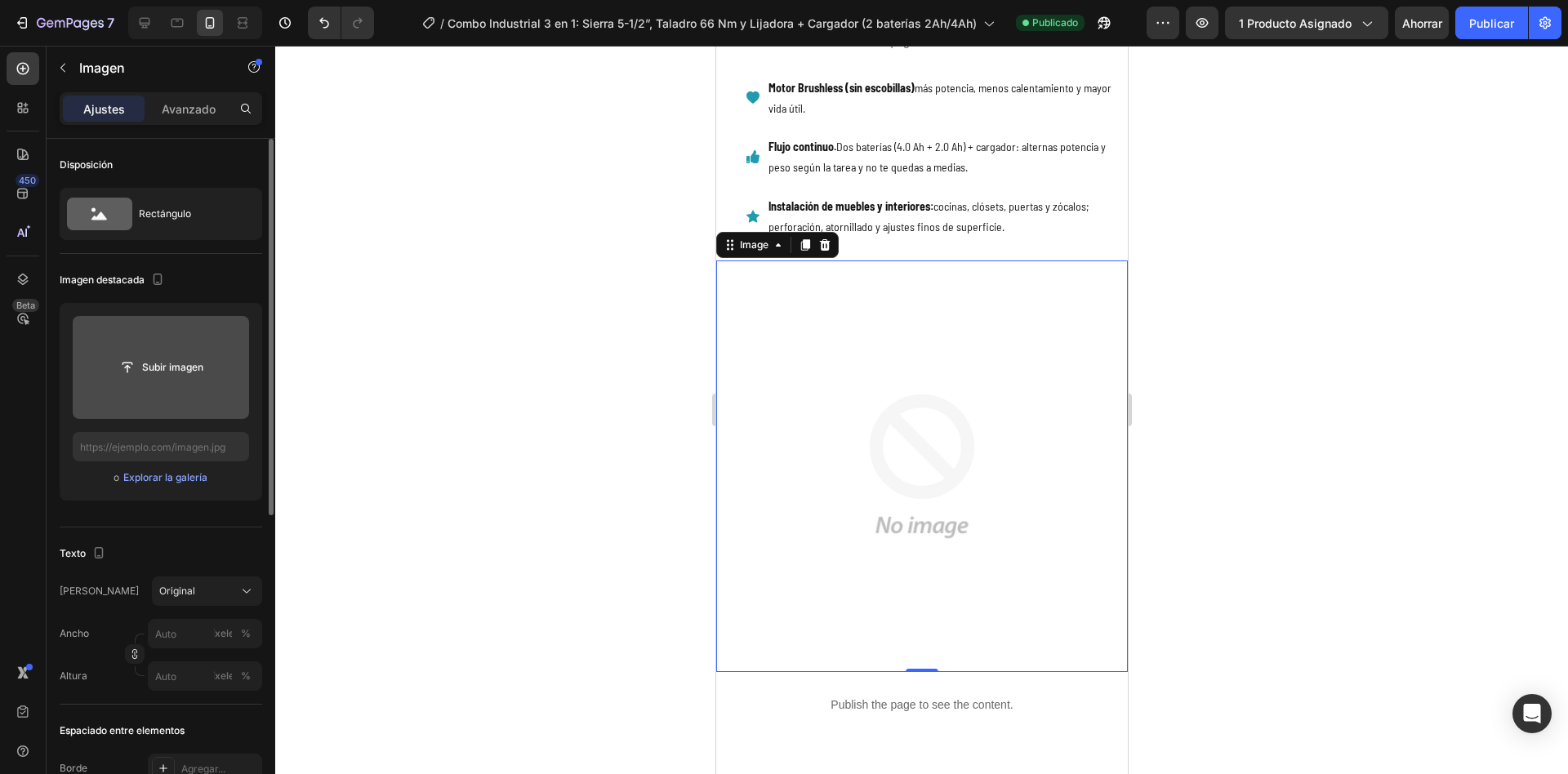
click at [188, 366] on input "file" at bounding box center [161, 368] width 110 height 28
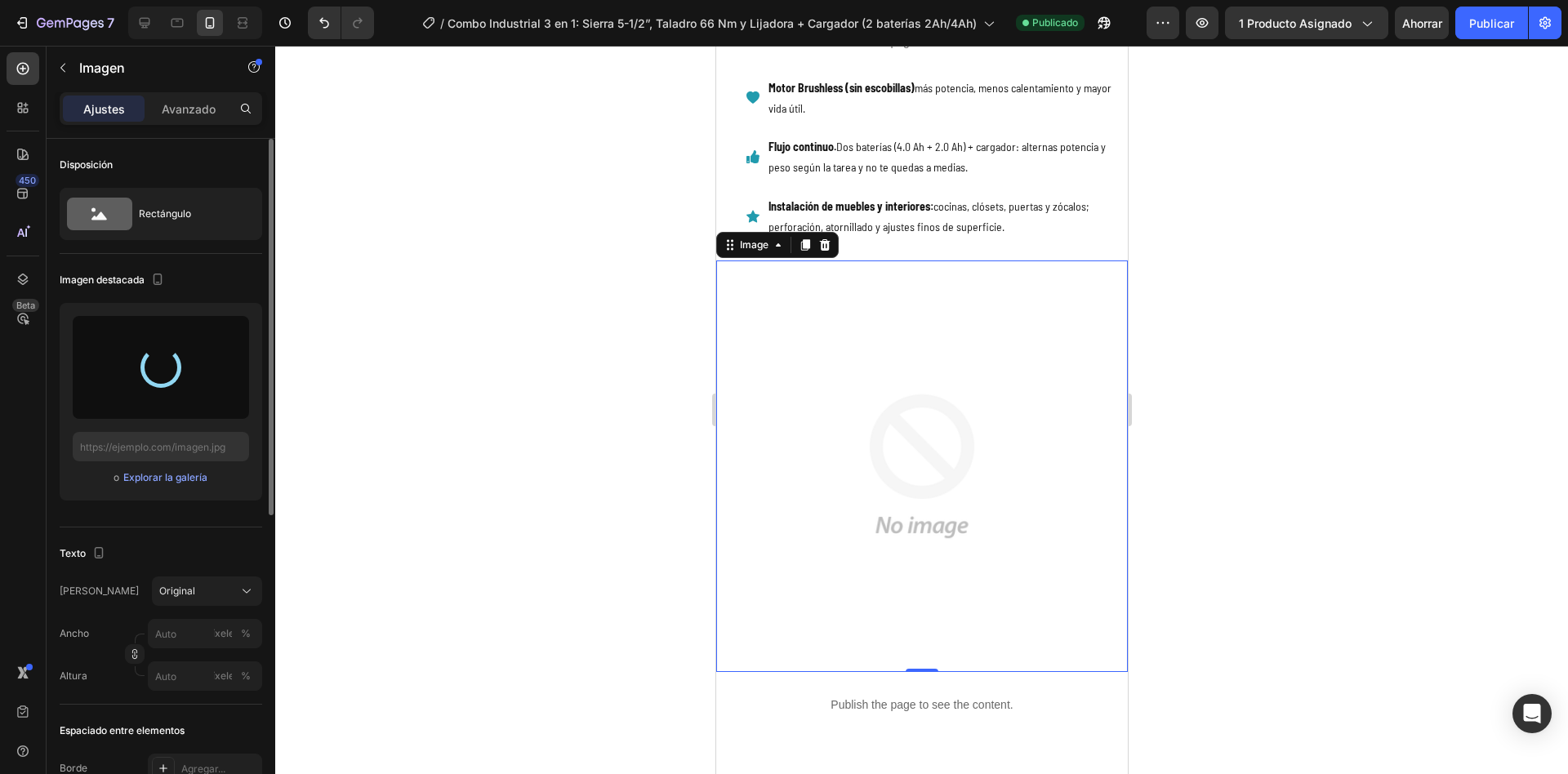
type input "[URL][DOMAIN_NAME]"
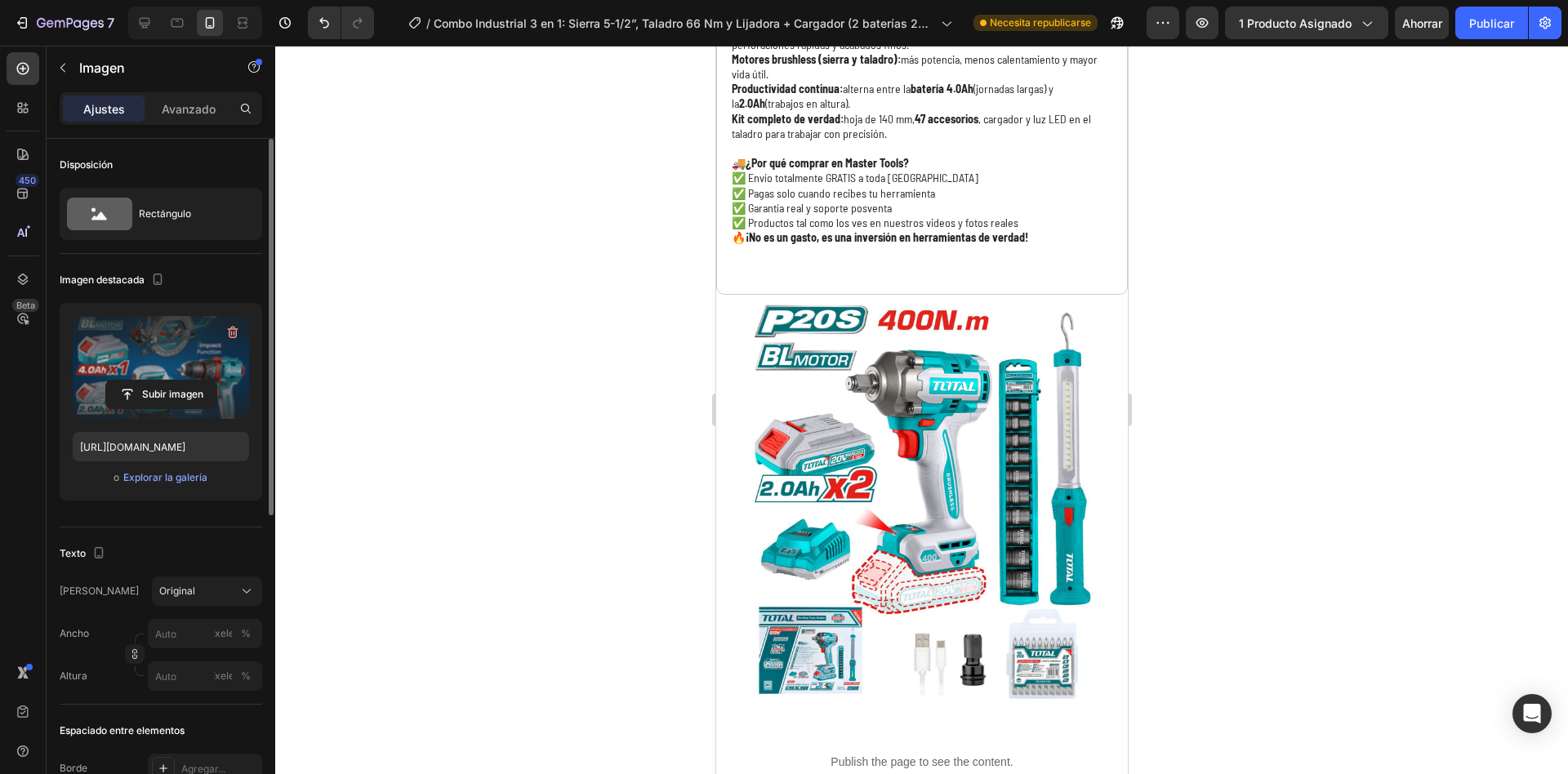
scroll to position [1766, 0]
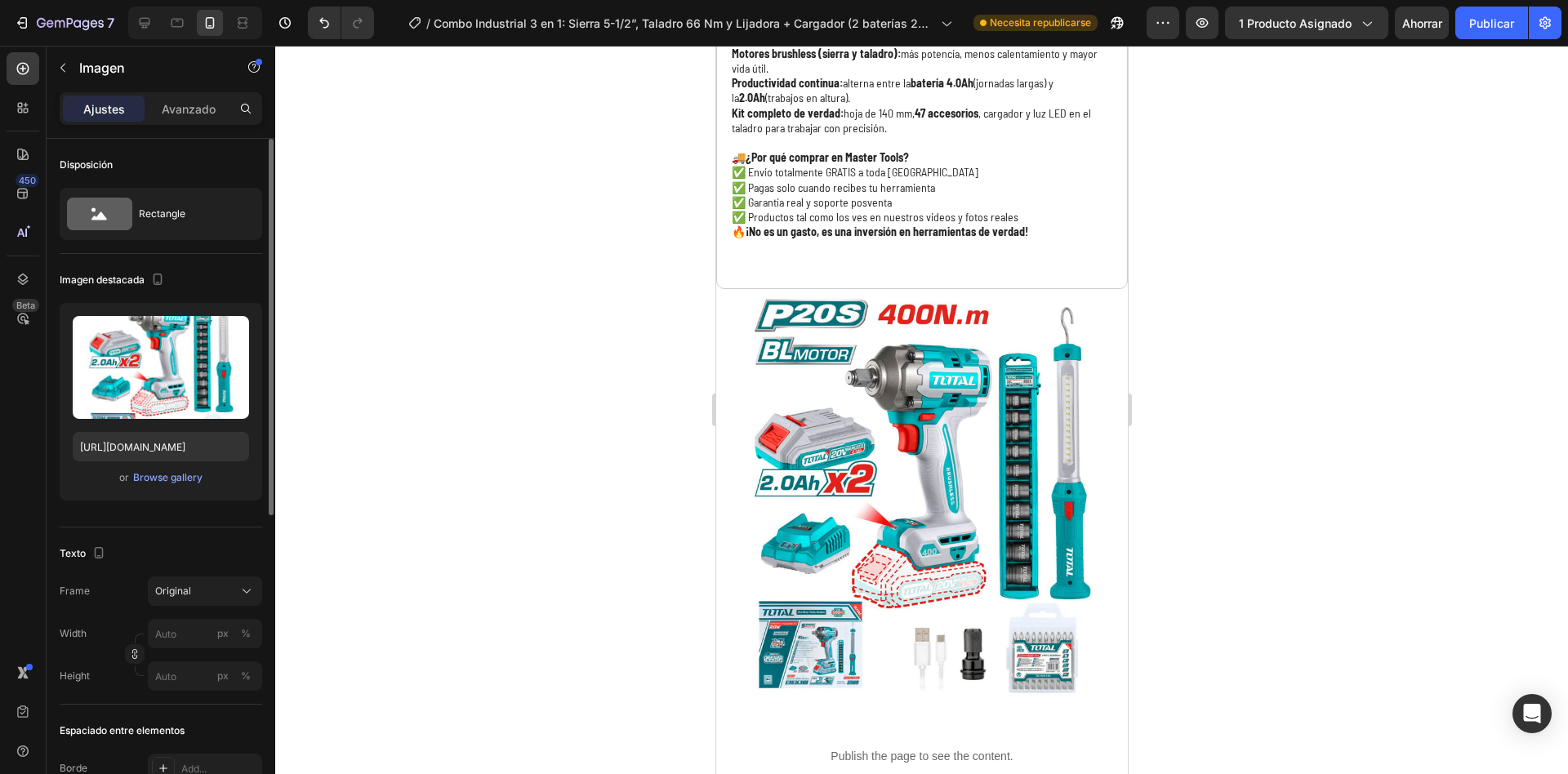
click at [908, 594] on img at bounding box center [922, 495] width 412 height 411
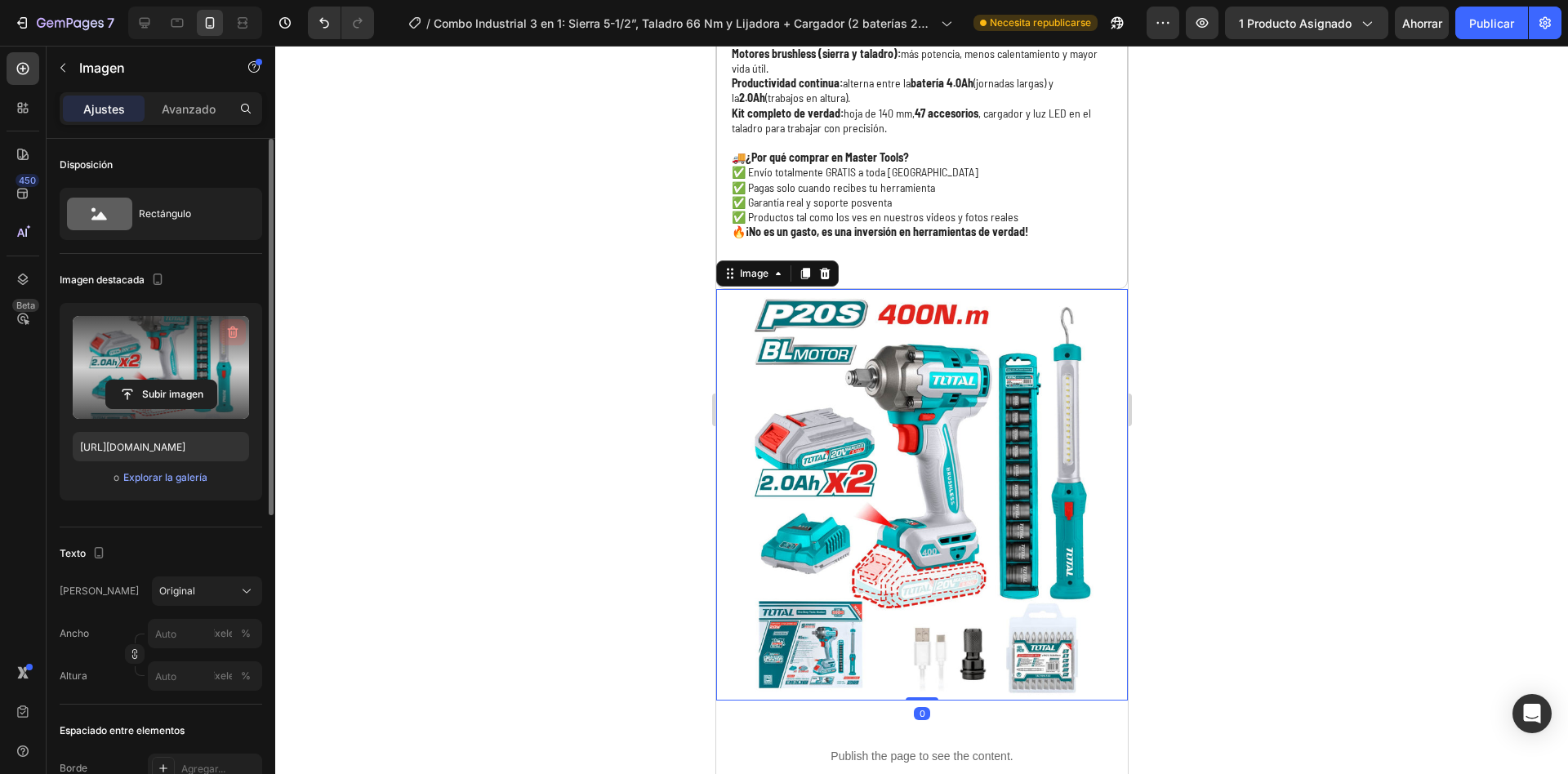
click at [237, 330] on icon "button" at bounding box center [233, 333] width 10 height 12
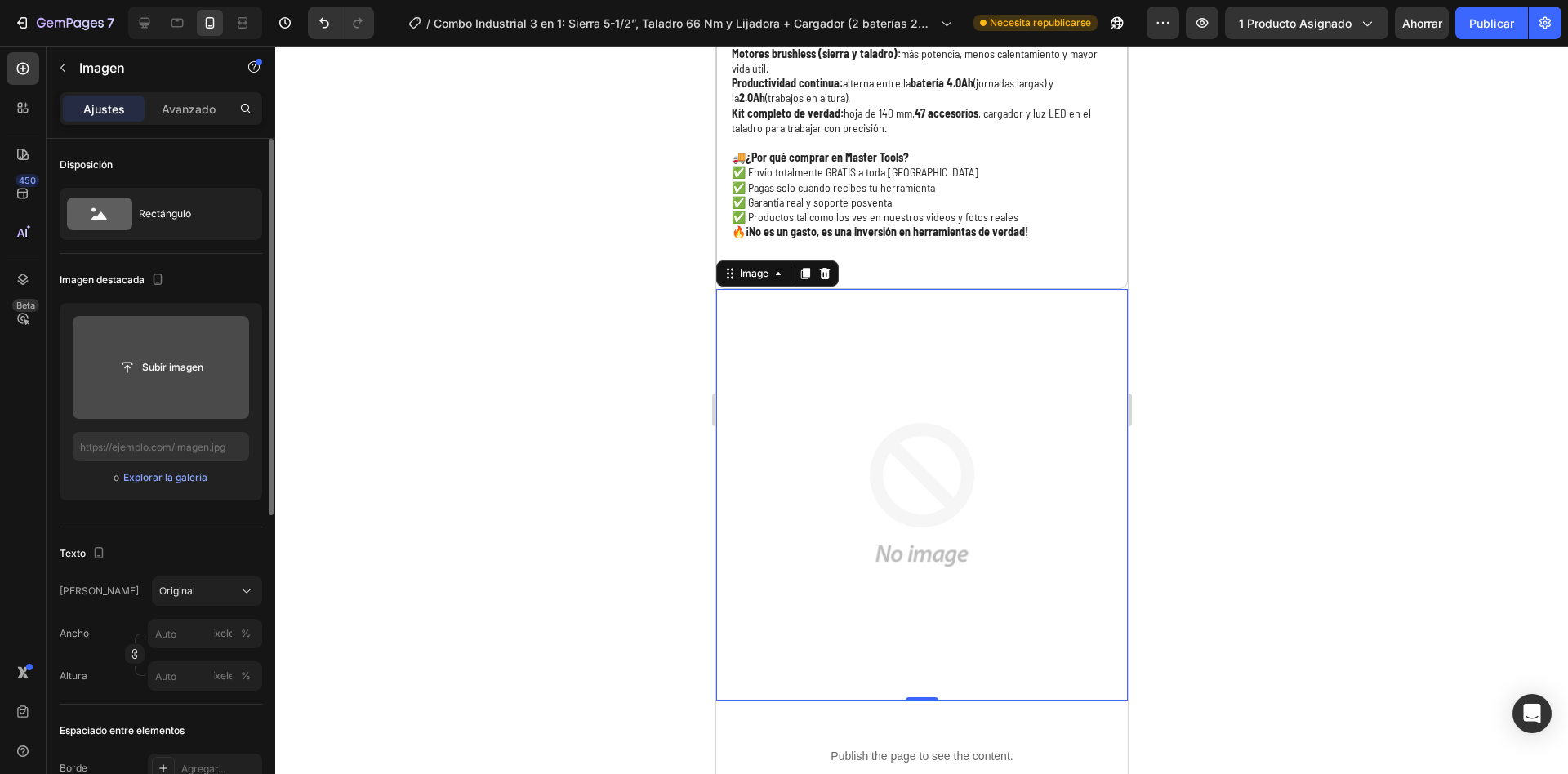
click at [161, 364] on input "file" at bounding box center [161, 368] width 110 height 28
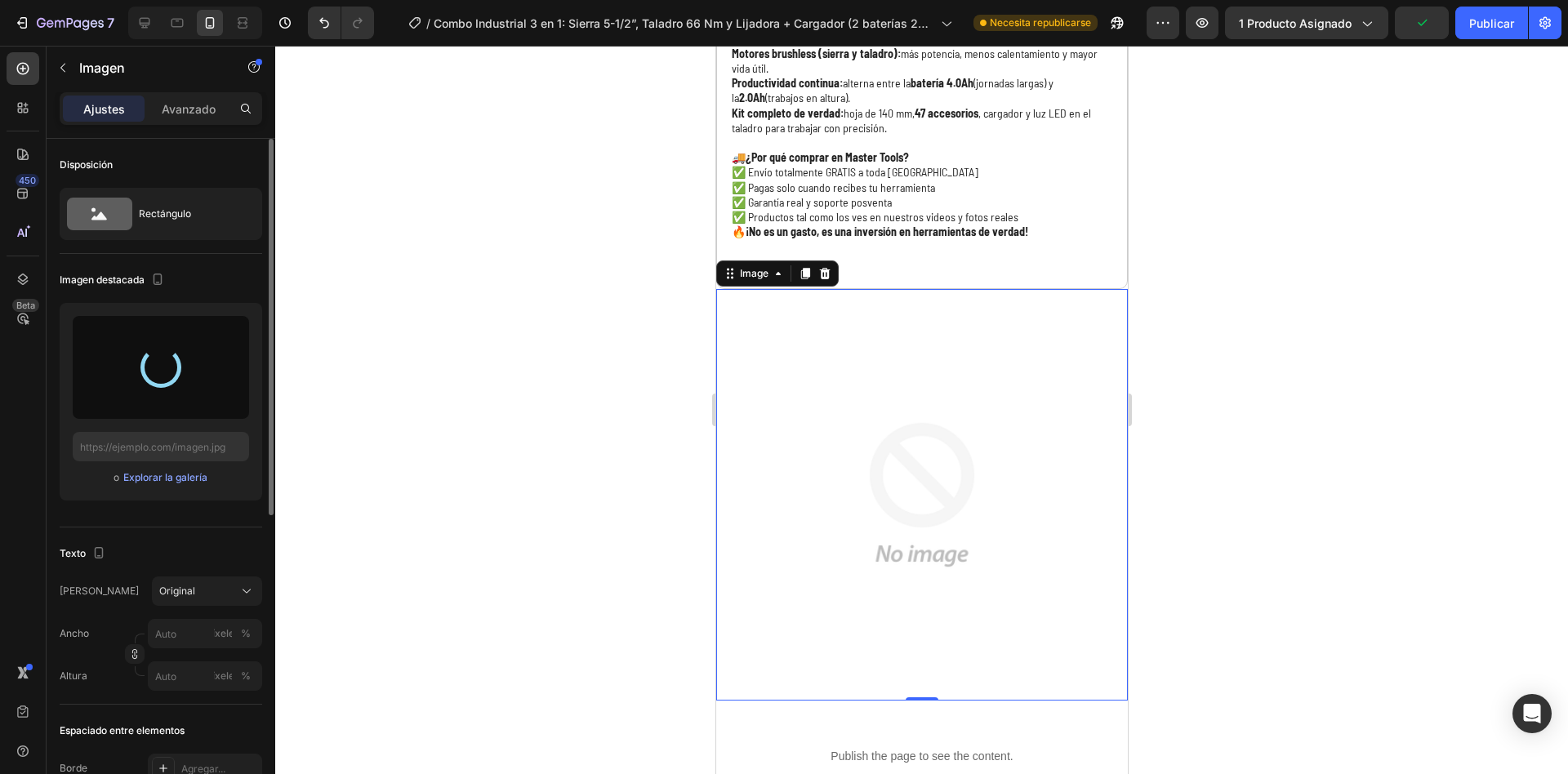
type input "[URL][DOMAIN_NAME]"
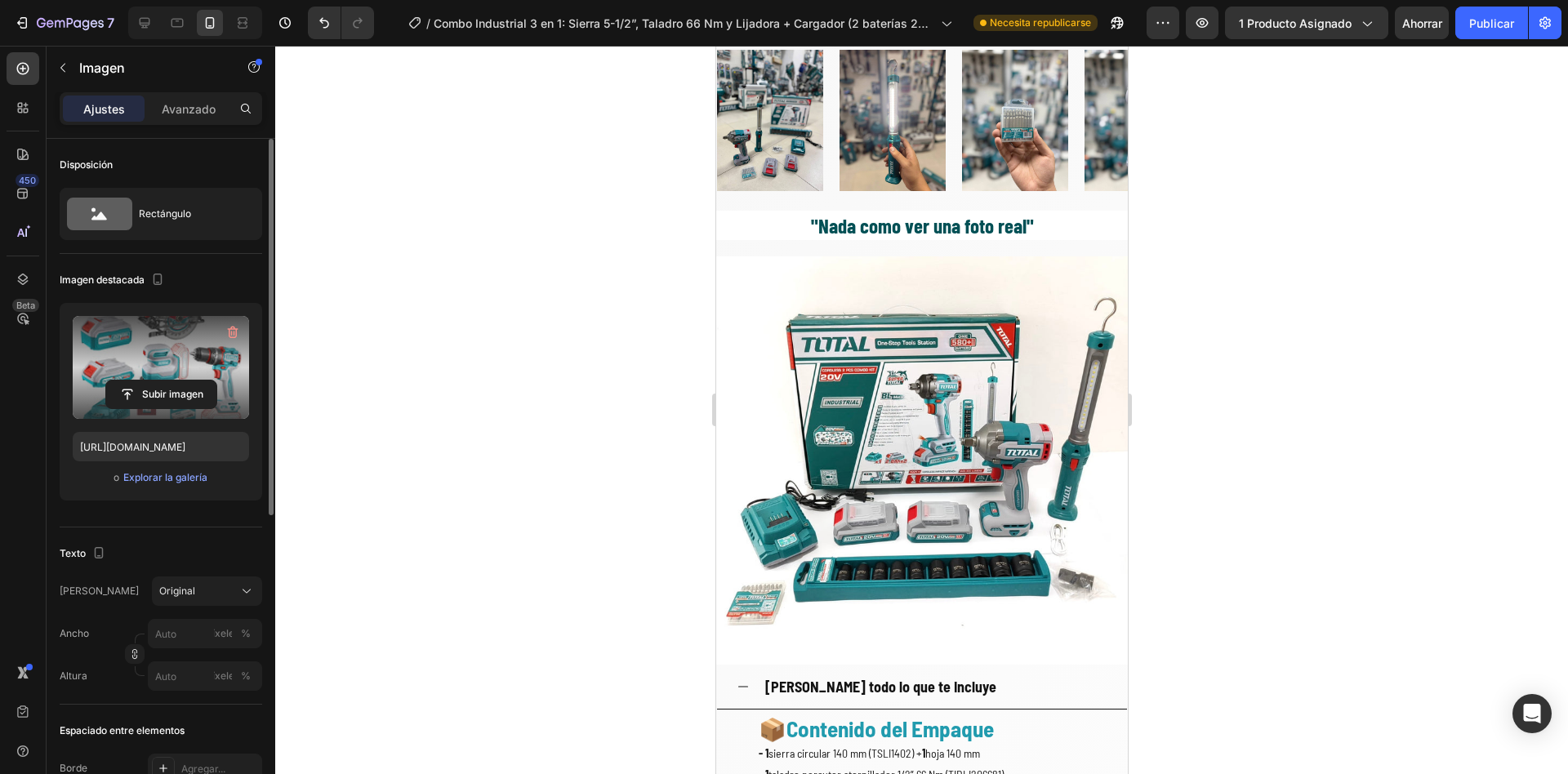
scroll to position [2696, 0]
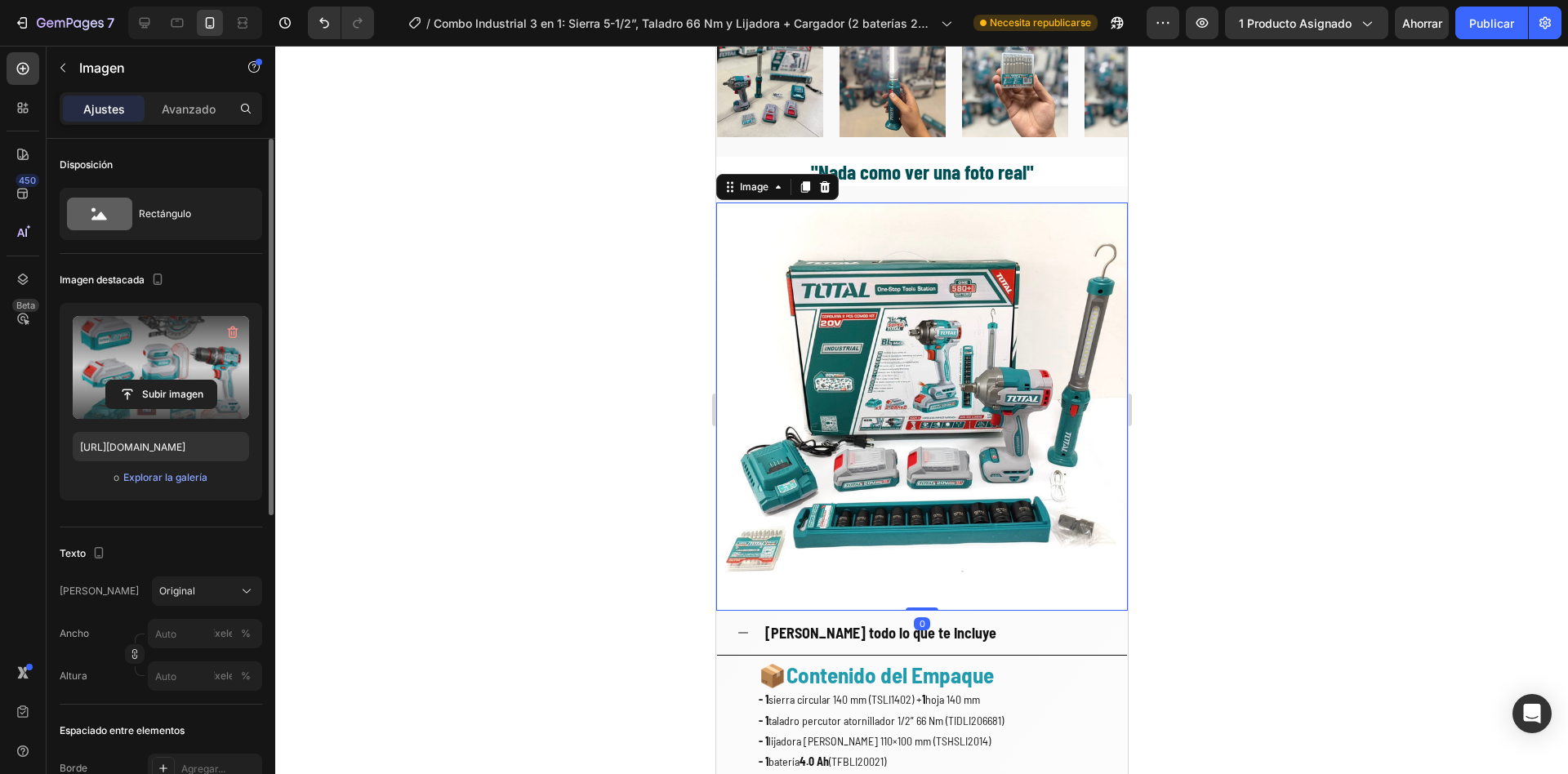
click at [895, 440] on img at bounding box center [922, 405] width 412 height 407
click at [229, 335] on icon "button" at bounding box center [233, 333] width 10 height 12
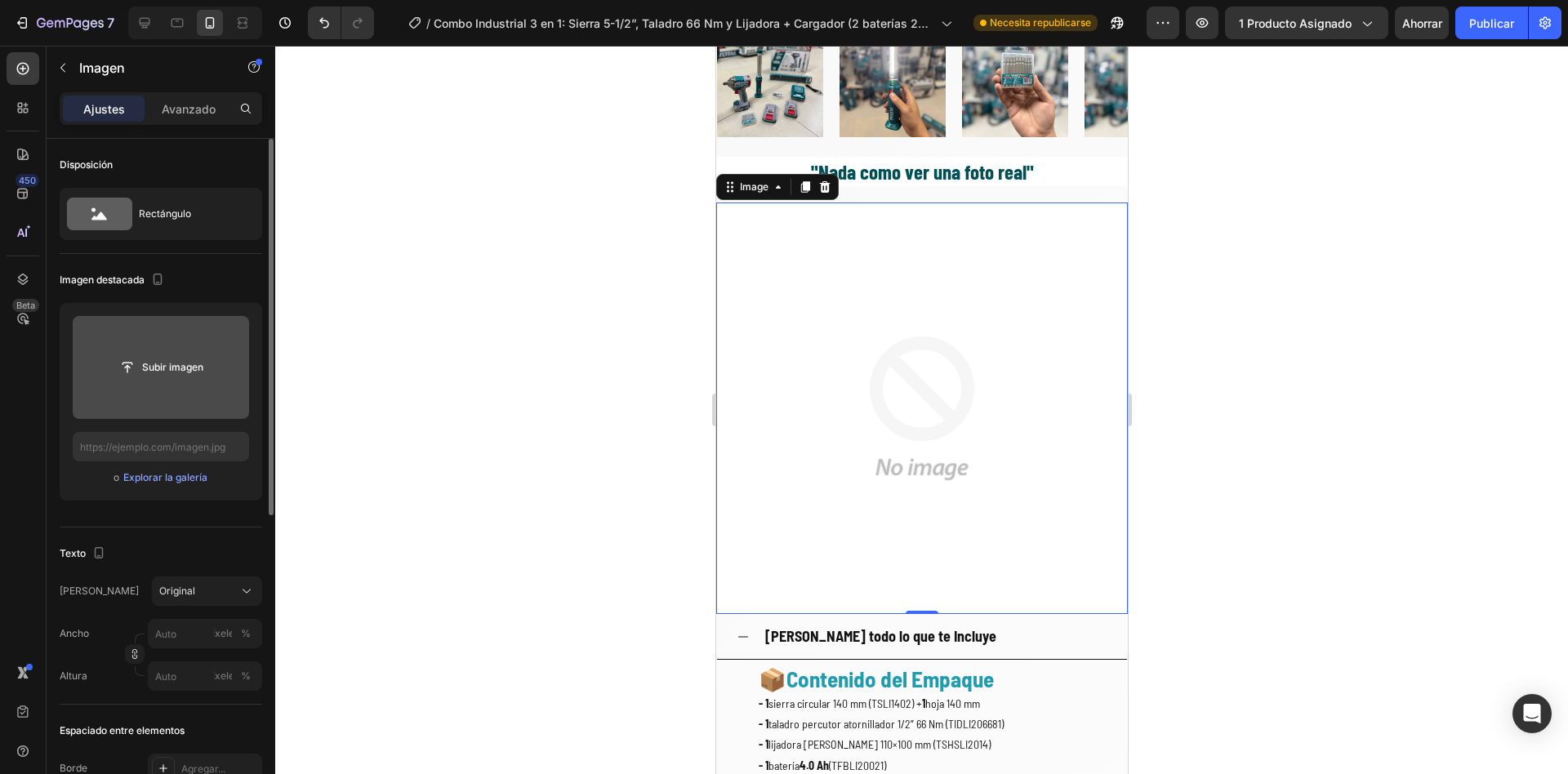
click at [187, 369] on input "file" at bounding box center [161, 368] width 110 height 28
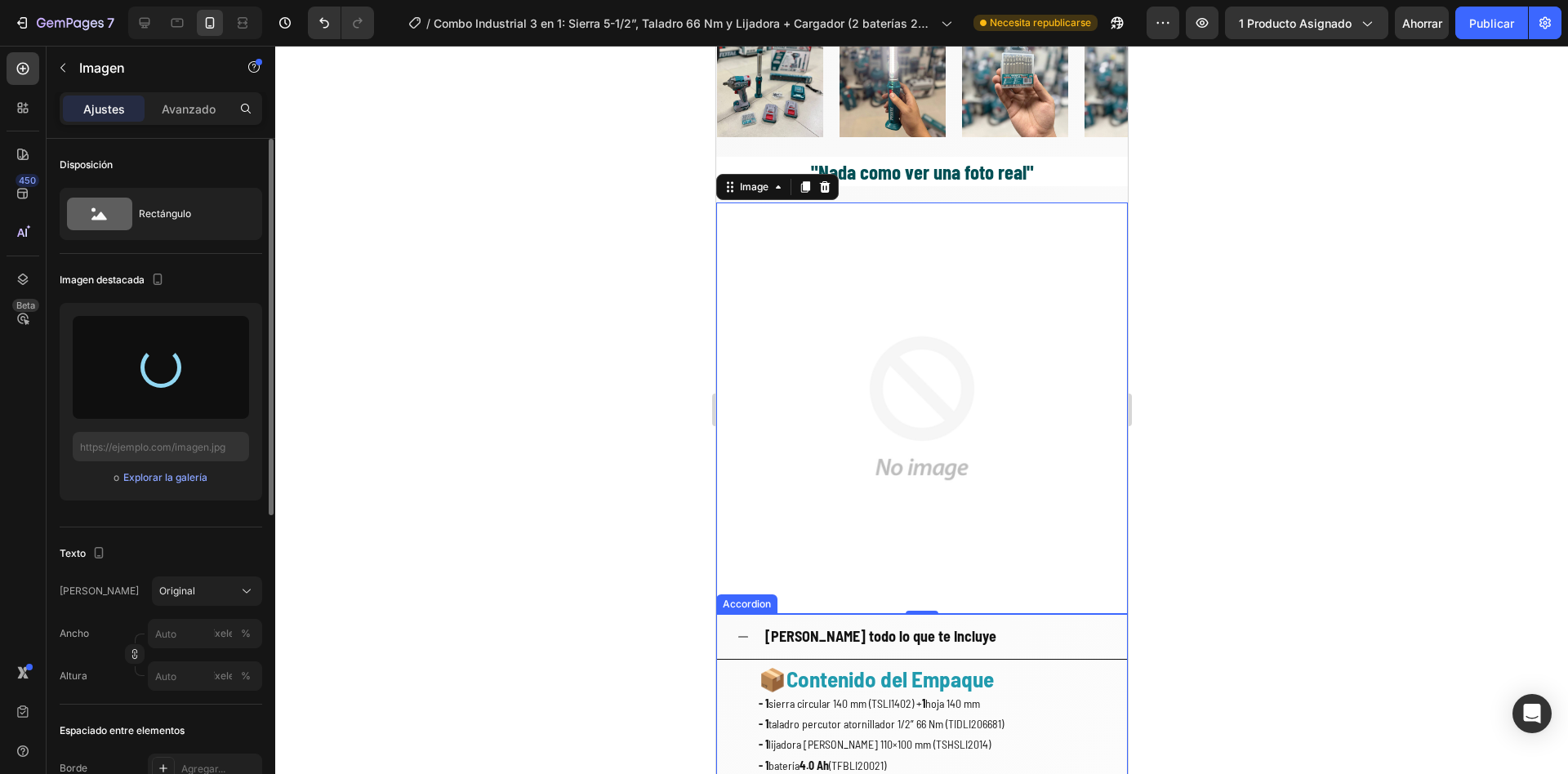
type input "[URL][DOMAIN_NAME]"
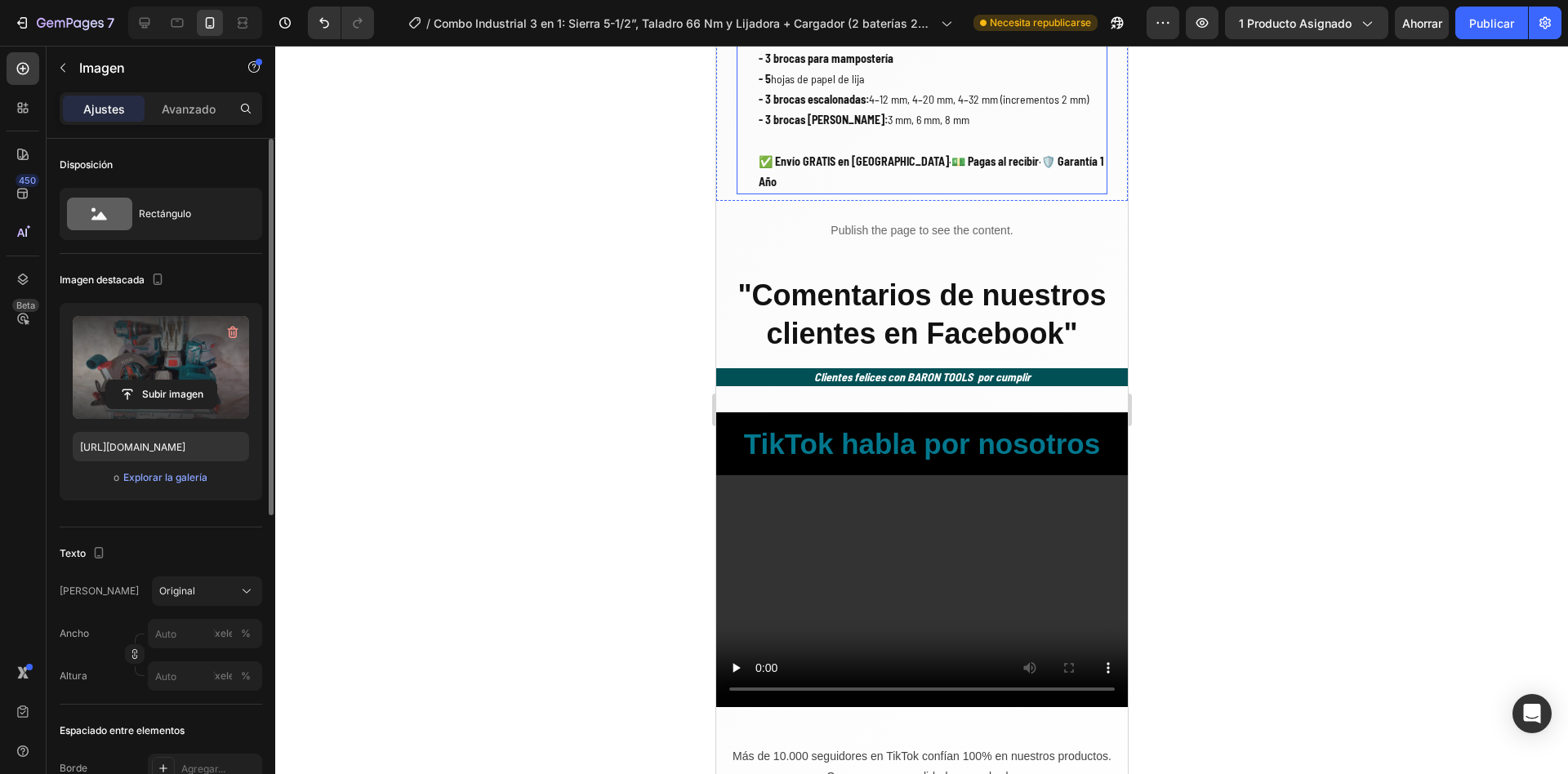
scroll to position [3487, 0]
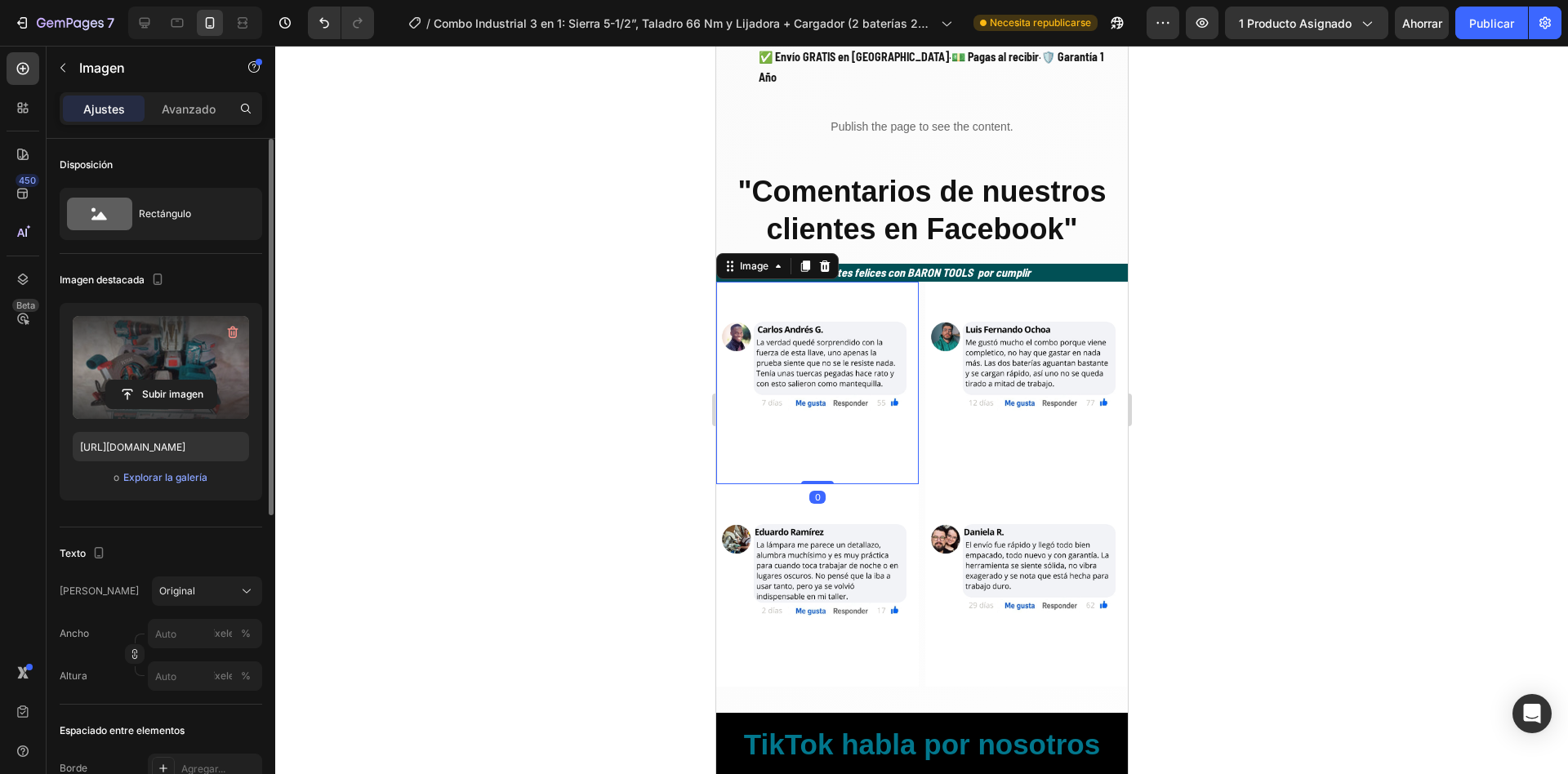
click at [803, 372] on img at bounding box center [817, 383] width 202 height 202
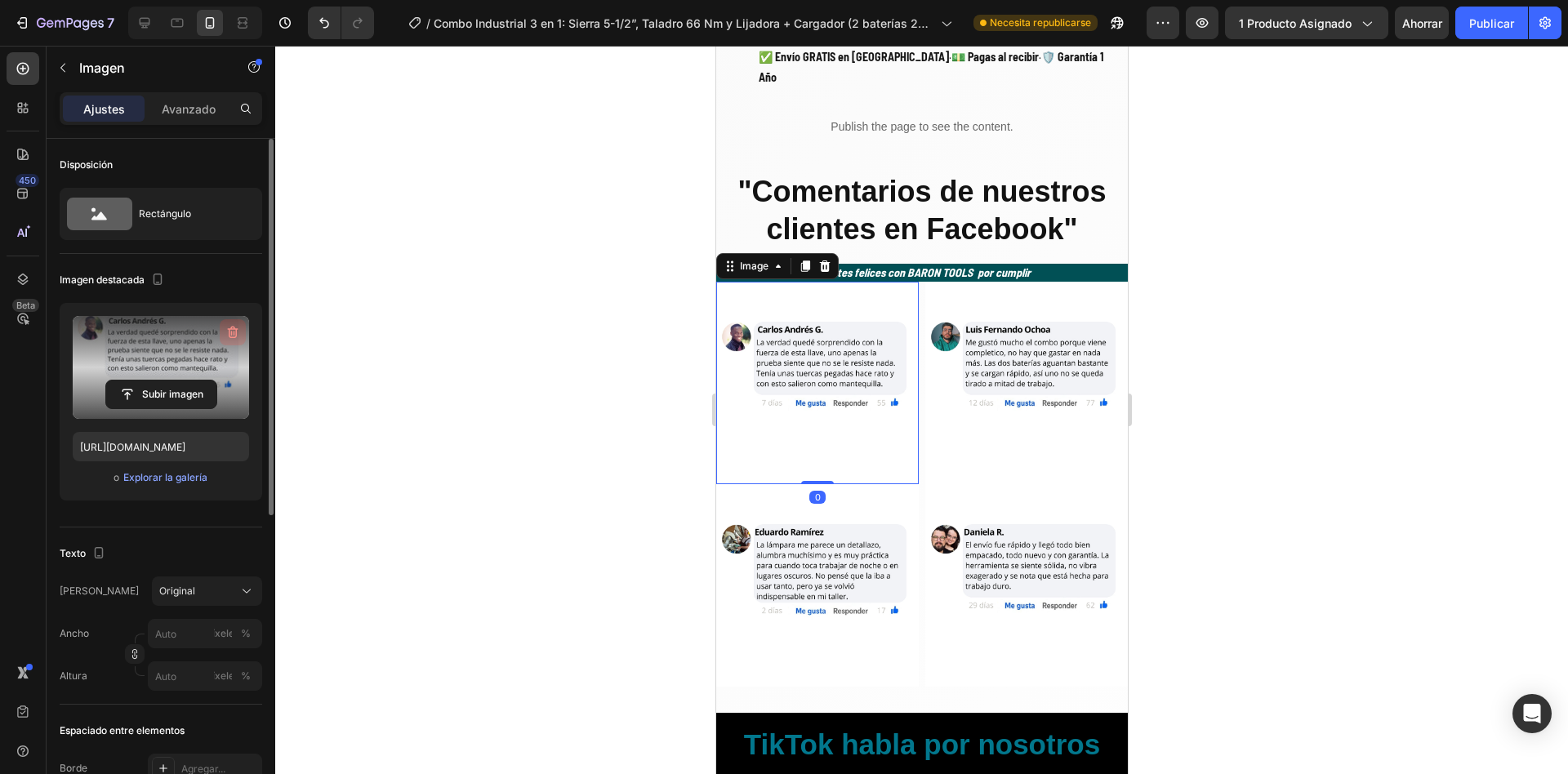
click at [227, 329] on icon "button" at bounding box center [233, 332] width 17 height 17
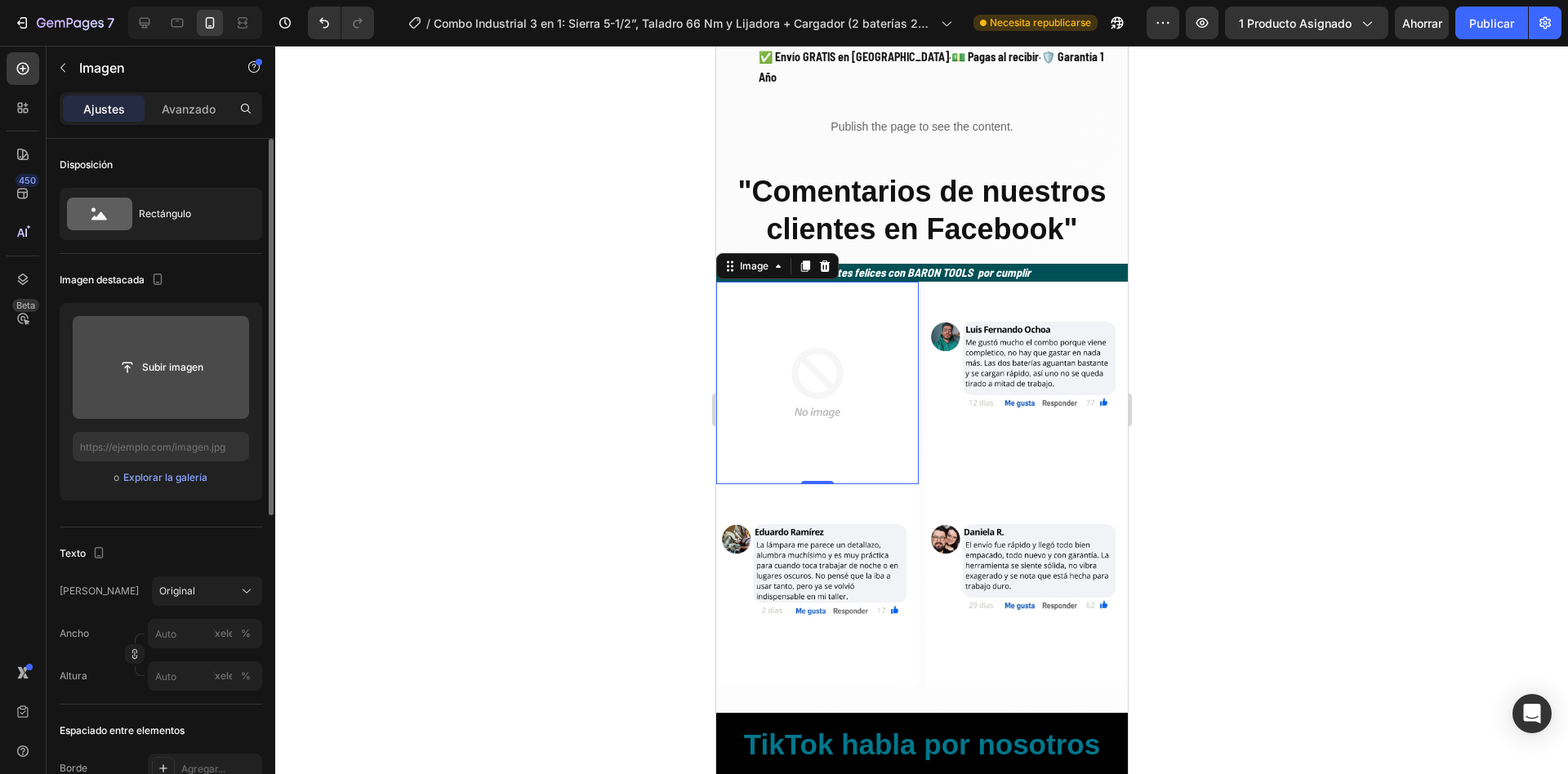
click at [194, 369] on input "file" at bounding box center [161, 368] width 110 height 28
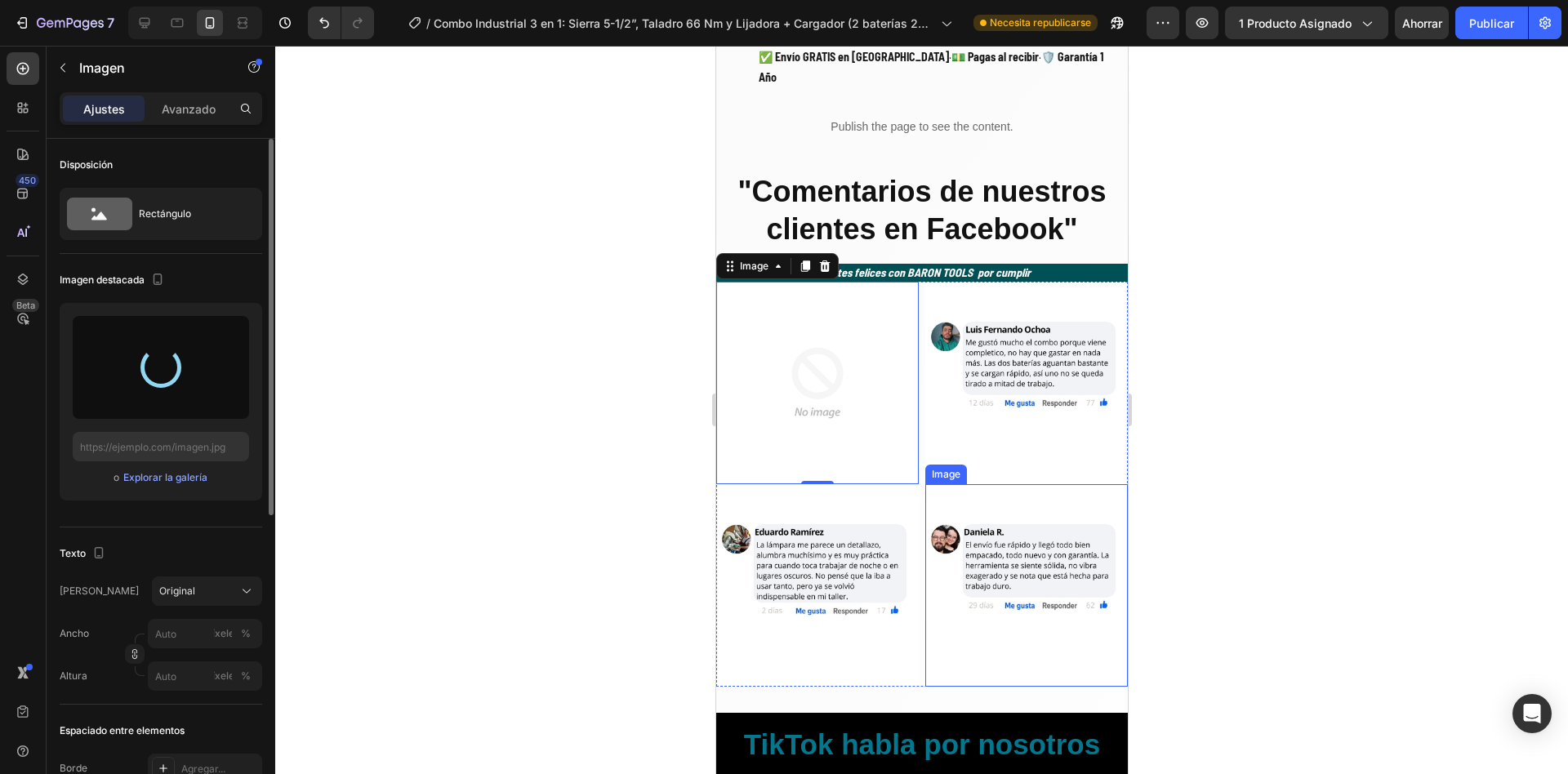
type input "[URL][DOMAIN_NAME]"
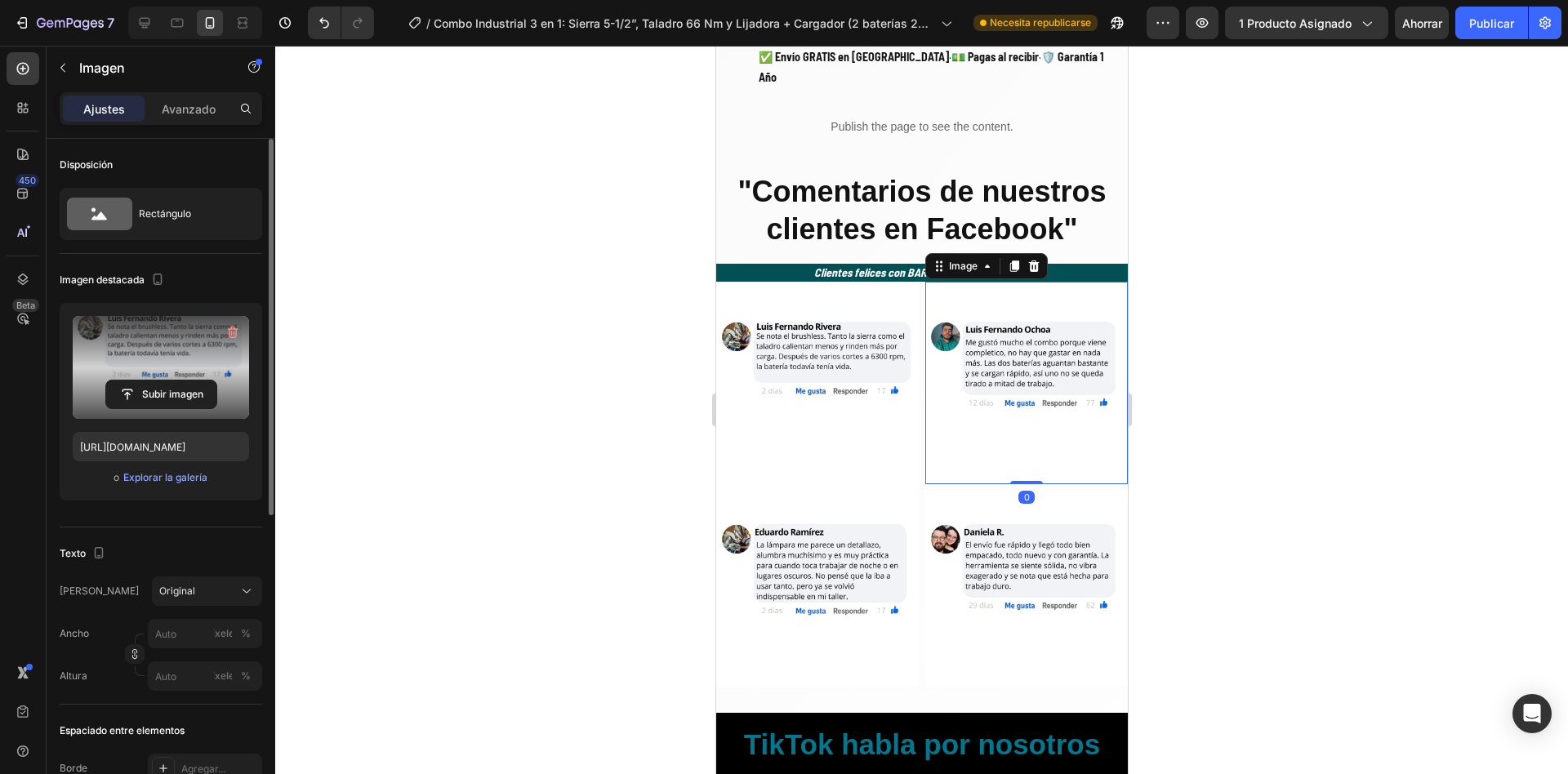
click at [944, 359] on img at bounding box center [1026, 383] width 202 height 202
click at [239, 329] on icon "button" at bounding box center [233, 332] width 17 height 17
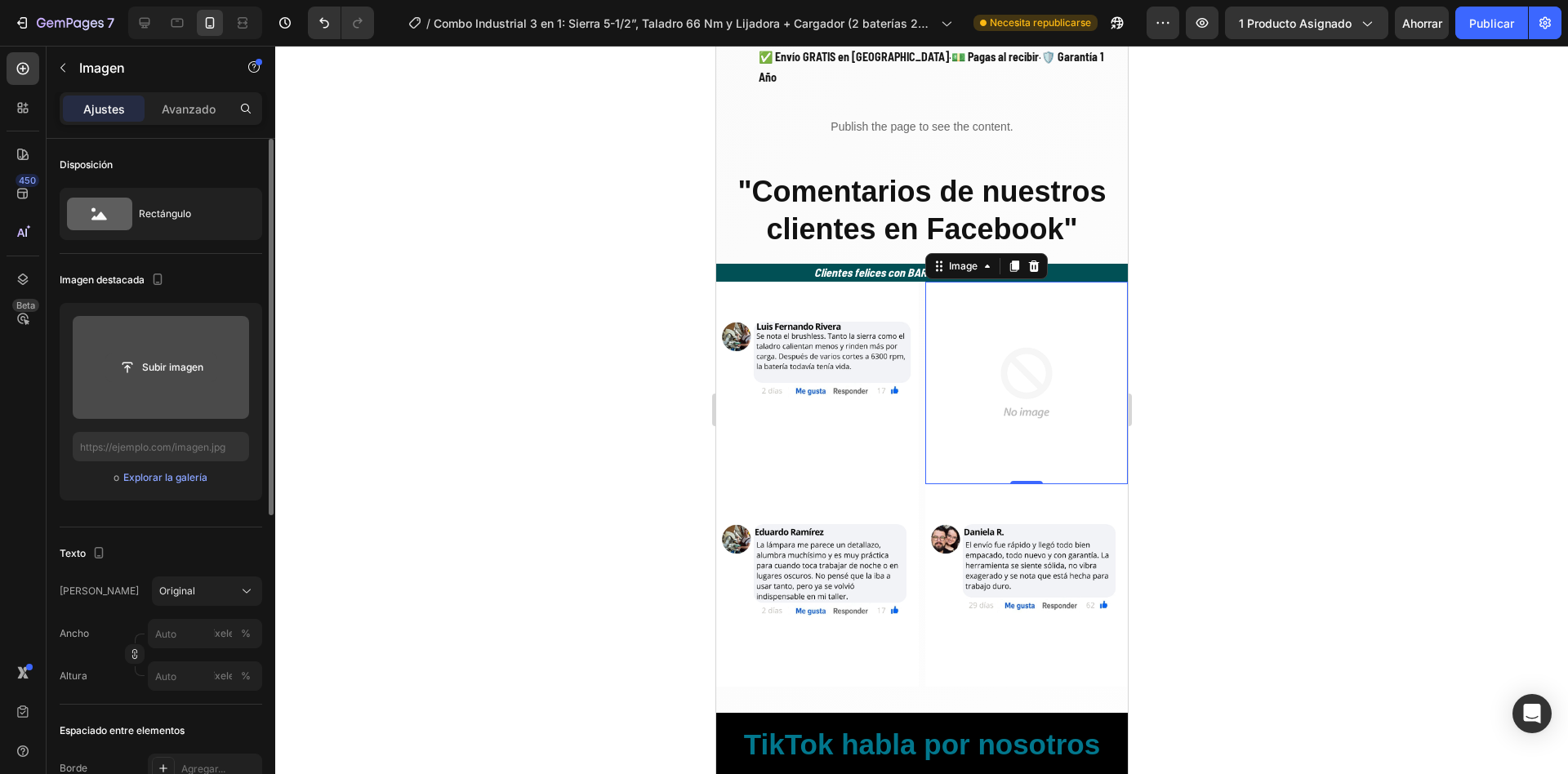
click at [200, 367] on input "file" at bounding box center [161, 368] width 110 height 28
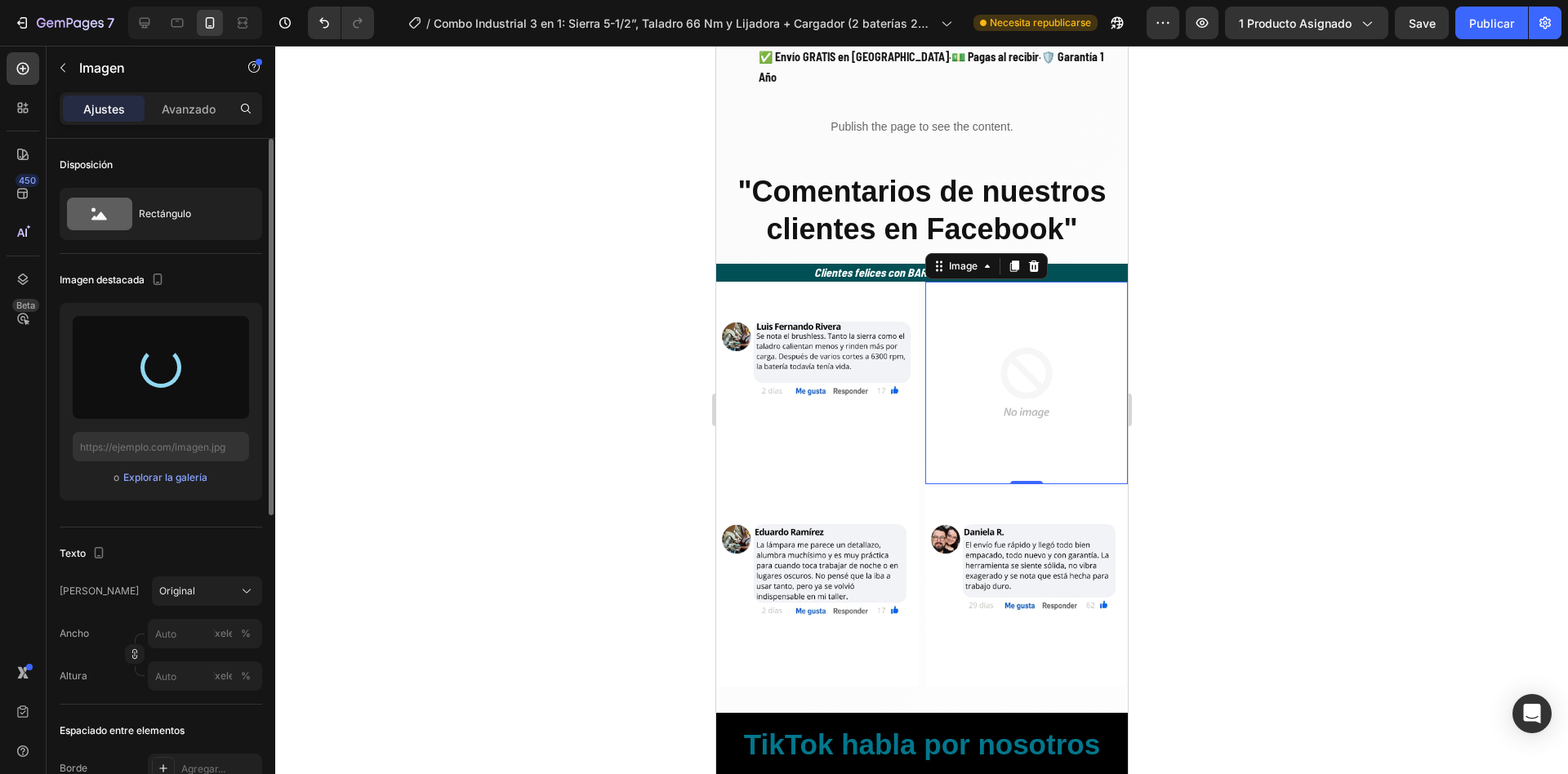
type input "[URL][DOMAIN_NAME]"
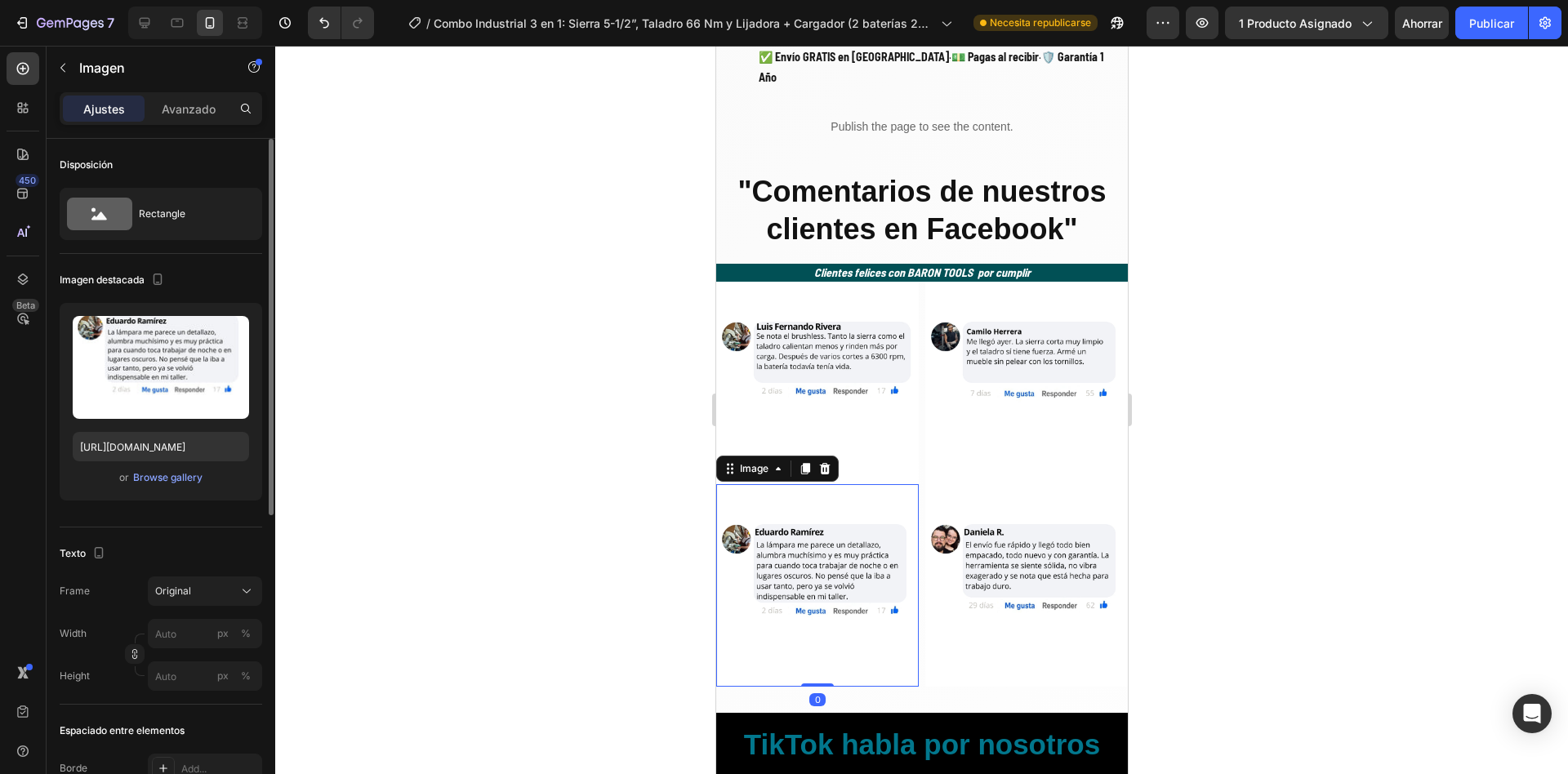
click at [797, 567] on img at bounding box center [817, 585] width 202 height 202
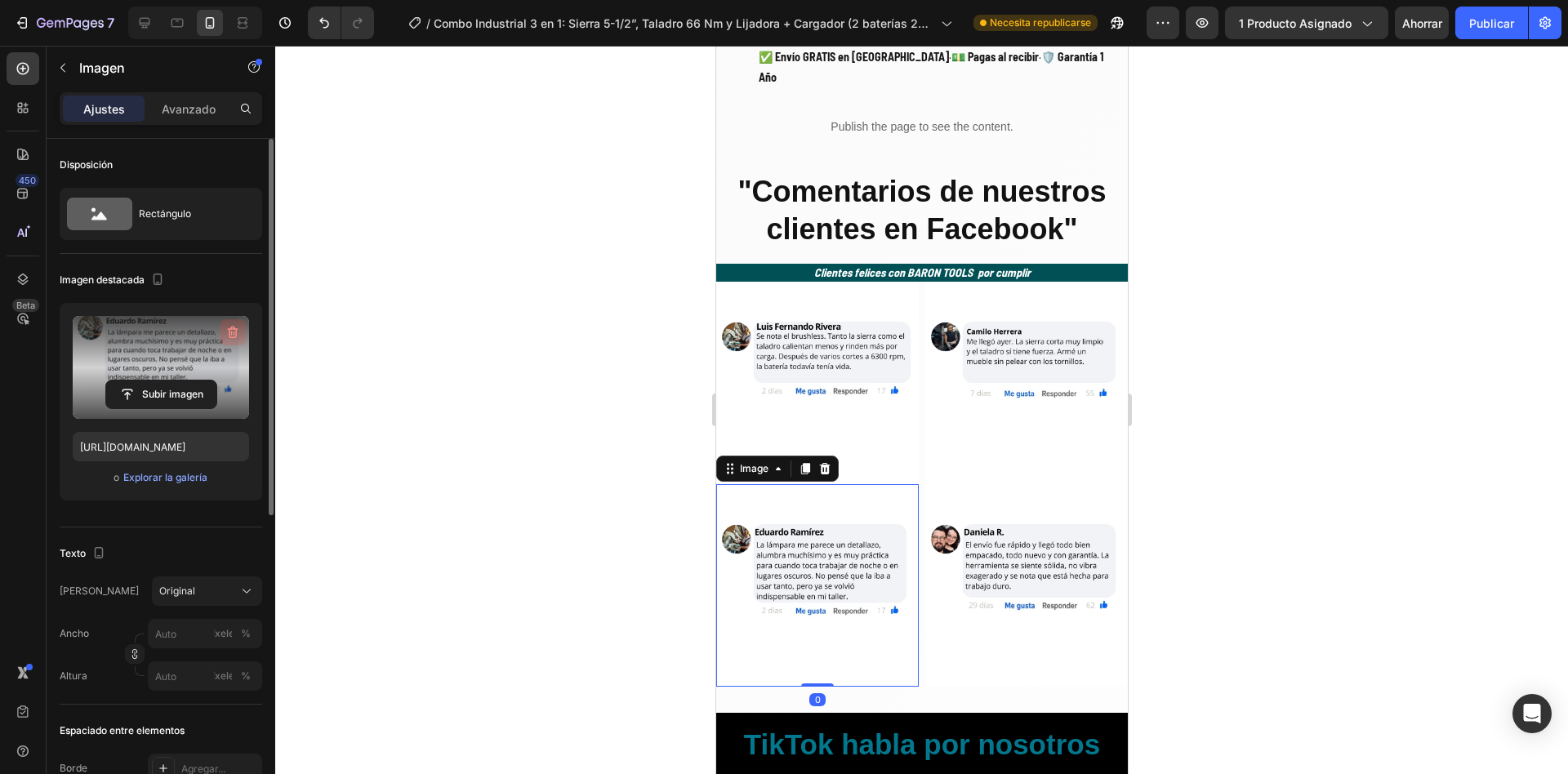
click at [229, 342] on button "button" at bounding box center [233, 332] width 26 height 26
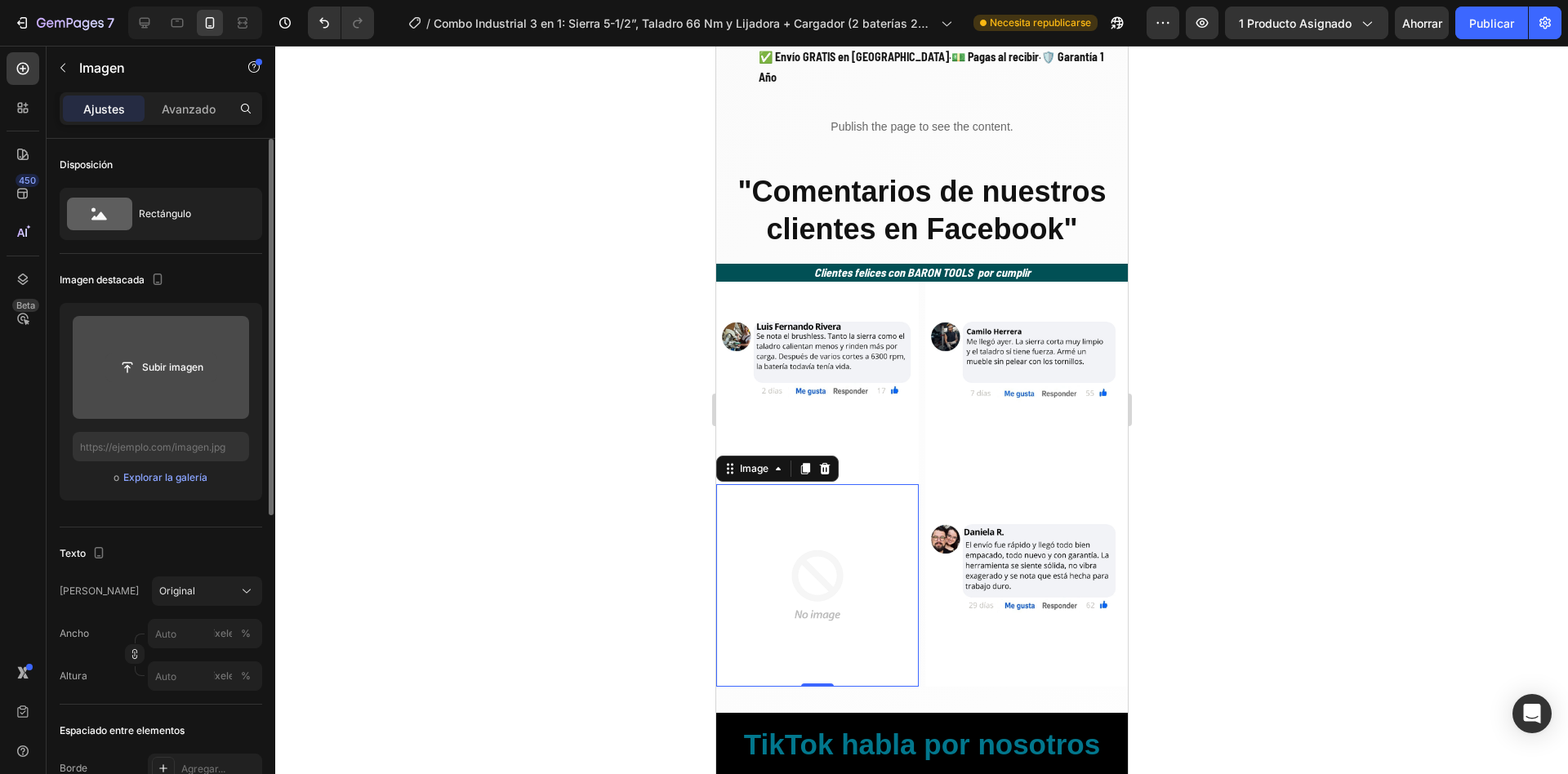
click at [170, 368] on input "file" at bounding box center [161, 368] width 110 height 28
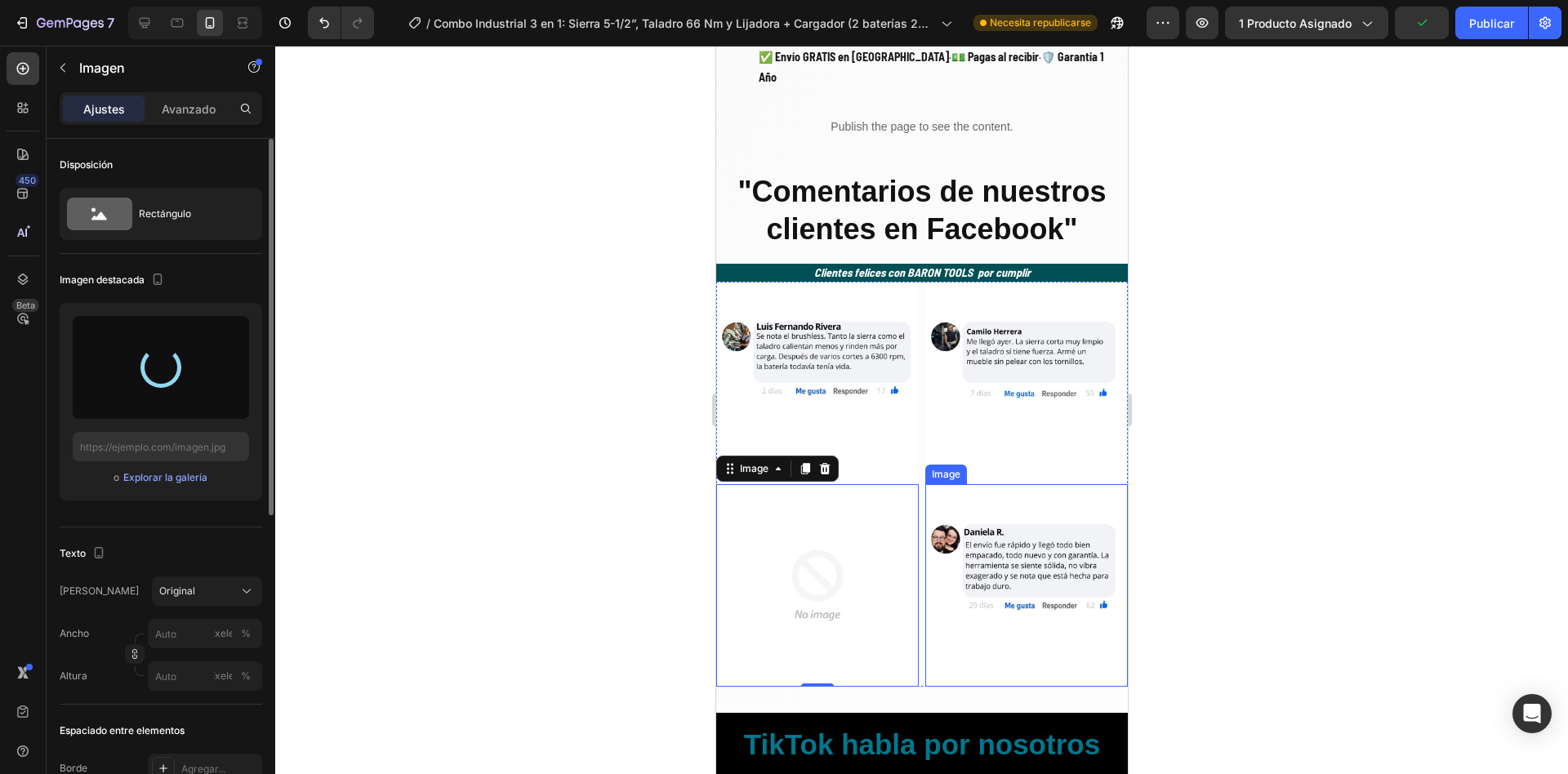
type input "[URL][DOMAIN_NAME]"
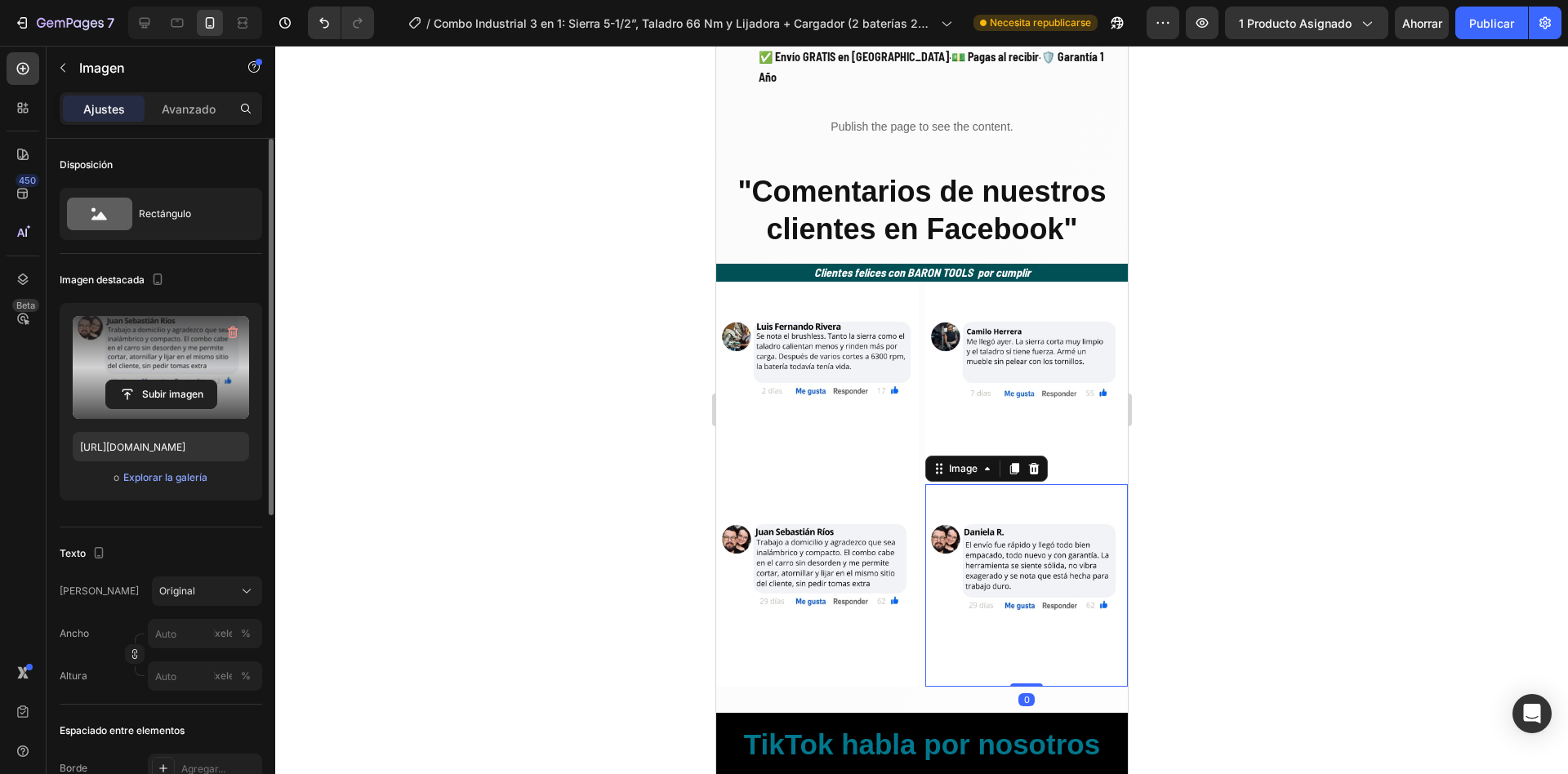
click at [1006, 541] on img at bounding box center [1026, 585] width 202 height 202
click at [228, 332] on icon "button" at bounding box center [233, 332] width 17 height 17
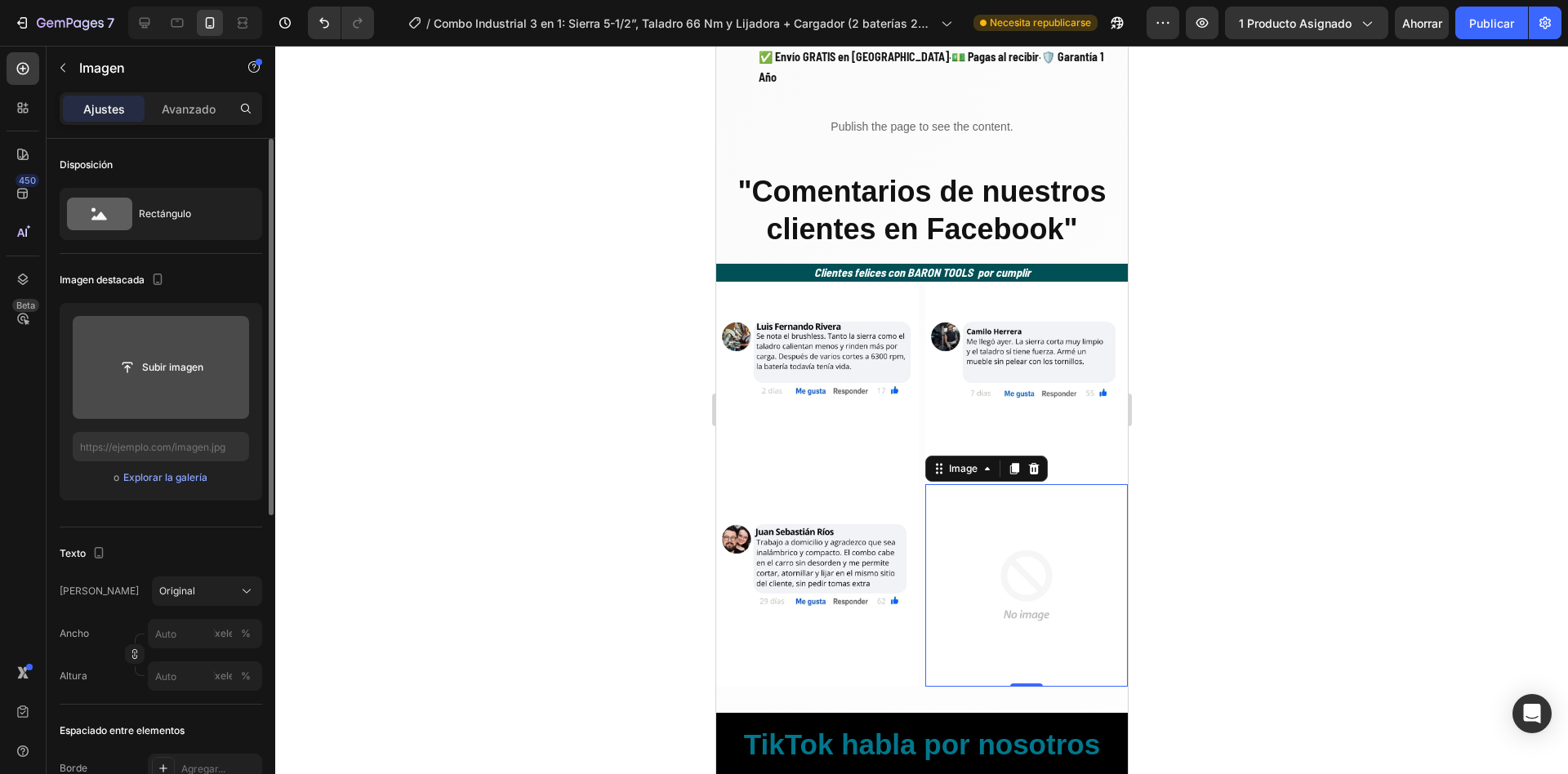
click at [157, 365] on input "file" at bounding box center [161, 368] width 110 height 28
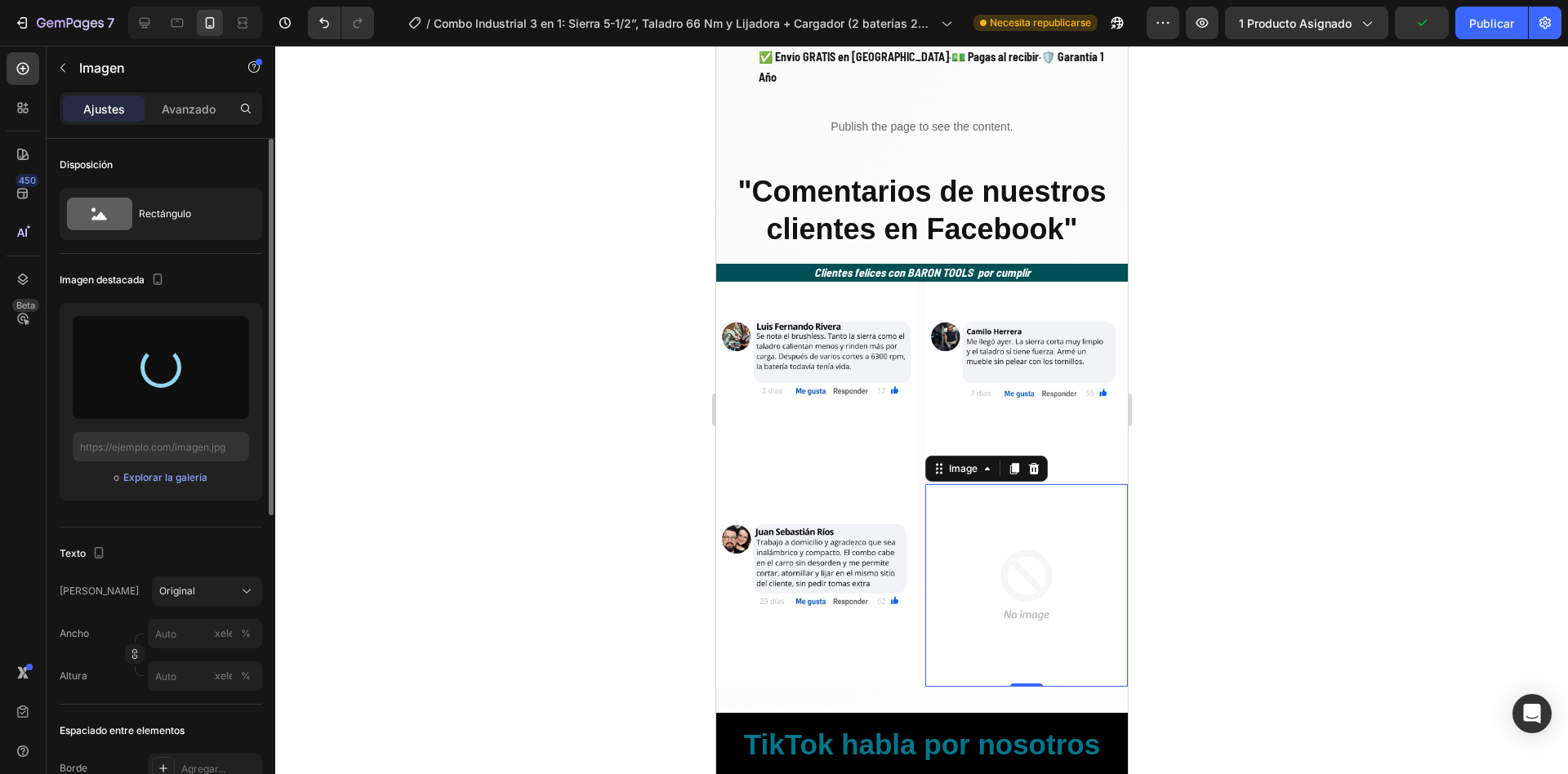
type input "[URL][DOMAIN_NAME]"
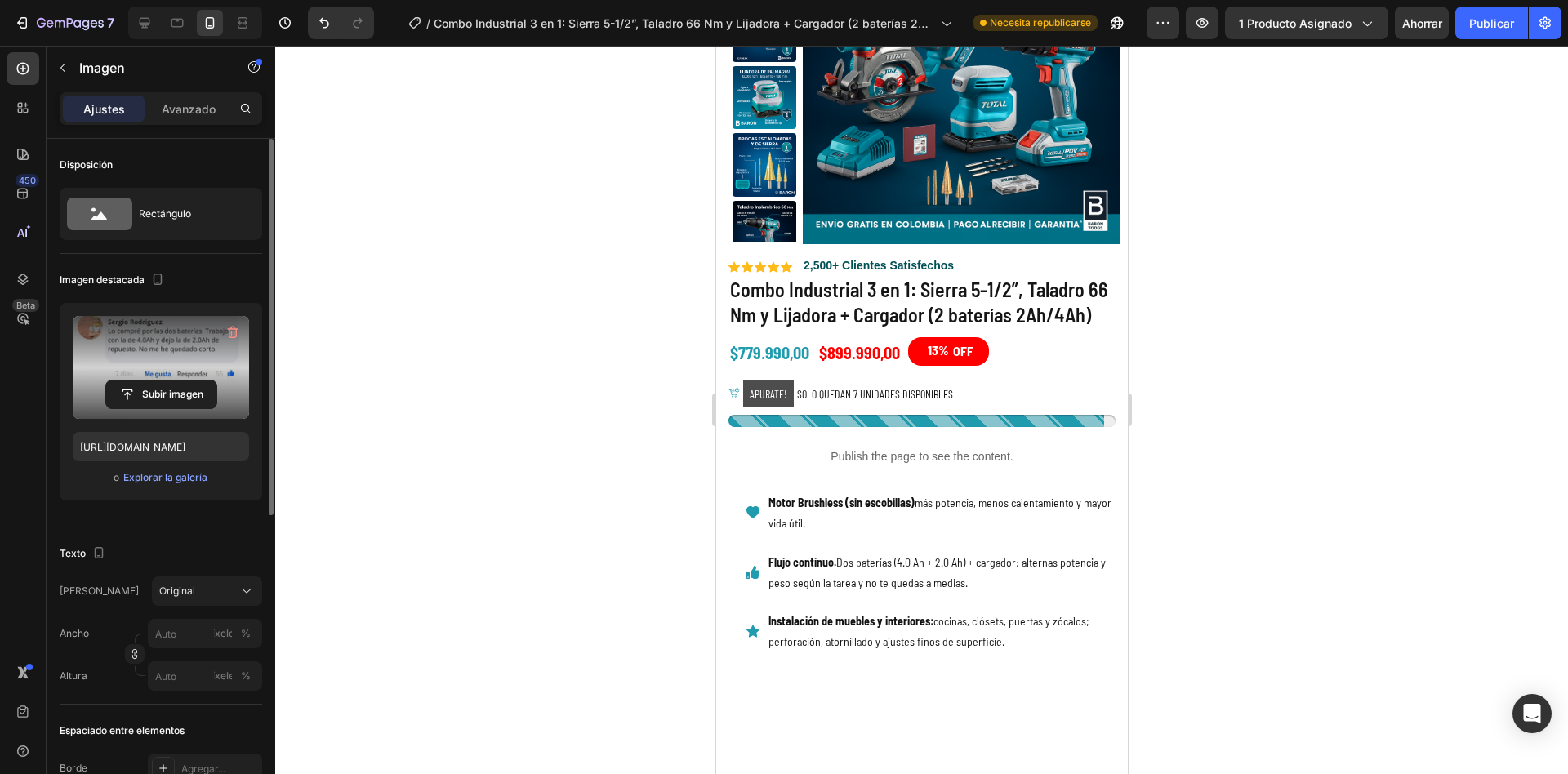
scroll to position [0, 0]
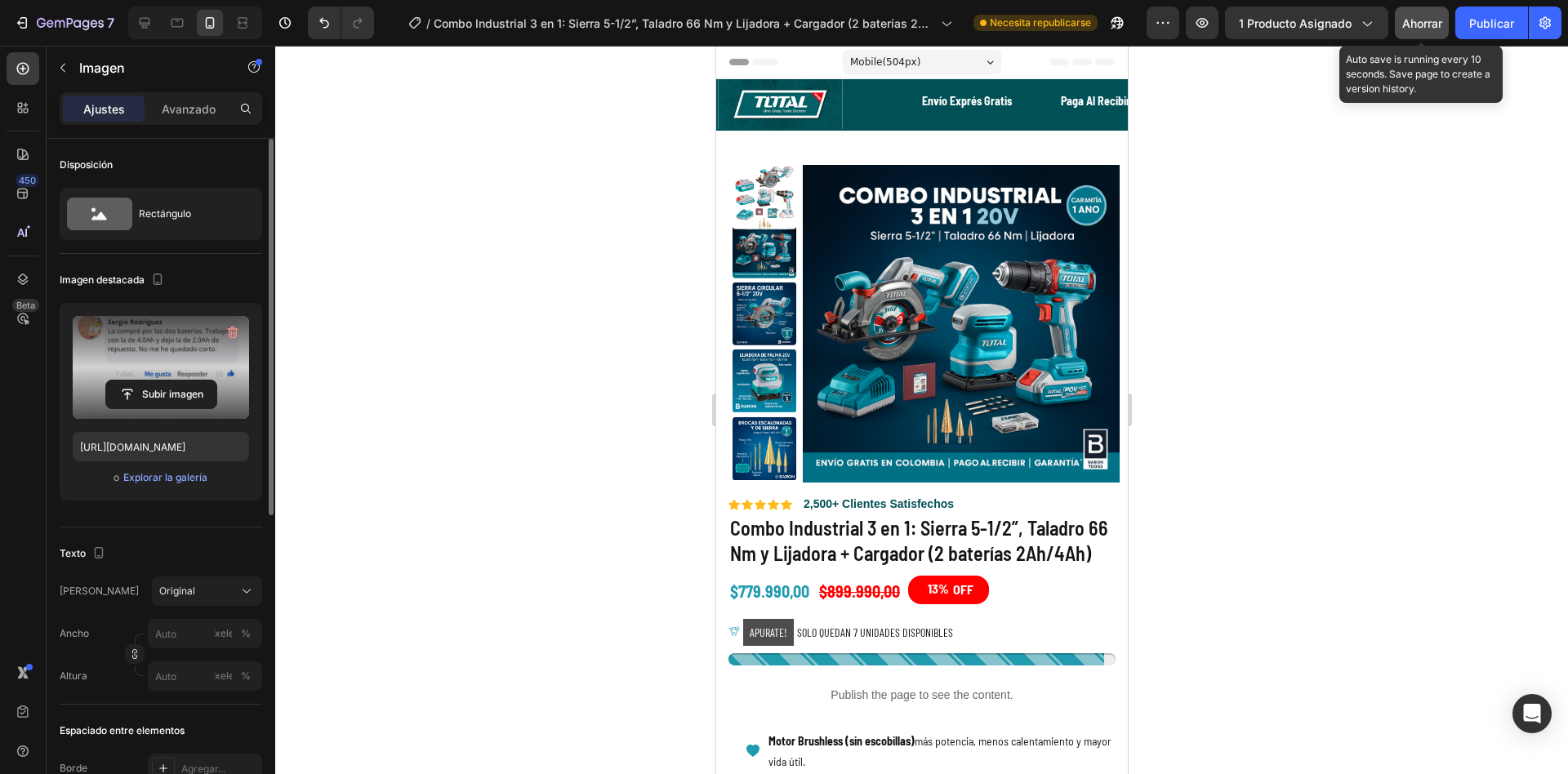
click at [1429, 26] on font "Ahorrar" at bounding box center [1422, 24] width 40 height 14
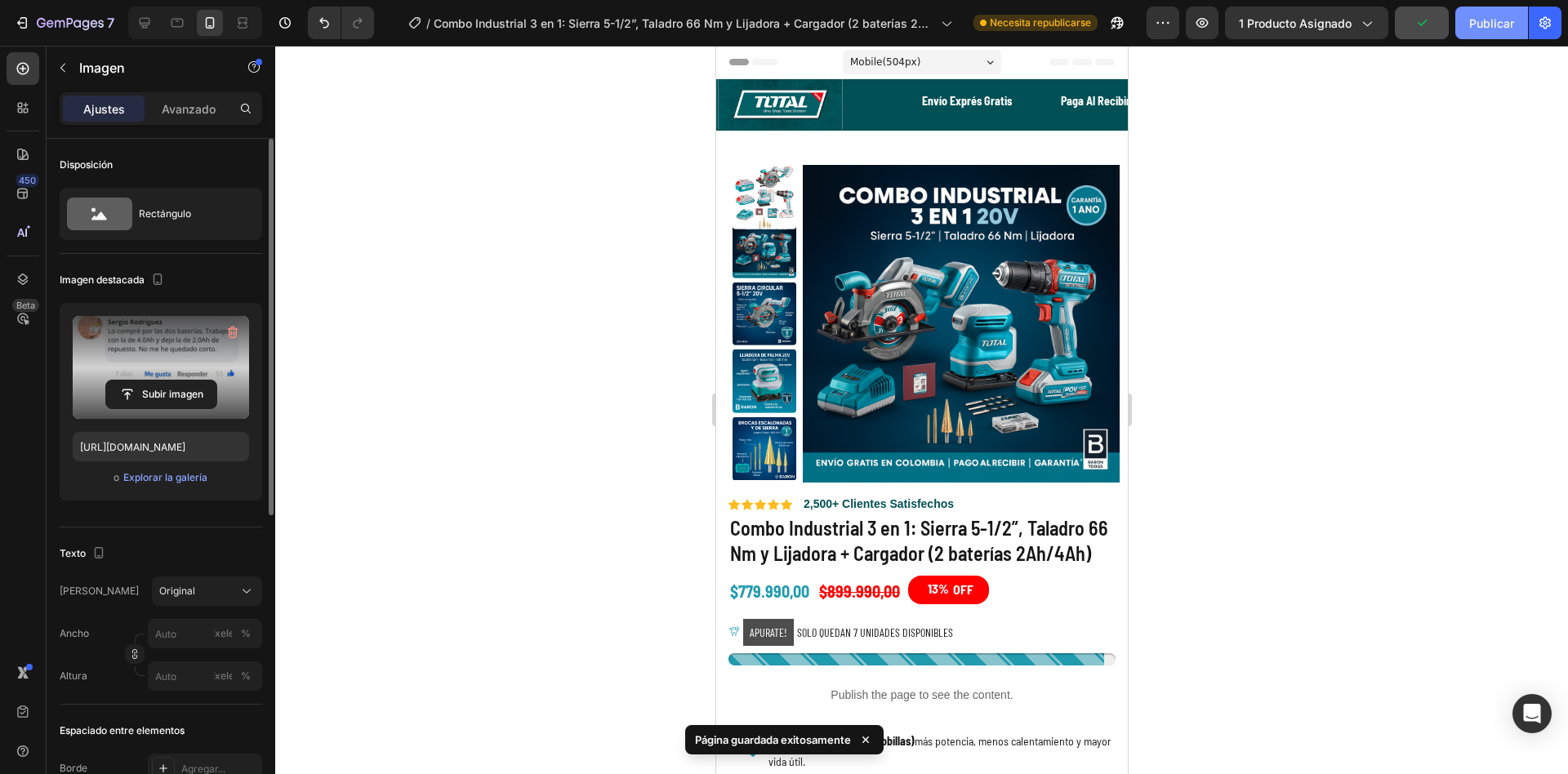
click at [1490, 26] on font "Publicar" at bounding box center [1492, 24] width 45 height 14
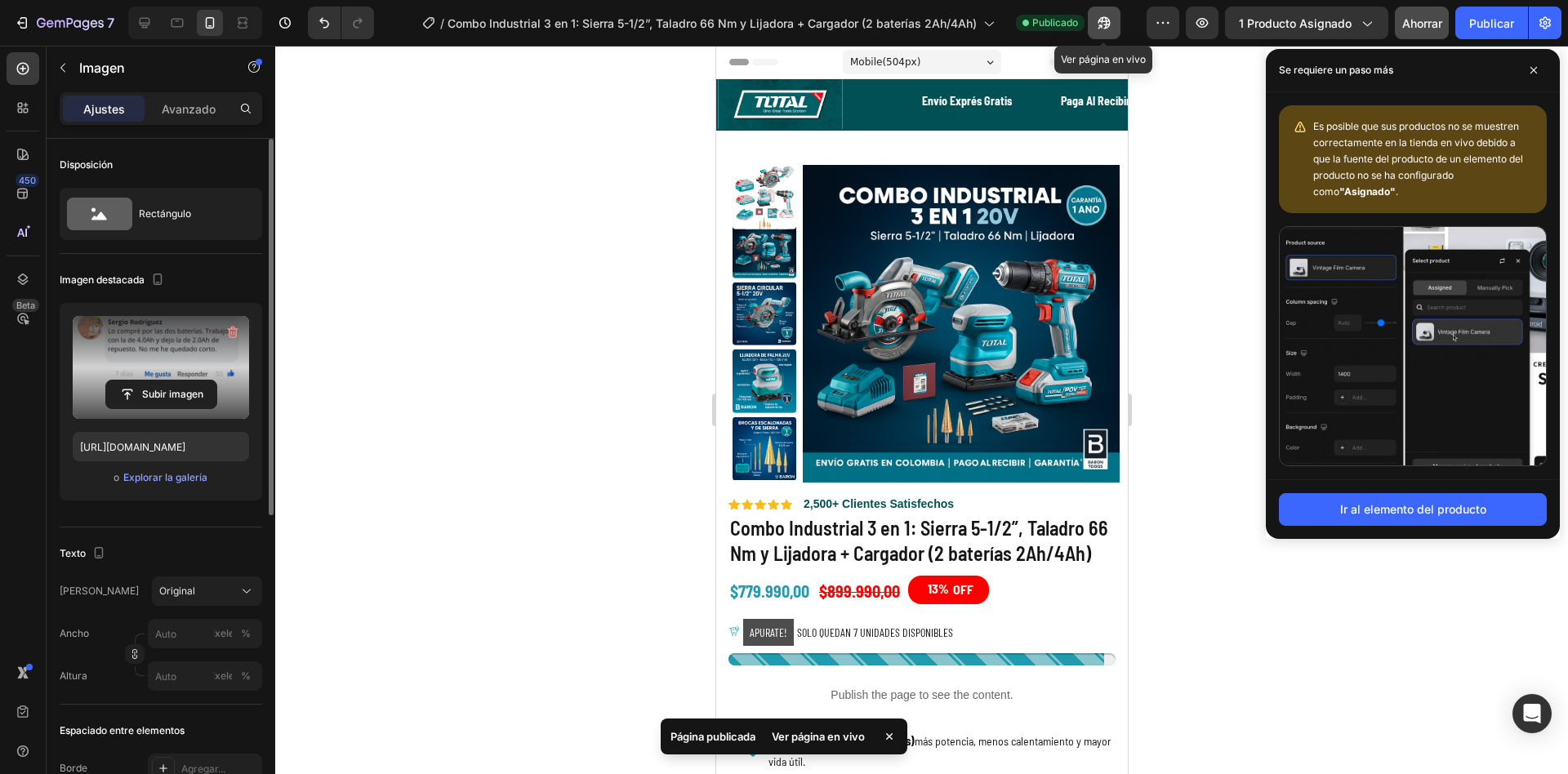
click at [1108, 27] on icon "button" at bounding box center [1104, 23] width 17 height 17
